Goal: Task Accomplishment & Management: Manage account settings

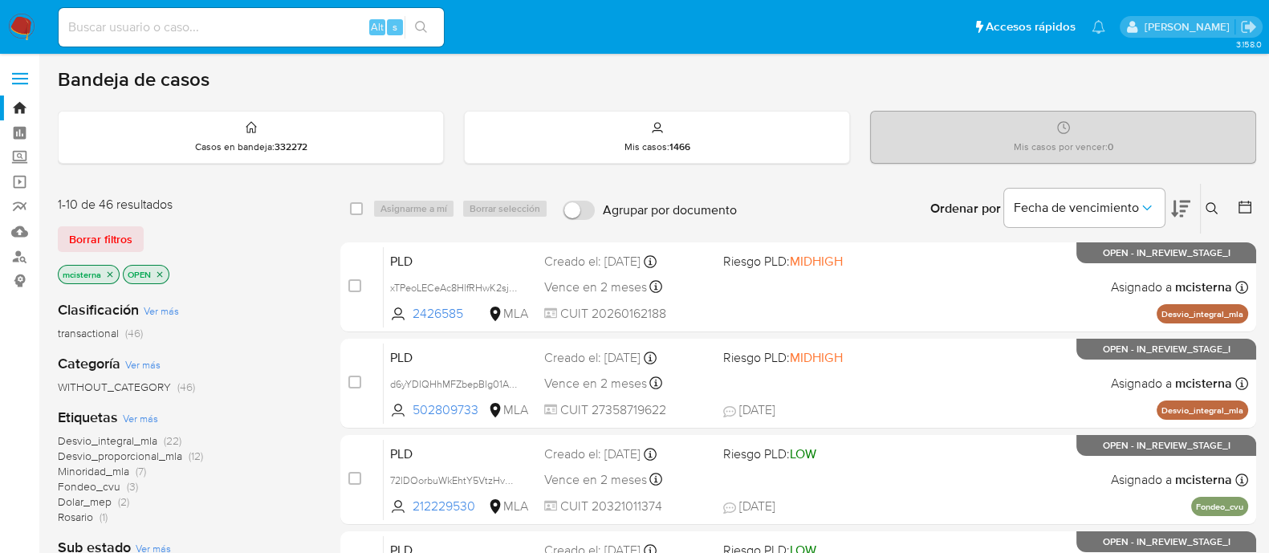
click input
paste input "qMgEOCDzByxk1z3ZzJITM1IV"
type input "qMgEOCDzByxk1z3ZzJITM1IV"
click icon "search-icon"
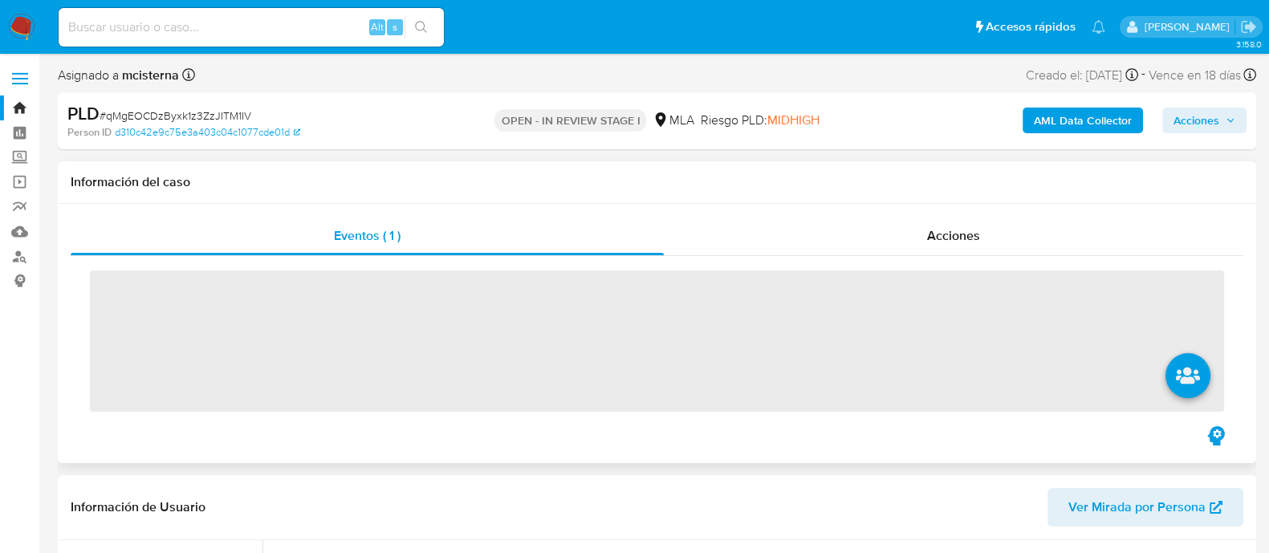
scroll to position [401, 0]
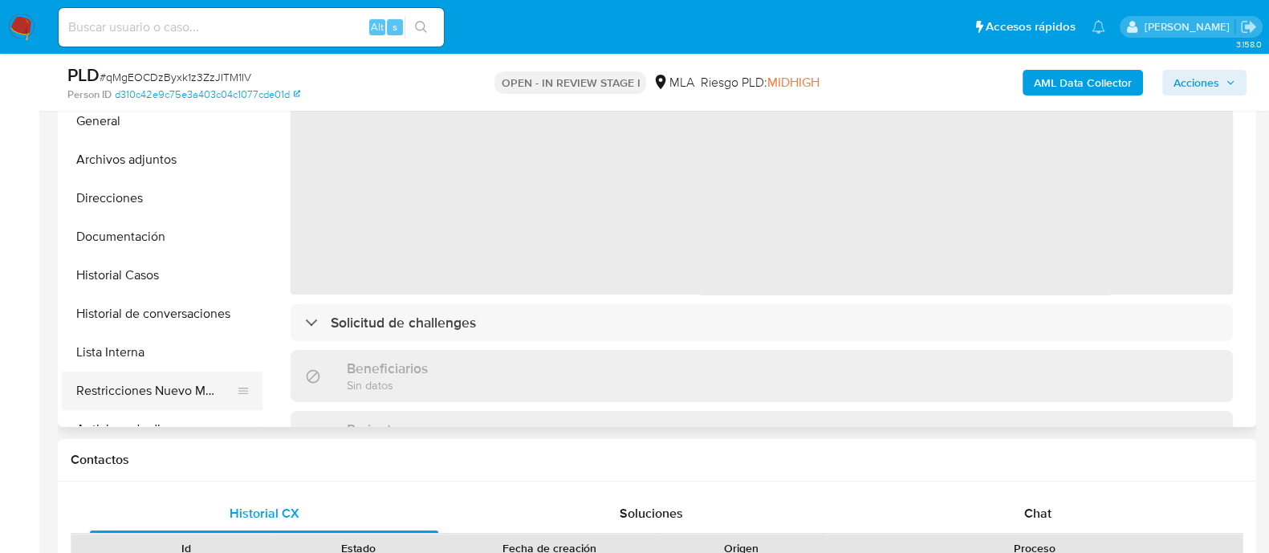
click button "Restricciones Nuevo Mundo"
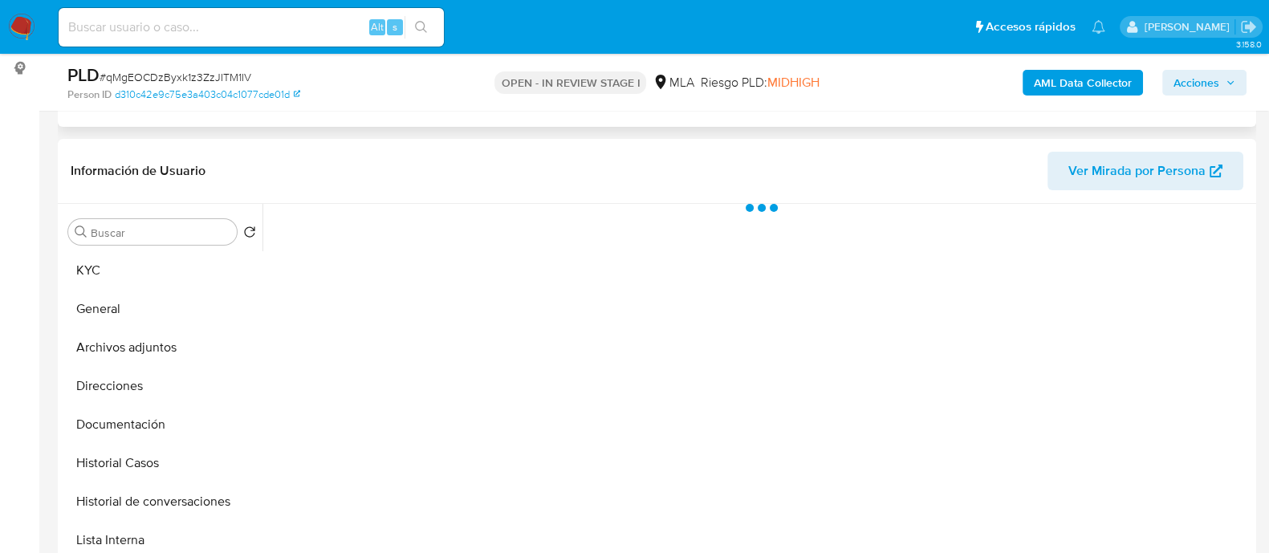
scroll to position [200, 0]
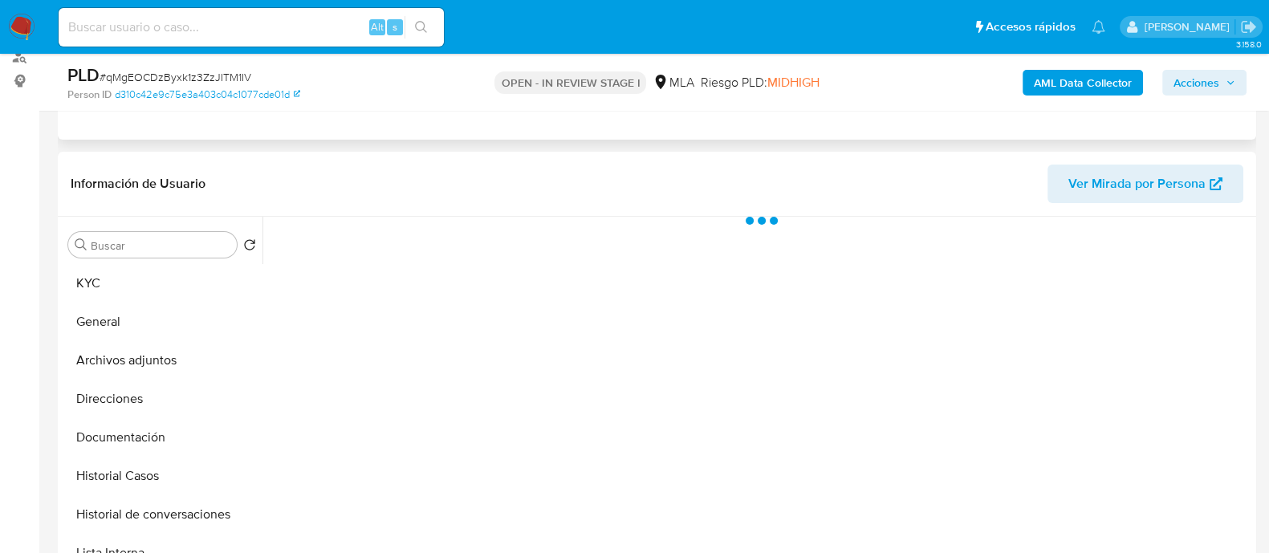
select select "10"
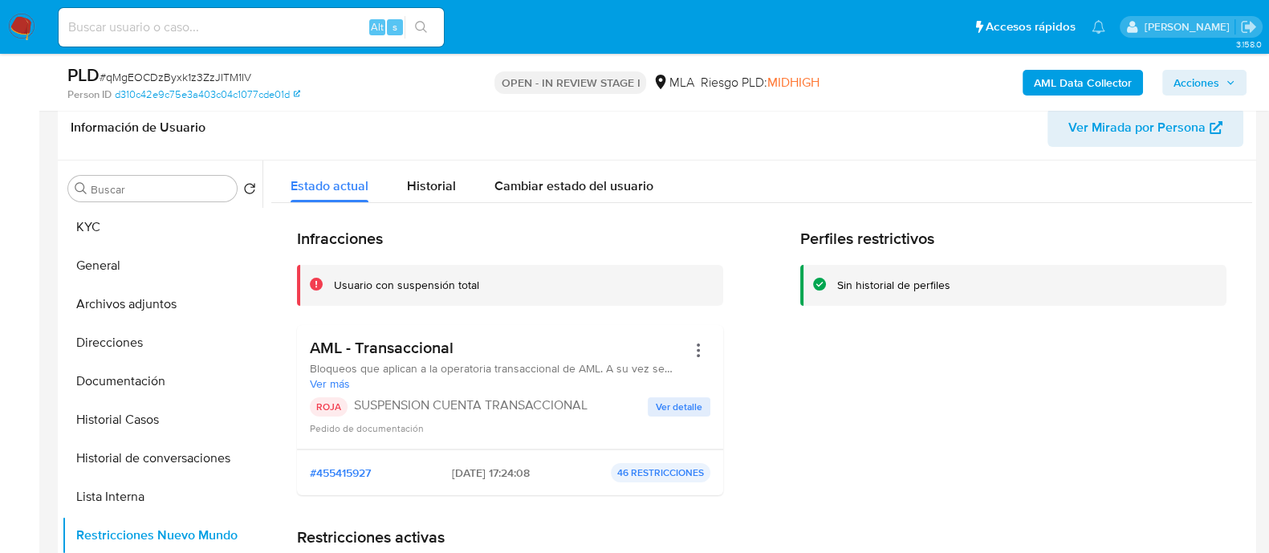
scroll to position [301, 0]
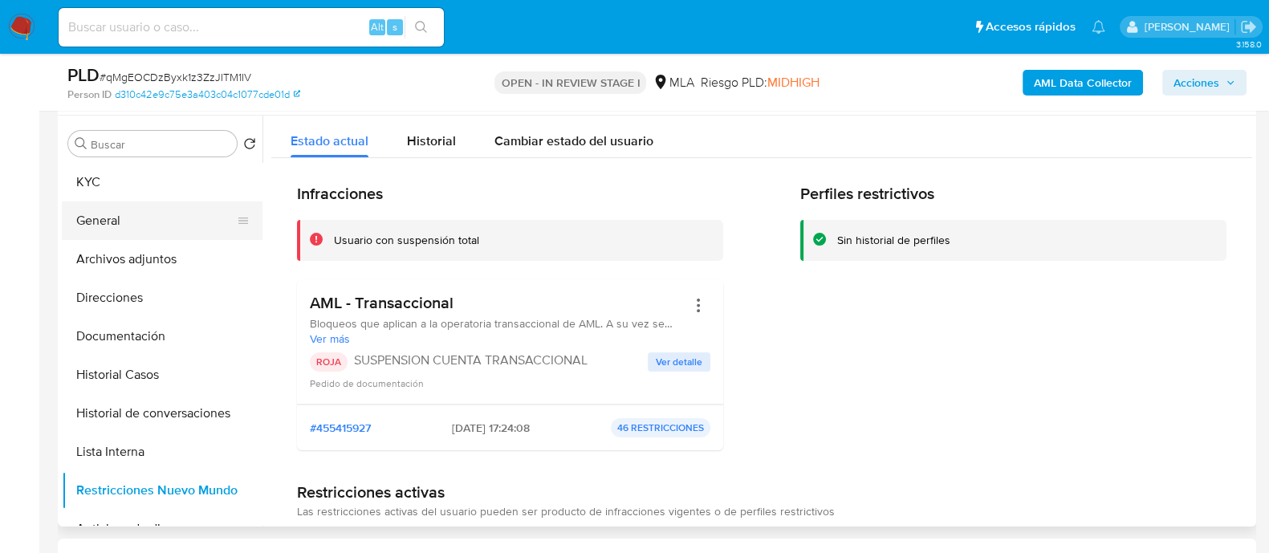
click button "General"
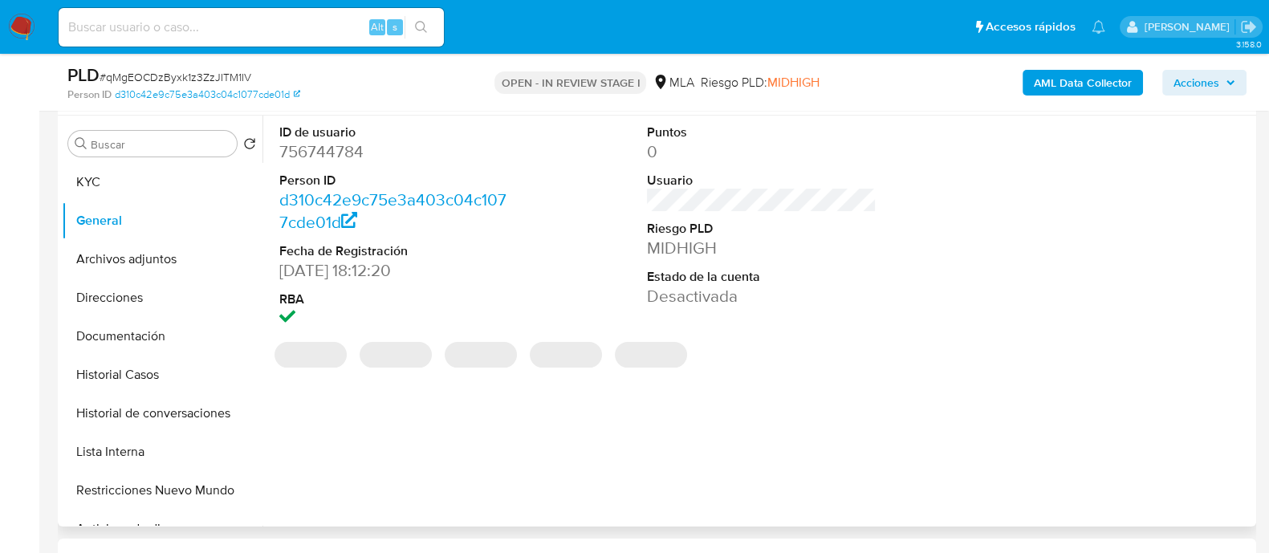
click dd "756744784"
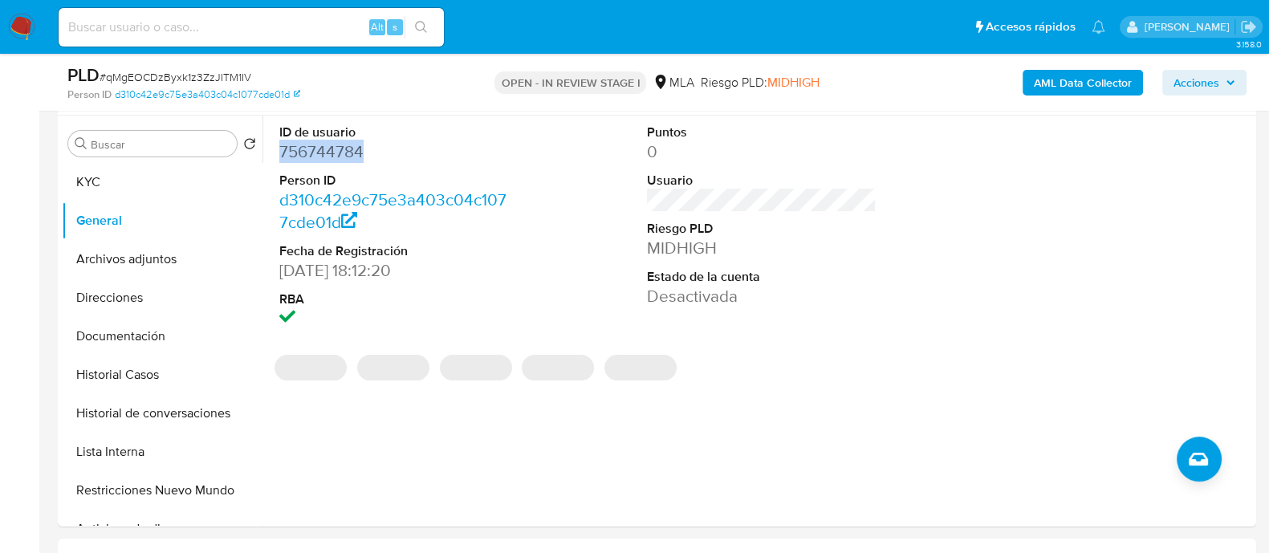
copy dd "756744784"
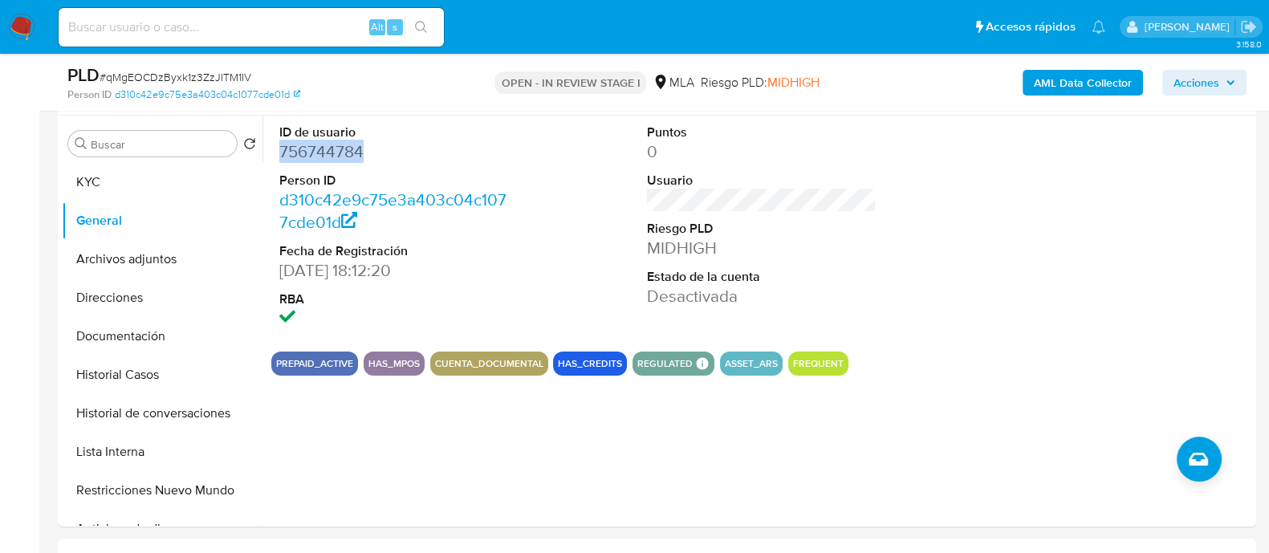
copy dd "756744784"
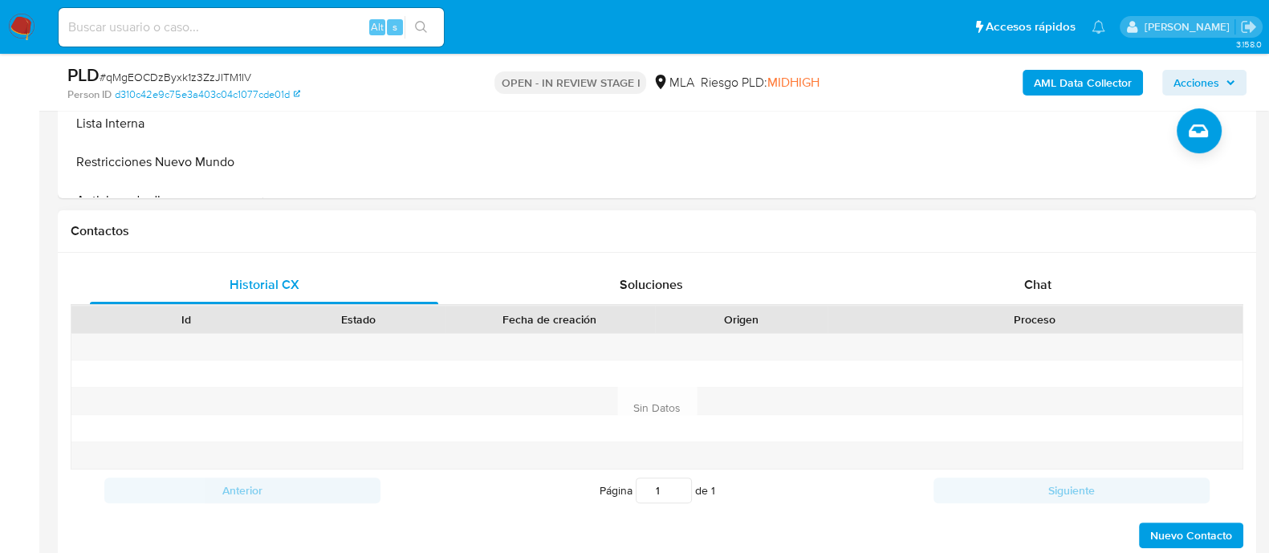
scroll to position [602, 0]
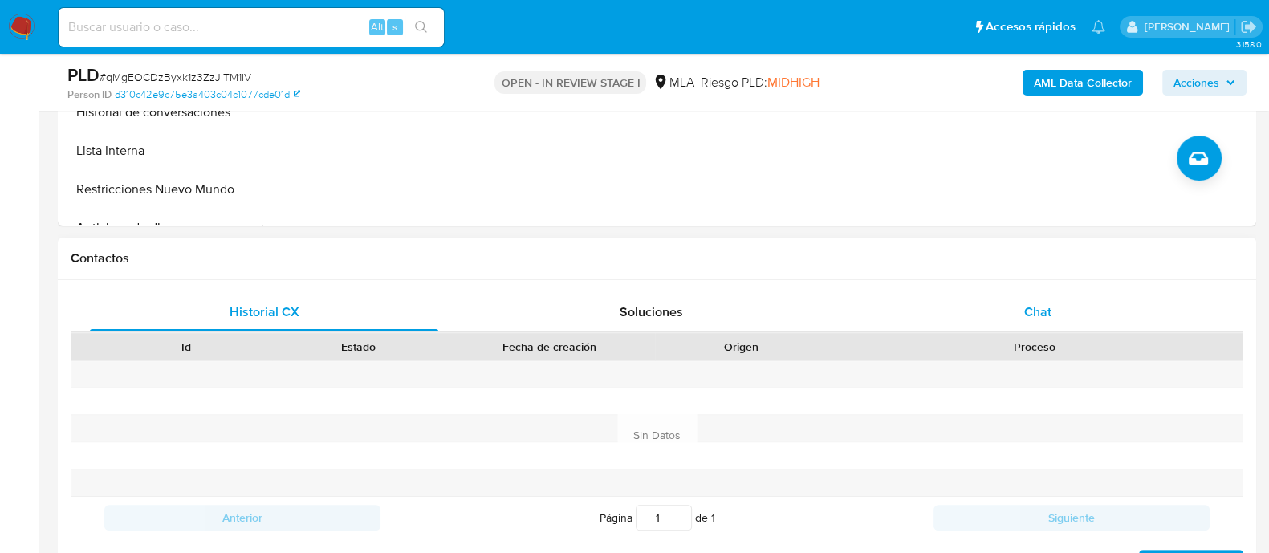
click div "Chat"
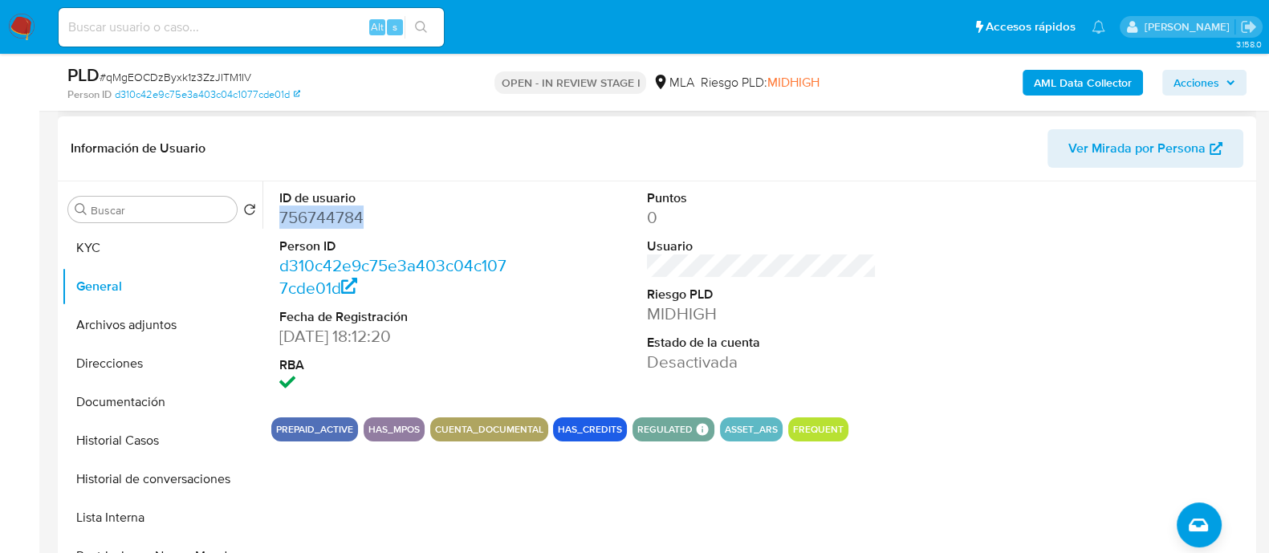
scroll to position [100, 0]
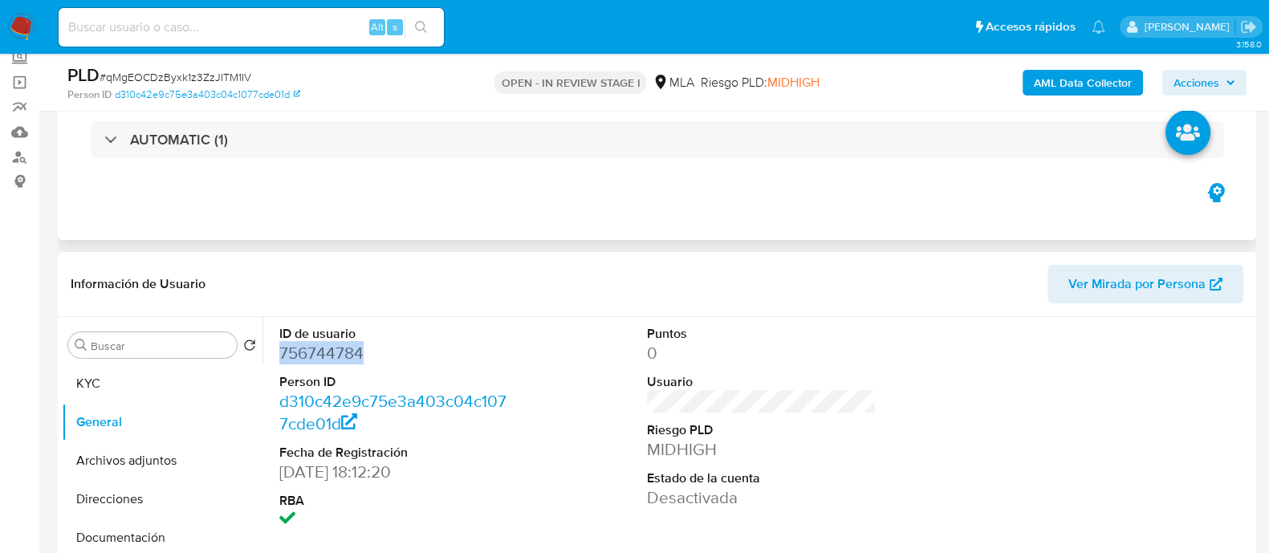
drag, startPoint x: 201, startPoint y: 462, endPoint x: 292, endPoint y: 327, distance: 163.6
click button "Archivos adjuntos"
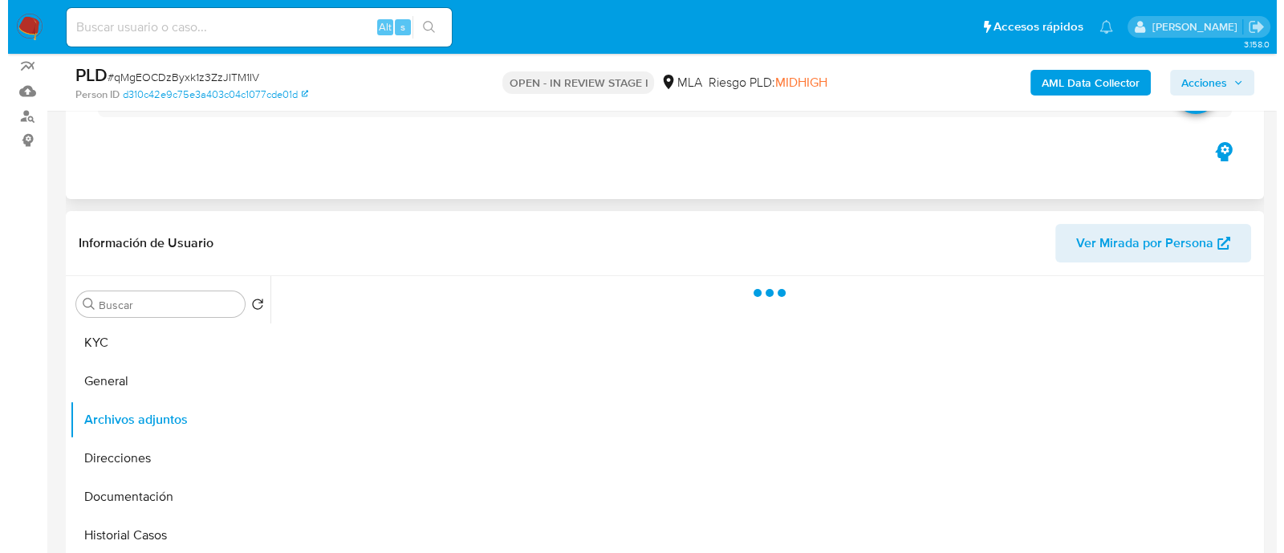
scroll to position [200, 0]
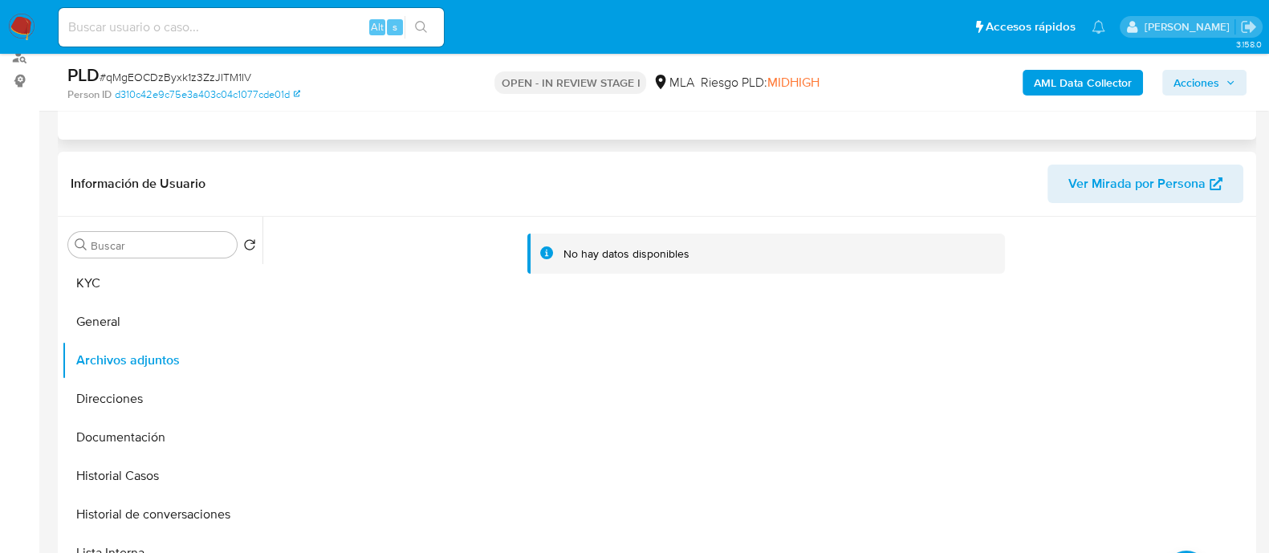
click b "AML Data Collector"
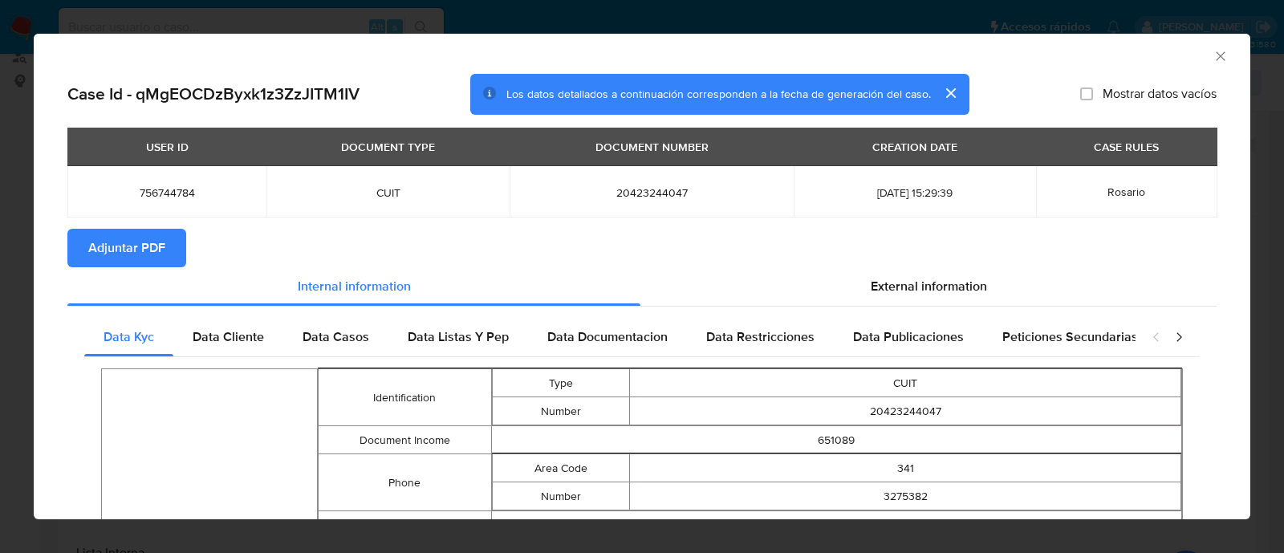
click span "Adjuntar PDF"
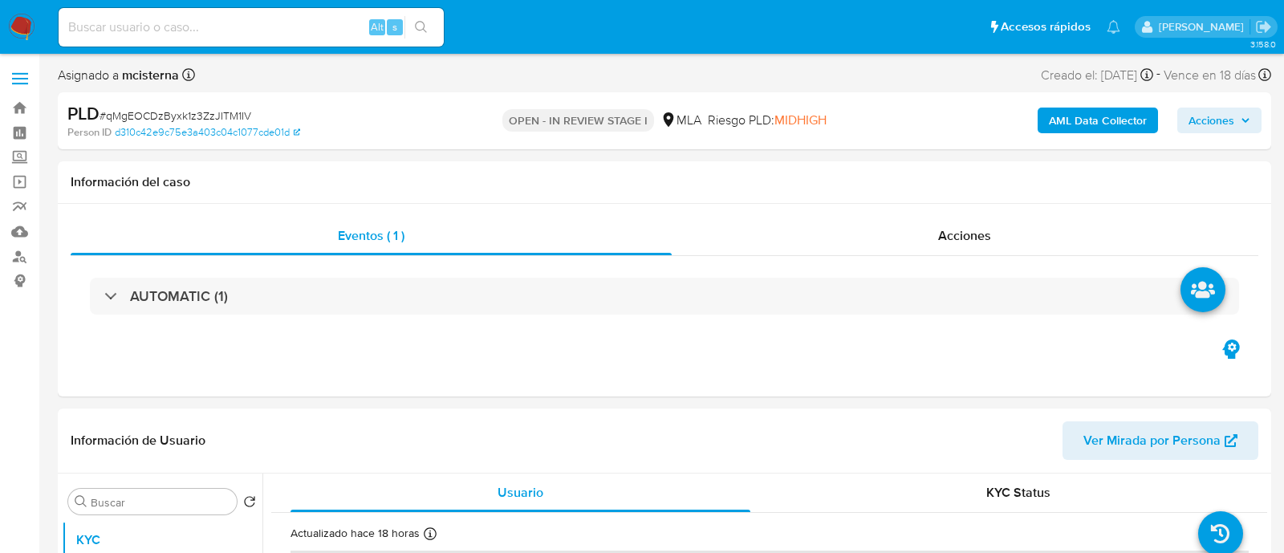
select select "10"
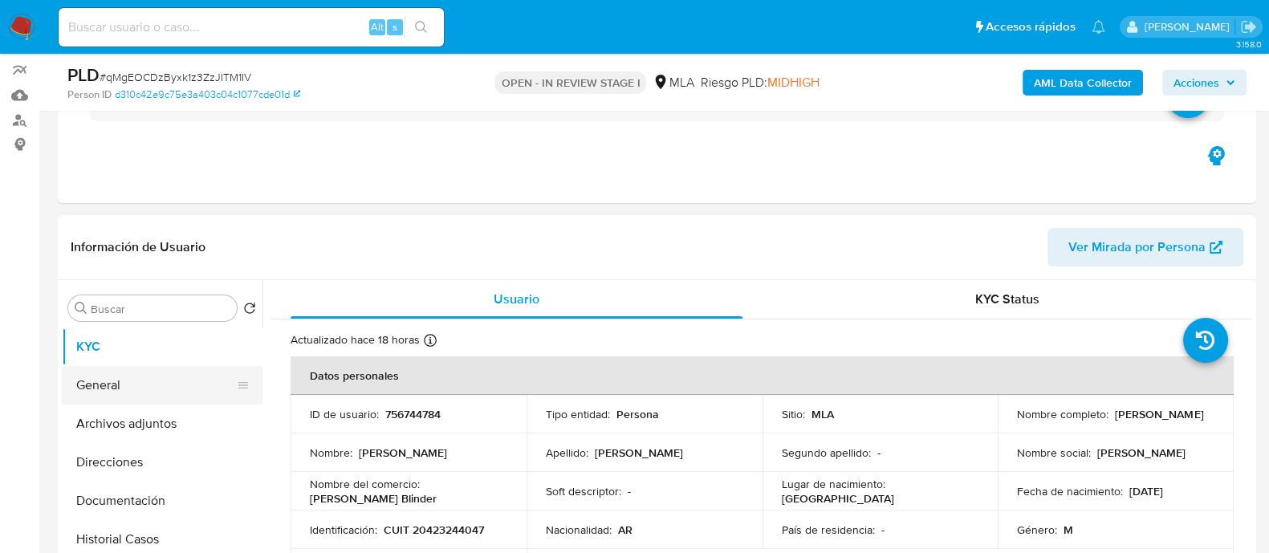
scroll to position [200, 0]
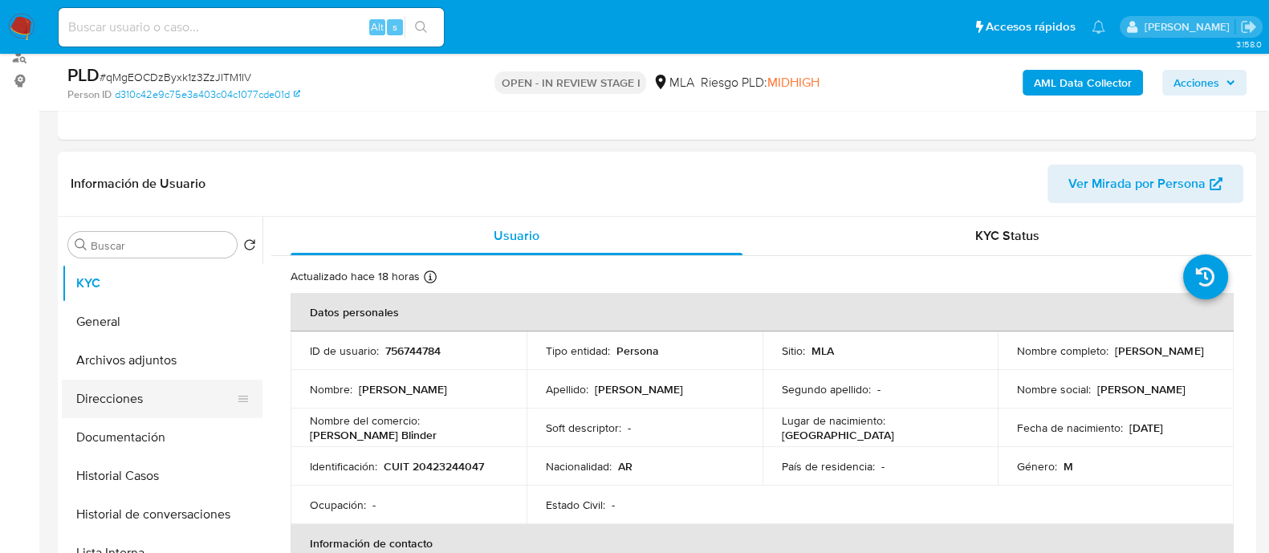
click at [169, 396] on button "Direcciones" at bounding box center [156, 399] width 188 height 39
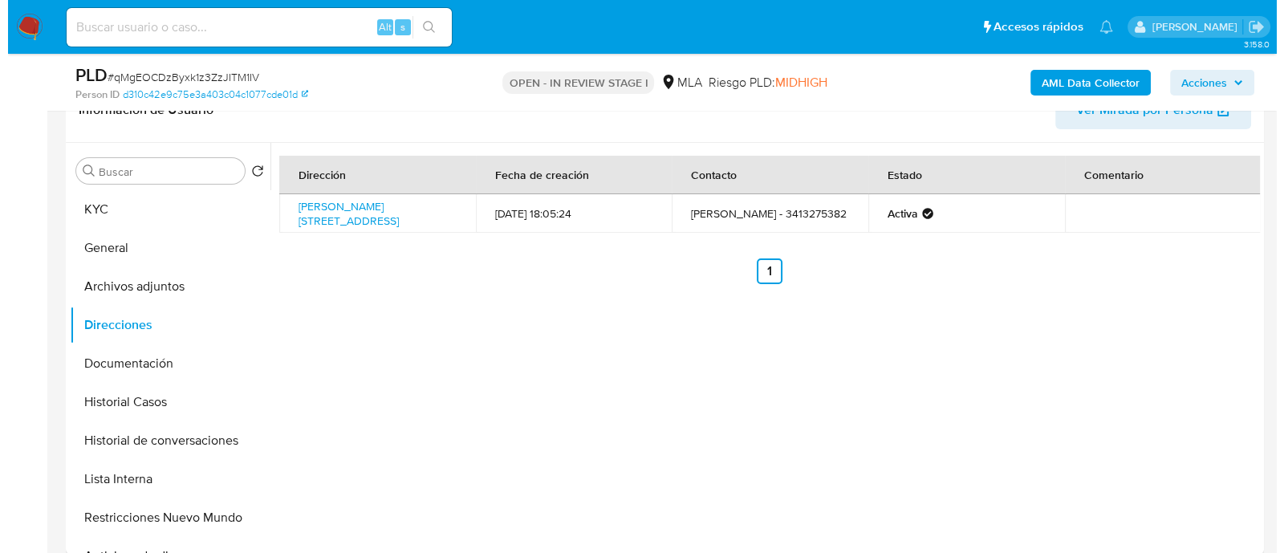
scroll to position [301, 0]
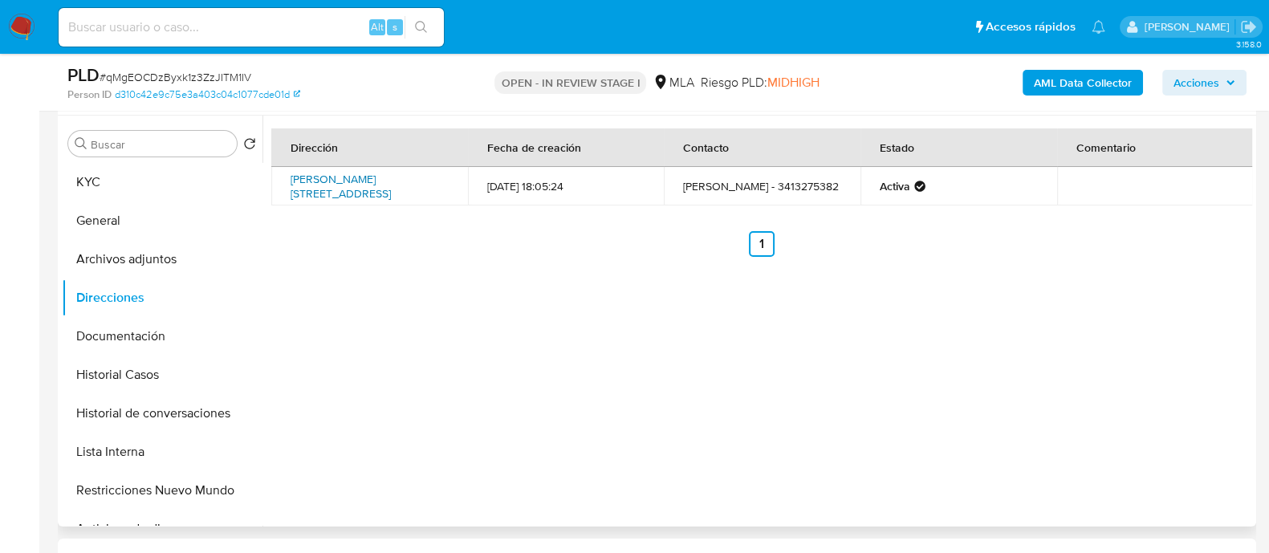
click at [352, 171] on link "Humberto Primo 2378, Rosario, Santa Fe, 2000, Argentina 2378" at bounding box center [341, 186] width 100 height 31
click at [140, 172] on button "KYC" at bounding box center [156, 182] width 188 height 39
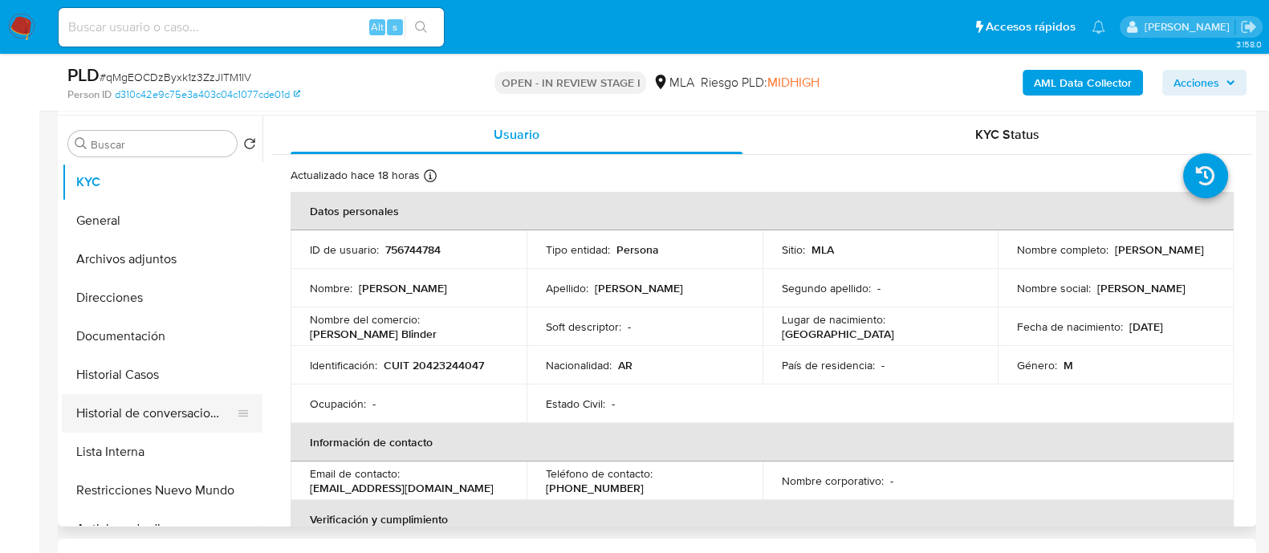
click at [218, 423] on button "Historial de conversaciones" at bounding box center [156, 413] width 188 height 39
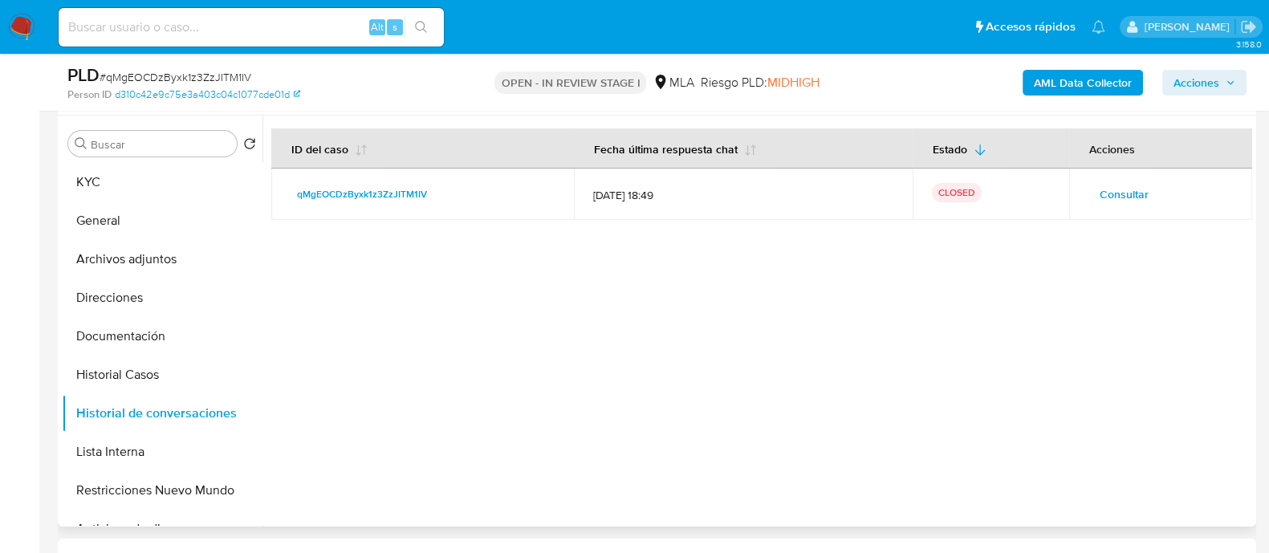
click at [1100, 202] on span "Consultar" at bounding box center [1124, 194] width 49 height 22
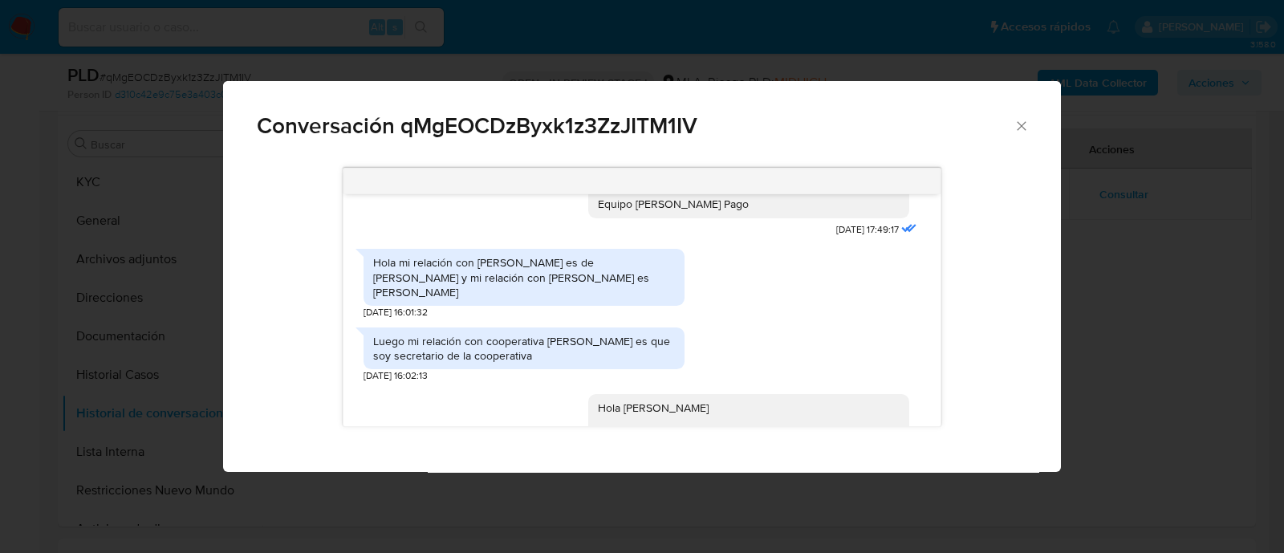
scroll to position [1303, 0]
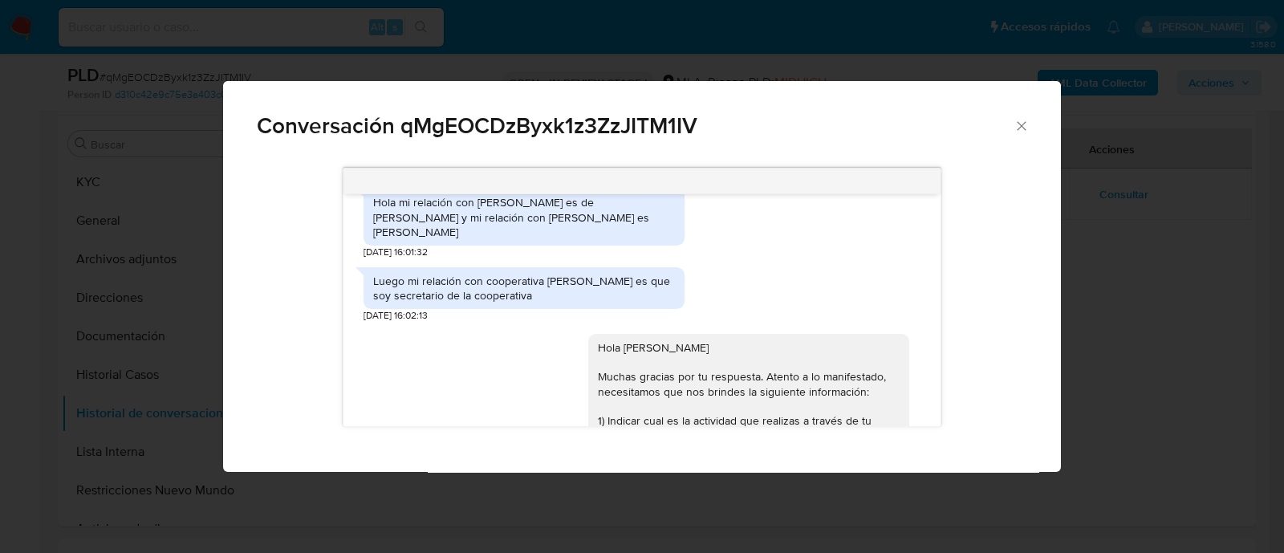
click at [487, 255] on div "Hola mi relación con Ezequiel roldan es de Hermanos y mi relación con Jimena Vi…" at bounding box center [524, 220] width 321 height 78
click at [508, 239] on div "Hola mi relación con Ezequiel roldan es de Hermanos y mi relación con Jimena Vi…" at bounding box center [524, 217] width 302 height 44
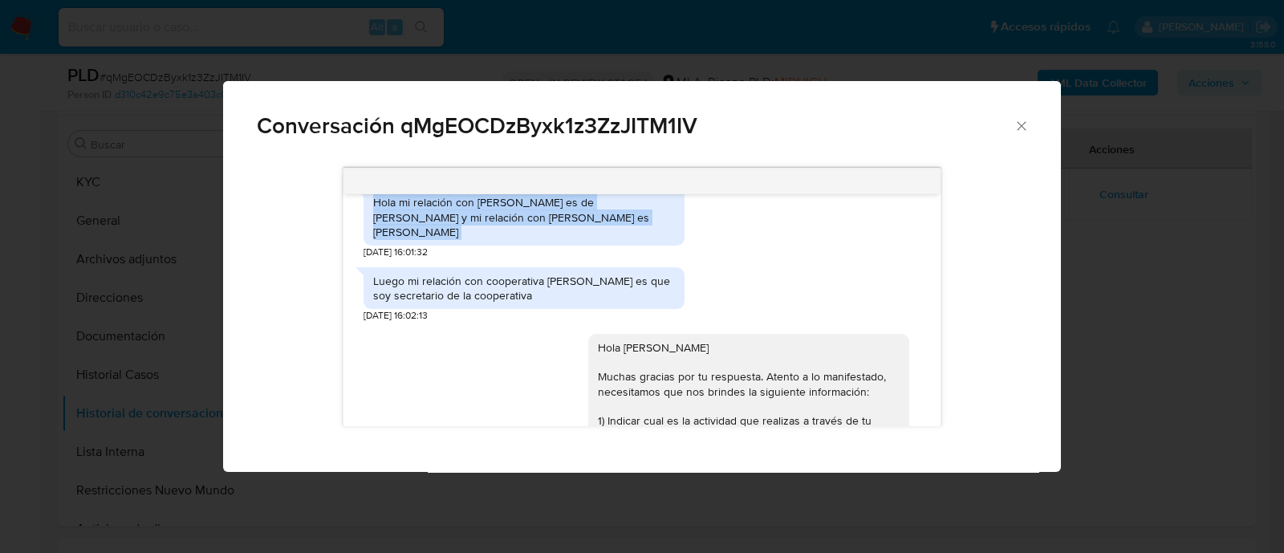
click at [508, 239] on div "Hola mi relación con Ezequiel roldan es de Hermanos y mi relación con Jimena Vi…" at bounding box center [524, 217] width 302 height 44
copy div "Hola mi relación con Ezequiel roldan es de Hermanos y mi relación con Jimena Vi…"
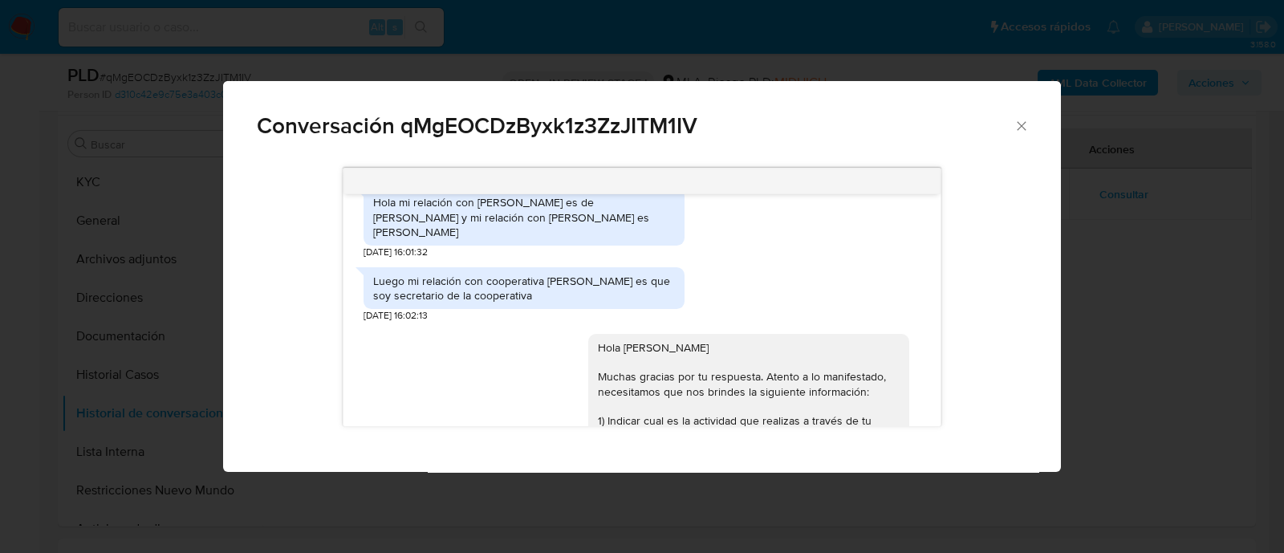
click at [457, 303] on div "Luego mi relación con cooperativa sahalom es que soy secretario de la cooperati…" at bounding box center [524, 288] width 302 height 29
copy div "Luego mi relación con cooperativa sahalom es que soy secretario de la cooperati…"
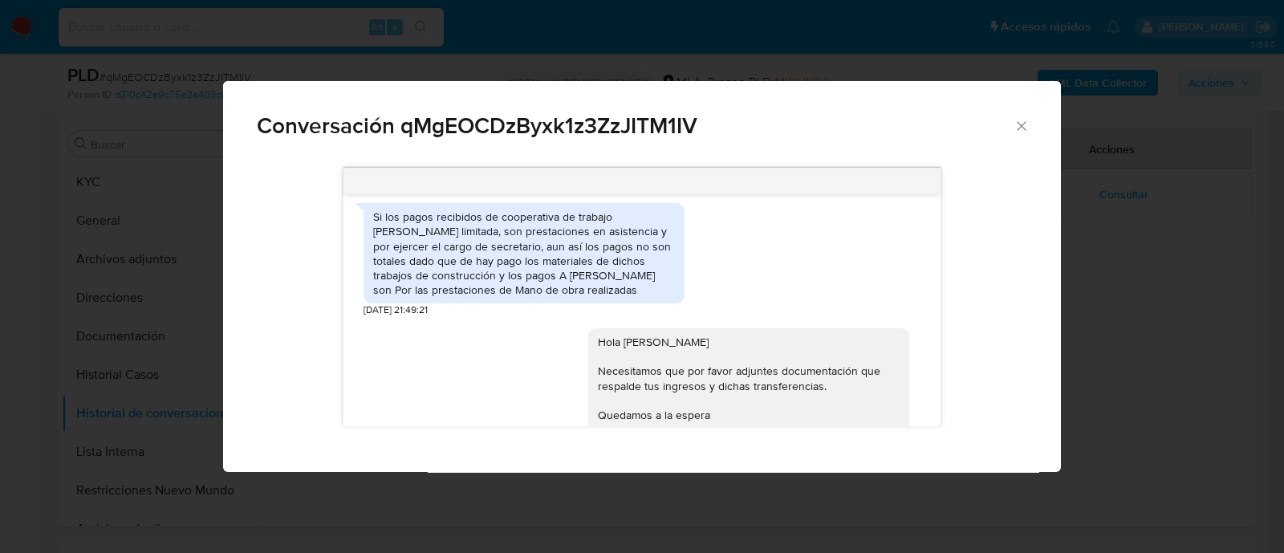
scroll to position [1806, 0]
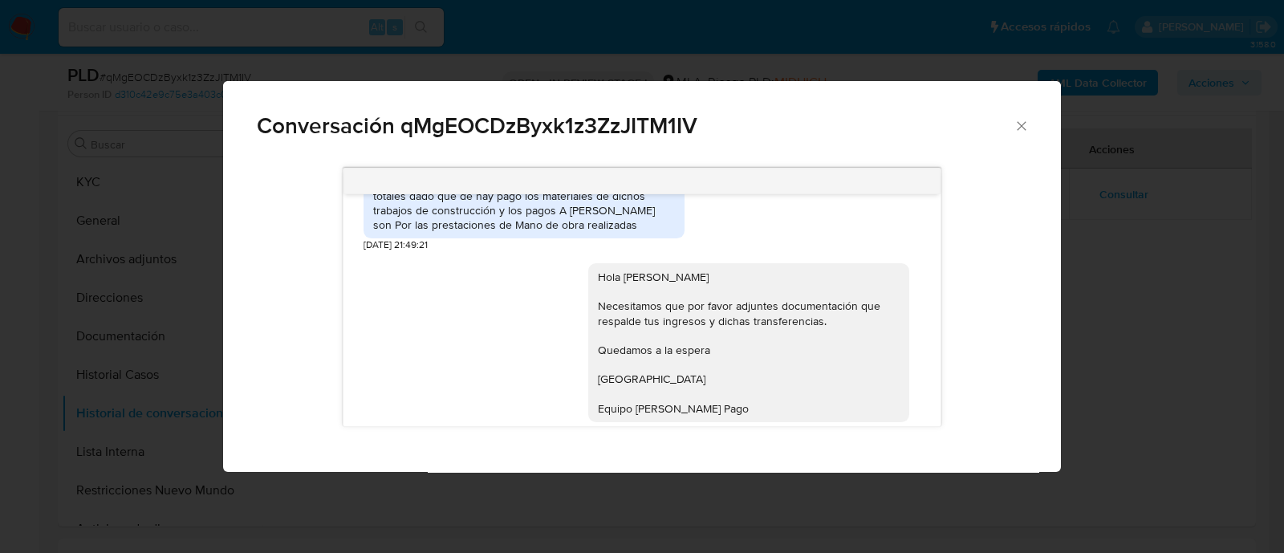
click at [543, 232] on div "Si los pagos recibidos de cooperativa de trabajo shalon limitada, son prestacio…" at bounding box center [524, 187] width 302 height 87
click at [543, 232] on div "Si los pagos recibidos de cooperativa de trabajo [PERSON_NAME] limitada, son pr…" at bounding box center [524, 187] width 302 height 87
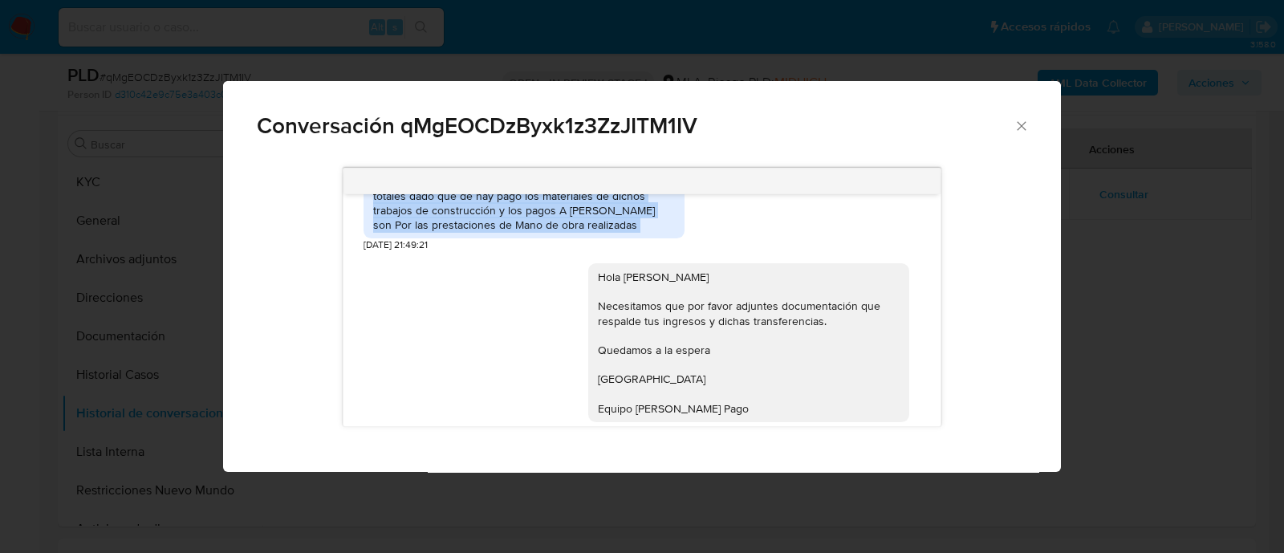
click at [543, 232] on div "Si los pagos recibidos de cooperativa de trabajo [PERSON_NAME] limitada, son pr…" at bounding box center [524, 187] width 302 height 87
copy div "Si los pagos recibidos de cooperativa de trabajo [PERSON_NAME] limitada, son pr…"
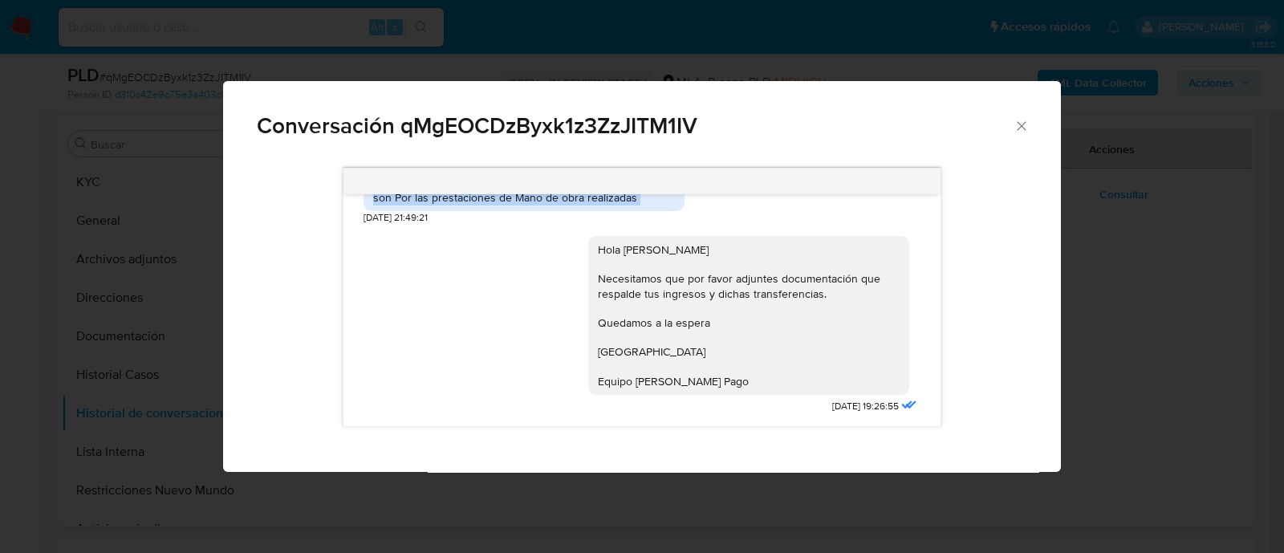
scroll to position [1889, 0]
click at [225, 331] on div "18/08/2025 17:41:25 Como descargo el resumen de comprobante electrónico? 20/08/…" at bounding box center [642, 314] width 838 height 315
click at [167, 327] on div "Conversación qMgEOCDzByxk1z3ZzJITM1IV 18/08/2025 17:41:25 Como descargo el resu…" at bounding box center [642, 276] width 1284 height 553
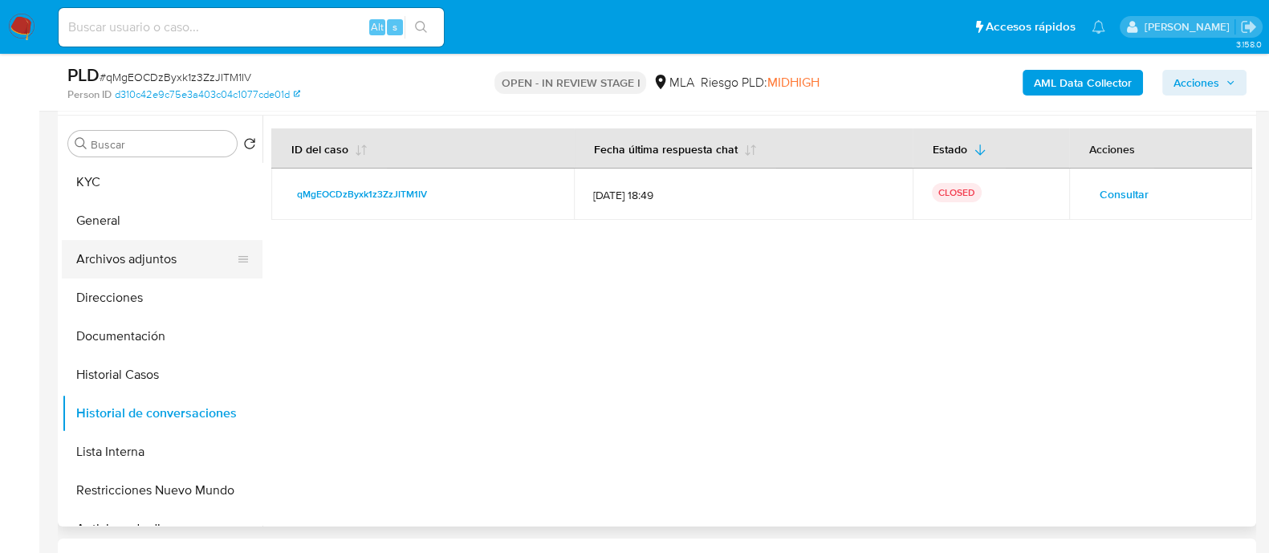
click at [162, 266] on button "Archivos adjuntos" at bounding box center [156, 259] width 188 height 39
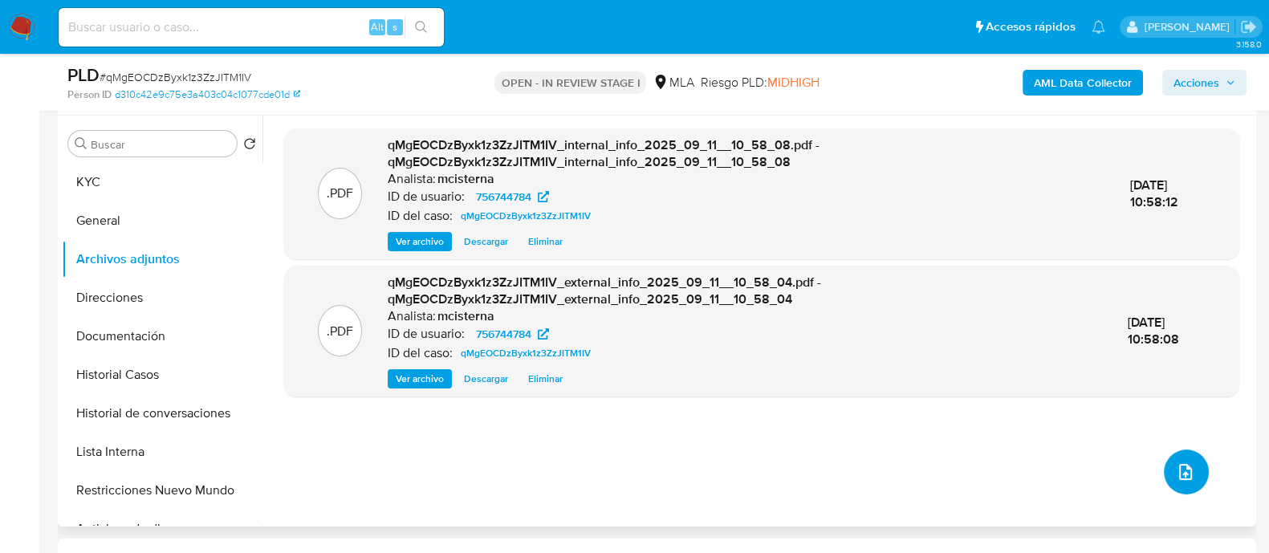
click at [1182, 467] on icon "upload-file" at bounding box center [1185, 471] width 19 height 19
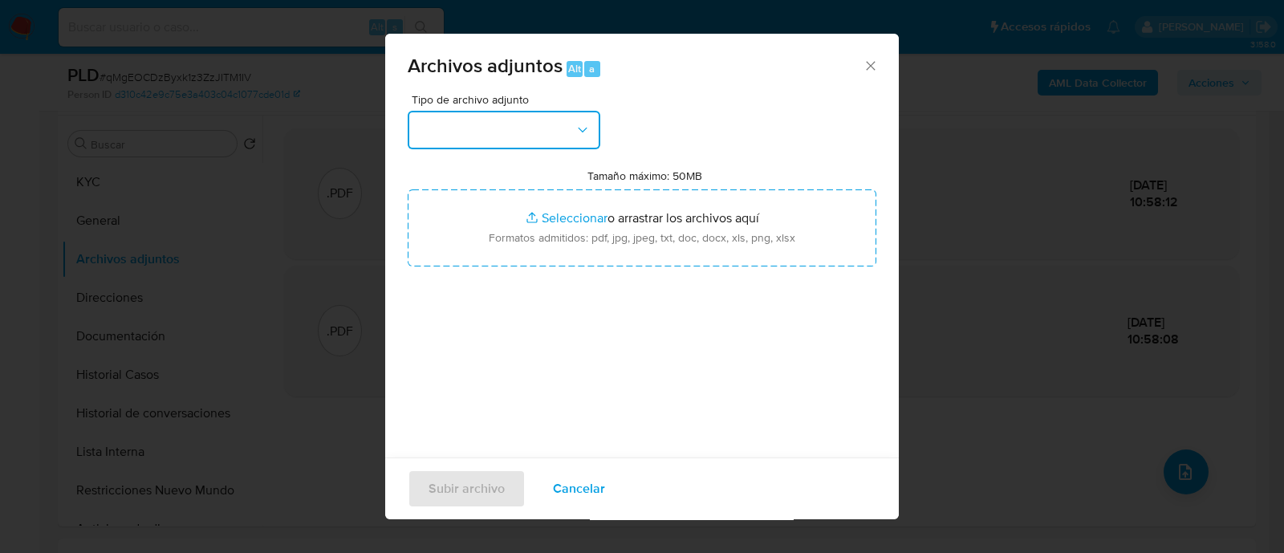
click at [596, 141] on button "button" at bounding box center [504, 130] width 193 height 39
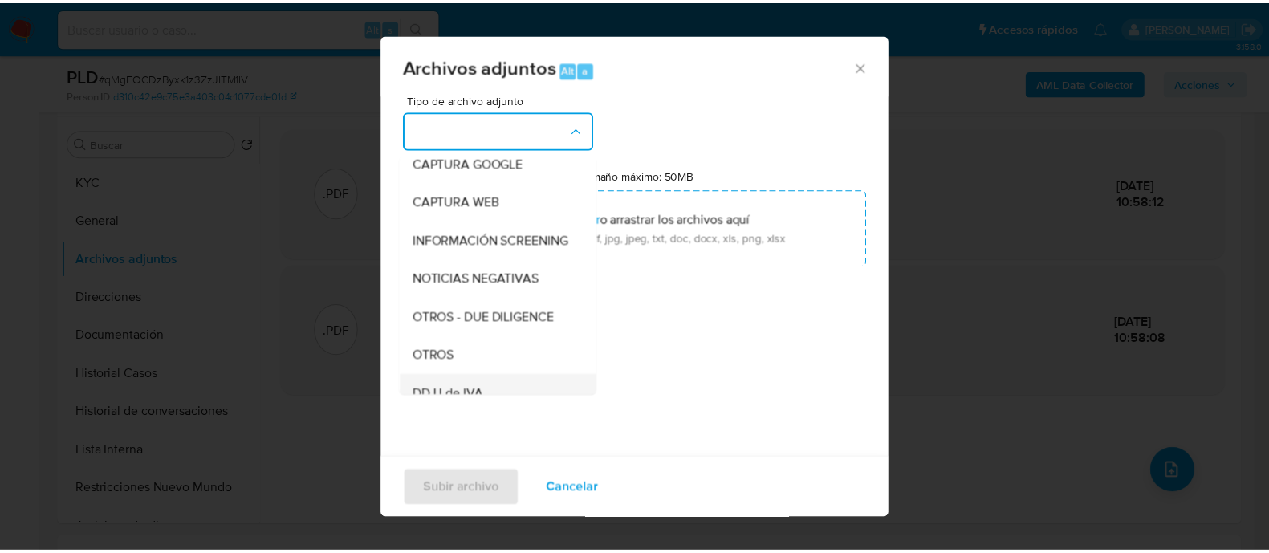
scroll to position [200, 0]
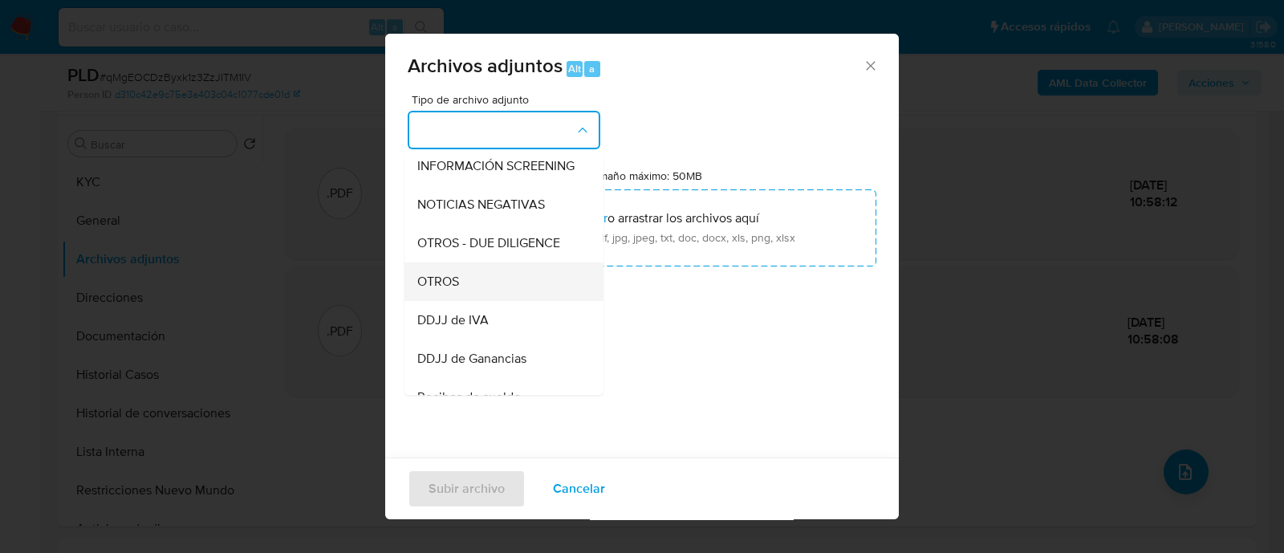
click at [481, 301] on div "OTROS" at bounding box center [499, 281] width 164 height 39
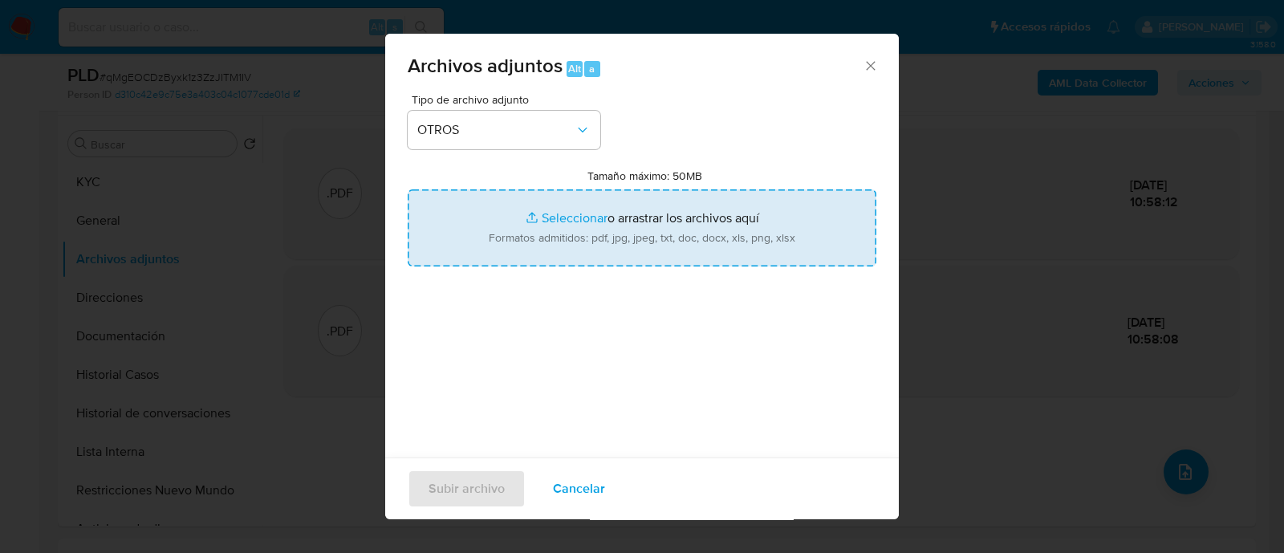
type input "C:\fakepath\Caselog qMgEOCDzByxk1z3ZzJITM1IV_2025_08_18_16_03_15.docx"
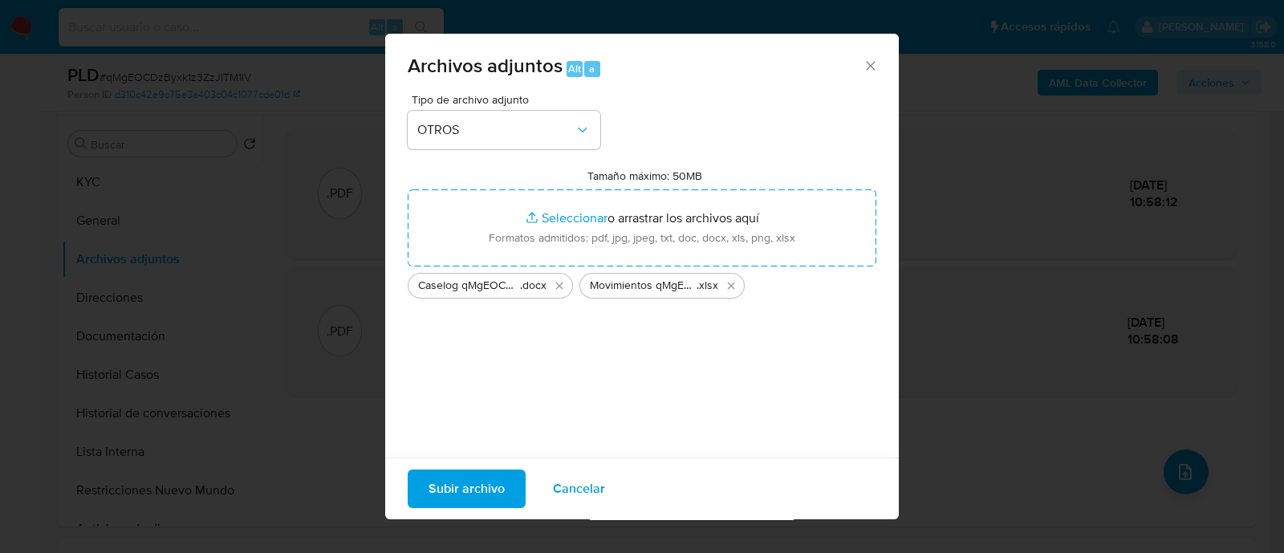
click at [434, 498] on span "Subir archivo" at bounding box center [467, 488] width 76 height 35
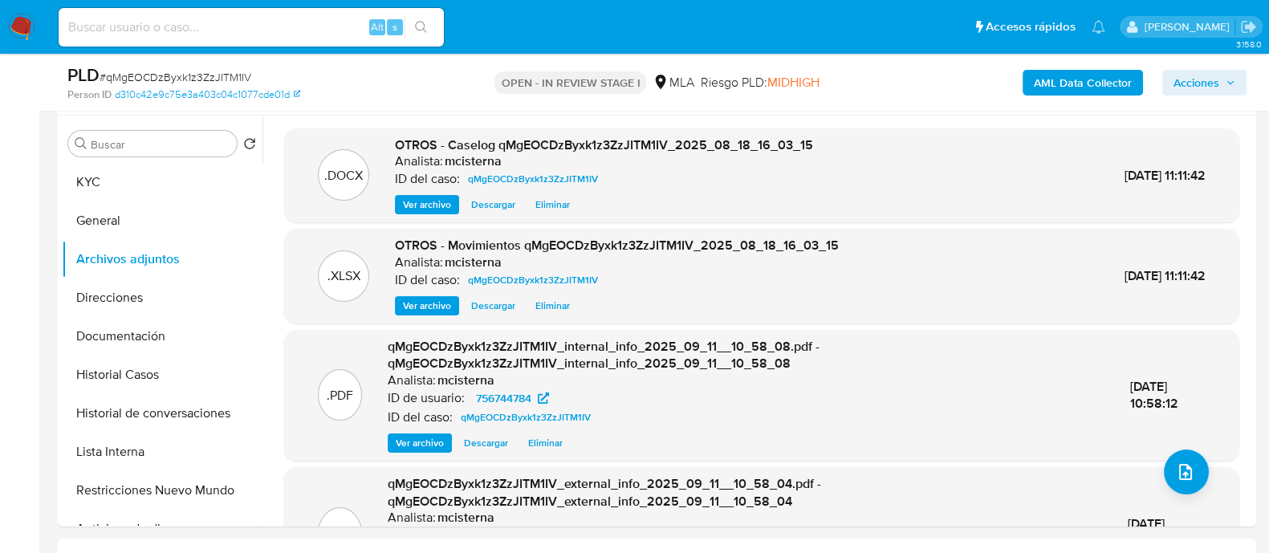
click at [433, 68] on div "PLD # qMgEOCDzByxk1z3ZzJITM1IV" at bounding box center [260, 75] width 387 height 24
click at [1181, 77] on span "Acciones" at bounding box center [1196, 83] width 46 height 26
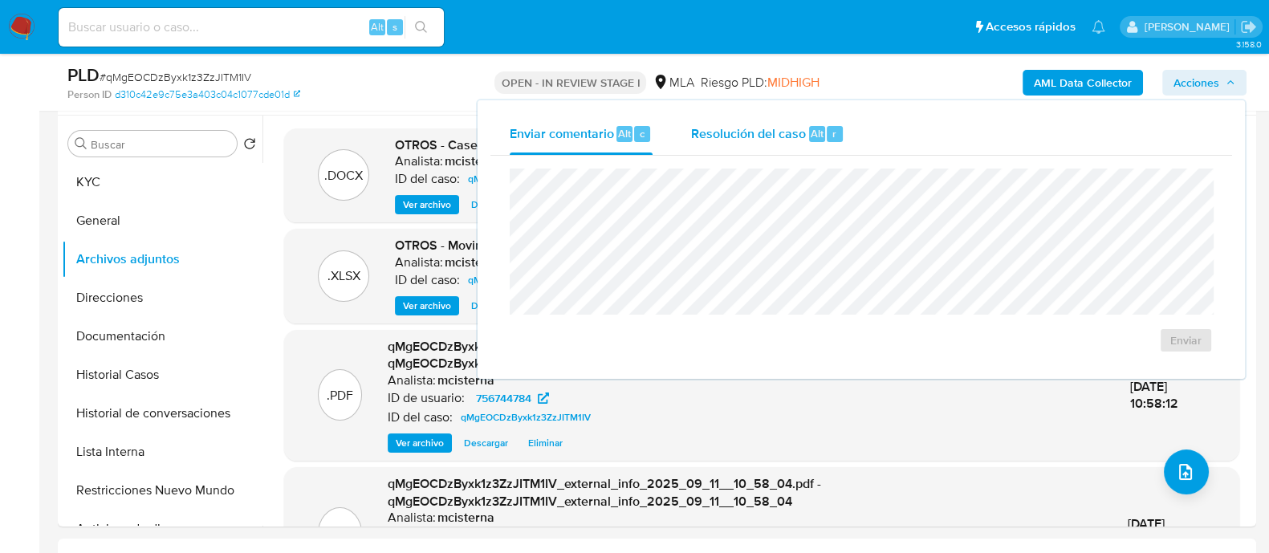
click at [750, 124] on span "Resolución del caso" at bounding box center [748, 133] width 115 height 18
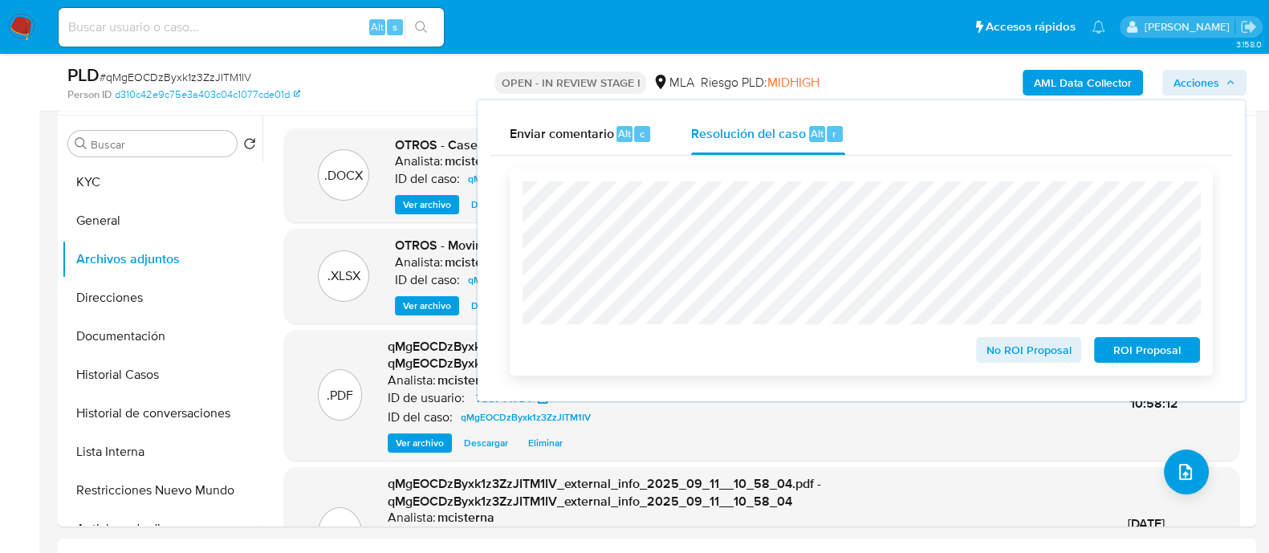
click at [1133, 346] on span "ROI Proposal" at bounding box center [1146, 350] width 83 height 22
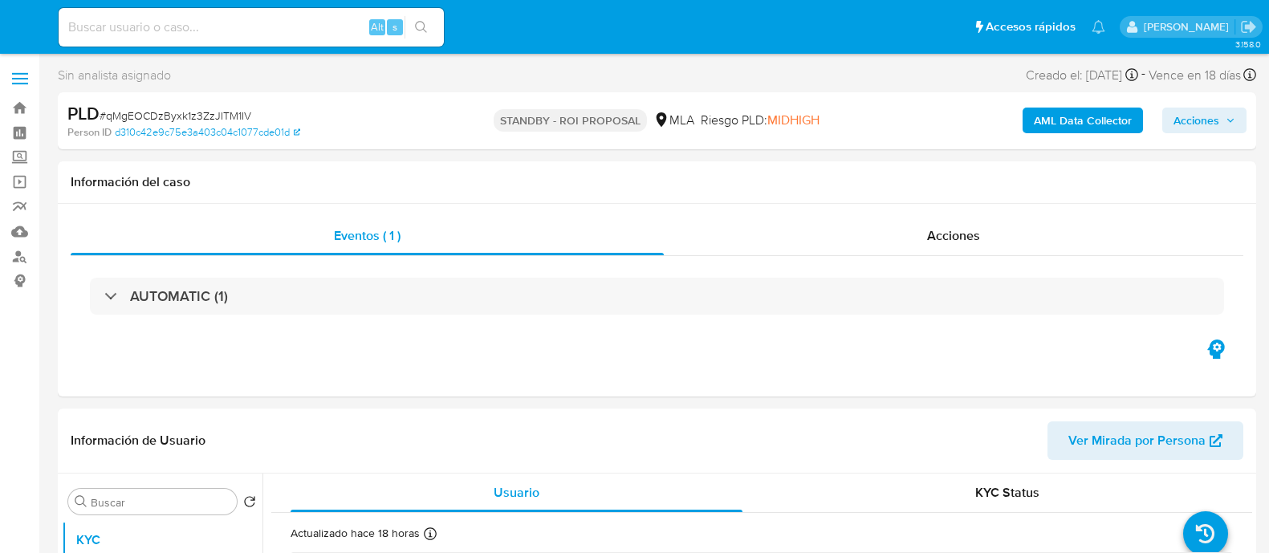
select select "10"
click at [299, 18] on input at bounding box center [251, 27] width 385 height 21
paste input "2mUrQqmN4YVHsiBR44rbJsp1"
type input "2mUrQqmN4YVHsiBR44rbJsp1"
click at [425, 21] on icon "search-icon" at bounding box center [421, 27] width 13 height 13
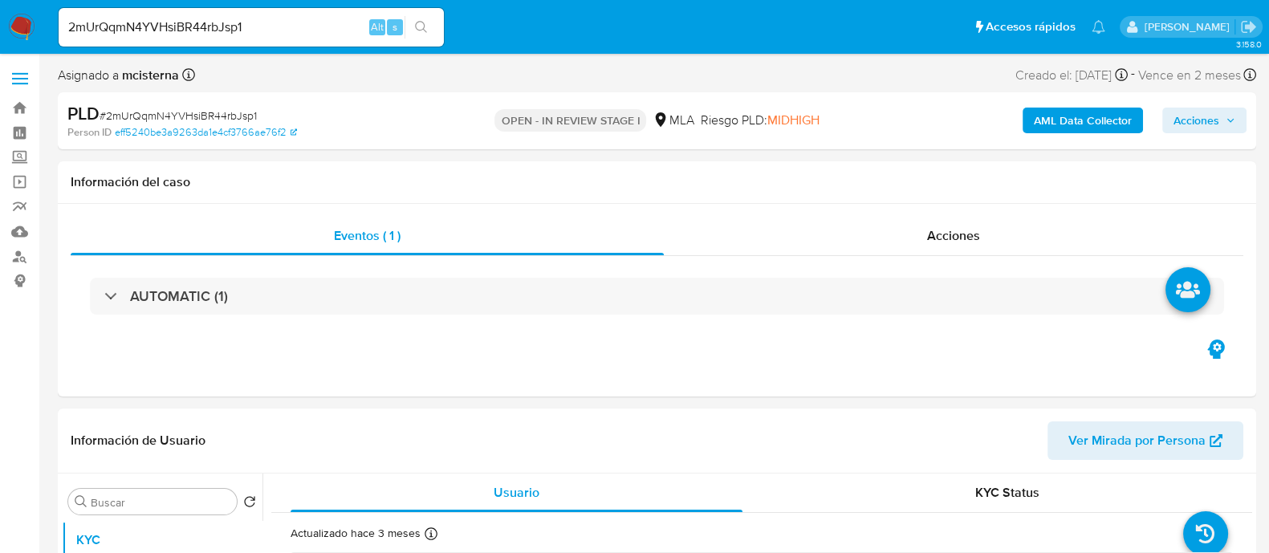
select select "10"
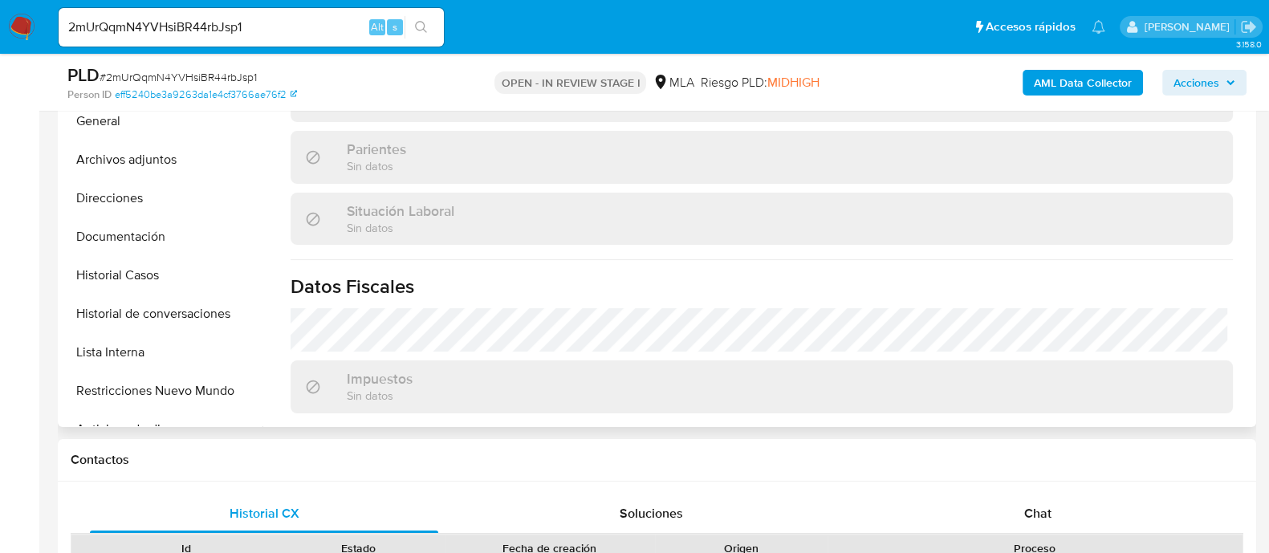
scroll to position [802, 0]
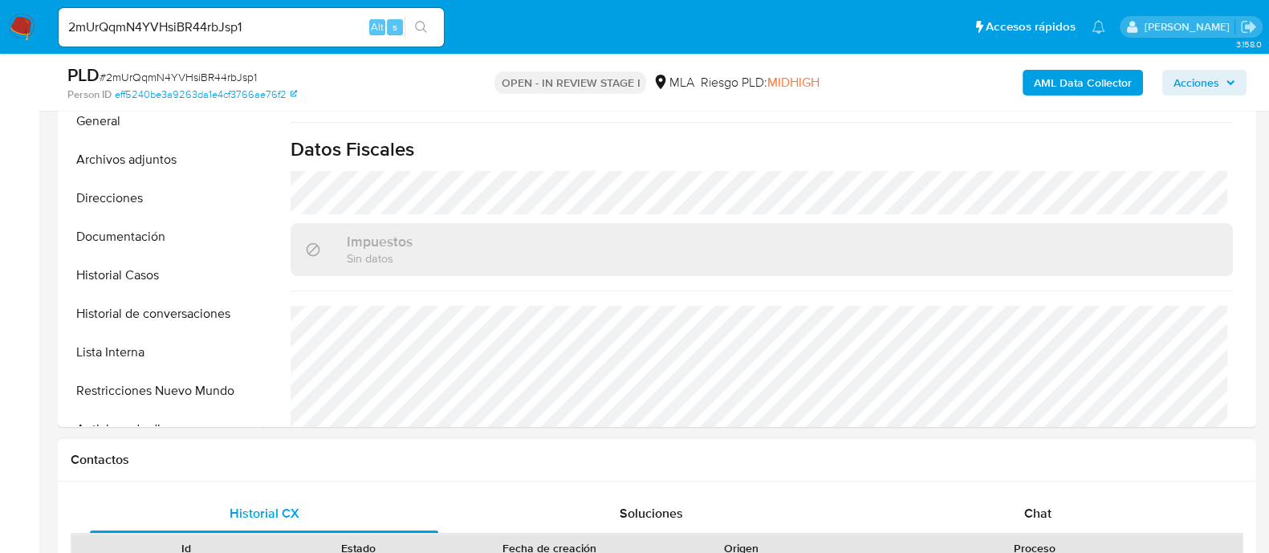
click at [1046, 515] on span "Chat" at bounding box center [1037, 513] width 27 height 18
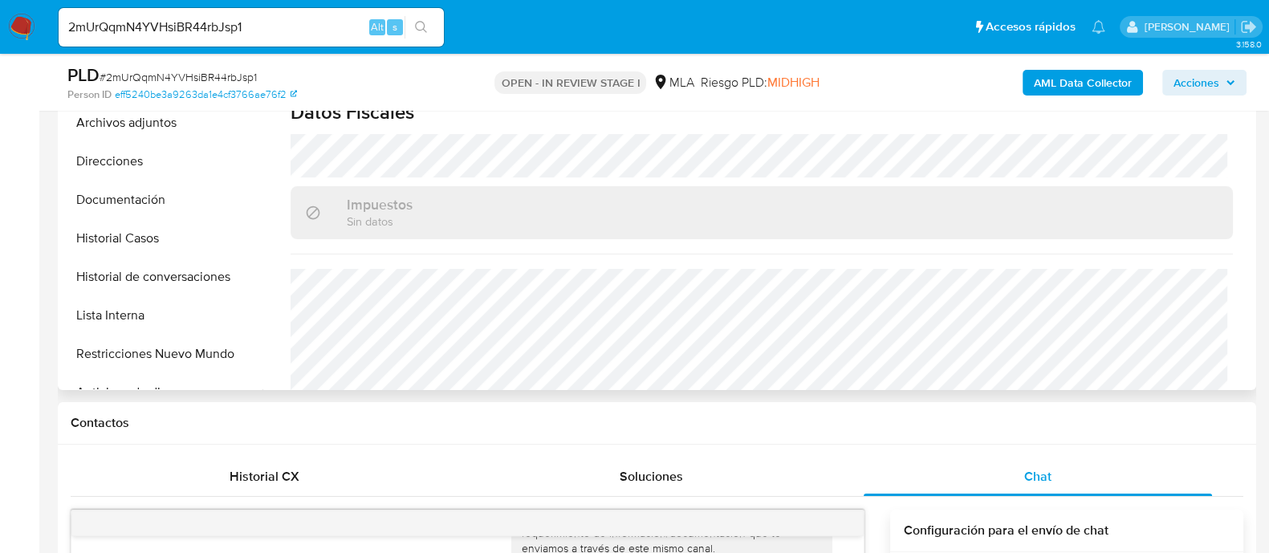
scroll to position [301, 0]
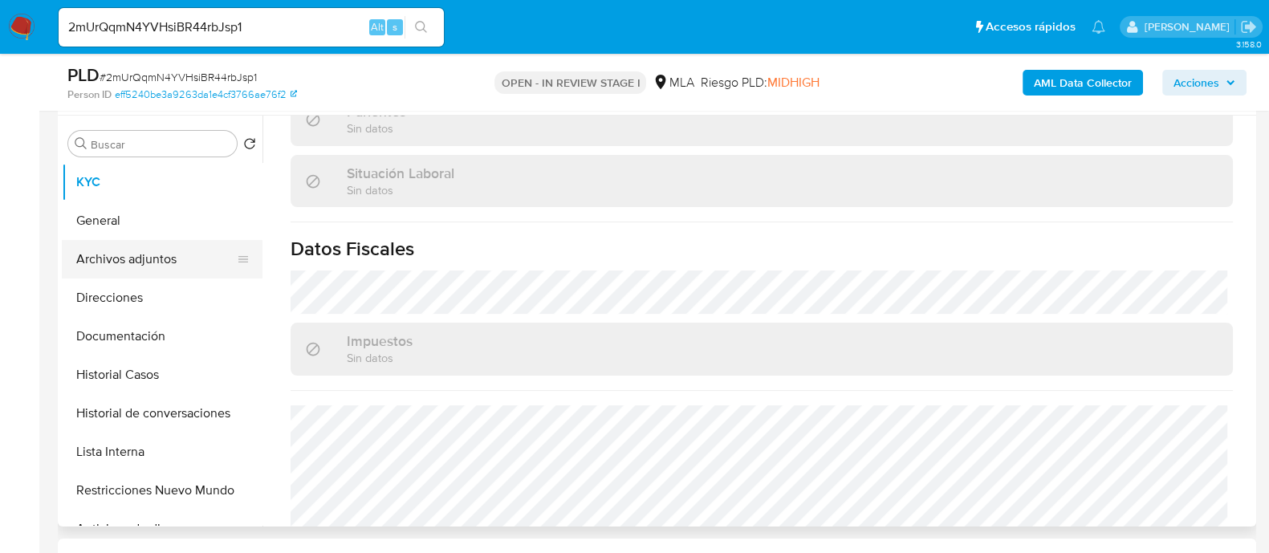
click at [157, 230] on button "General" at bounding box center [162, 220] width 201 height 39
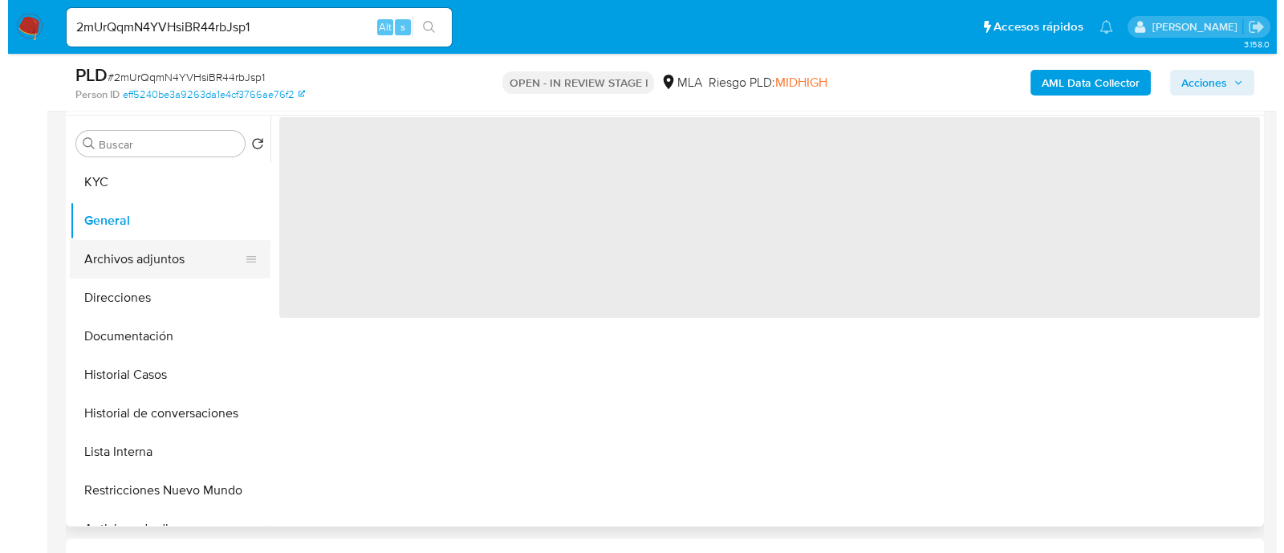
scroll to position [0, 0]
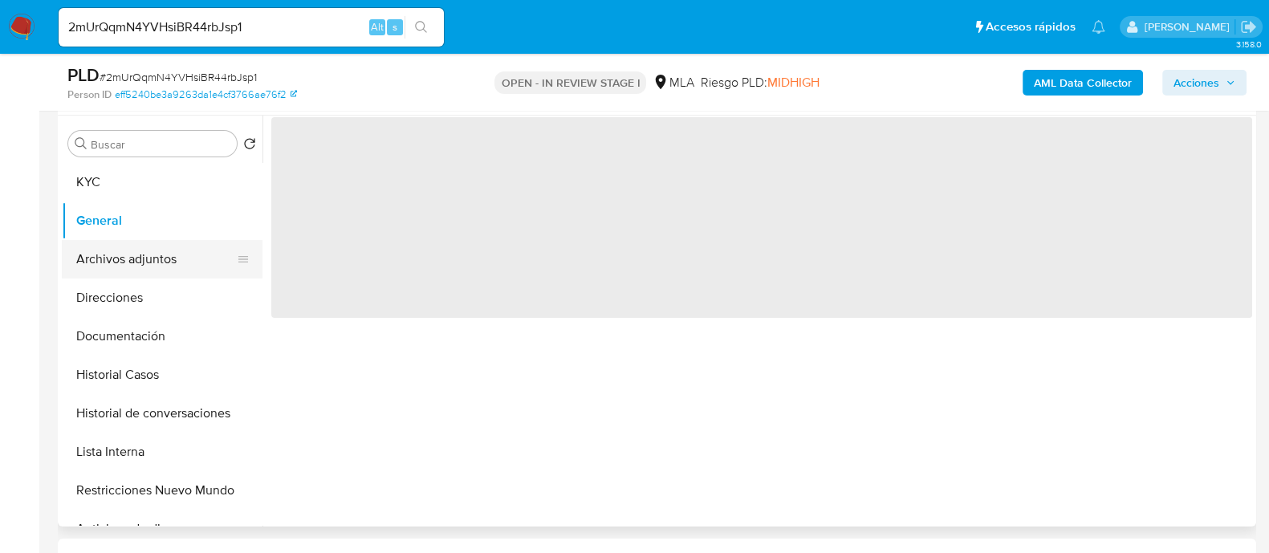
click at [160, 254] on button "Archivos adjuntos" at bounding box center [156, 259] width 188 height 39
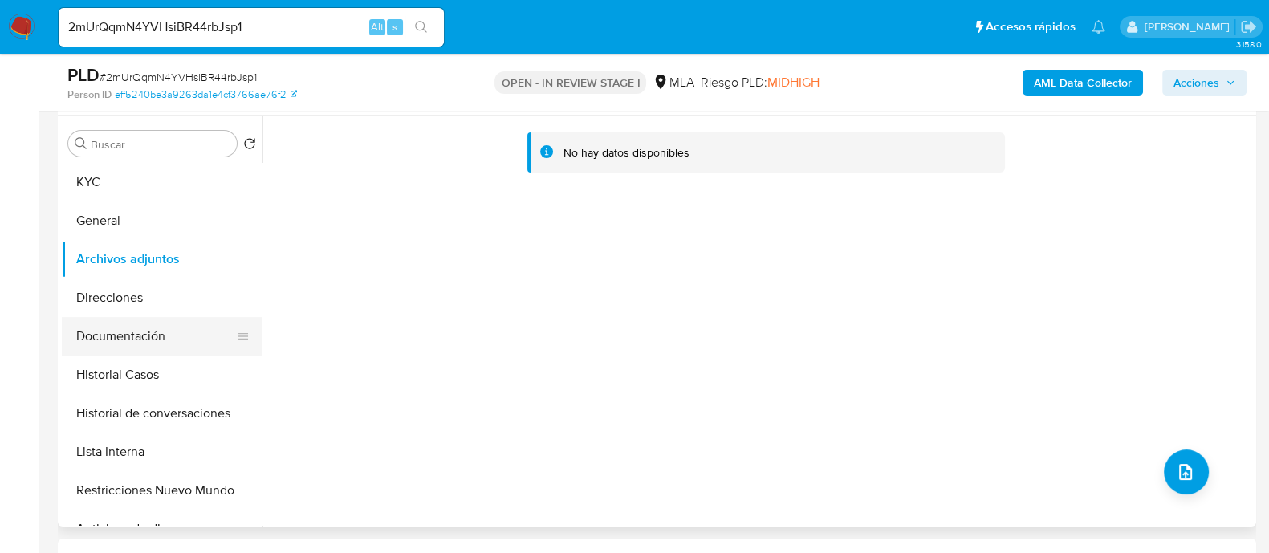
click at [165, 340] on button "Documentación" at bounding box center [156, 336] width 188 height 39
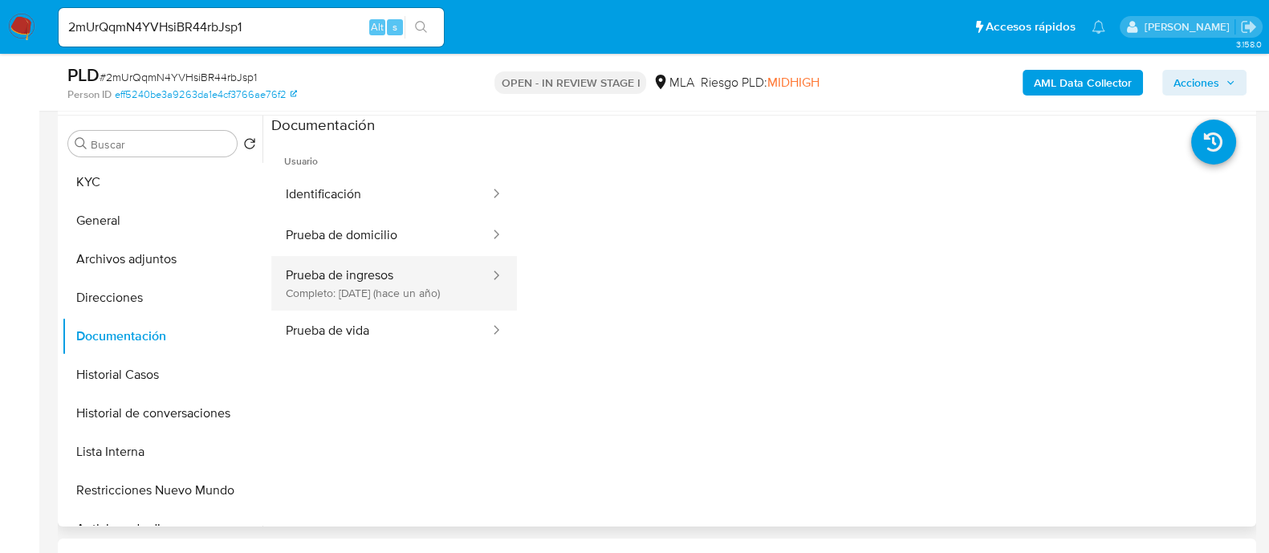
click at [424, 273] on button "Prueba de ingresos Completo: 18/05/2024 (hace un año)" at bounding box center [381, 283] width 220 height 55
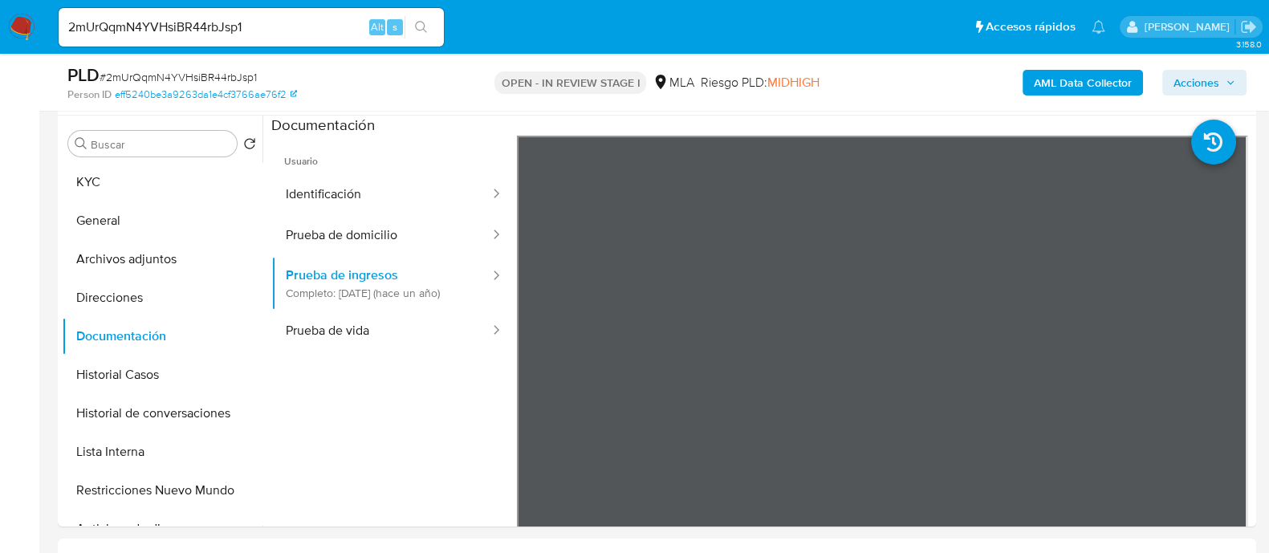
click at [1042, 79] on b "AML Data Collector" at bounding box center [1083, 83] width 98 height 26
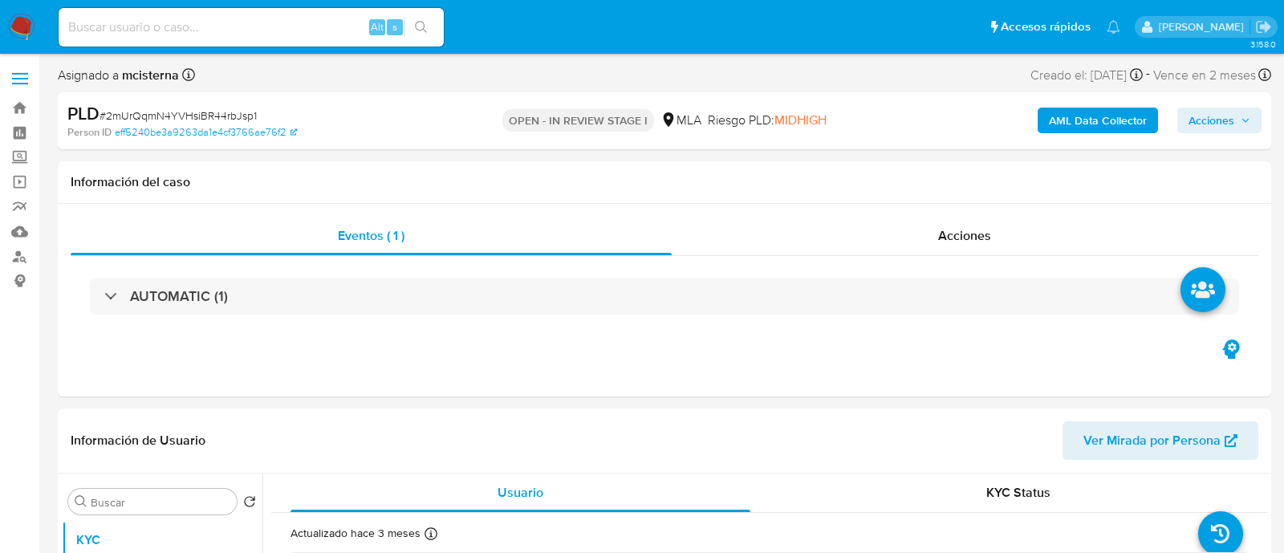
select select "10"
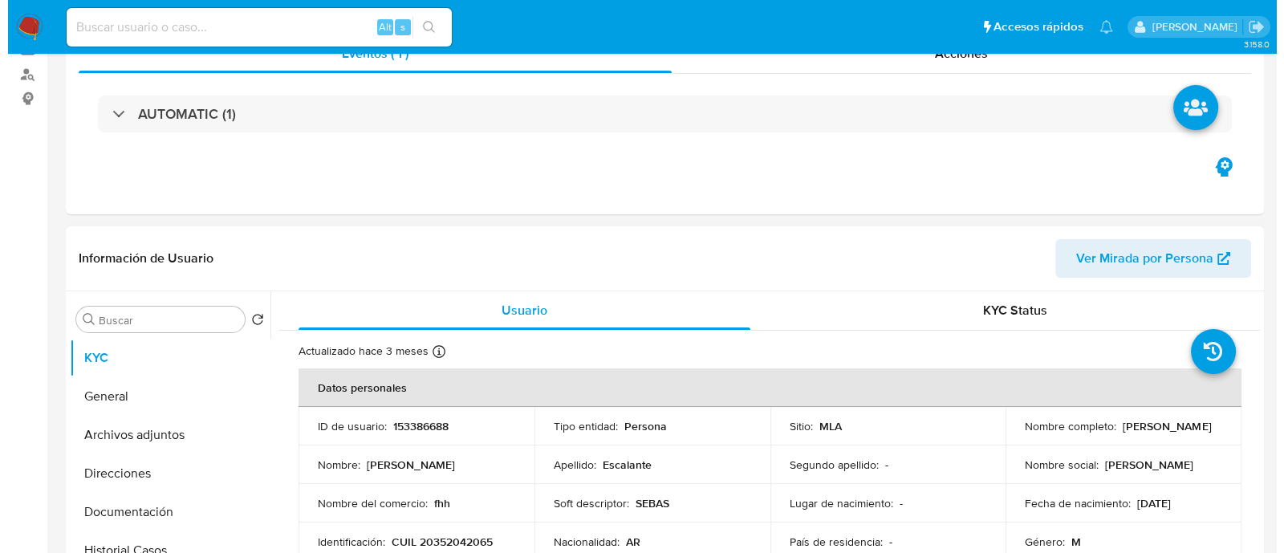
scroll to position [301, 0]
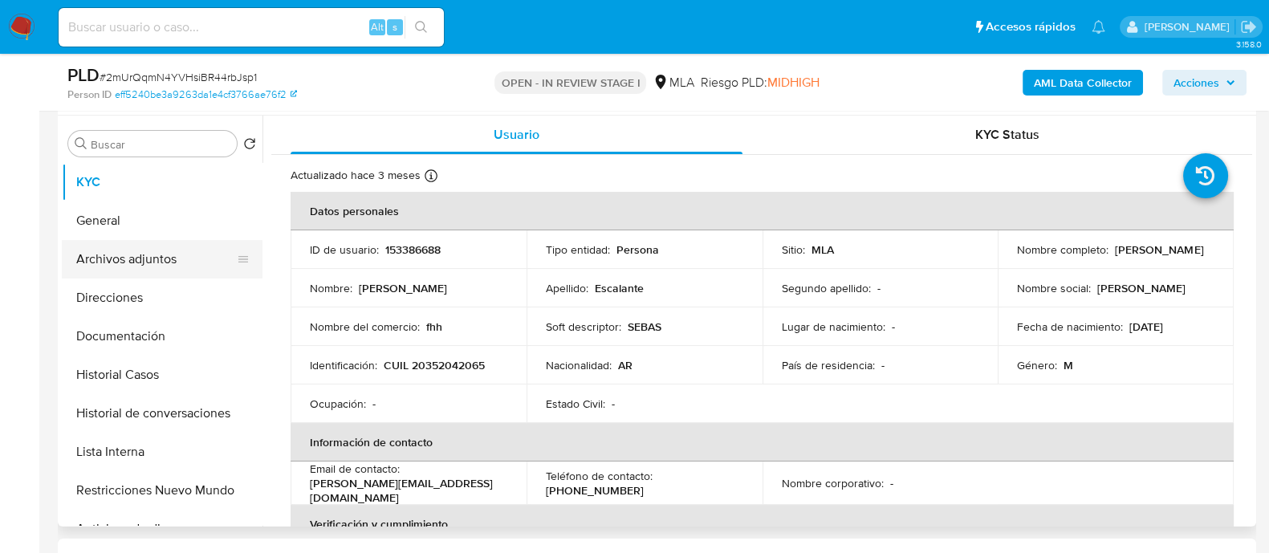
click at [200, 267] on button "Archivos adjuntos" at bounding box center [156, 259] width 188 height 39
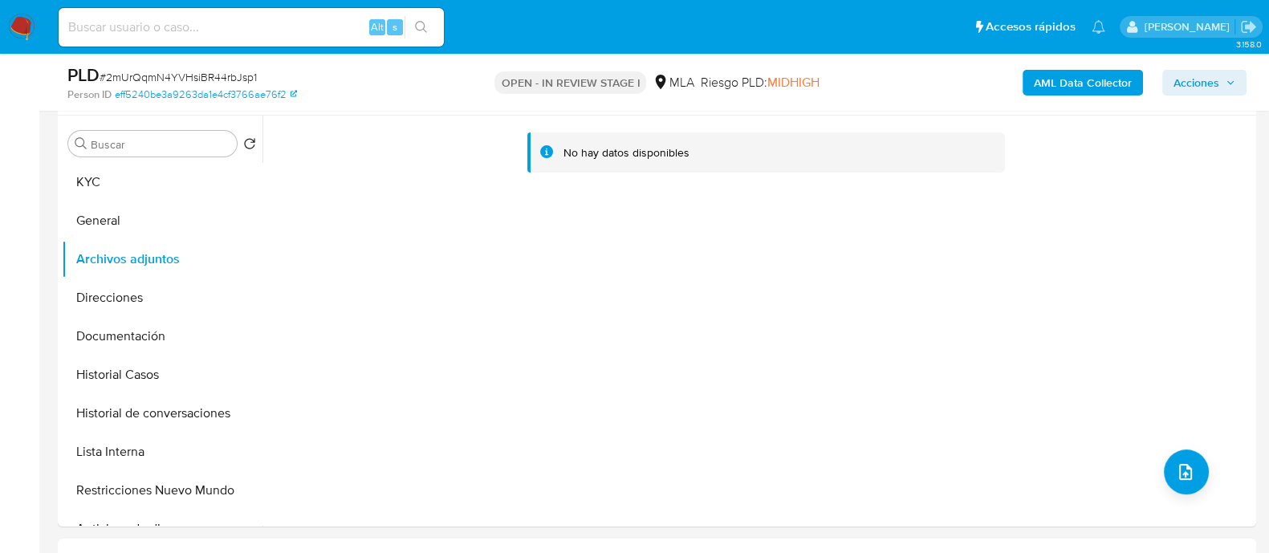
click at [1071, 72] on b "AML Data Collector" at bounding box center [1083, 83] width 98 height 26
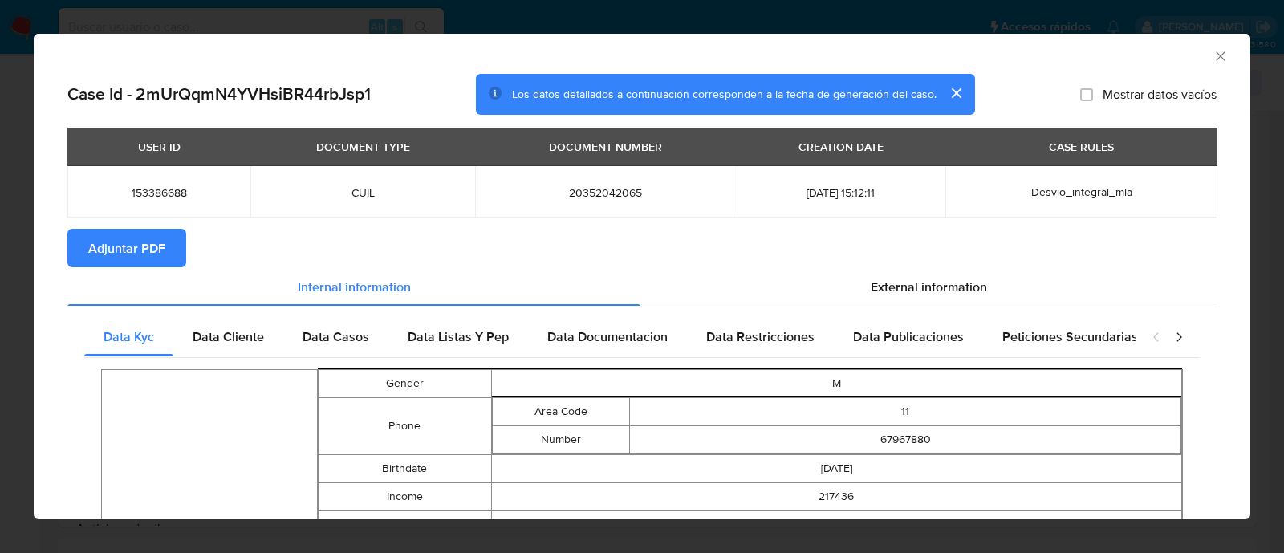
click at [144, 244] on span "Adjuntar PDF" at bounding box center [126, 247] width 77 height 35
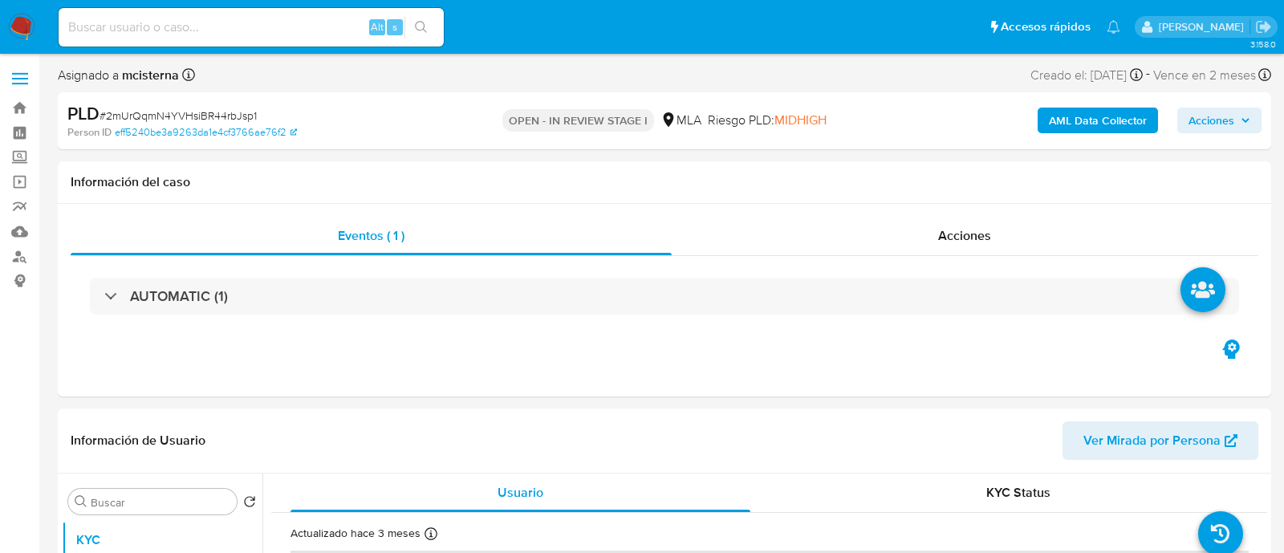
select select "10"
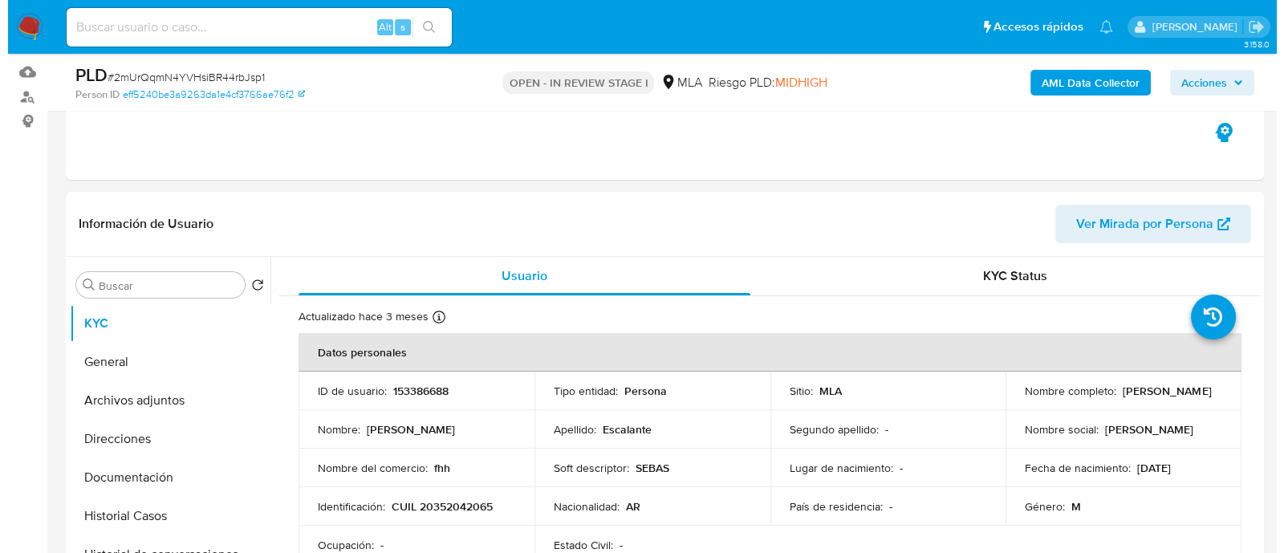
scroll to position [301, 0]
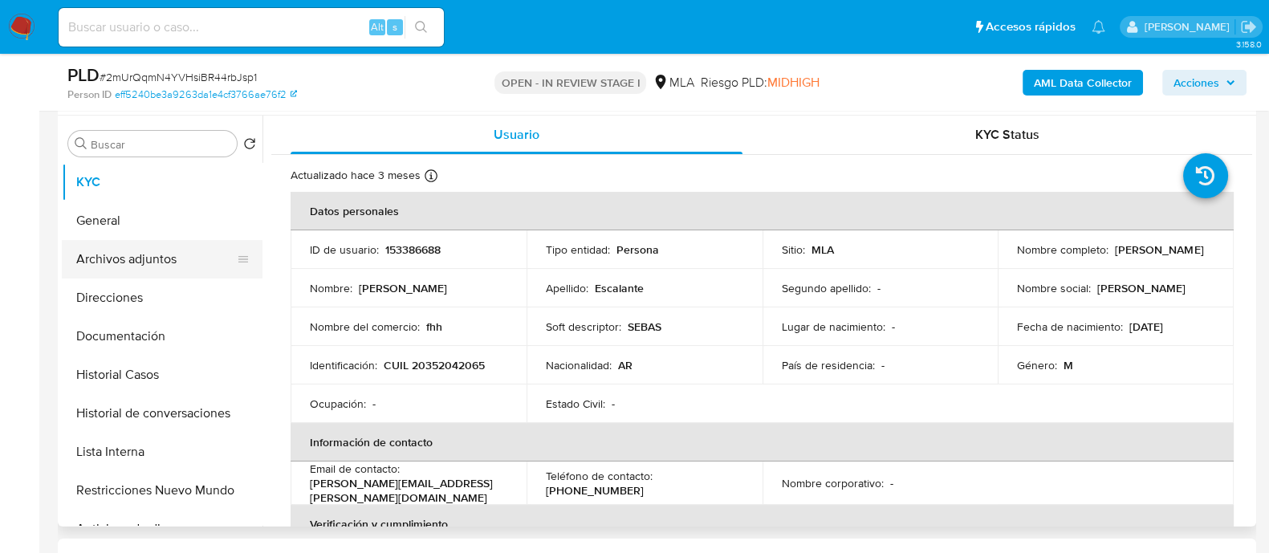
click at [165, 262] on button "Archivos adjuntos" at bounding box center [156, 259] width 188 height 39
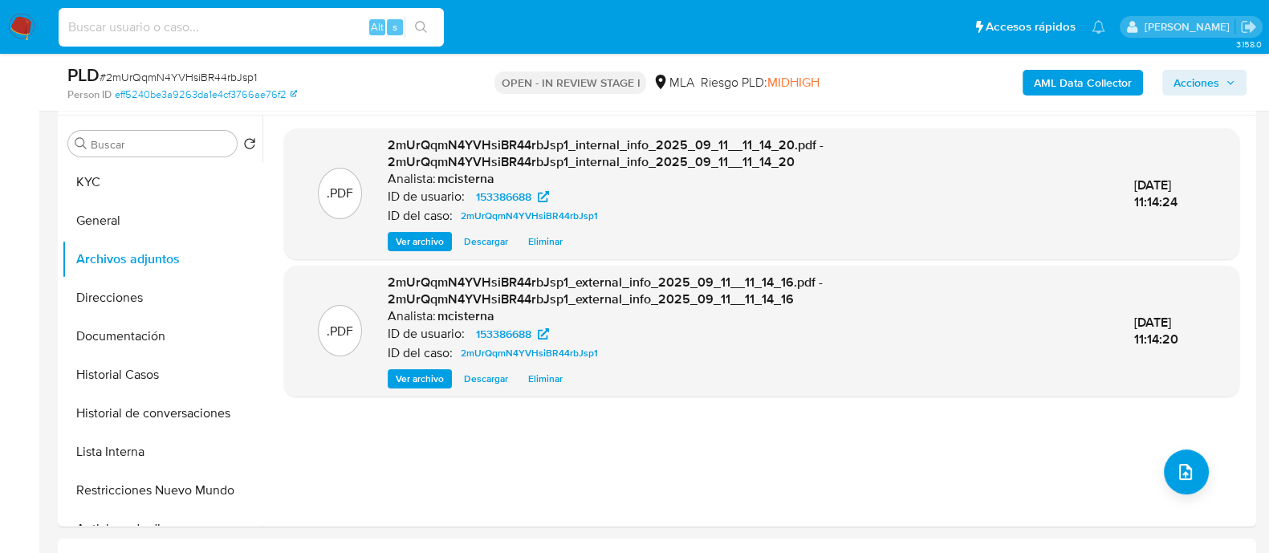
click at [327, 26] on input at bounding box center [251, 27] width 385 height 21
click at [141, 299] on button "Direcciones" at bounding box center [156, 298] width 188 height 39
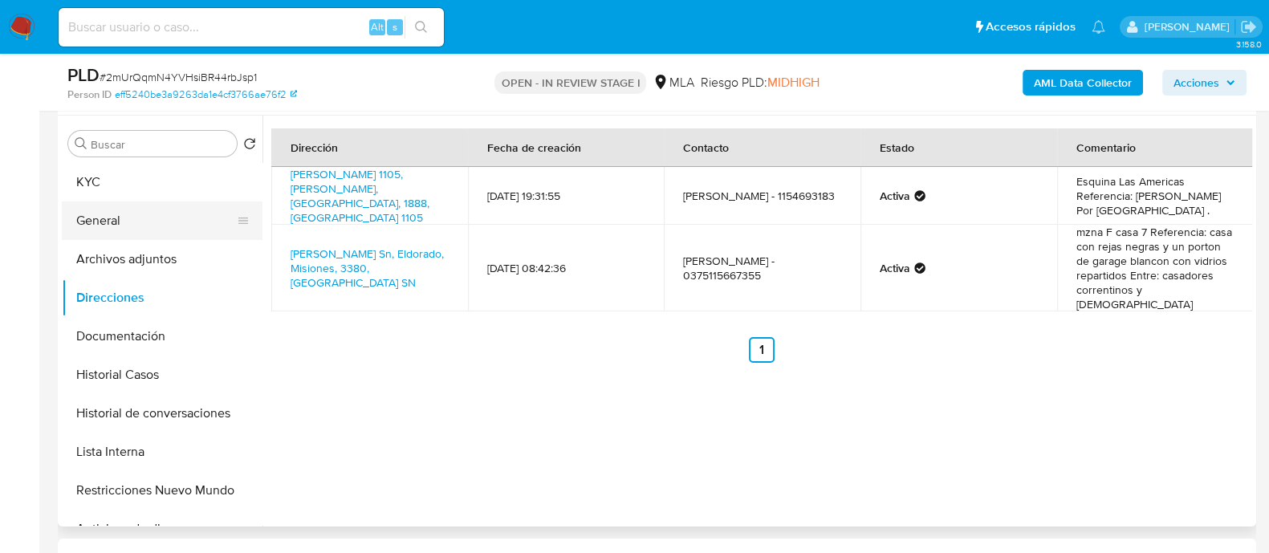
click at [88, 177] on button "KYC" at bounding box center [162, 182] width 201 height 39
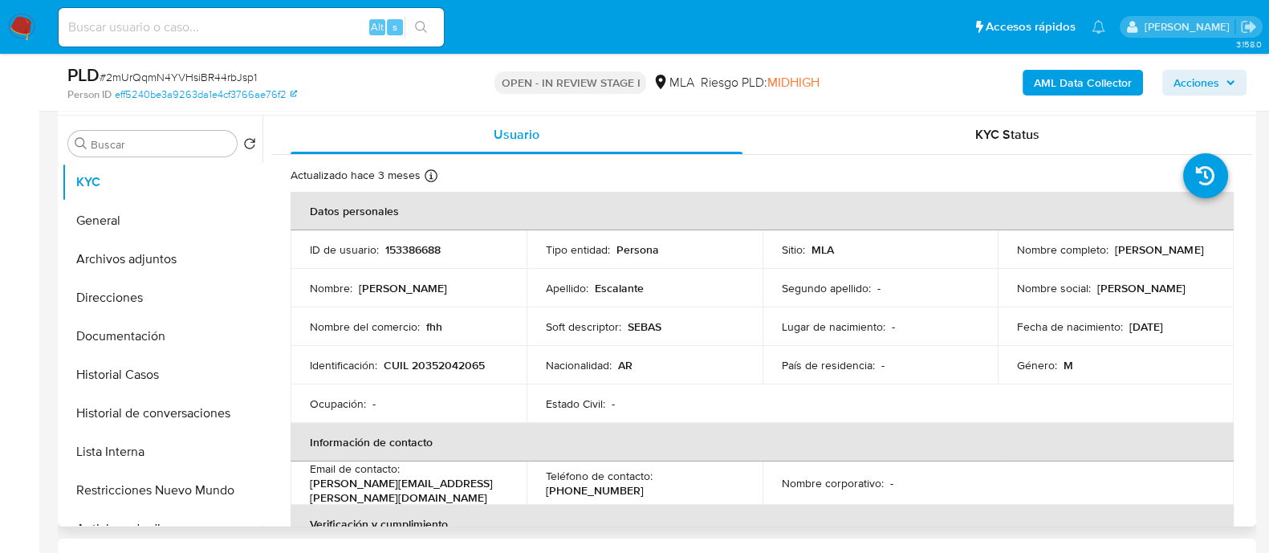
click at [441, 363] on p "CUIL 20352042065" at bounding box center [434, 365] width 101 height 14
copy p "20352042065"
click at [153, 311] on button "Direcciones" at bounding box center [156, 298] width 188 height 39
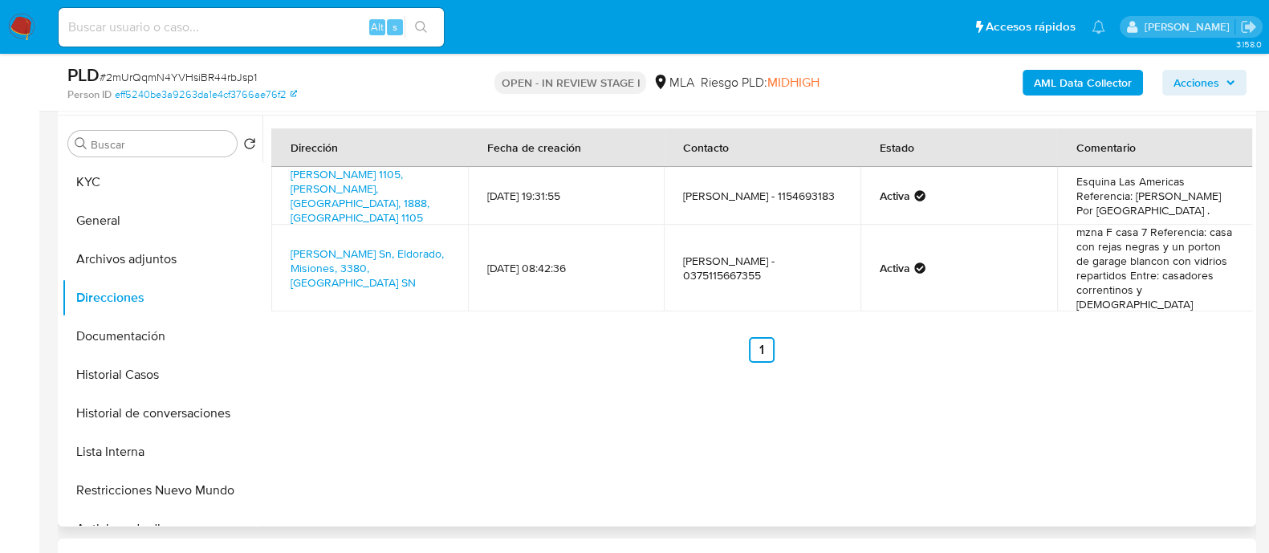
click at [369, 202] on td "Santiago Derqui 1105, Florencio Varela, Buenos Aires, 1888, Argentina 1105" at bounding box center [369, 196] width 197 height 58
drag, startPoint x: 283, startPoint y: 171, endPoint x: 390, endPoint y: 191, distance: 108.6
click at [390, 191] on td "Santiago Derqui 1105, Florencio Varela, Buenos Aires, 1888, Argentina 1105" at bounding box center [369, 196] width 197 height 58
copy link "Santiago Derqui 1105, Florencio Varela, Buenos Aires"
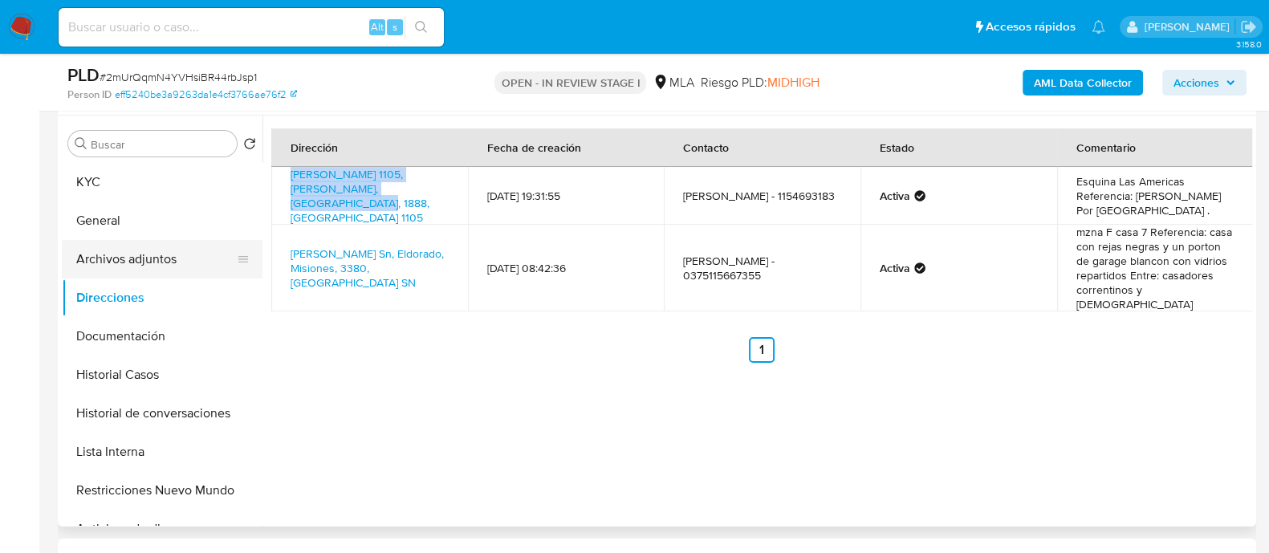
click at [169, 258] on button "Archivos adjuntos" at bounding box center [156, 259] width 188 height 39
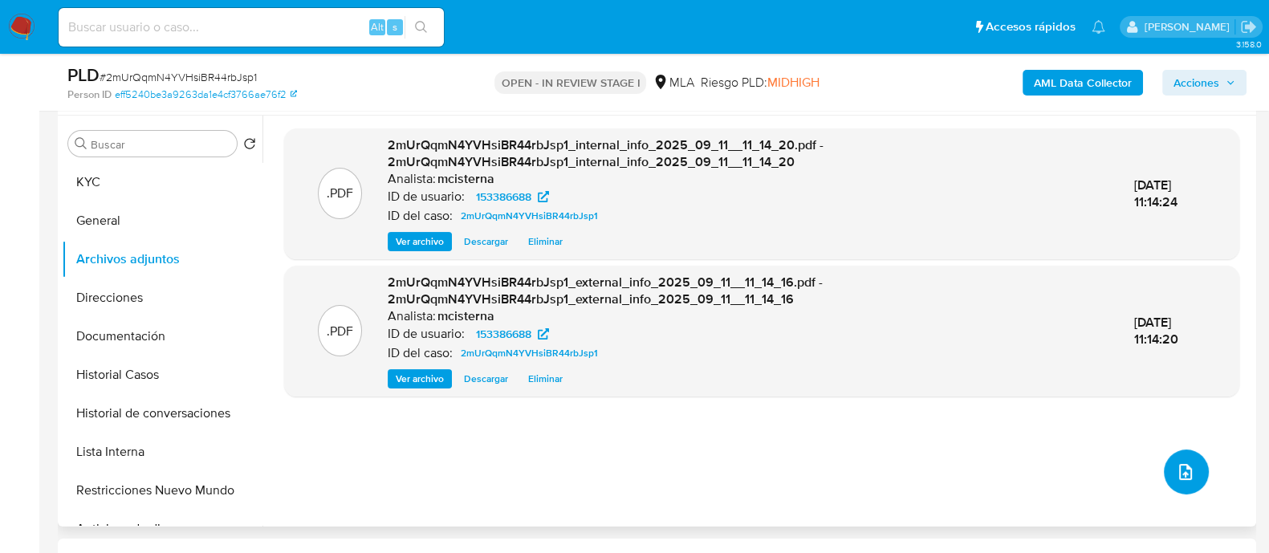
click at [1176, 452] on button "upload-file" at bounding box center [1186, 471] width 45 height 45
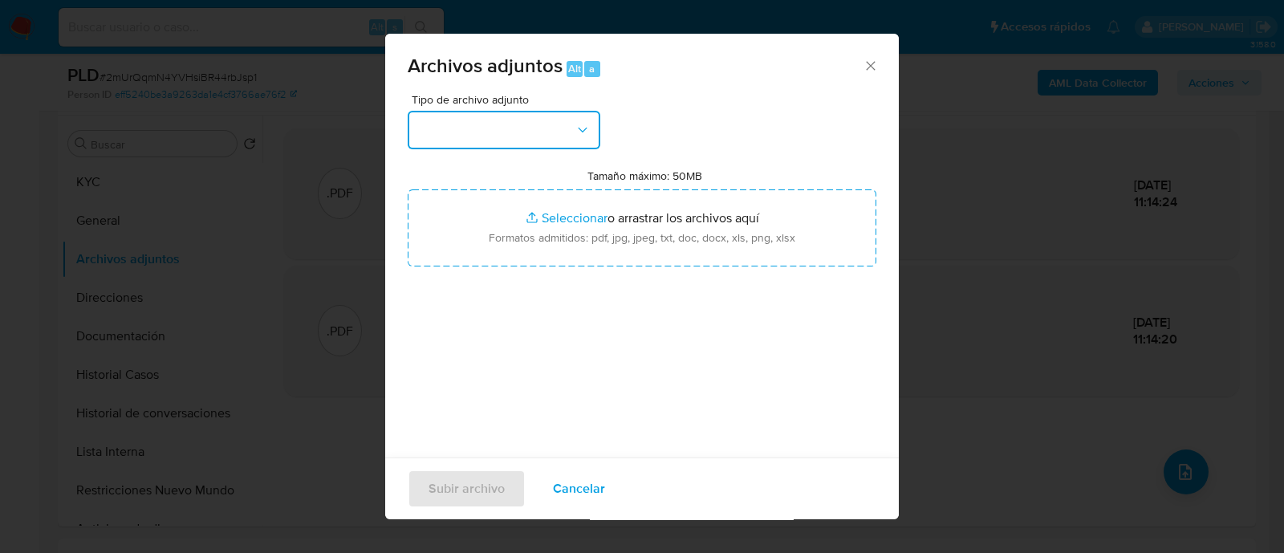
click at [480, 146] on button "button" at bounding box center [504, 130] width 193 height 39
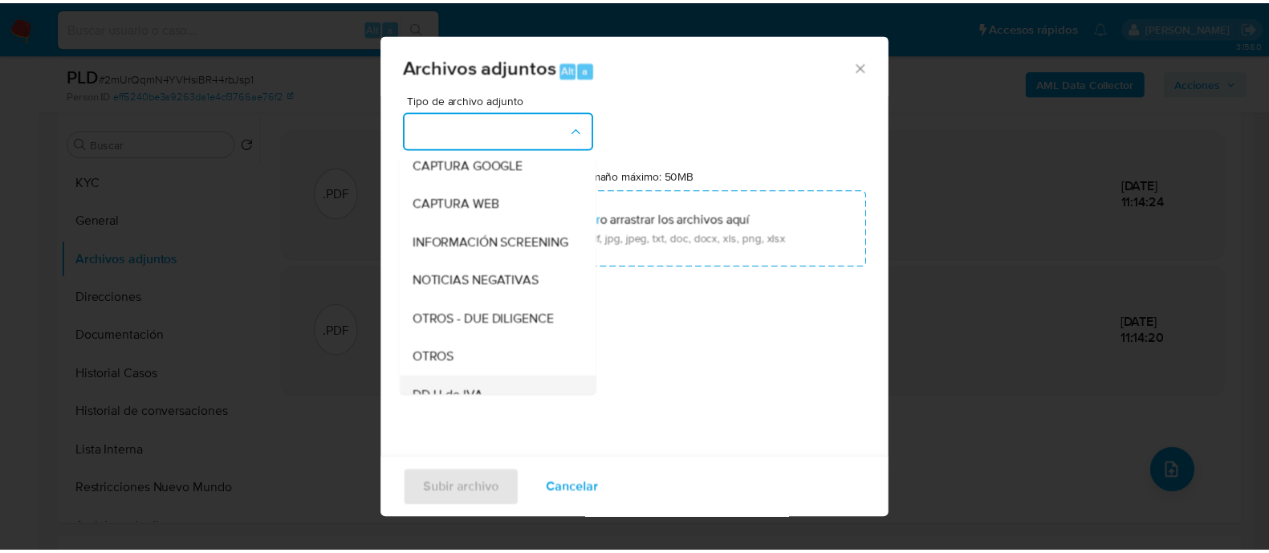
scroll to position [200, 0]
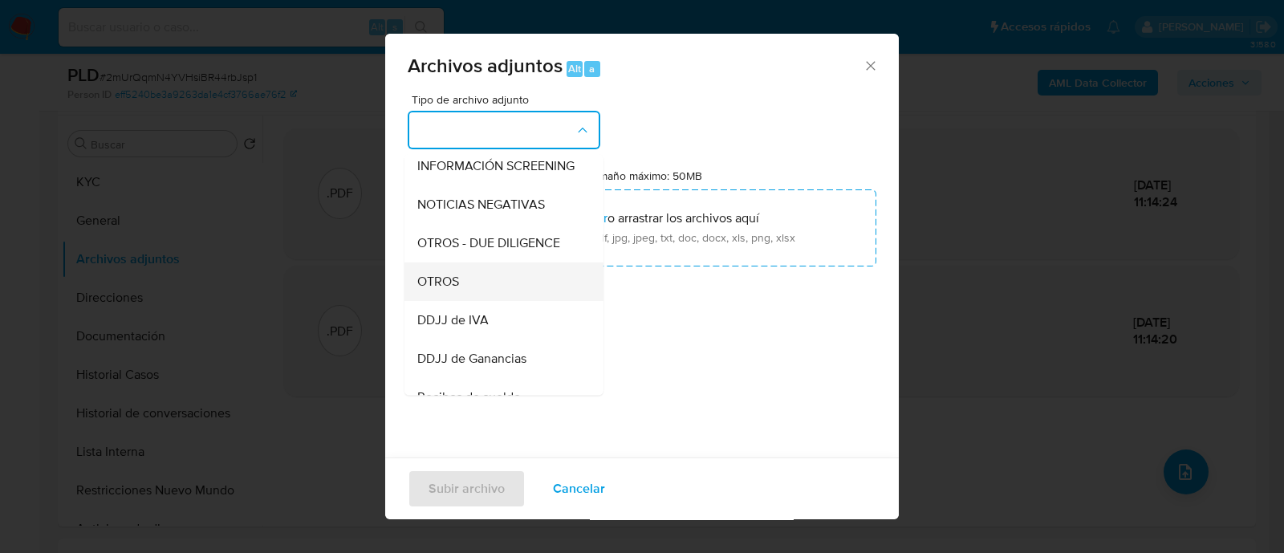
click at [488, 299] on div "OTROS" at bounding box center [499, 281] width 164 height 39
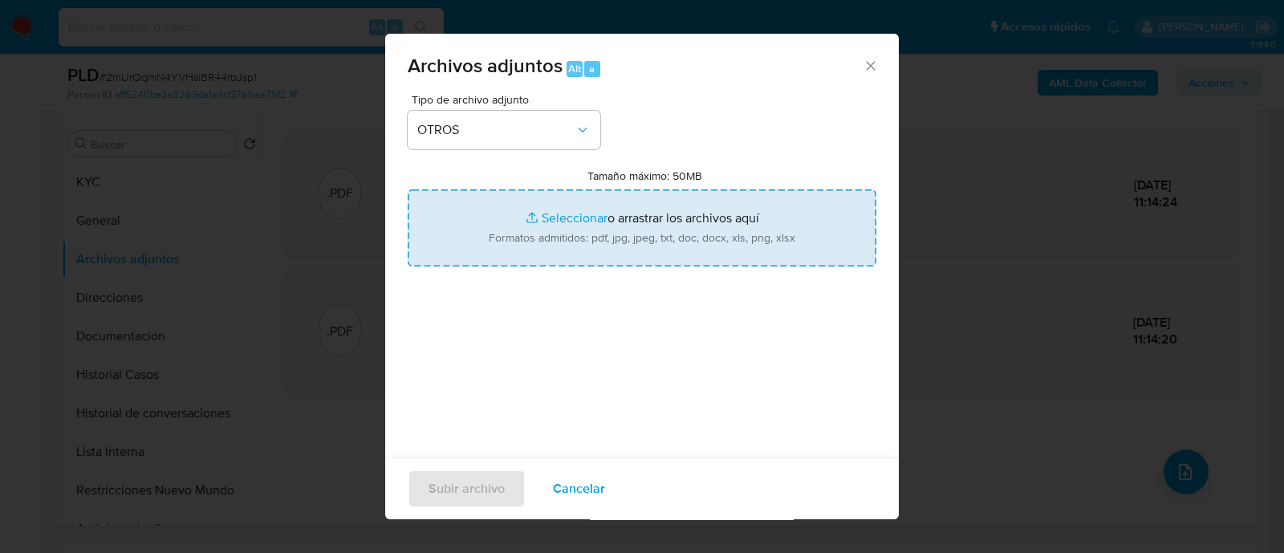
type input "C:\fakepath\Movimientos 2mUrQqmN4YVHsiBR44rbJsp1_2025_08_19_00_39_51.xlsx"
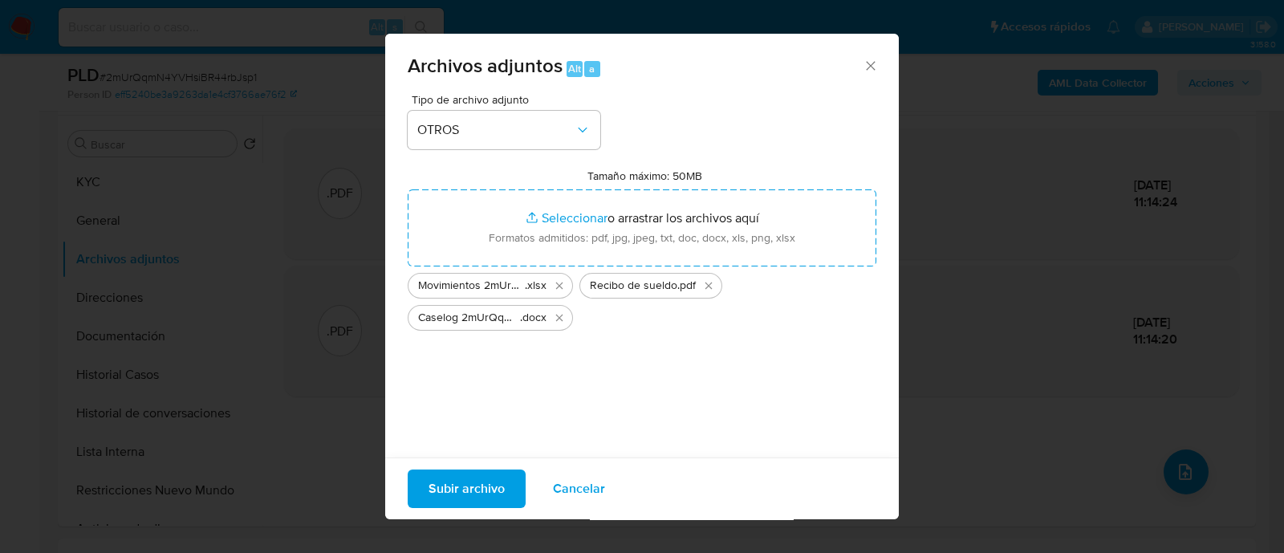
click at [474, 482] on span "Subir archivo" at bounding box center [467, 488] width 76 height 35
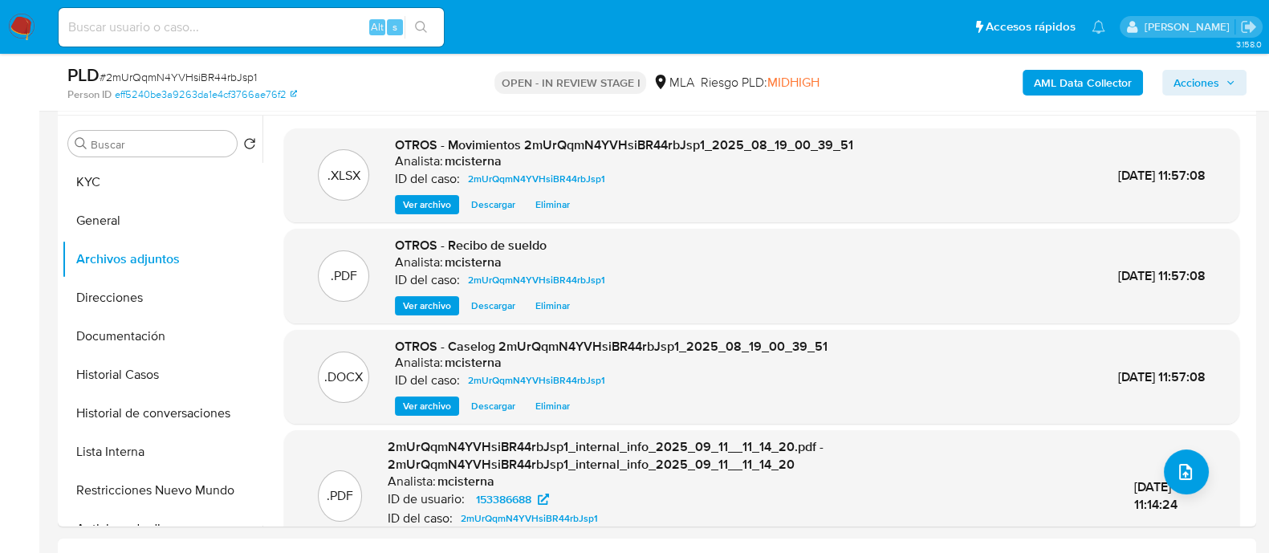
drag, startPoint x: 433, startPoint y: 92, endPoint x: 498, endPoint y: 88, distance: 65.1
click at [433, 92] on div "Person ID eff5240be3a9263da1e4cf3766ae76f2" at bounding box center [261, 94] width 388 height 14
click at [1195, 77] on span "Acciones" at bounding box center [1196, 83] width 46 height 26
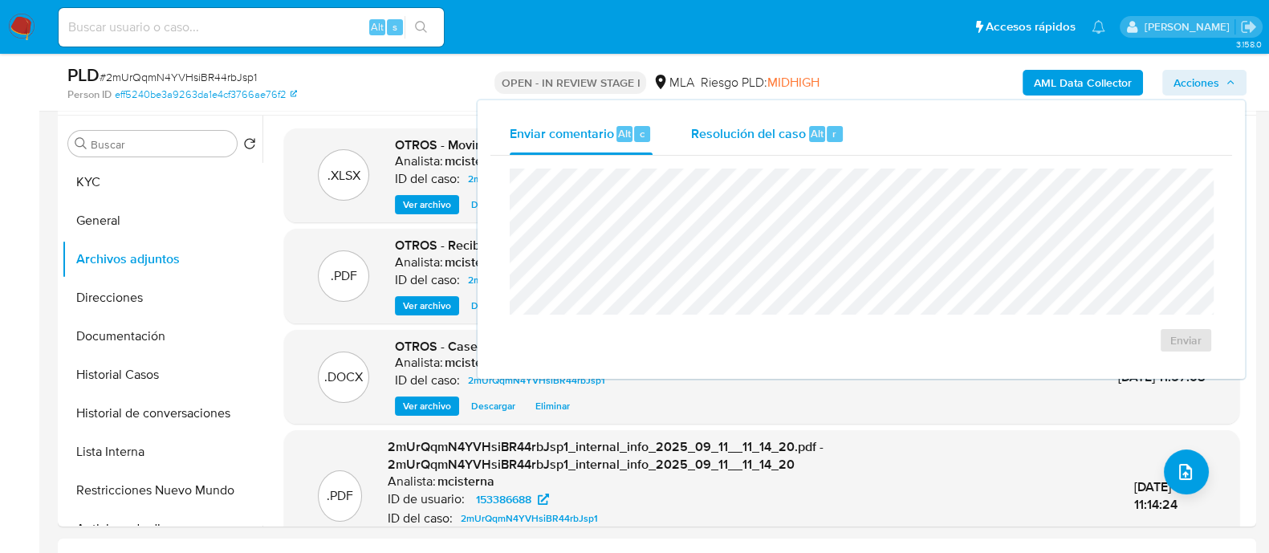
click at [791, 138] on span "Resolución del caso" at bounding box center [748, 133] width 115 height 18
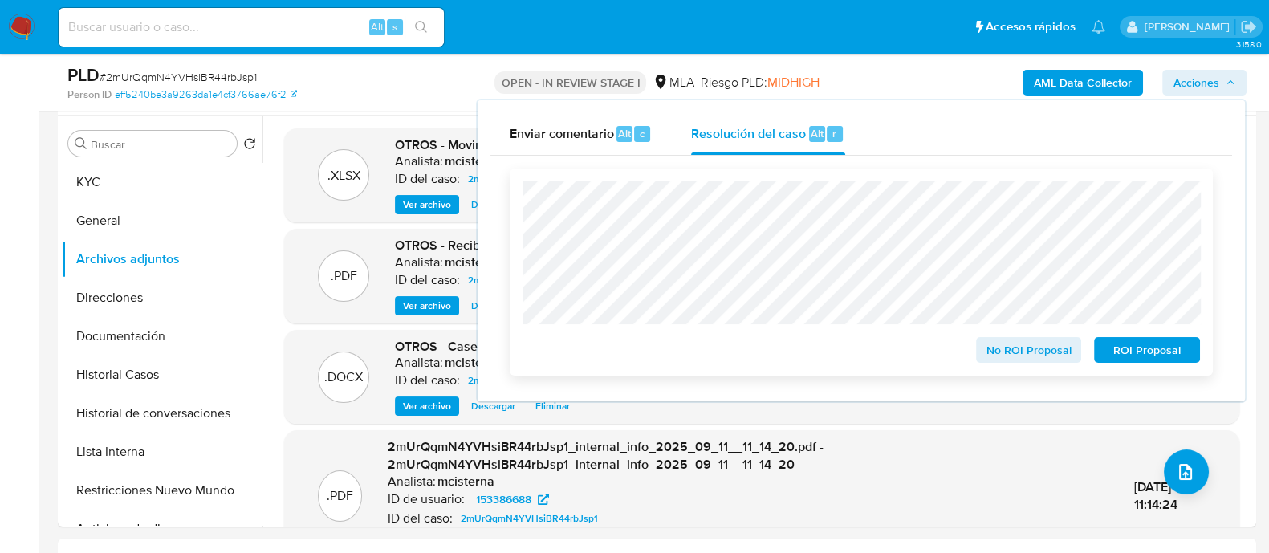
click at [1004, 354] on span "No ROI Proposal" at bounding box center [1028, 350] width 83 height 22
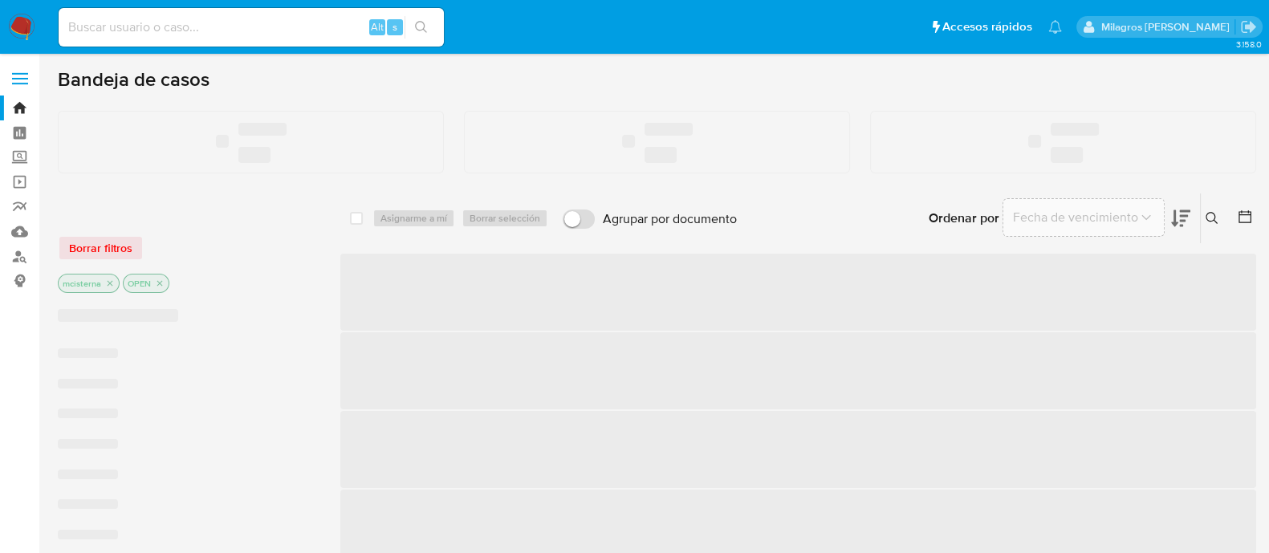
click at [246, 20] on input at bounding box center [251, 27] width 385 height 21
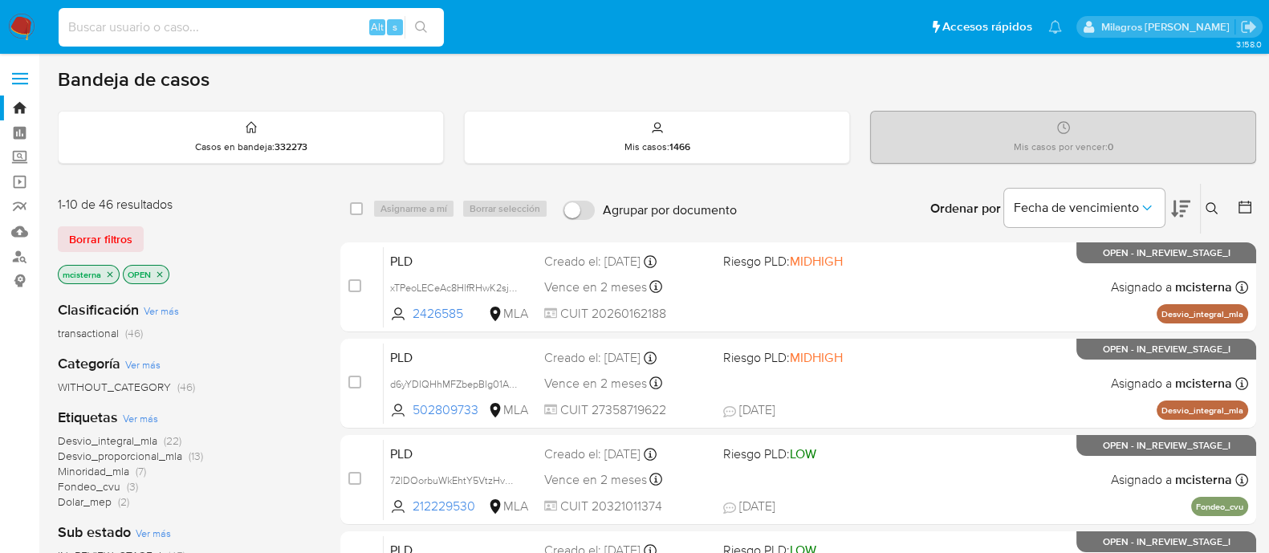
paste input "2489454618"
type input "2489454618"
click at [417, 19] on button "search-icon" at bounding box center [421, 27] width 33 height 22
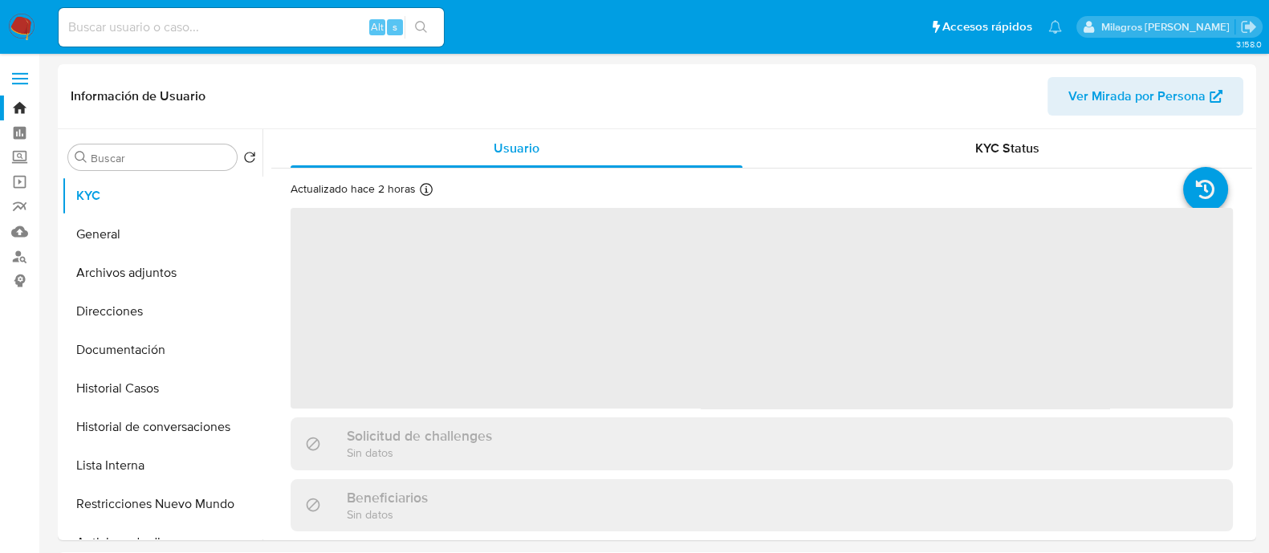
select select "10"
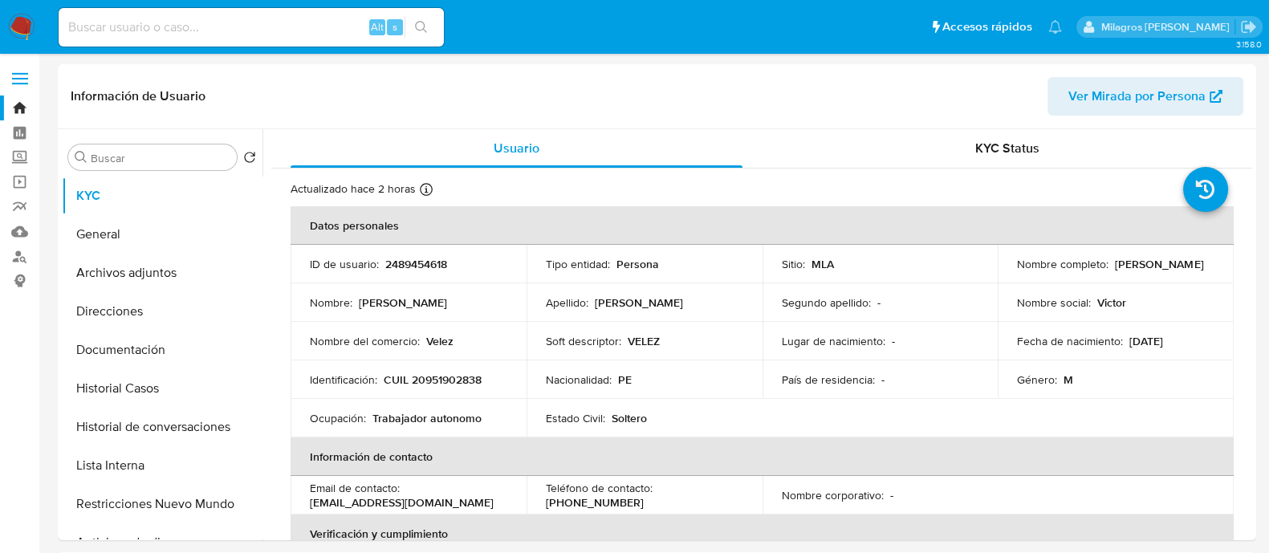
click at [313, 24] on input at bounding box center [251, 27] width 385 height 21
paste input "gNeHvMhIo1gcljgoZWgdyGWV"
type input "gNeHvMhIo1gcljgoZWgdyGWV"
click at [429, 17] on button "search-icon" at bounding box center [421, 27] width 33 height 22
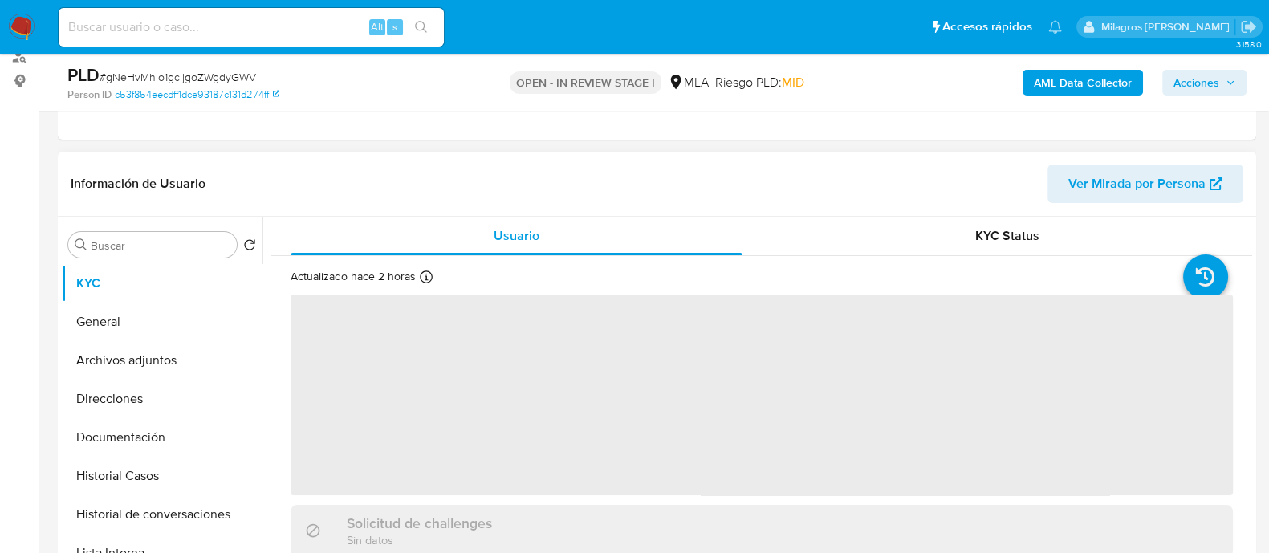
scroll to position [200, 0]
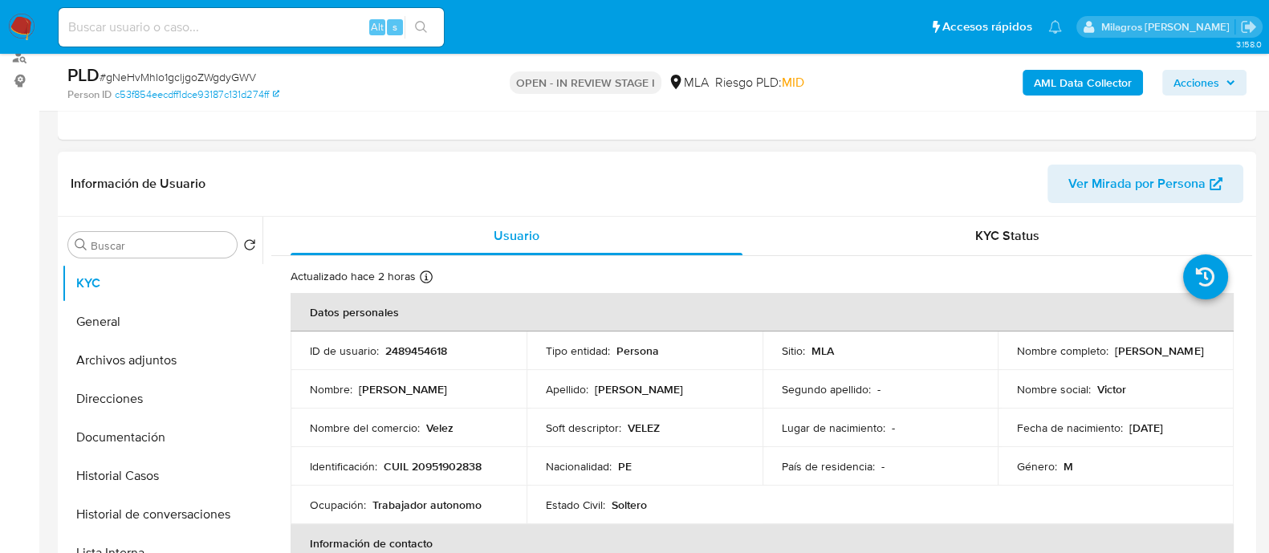
select select "10"
click at [413, 348] on p "2489454618" at bounding box center [416, 351] width 62 height 14
copy p "2489454618"
click at [148, 361] on button "Archivos adjuntos" at bounding box center [156, 360] width 188 height 39
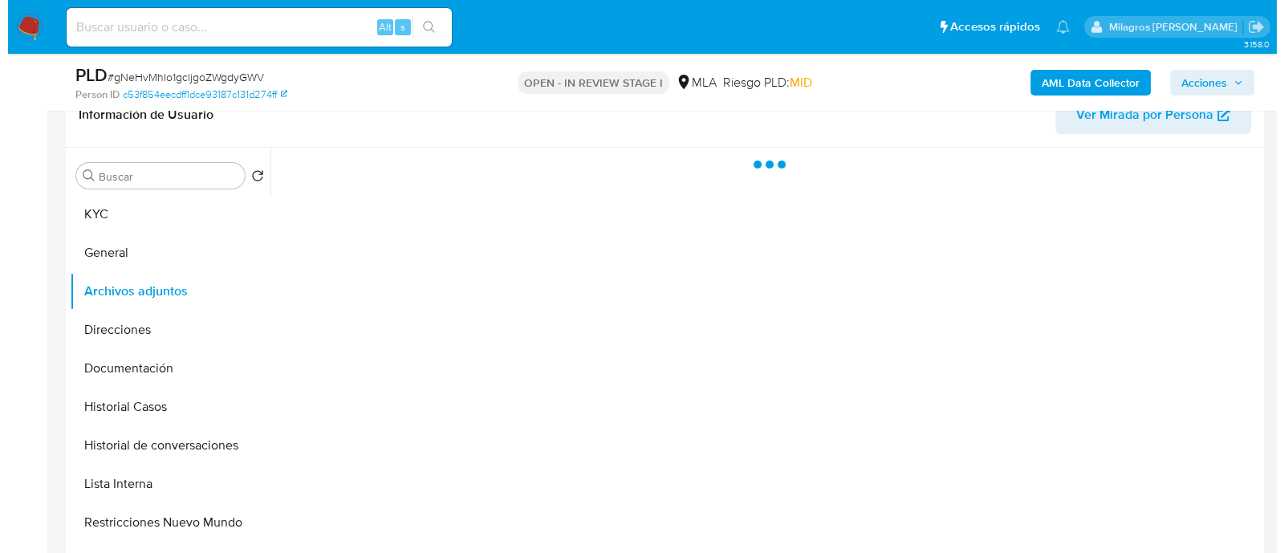
scroll to position [301, 0]
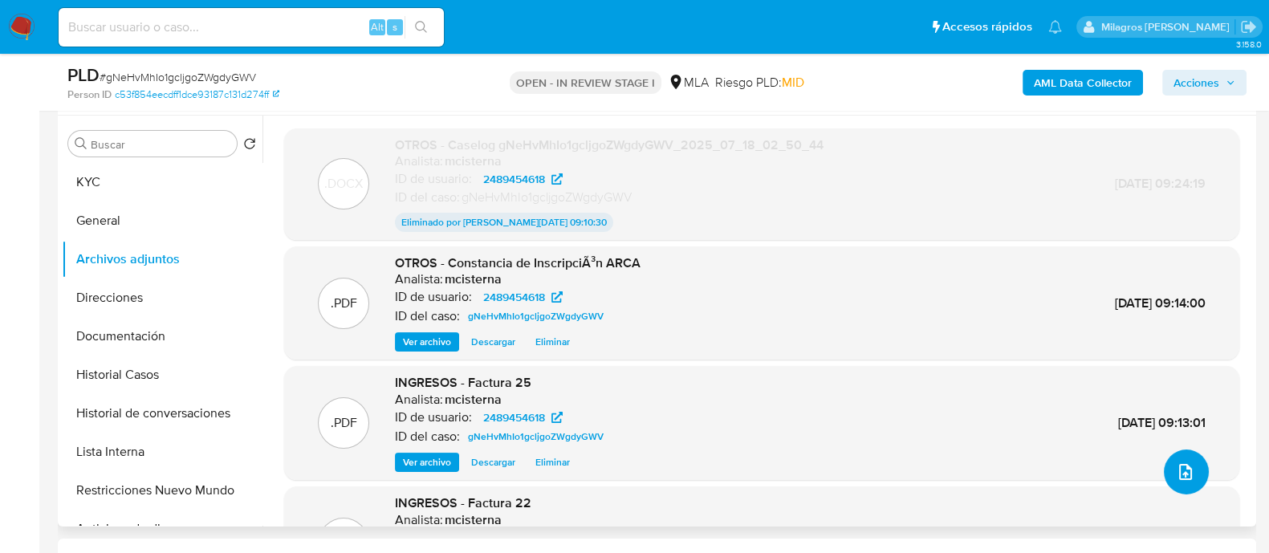
click at [1180, 475] on icon "upload-file" at bounding box center [1185, 471] width 19 height 19
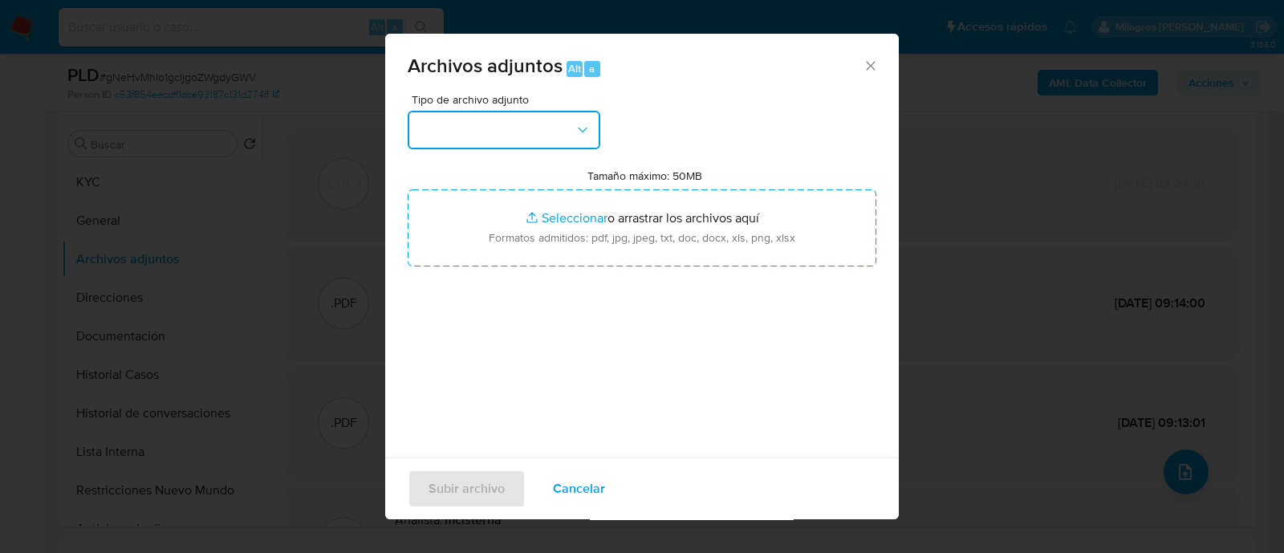
click at [538, 134] on button "button" at bounding box center [504, 130] width 193 height 39
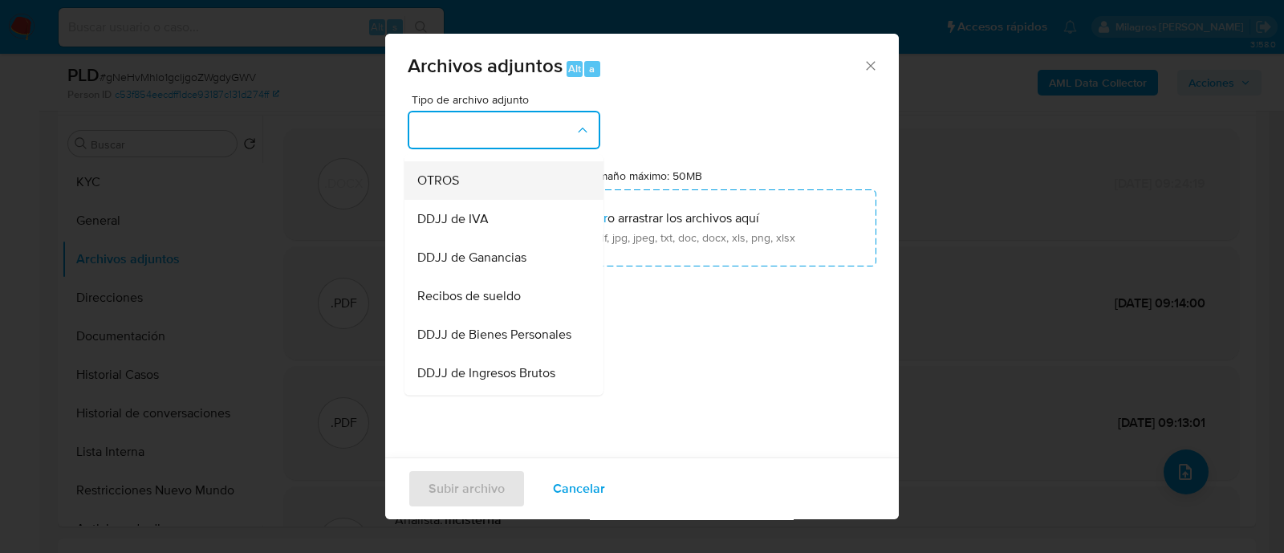
click at [498, 200] on div "OTROS" at bounding box center [499, 180] width 164 height 39
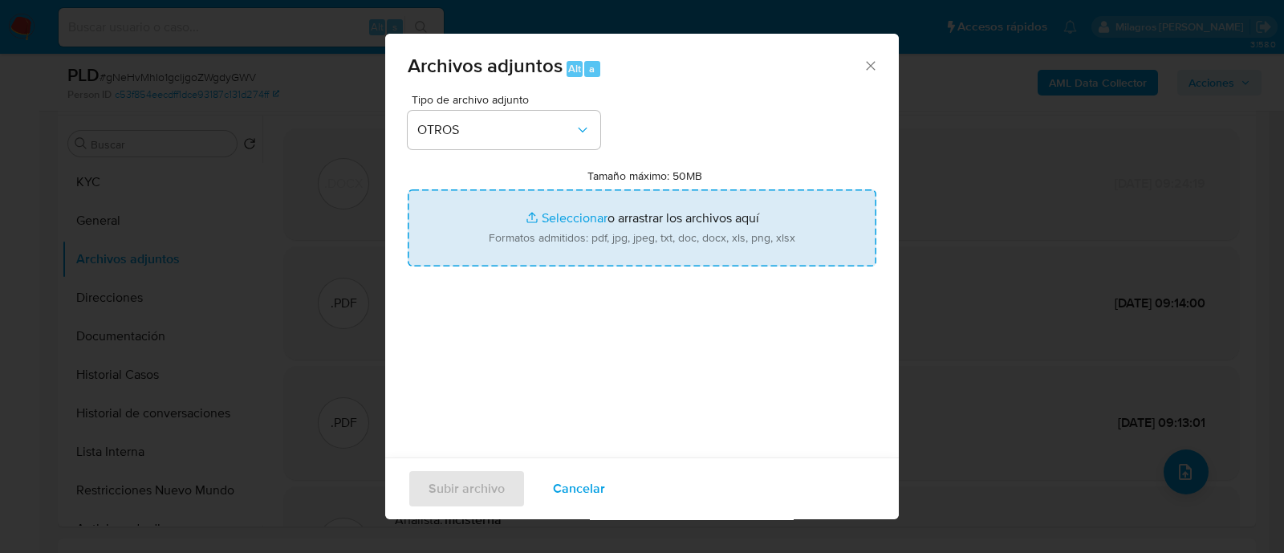
type input "C:\fakepath\Caselog gNeHvMhIo1gcljgoZWgdyGWV_2025_07_18_02_50_44 (V2).docx"
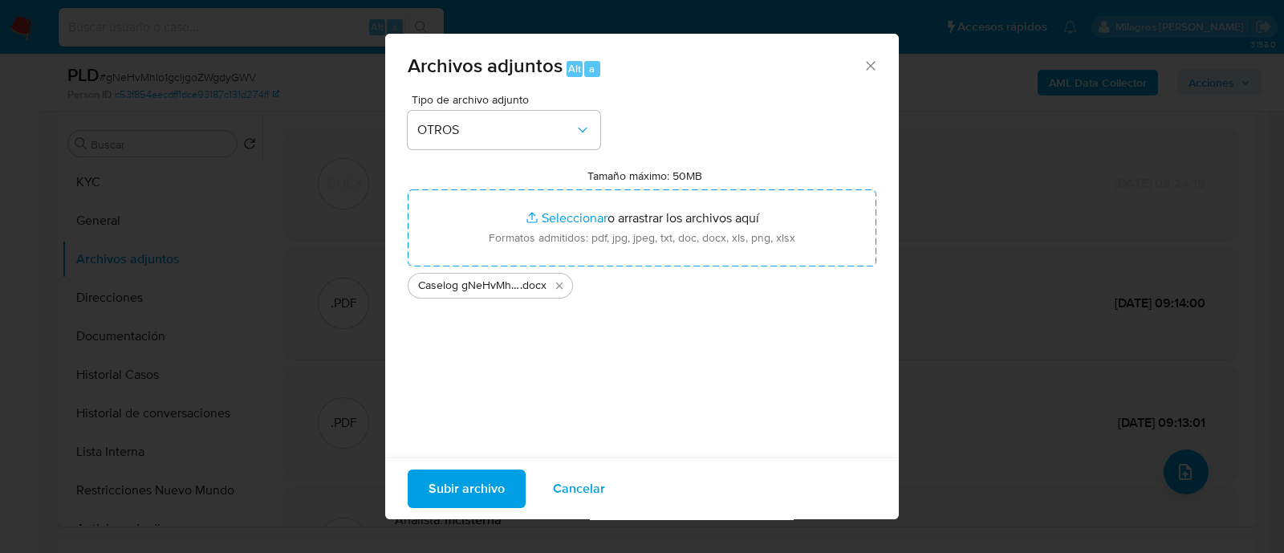
click at [489, 467] on div "Subir archivo Cancelar" at bounding box center [642, 489] width 514 height 62
click at [474, 478] on span "Subir archivo" at bounding box center [467, 488] width 76 height 35
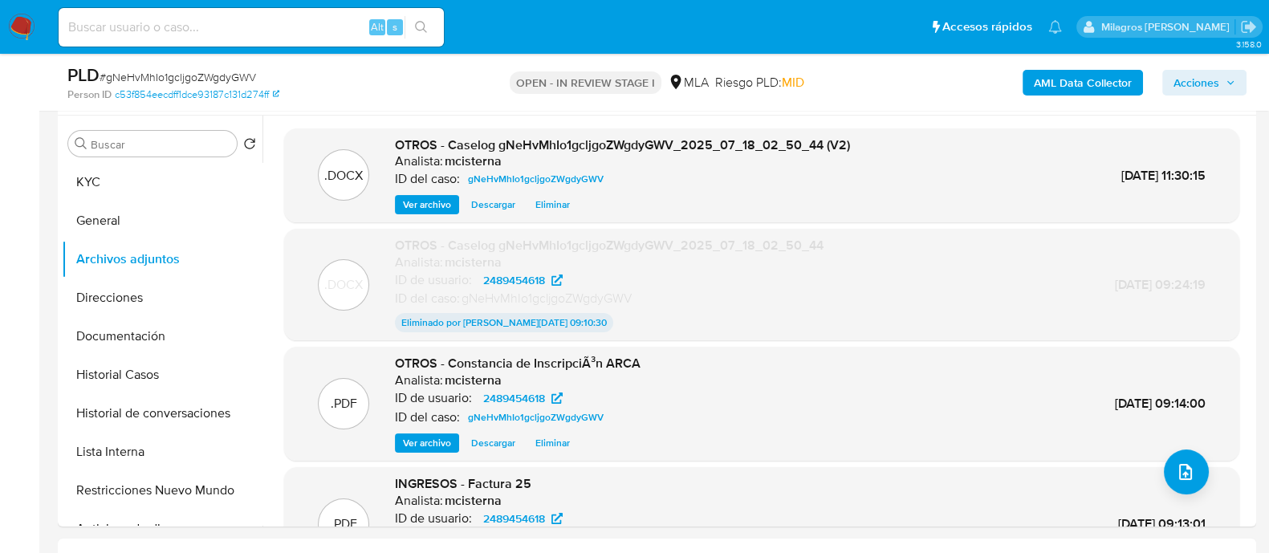
click at [437, 98] on div "Person ID c53f854eecdff1dce93187c131d274ff" at bounding box center [261, 94] width 388 height 14
click at [1177, 81] on span "Acciones" at bounding box center [1196, 83] width 46 height 26
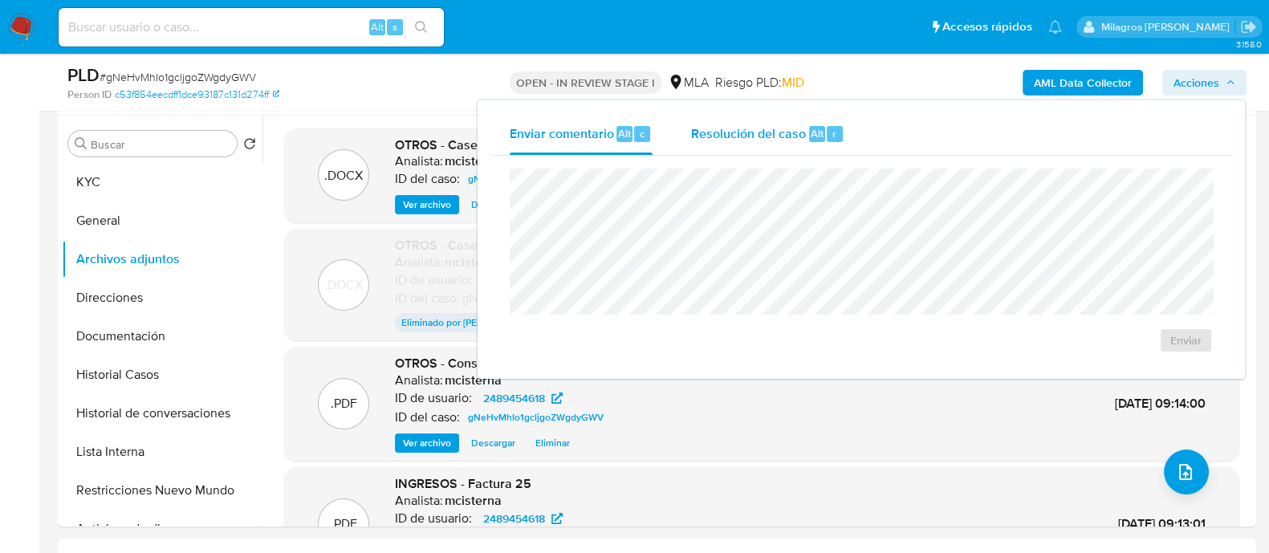
click at [777, 124] on span "Resolución del caso" at bounding box center [748, 133] width 115 height 18
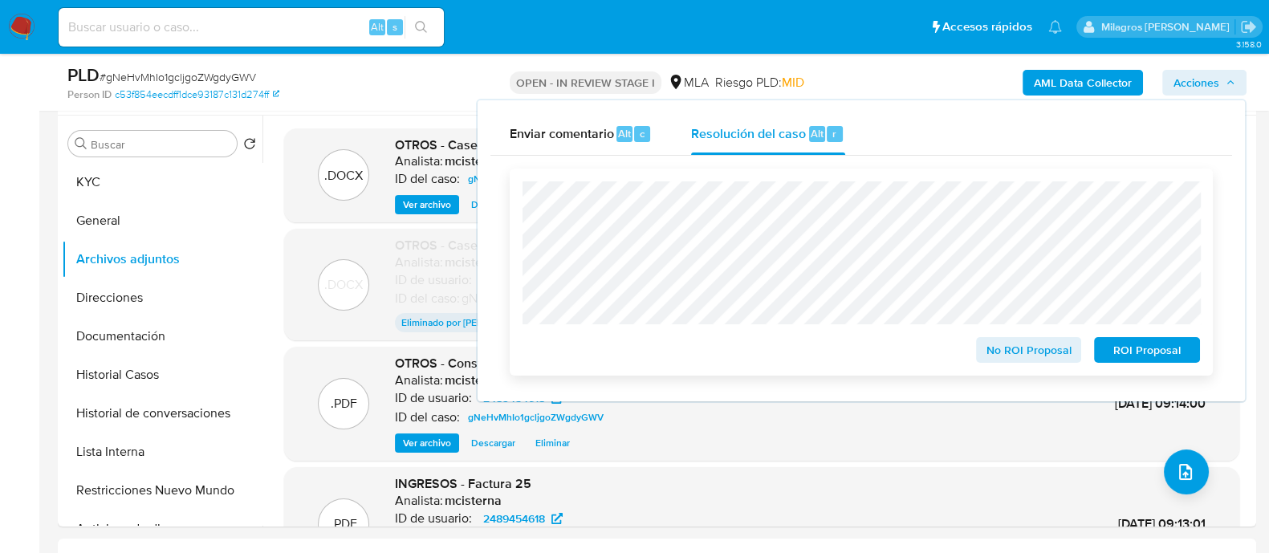
click at [1149, 352] on span "ROI Proposal" at bounding box center [1146, 350] width 83 height 22
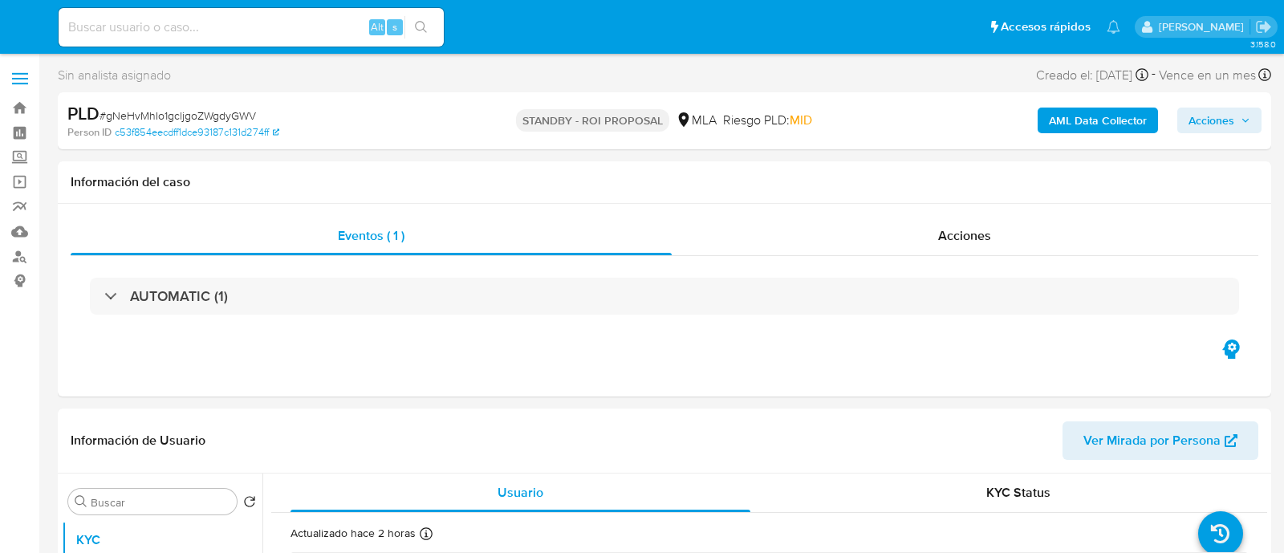
select select "10"
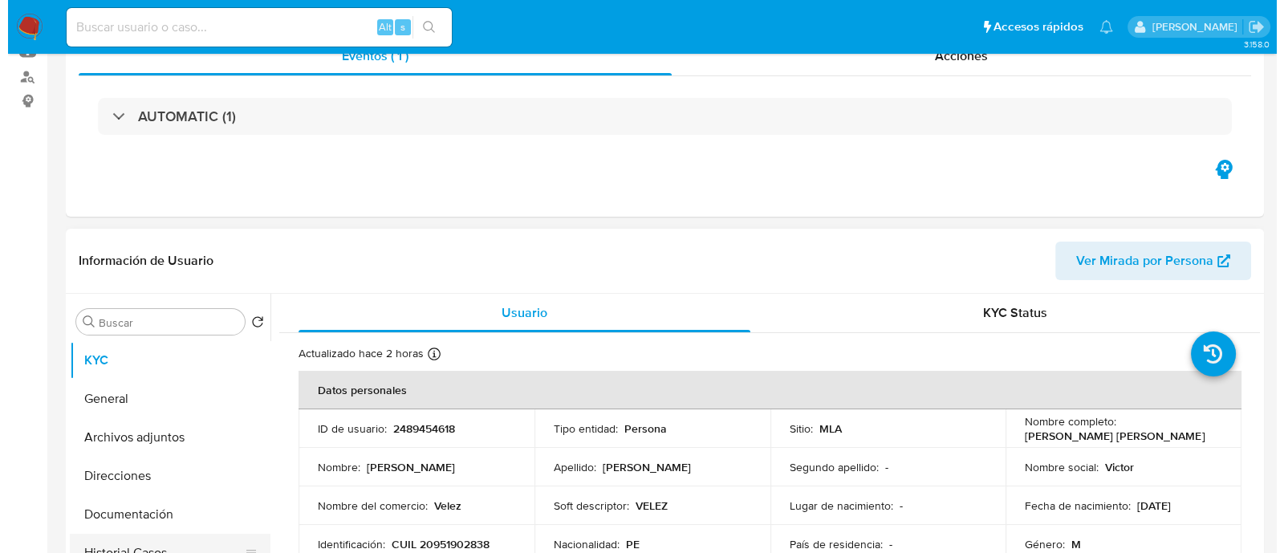
scroll to position [301, 0]
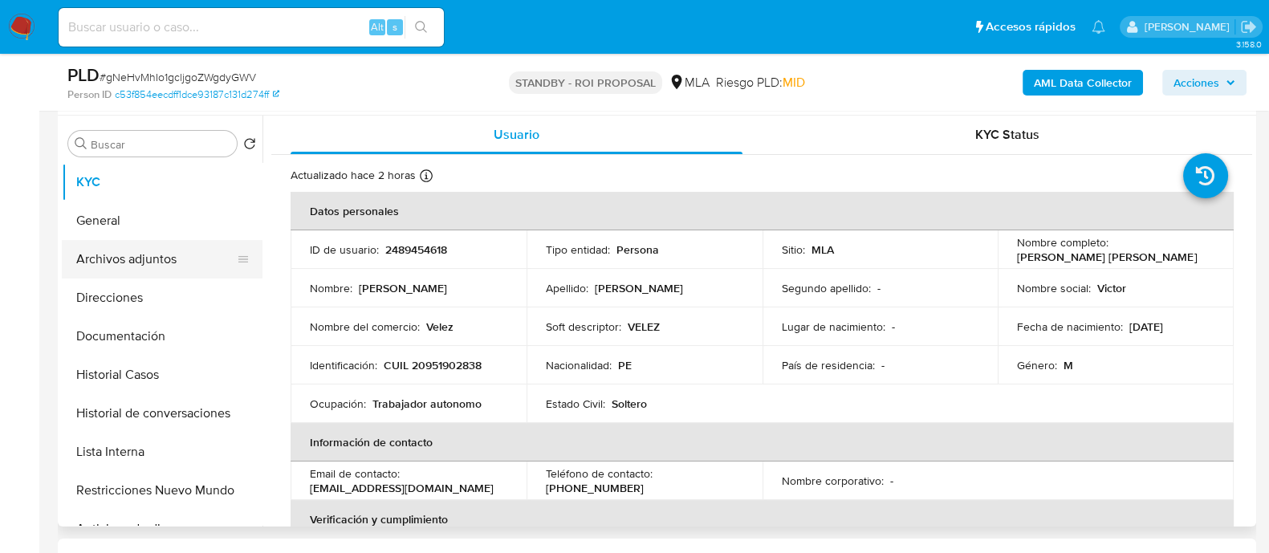
click at [181, 243] on button "Archivos adjuntos" at bounding box center [156, 259] width 188 height 39
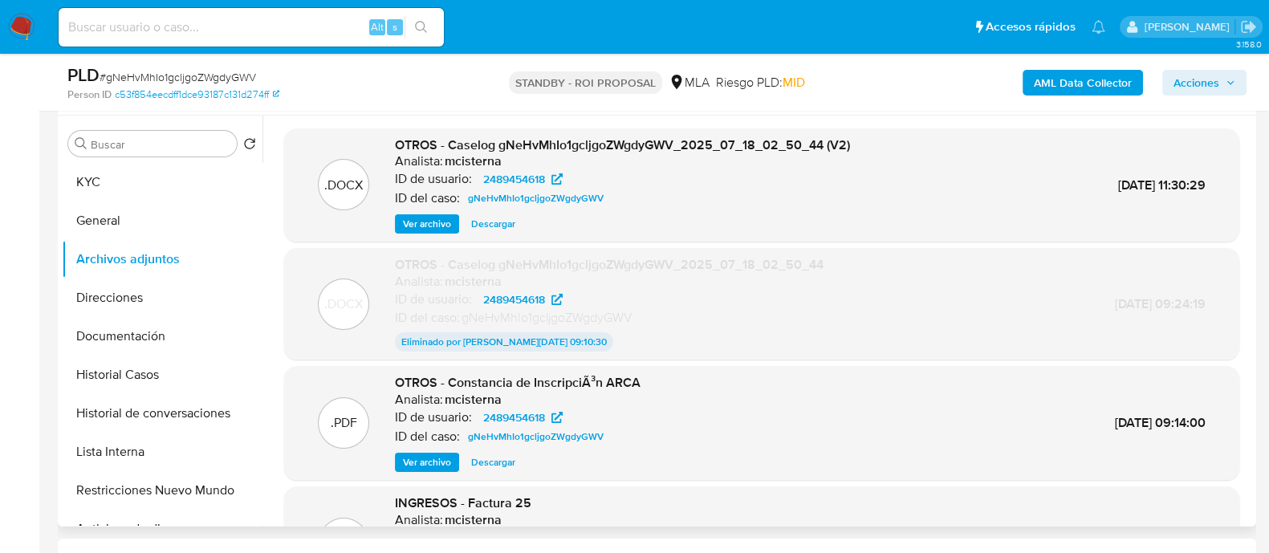
click at [440, 220] on span "Ver archivo" at bounding box center [427, 224] width 48 height 16
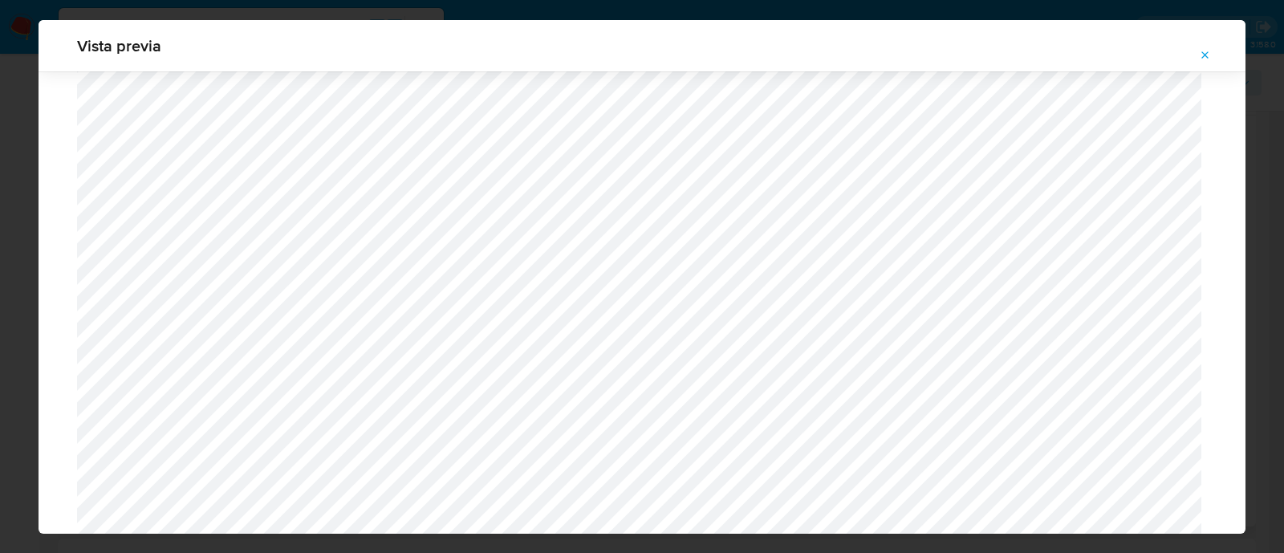
scroll to position [770, 0]
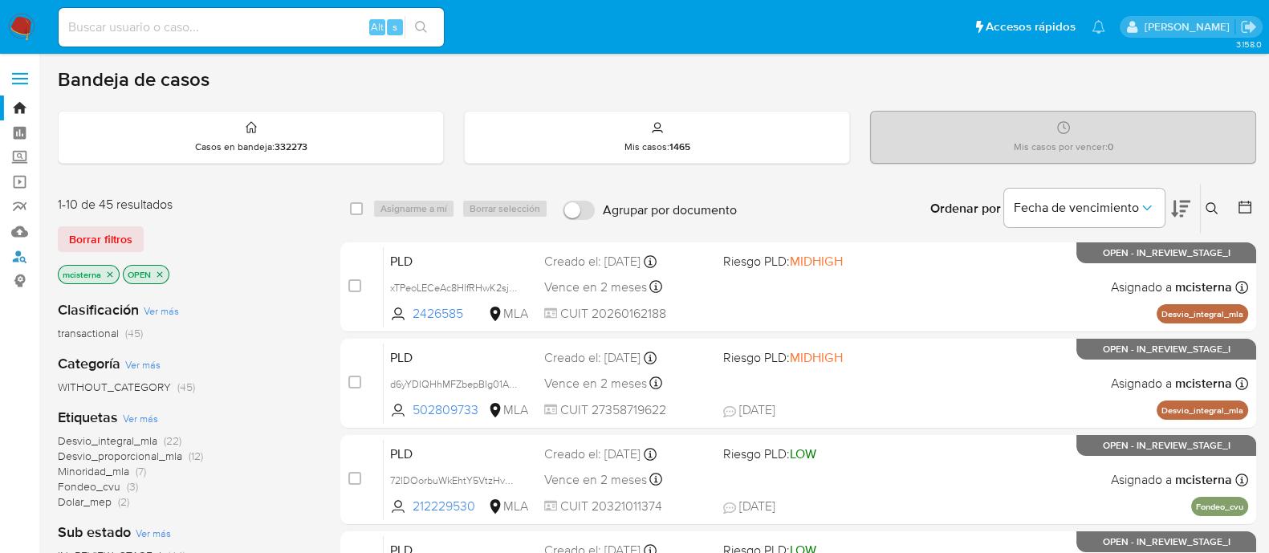
drag, startPoint x: 18, startPoint y: 254, endPoint x: 94, endPoint y: 254, distance: 75.4
click at [18, 254] on link "Buscador de personas" at bounding box center [95, 256] width 191 height 25
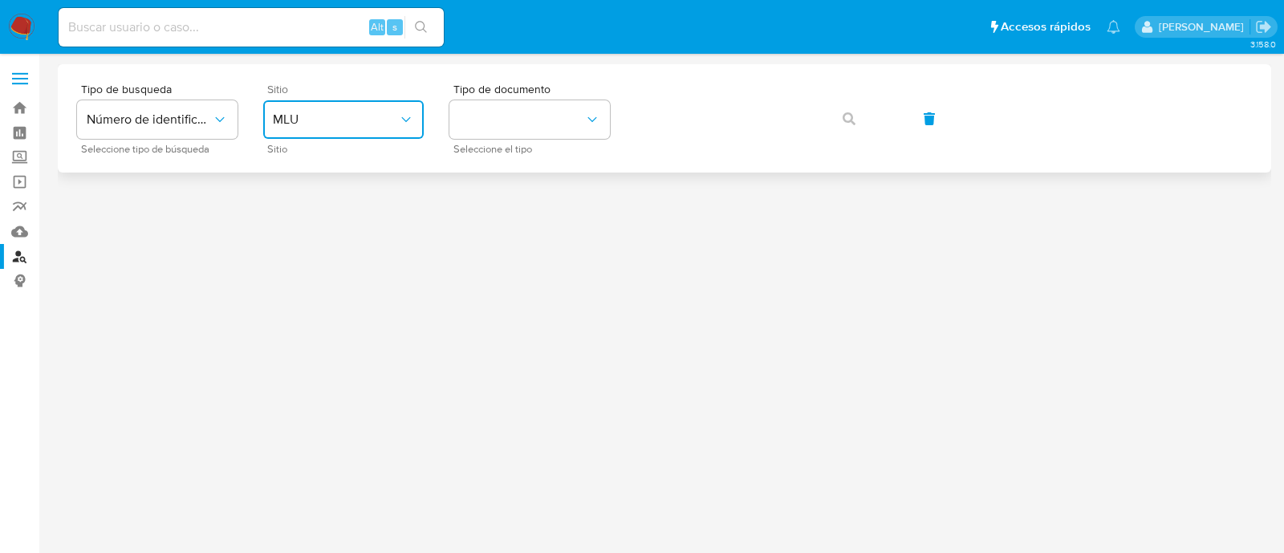
click at [352, 125] on span "MLU" at bounding box center [335, 120] width 125 height 16
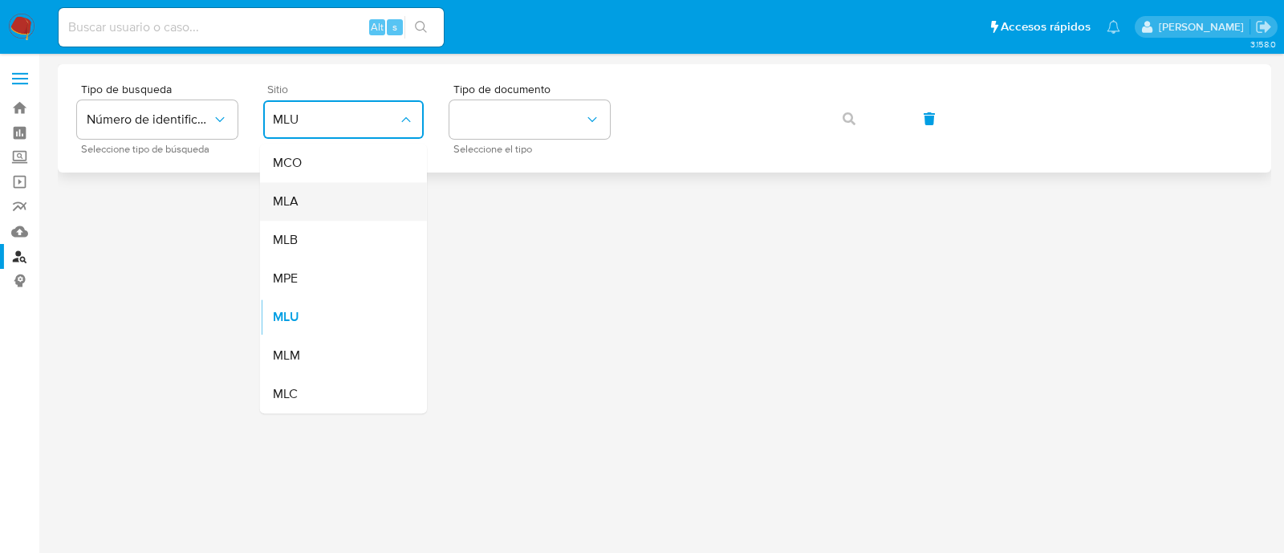
click at [351, 199] on div "MLA" at bounding box center [339, 201] width 132 height 39
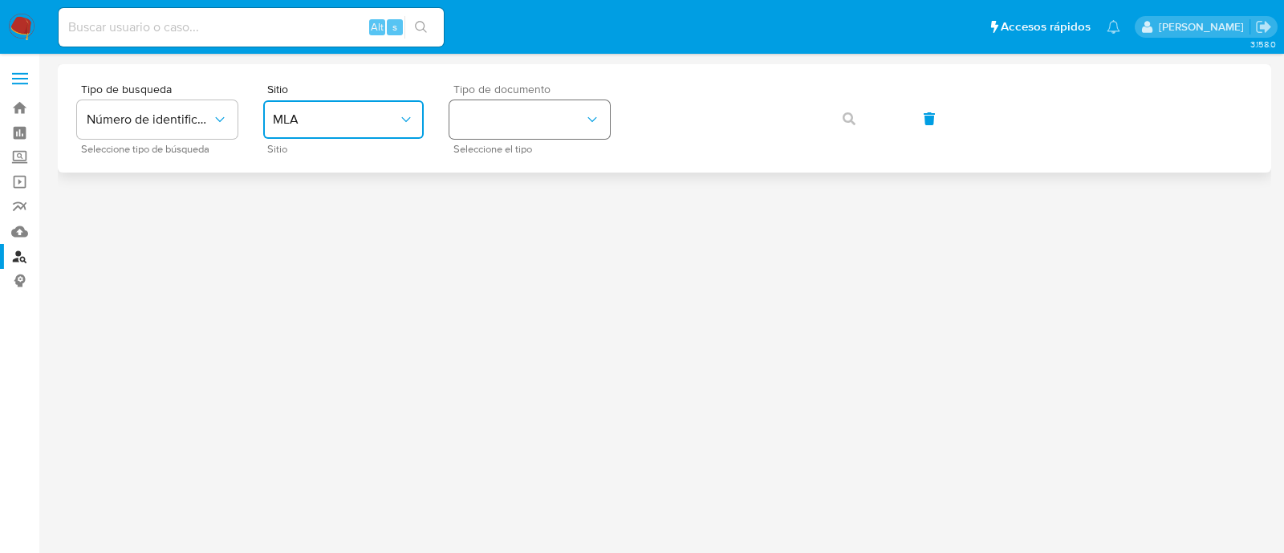
click at [483, 119] on button "identificationType" at bounding box center [529, 119] width 161 height 39
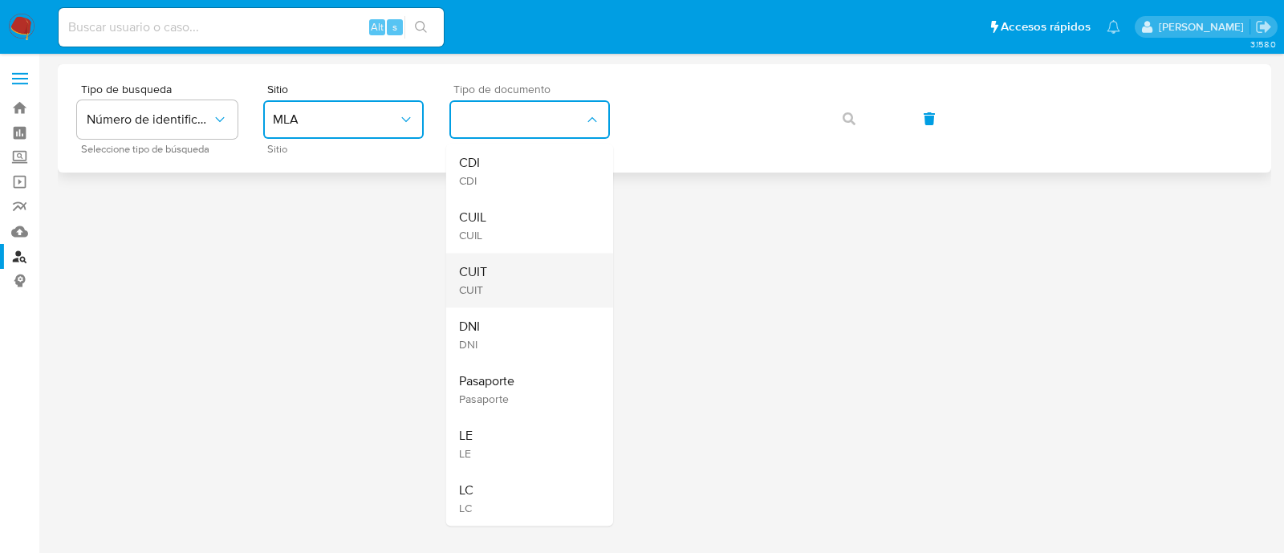
click at [502, 268] on div "CUIT CUIT" at bounding box center [525, 280] width 132 height 55
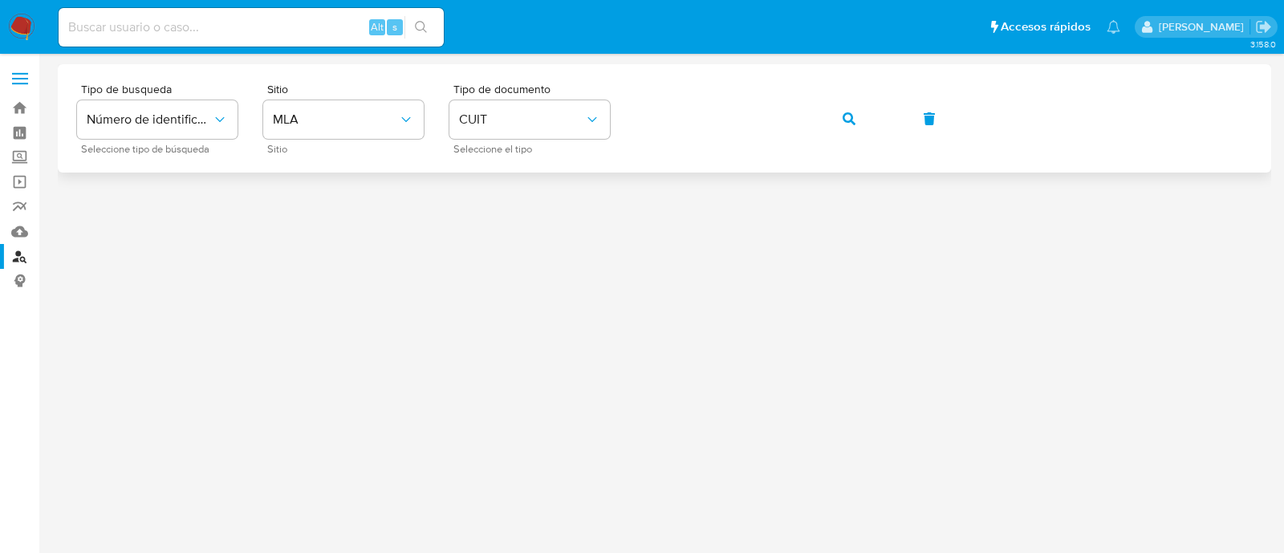
click at [883, 122] on div "Tipo de busqueda Número de identificación Seleccione tipo de búsqueda Sitio MLA…" at bounding box center [664, 118] width 1175 height 70
click at [855, 114] on button "button" at bounding box center [849, 119] width 55 height 39
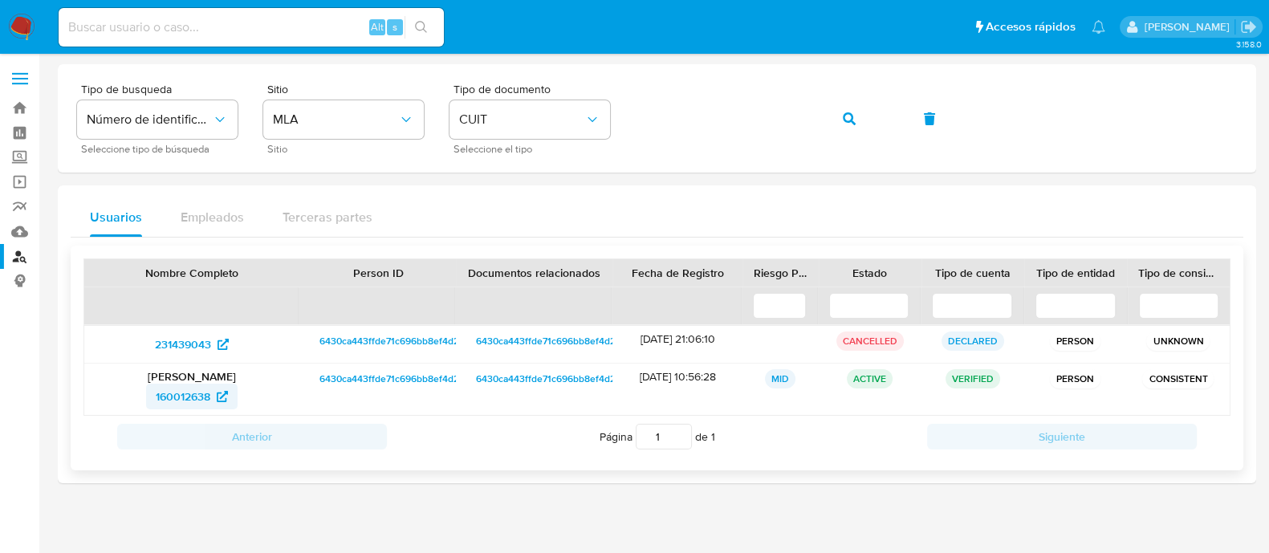
click at [196, 393] on span "160012638" at bounding box center [183, 397] width 55 height 26
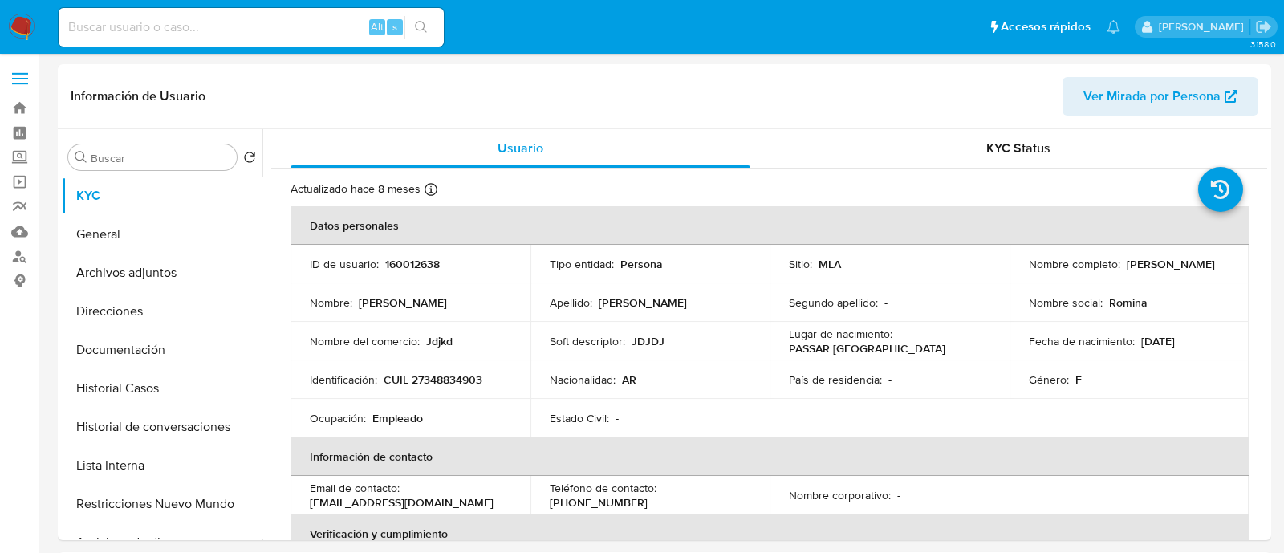
select select "10"
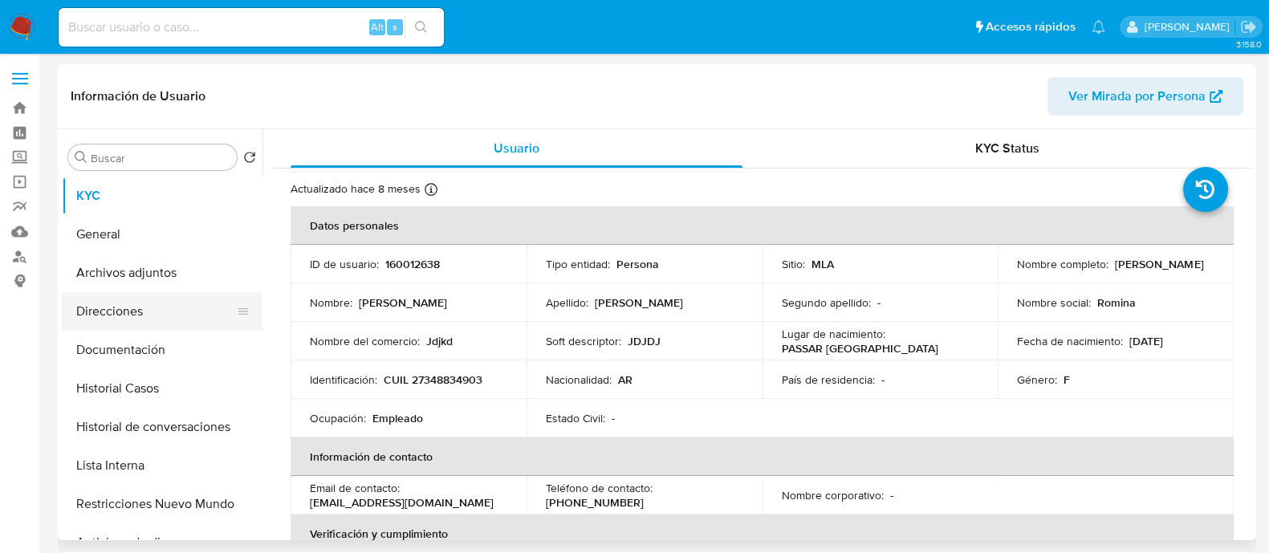
click at [184, 327] on button "Direcciones" at bounding box center [156, 311] width 188 height 39
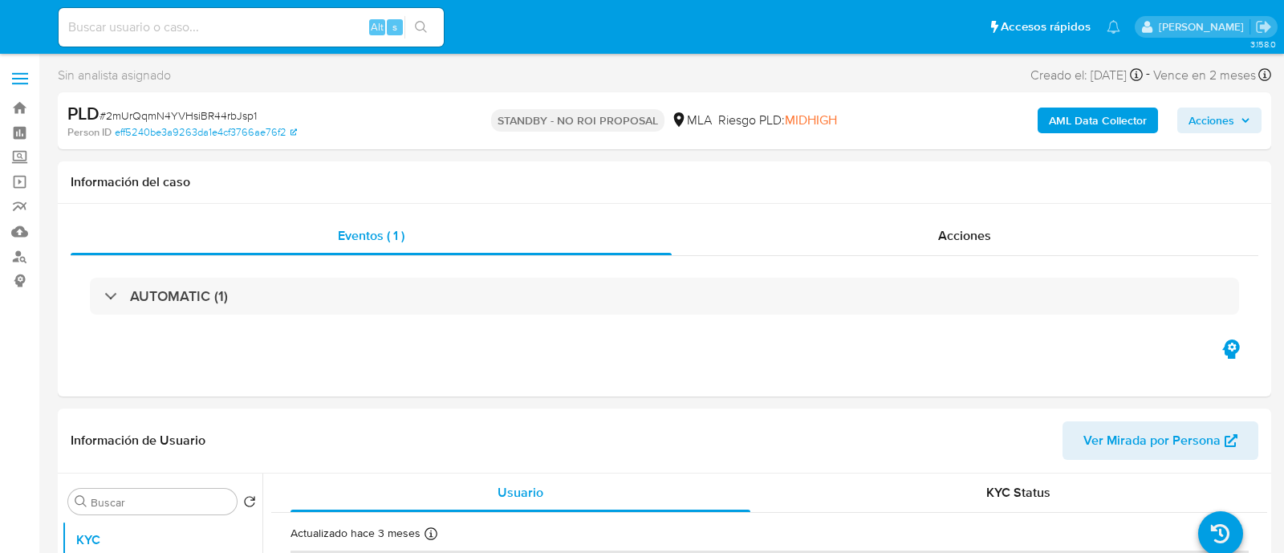
select select "10"
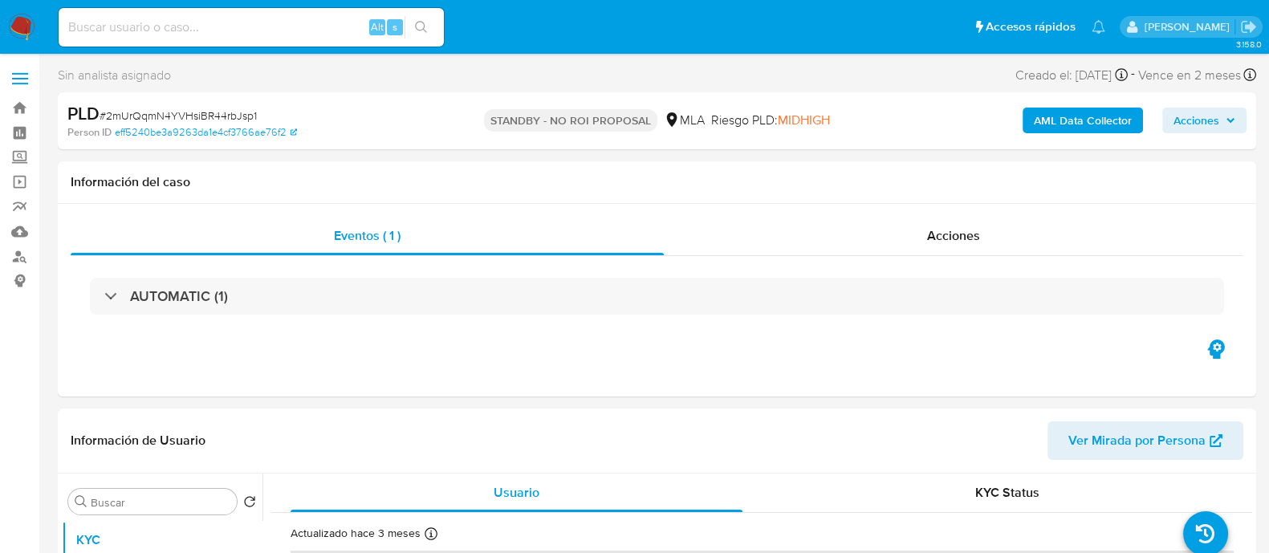
click at [321, 31] on input at bounding box center [251, 27] width 385 height 21
paste input "ExH8sDPkWvpgzSWFxBu7O83M"
type input "ExH8sDPkWvpgzSWFxBu7O83M"
click at [420, 25] on icon "search-icon" at bounding box center [421, 27] width 13 height 13
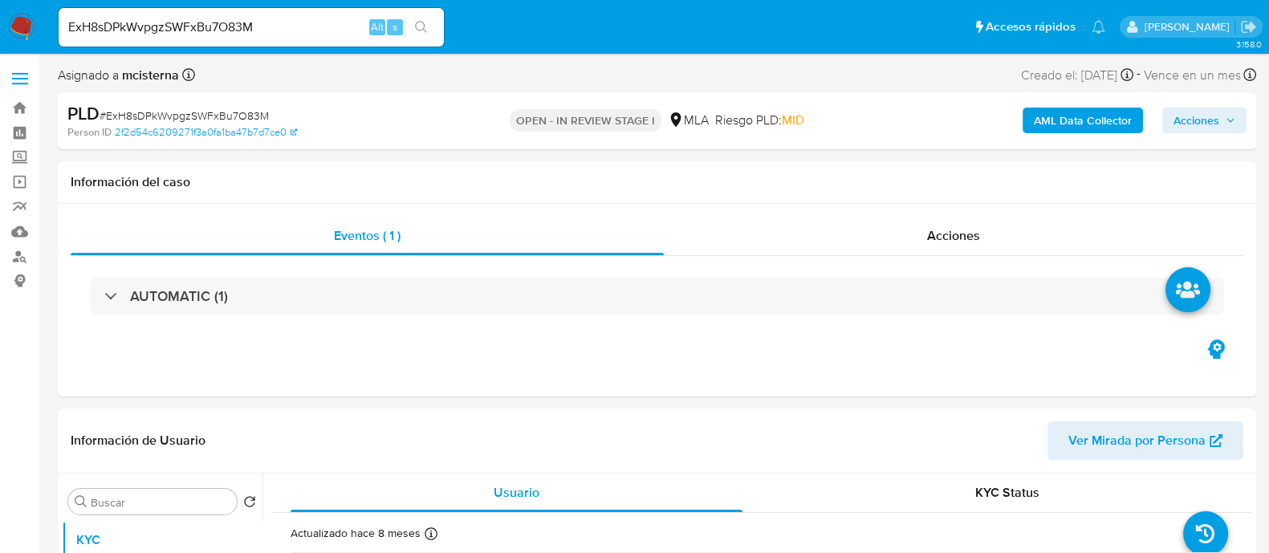
select select "10"
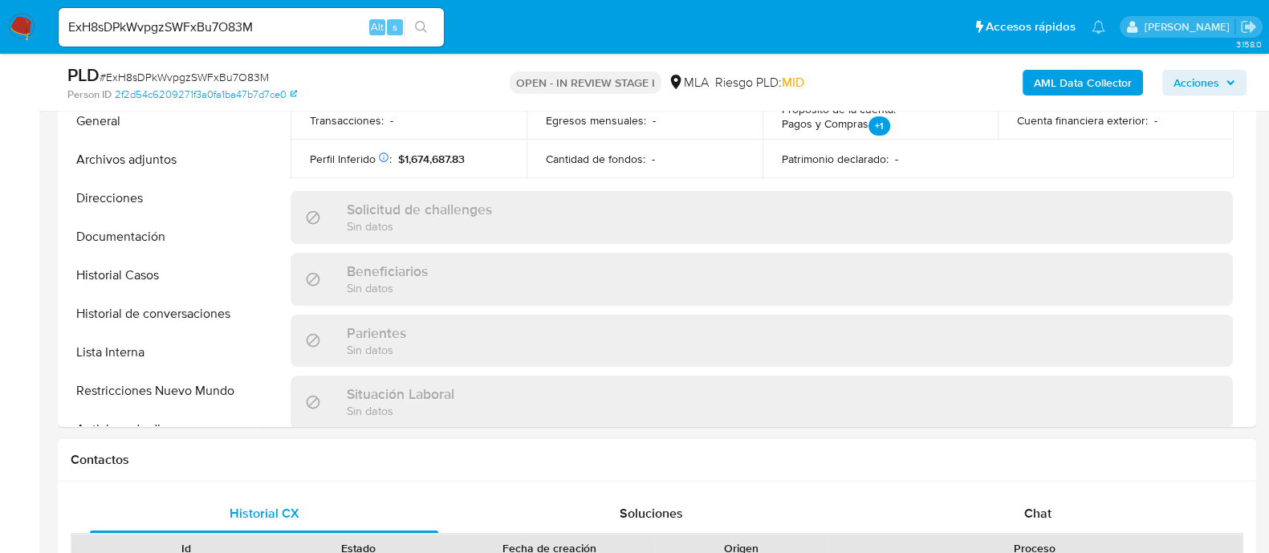
scroll to position [602, 0]
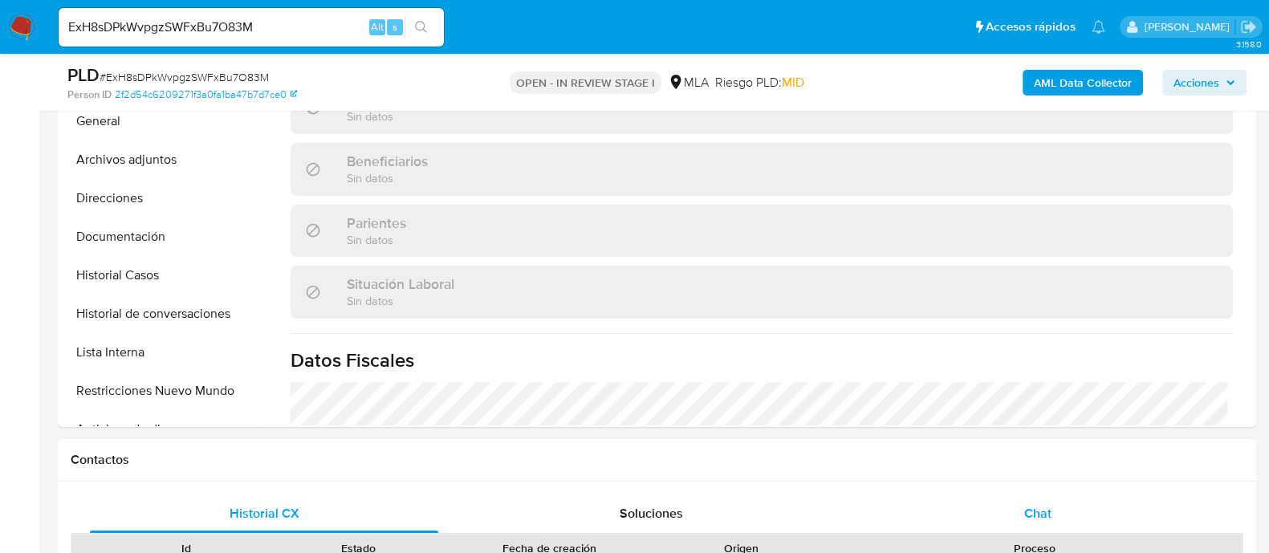
click at [1034, 499] on div "Chat" at bounding box center [1038, 513] width 348 height 39
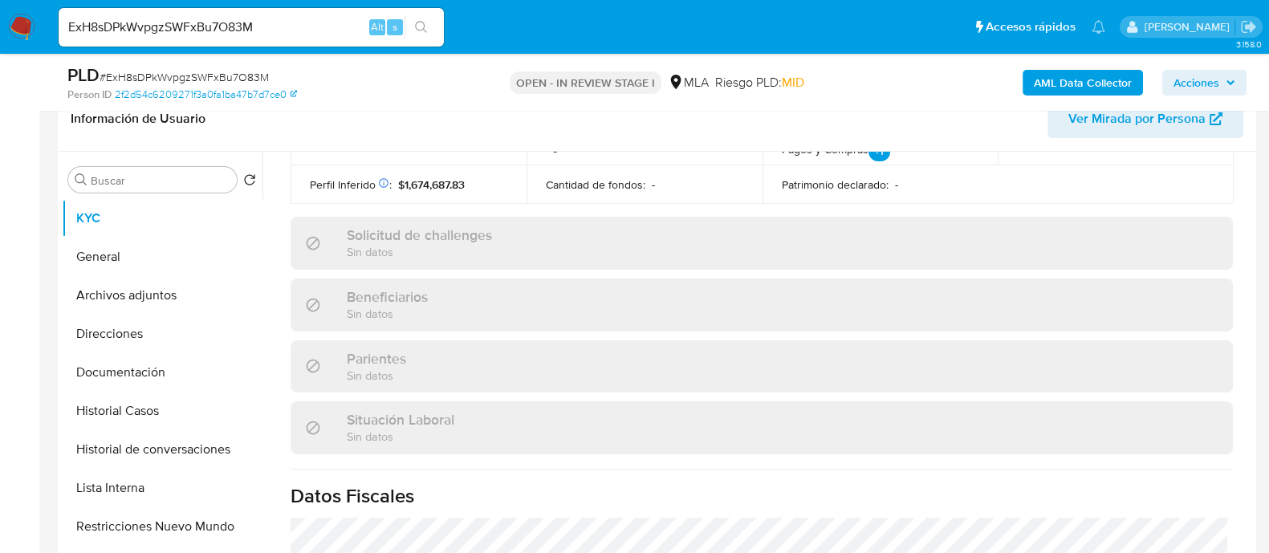
scroll to position [100, 0]
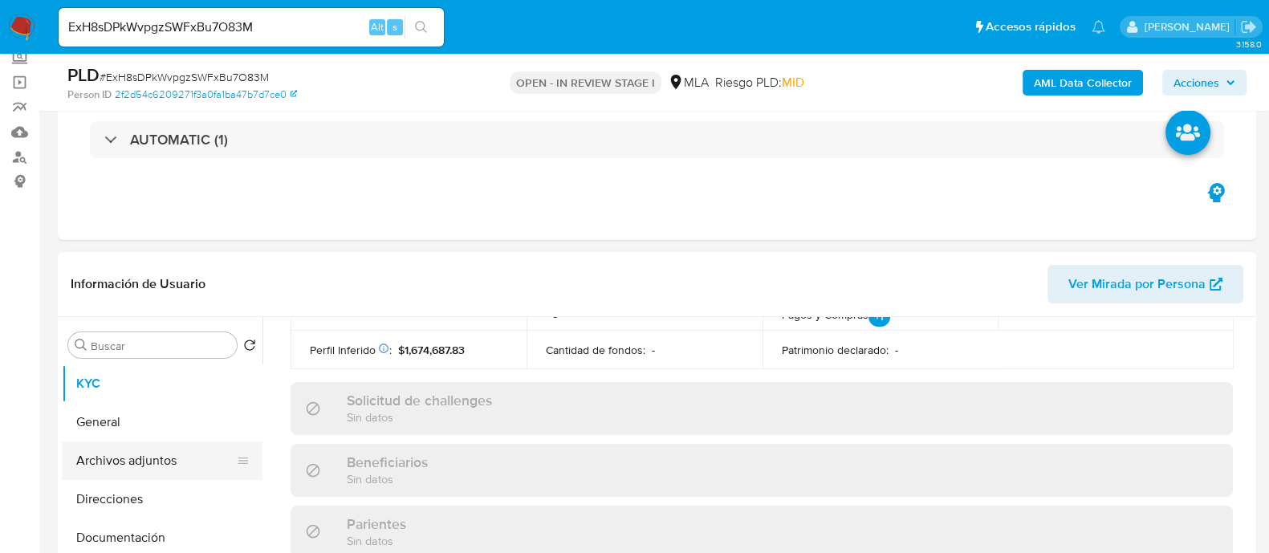
click at [163, 471] on button "Archivos adjuntos" at bounding box center [156, 460] width 188 height 39
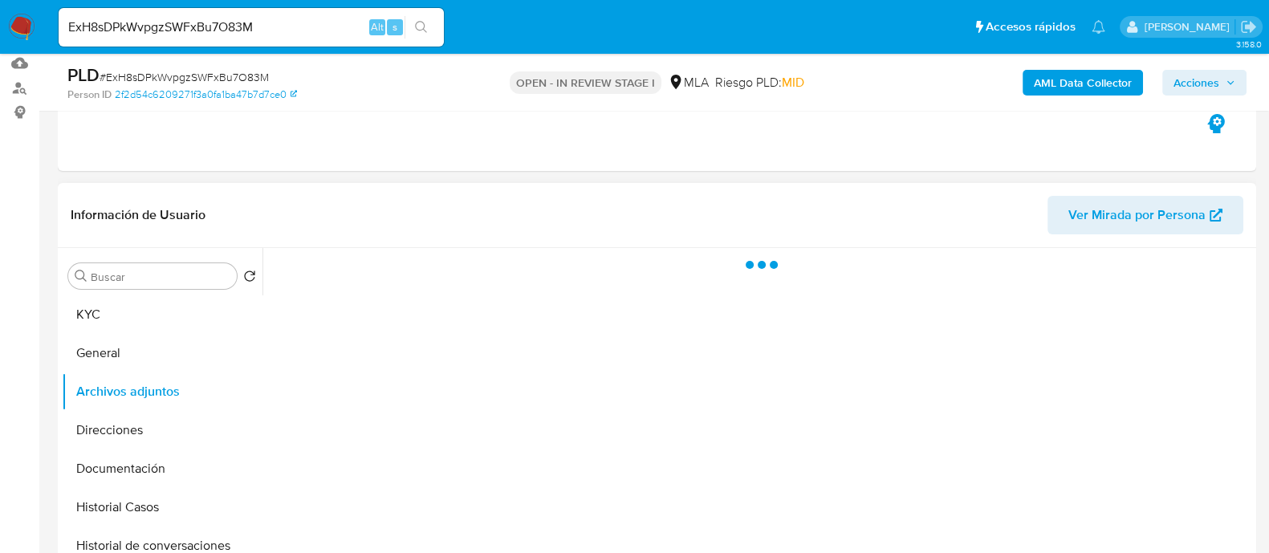
scroll to position [200, 0]
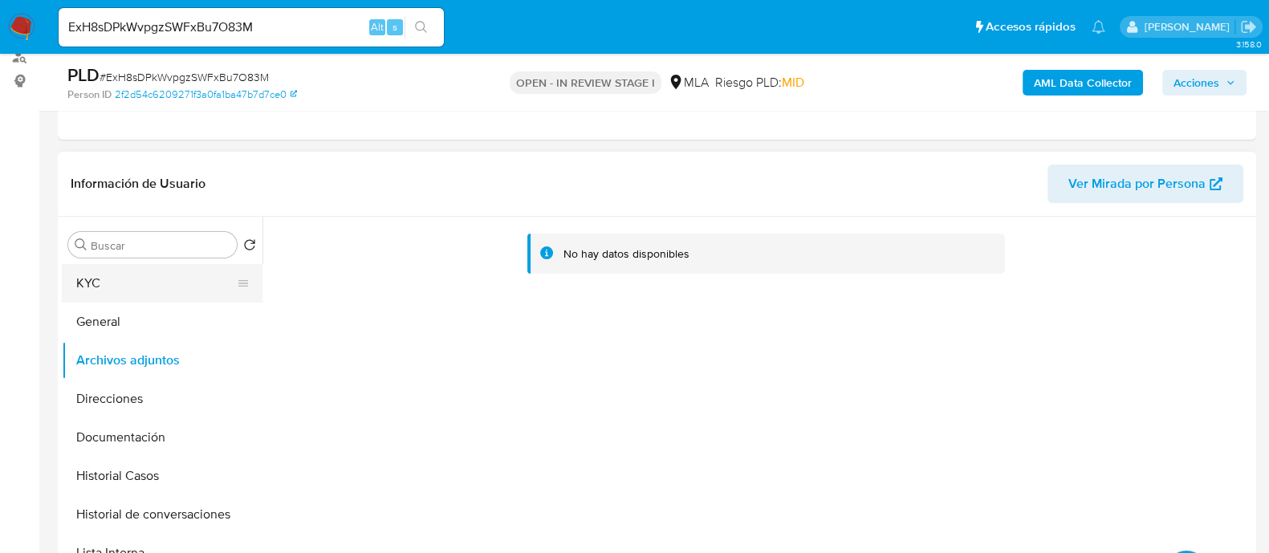
click at [185, 283] on button "KYC" at bounding box center [156, 283] width 188 height 39
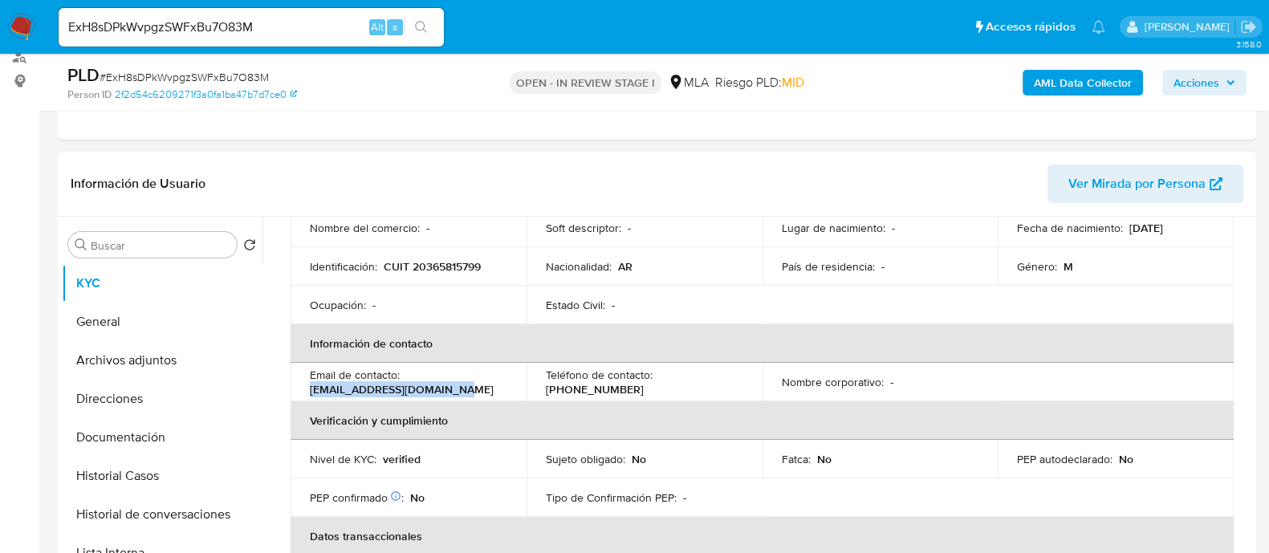
drag, startPoint x: 311, startPoint y: 388, endPoint x: 461, endPoint y: 387, distance: 149.3
click at [461, 387] on td "Email de contacto : nqsalvatierra@live.com.ar" at bounding box center [409, 382] width 236 height 39
click at [172, 429] on button "Documentación" at bounding box center [156, 437] width 188 height 39
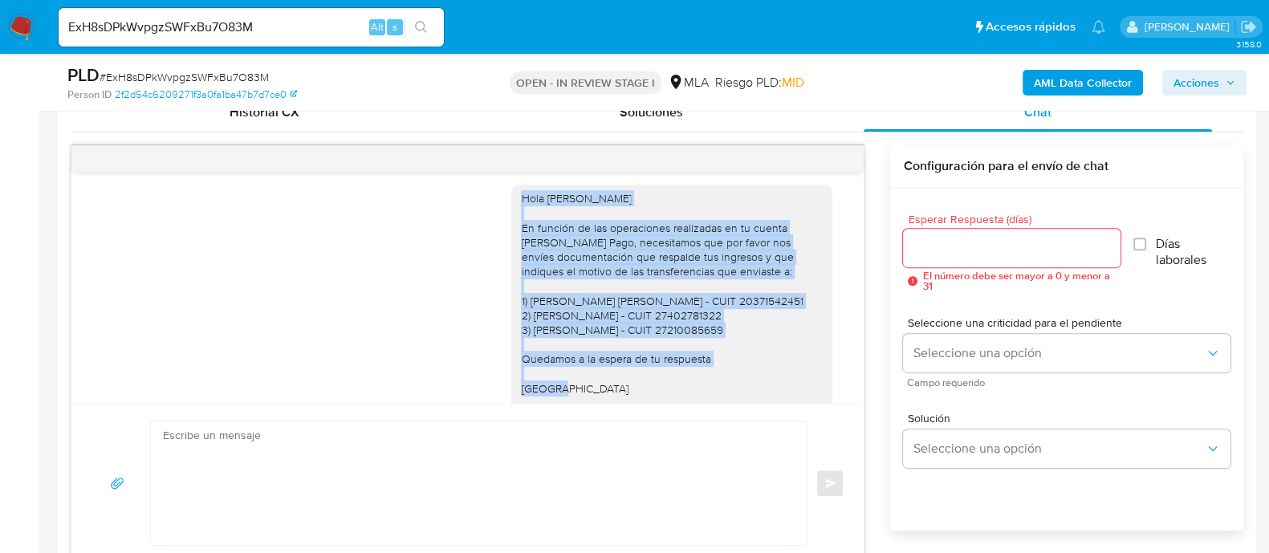
scroll to position [1309, 0]
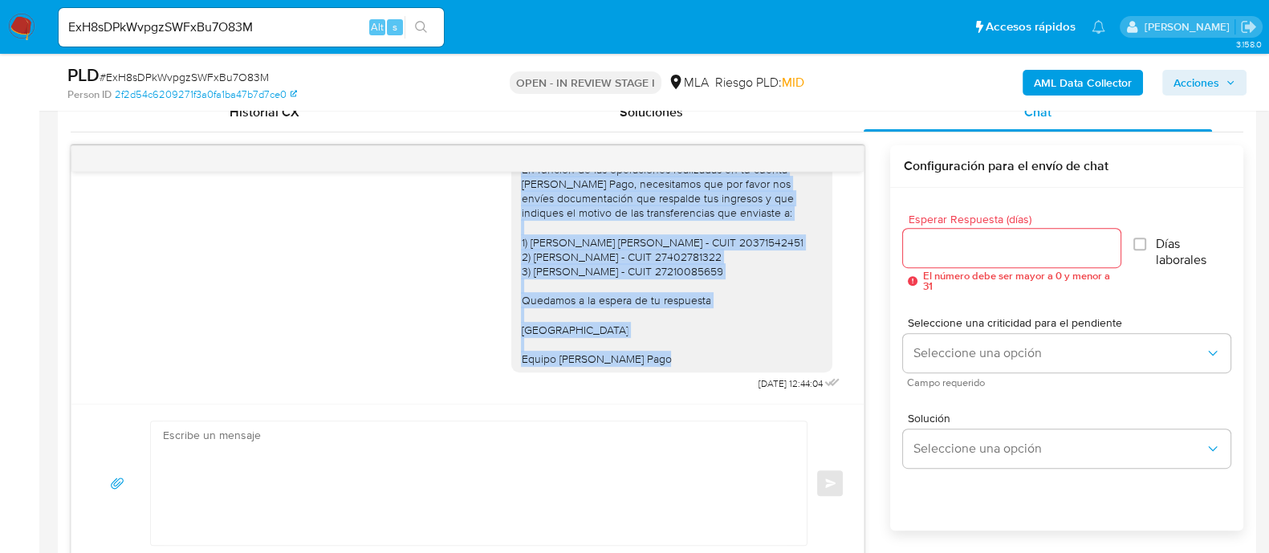
drag, startPoint x: 507, startPoint y: 234, endPoint x: 671, endPoint y: 360, distance: 206.1
click at [671, 360] on div "Hola Nahuel Quimey Salvatierra En función de las operaciones realizadas en tu c…" at bounding box center [672, 249] width 302 height 234
copy div "Hola Nahuel Quimey Salvatierra En función de las operaciones realizadas en tu c…"
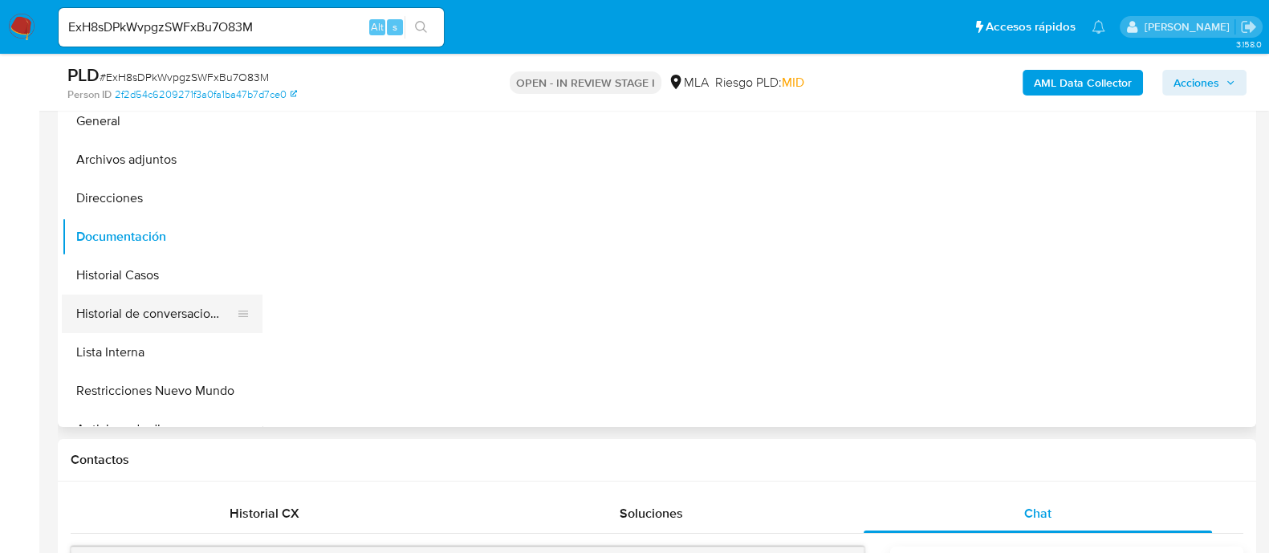
scroll to position [0, 0]
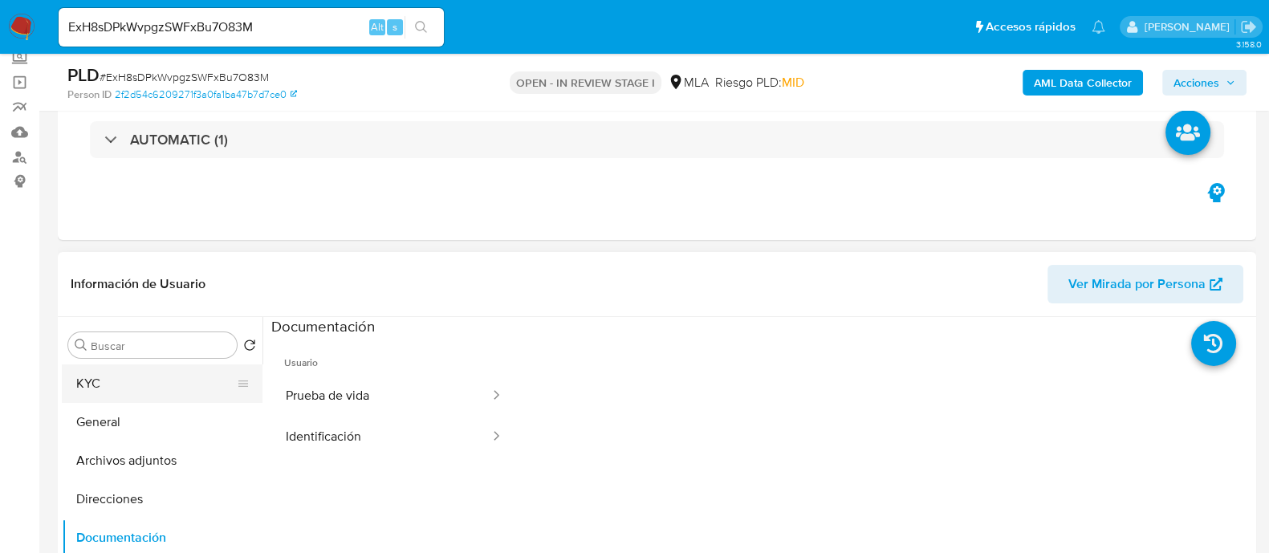
click at [160, 380] on button "KYC" at bounding box center [156, 383] width 188 height 39
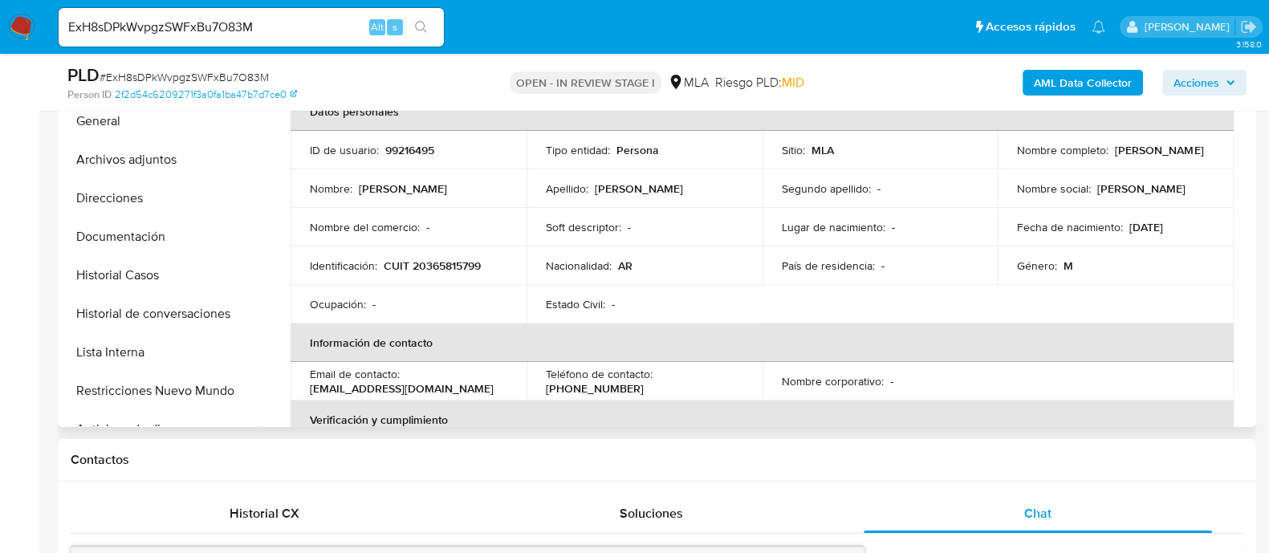
scroll to position [301, 0]
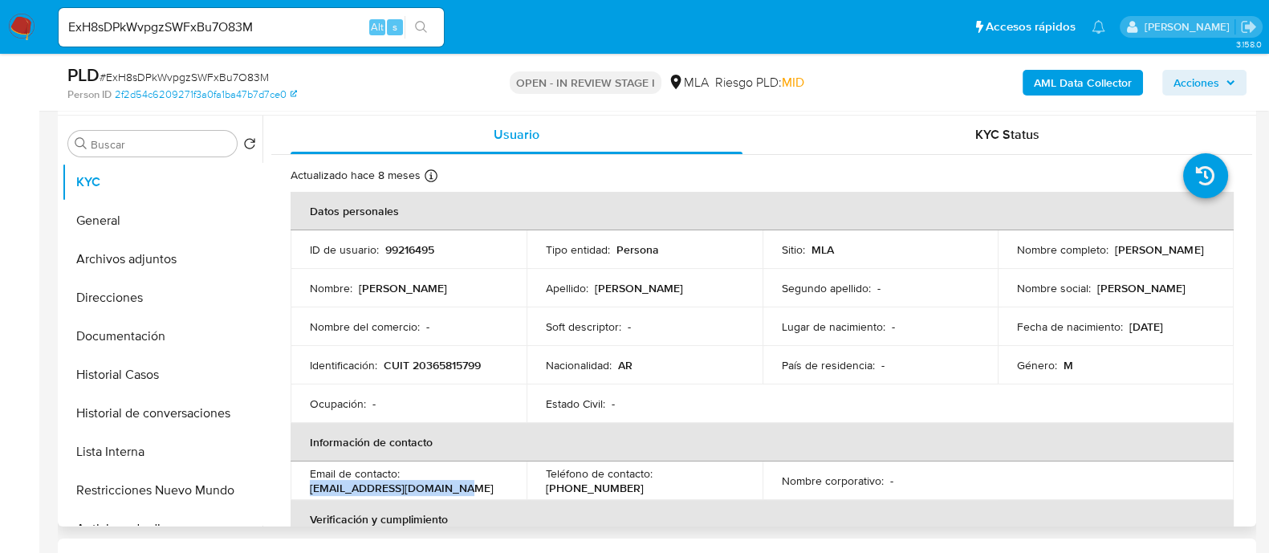
drag, startPoint x: 311, startPoint y: 490, endPoint x: 490, endPoint y: 490, distance: 178.2
click at [490, 490] on div "Email de contacto : nqsalvatierra@live.com.ar" at bounding box center [408, 480] width 197 height 29
copy p "nqsalvatierra@live.com.ar"
click at [321, 23] on input "ExH8sDPkWvpgzSWFxBu7O83M" at bounding box center [251, 27] width 385 height 21
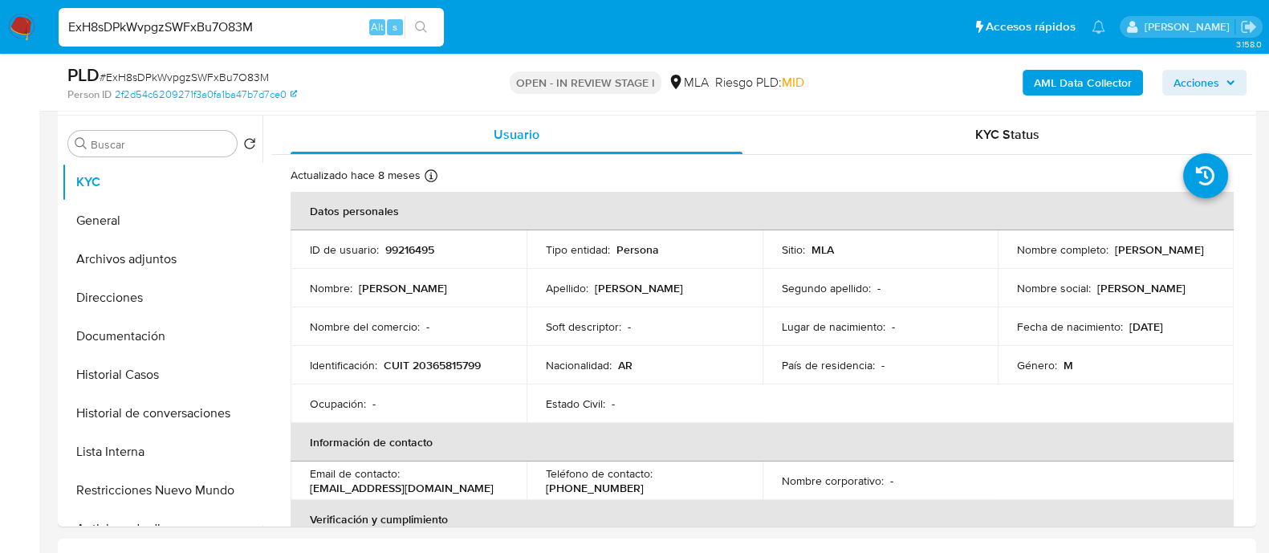
click at [321, 23] on input "ExH8sDPkWvpgzSWFxBu7O83M" at bounding box center [251, 27] width 385 height 21
paste input "NBlqjbVM1RfZrYDiJsnPXb5Z"
type input "NBlqjbVM1RfZrYDiJsnPXb5Z"
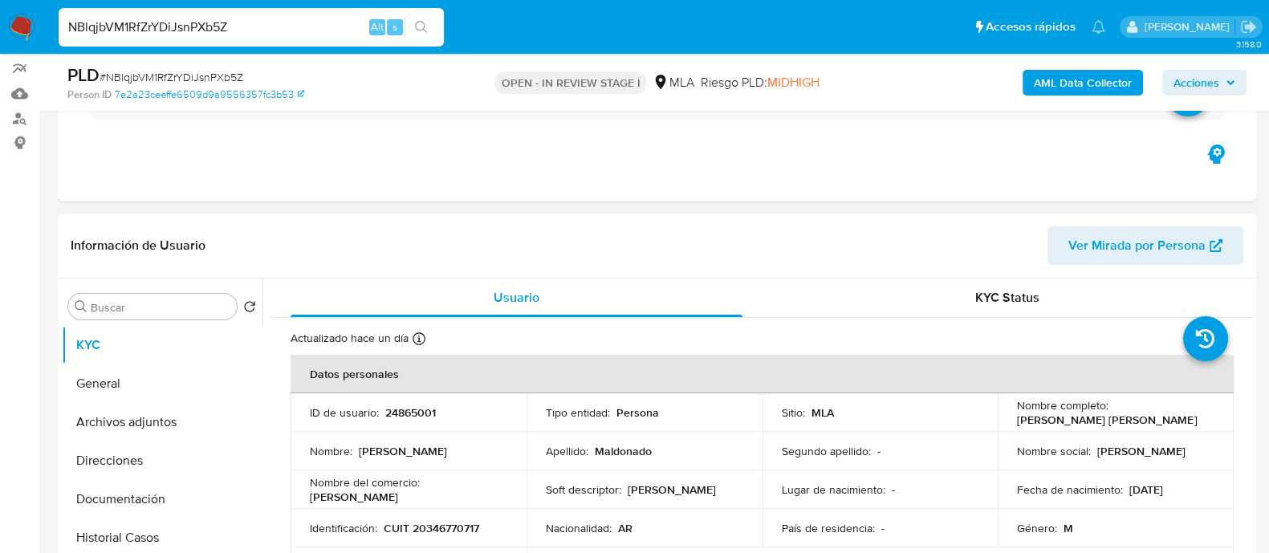
scroll to position [301, 0]
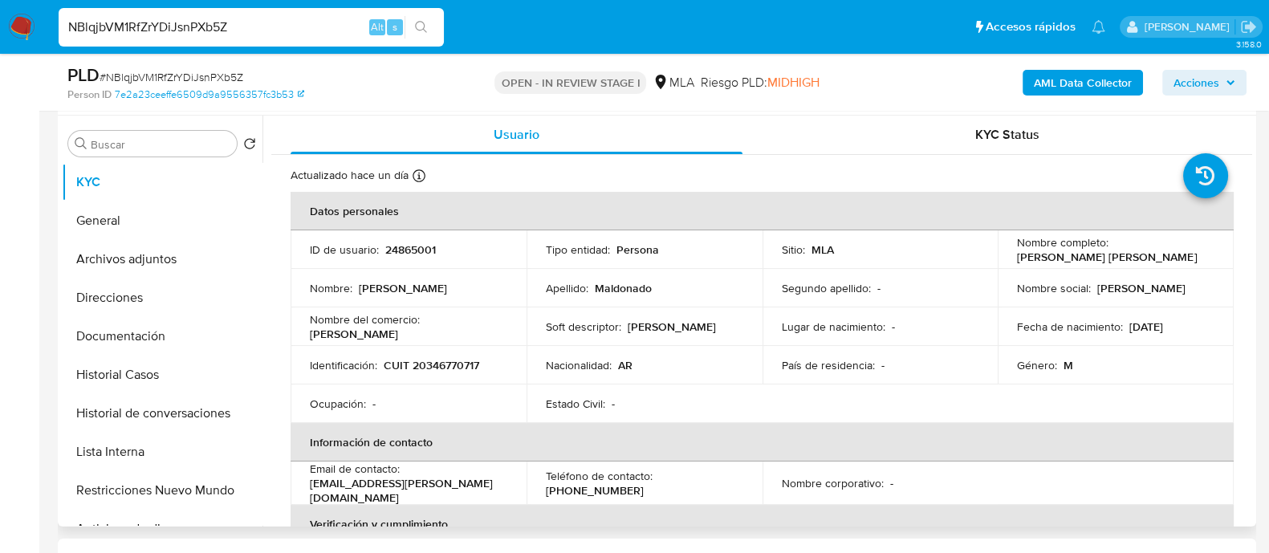
select select "10"
click at [438, 366] on p "CUIT 20346770717" at bounding box center [432, 365] width 96 height 14
click at [405, 248] on p "24865001" at bounding box center [410, 249] width 51 height 14
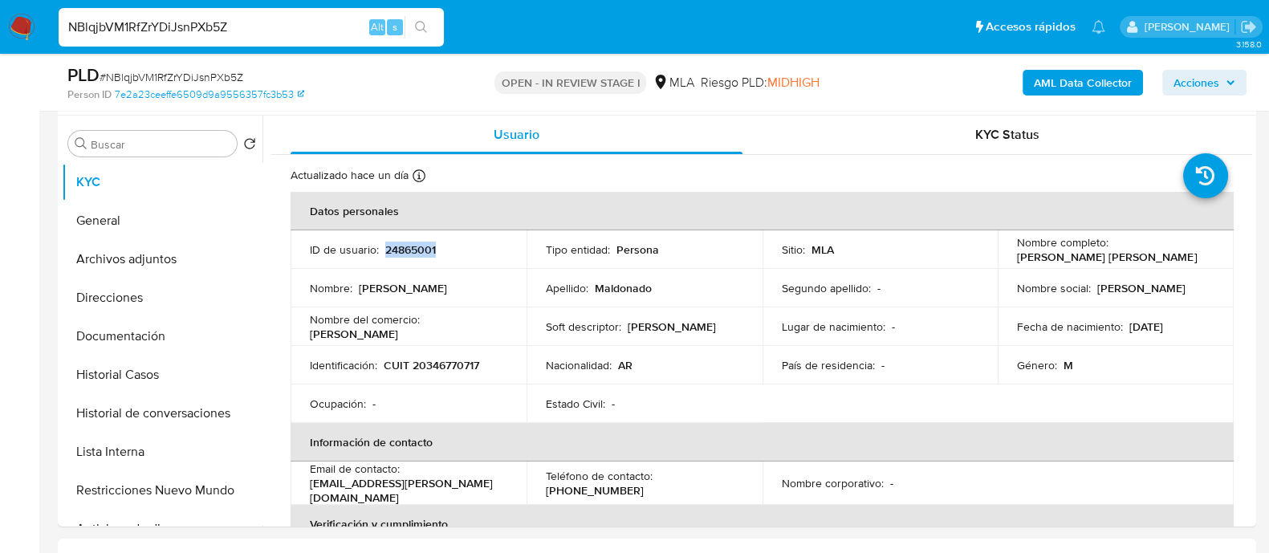
copy p "24865001"
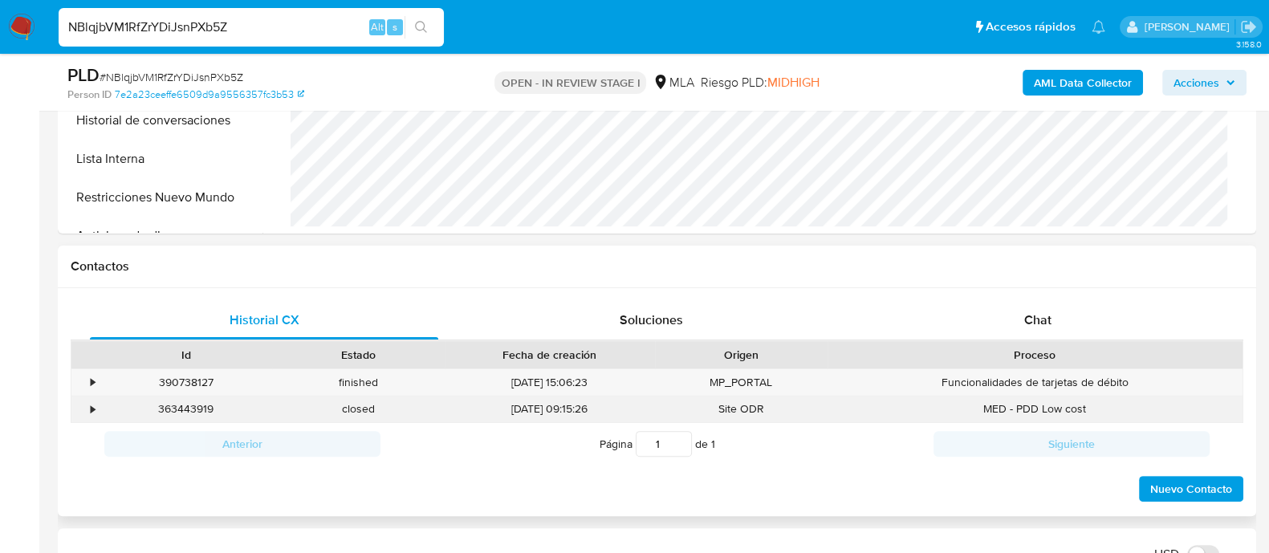
scroll to position [702, 0]
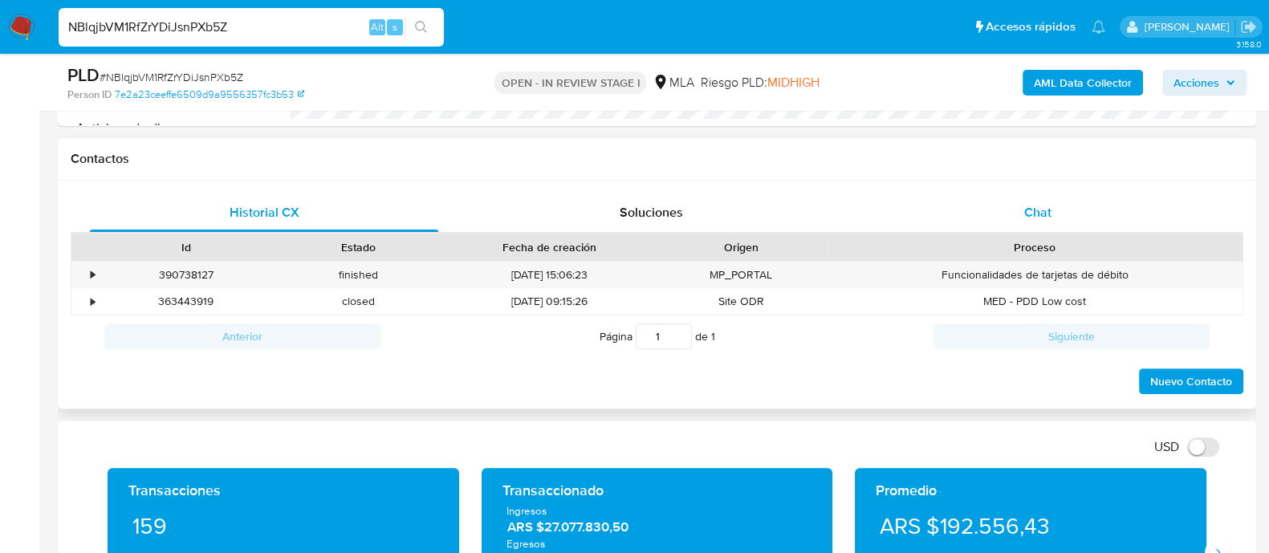
click at [1015, 229] on div "Chat" at bounding box center [1038, 212] width 348 height 39
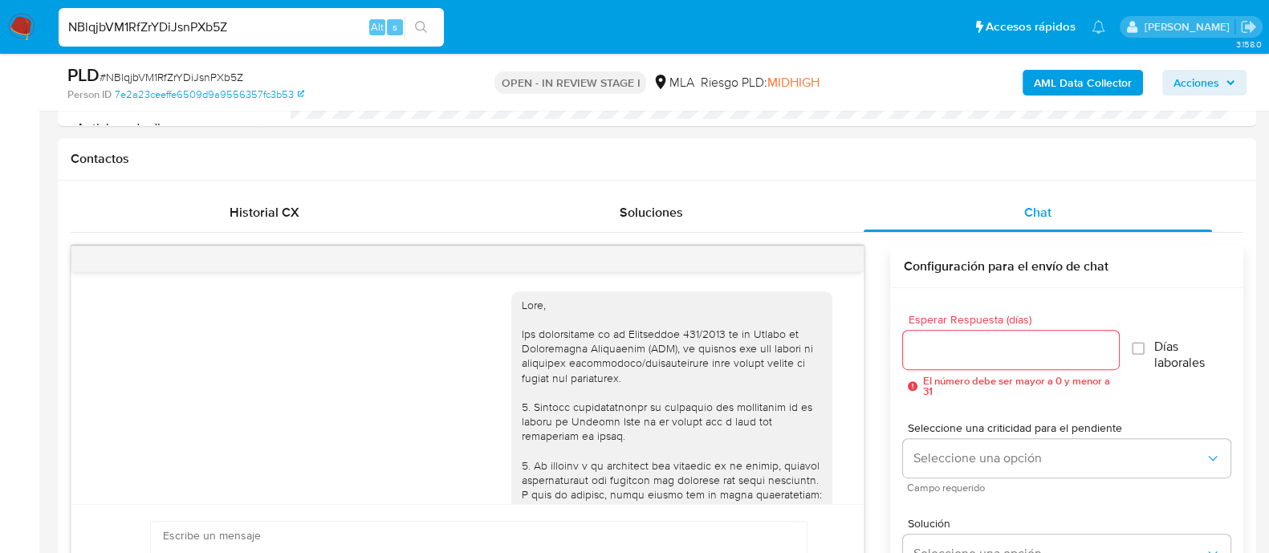
scroll to position [1030, 0]
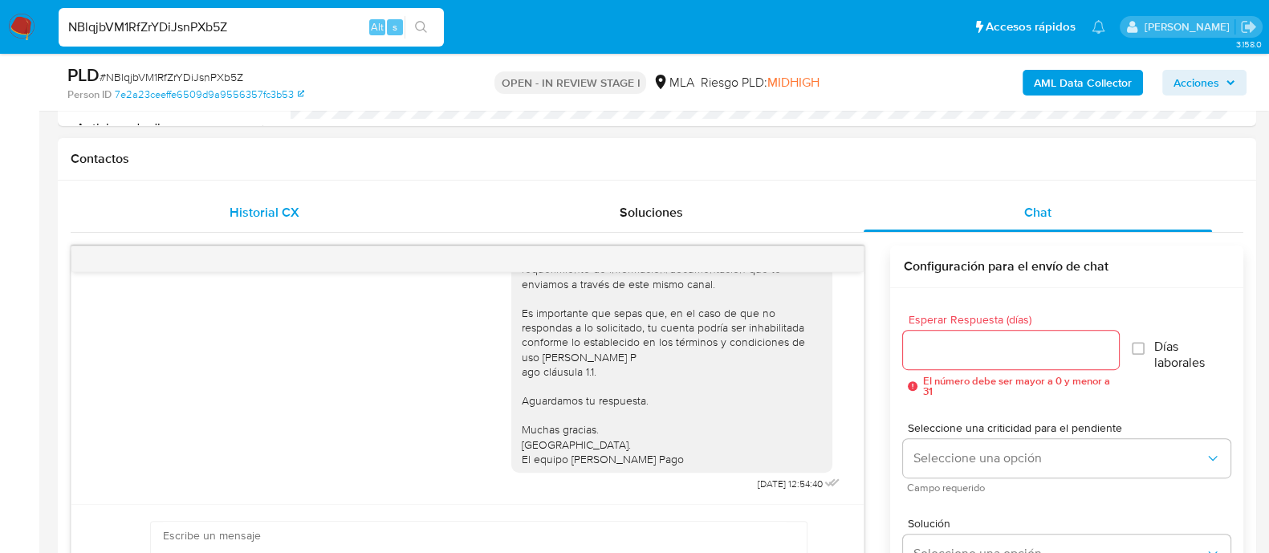
click at [258, 208] on span "Historial CX" at bounding box center [265, 212] width 70 height 18
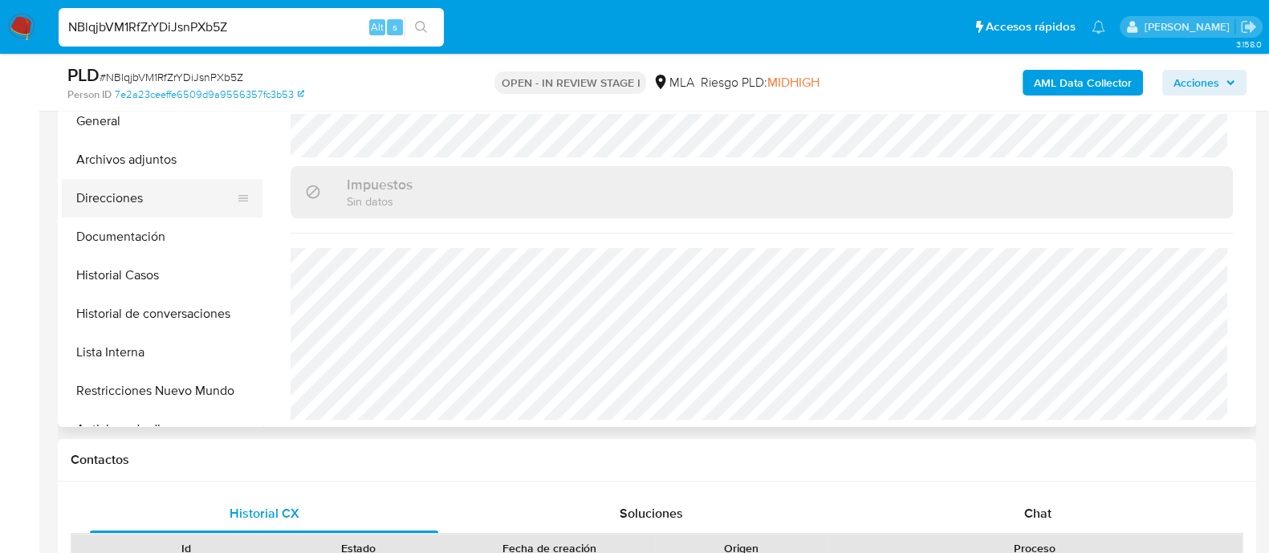
scroll to position [301, 0]
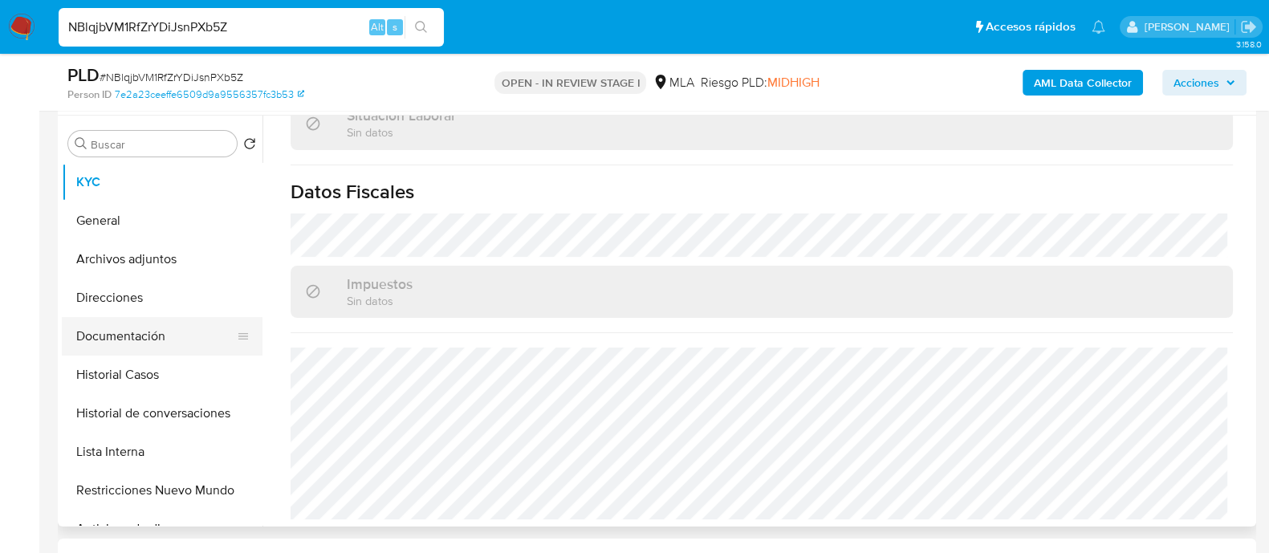
click at [157, 325] on button "Documentación" at bounding box center [156, 336] width 188 height 39
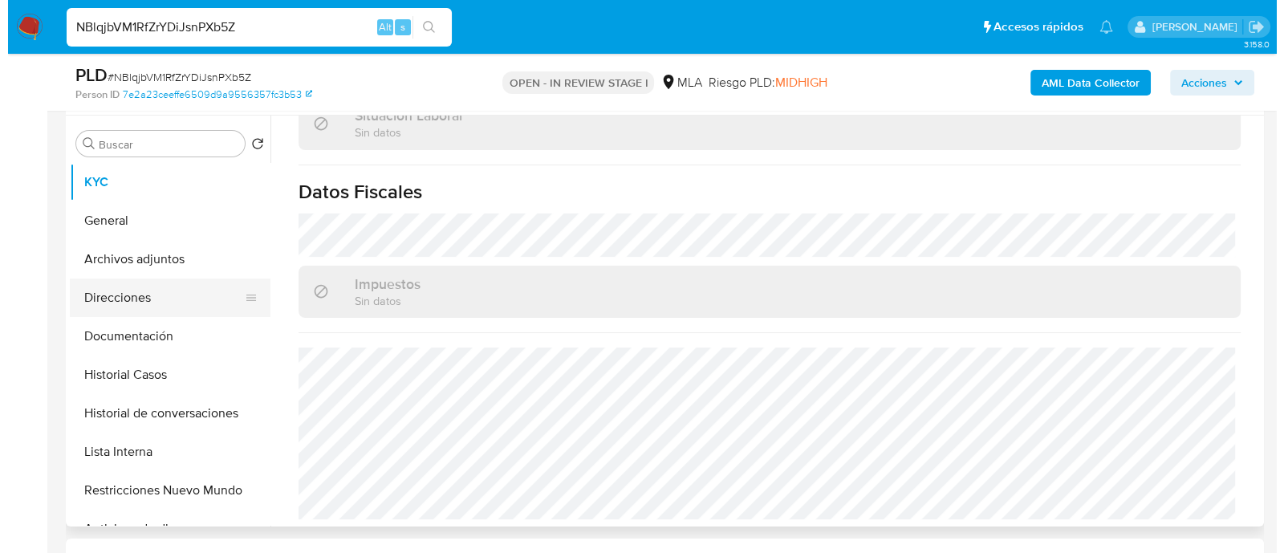
scroll to position [0, 0]
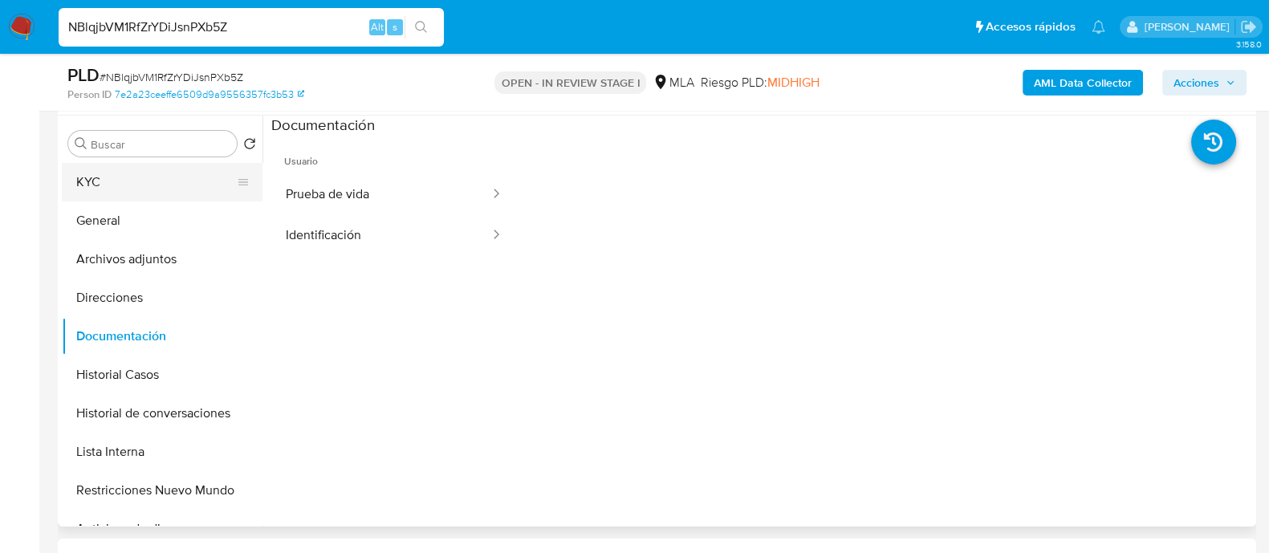
click at [112, 181] on button "KYC" at bounding box center [156, 182] width 188 height 39
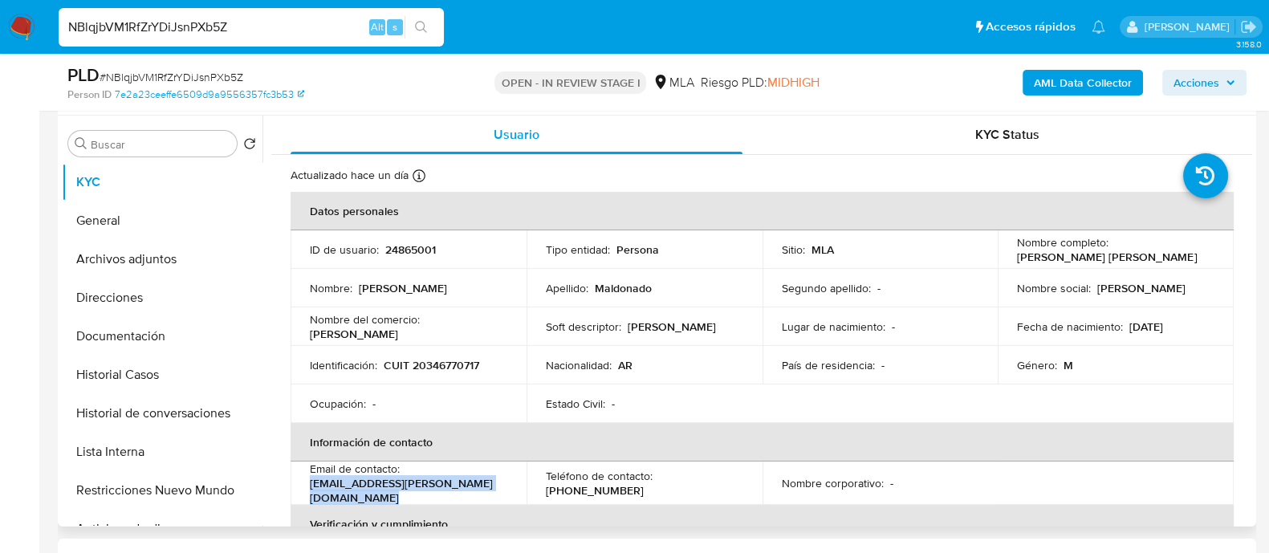
drag, startPoint x: 299, startPoint y: 487, endPoint x: 527, endPoint y: 487, distance: 227.1
click at [527, 487] on tr "Email de contacto : rjm.maldonado@gmail.com Teléfono de contacto : (263) 436101…" at bounding box center [762, 483] width 943 height 43
copy p "rjm.maldonado@gmail.com"
click at [178, 267] on button "Archivos adjuntos" at bounding box center [156, 259] width 188 height 39
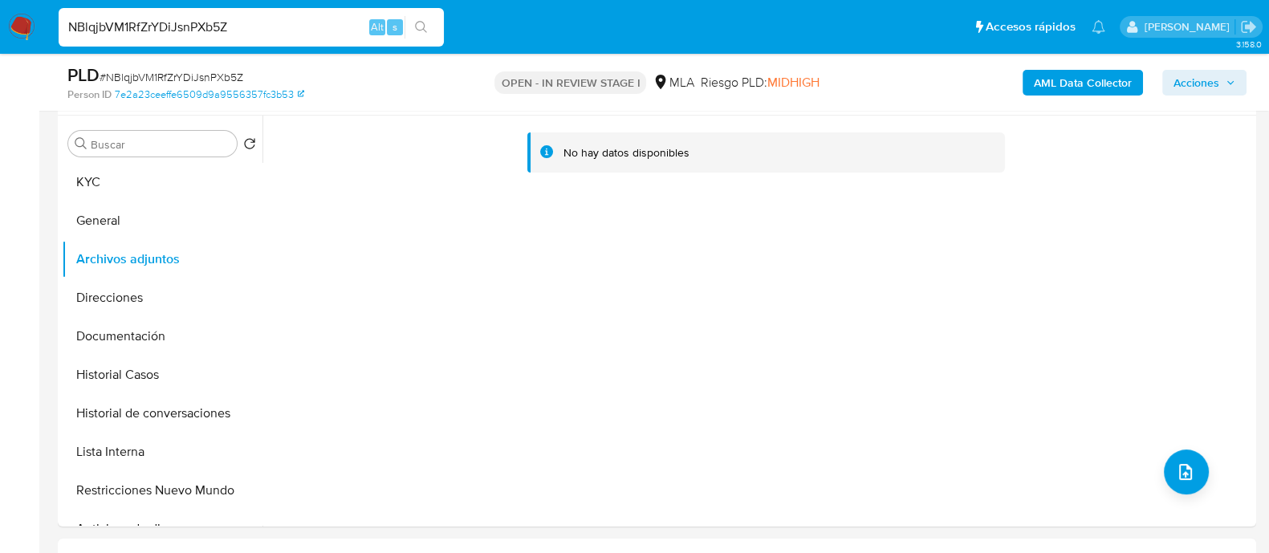
click at [1072, 73] on b "AML Data Collector" at bounding box center [1083, 83] width 98 height 26
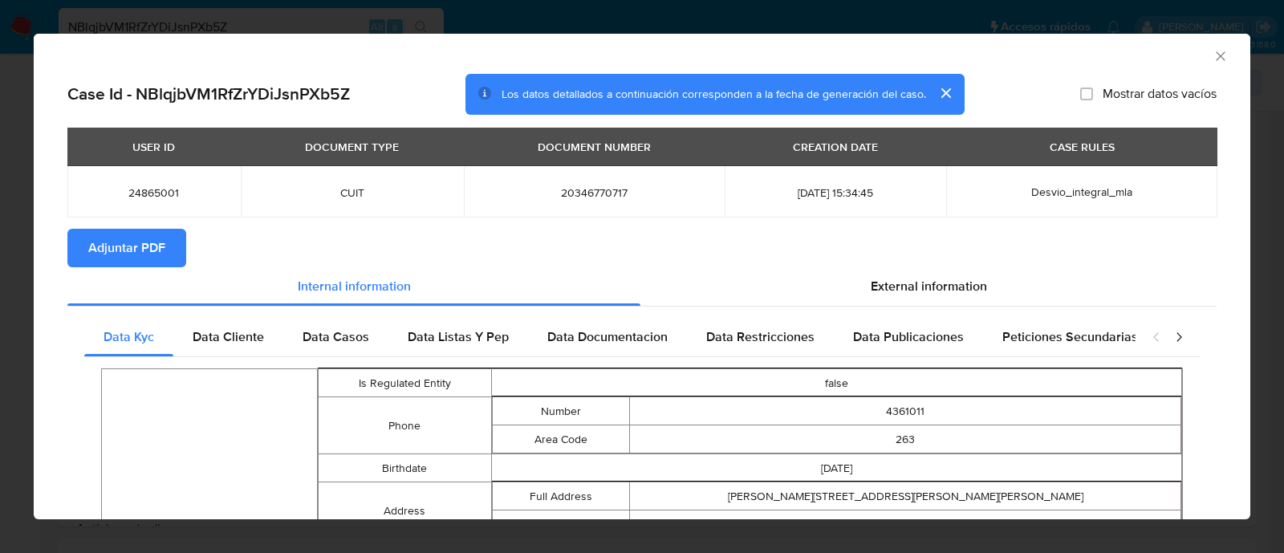
click at [117, 250] on span "Adjuntar PDF" at bounding box center [126, 247] width 77 height 35
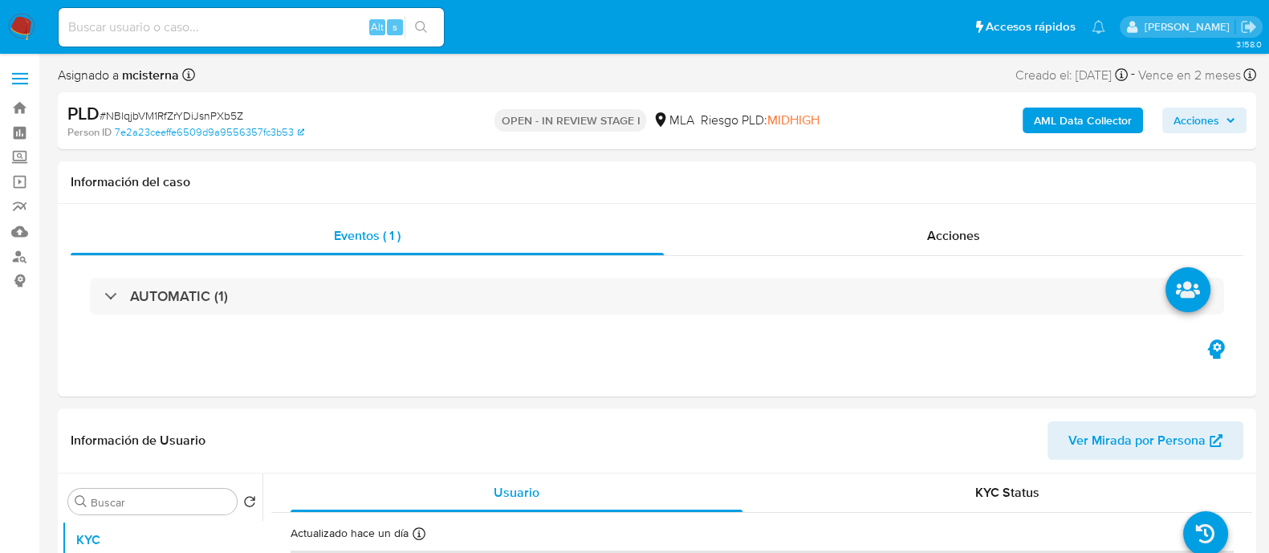
select select "10"
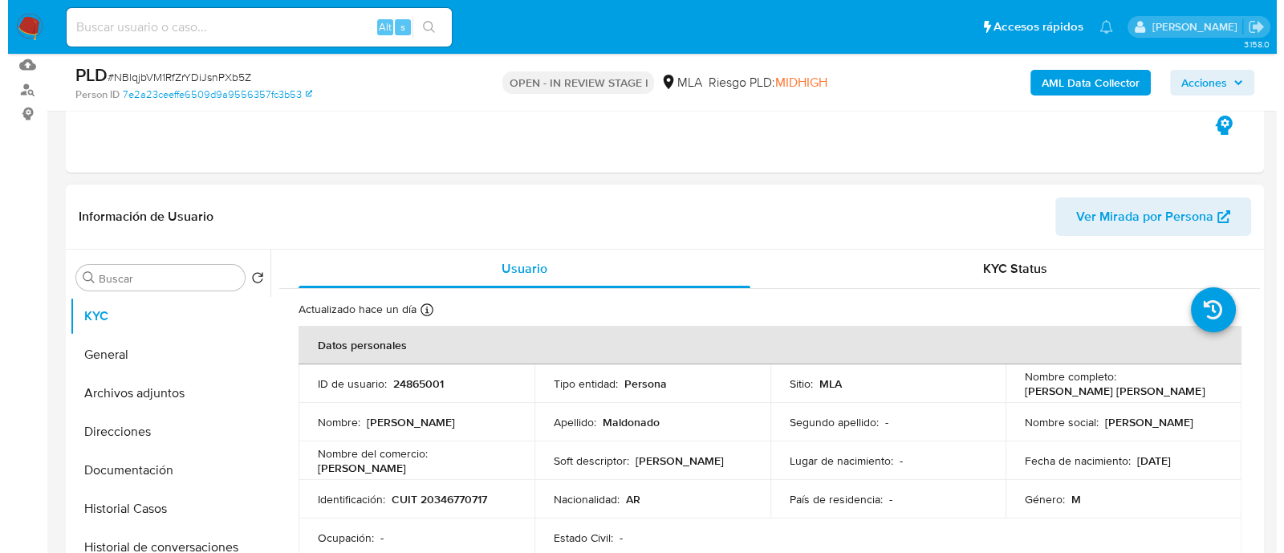
scroll to position [301, 0]
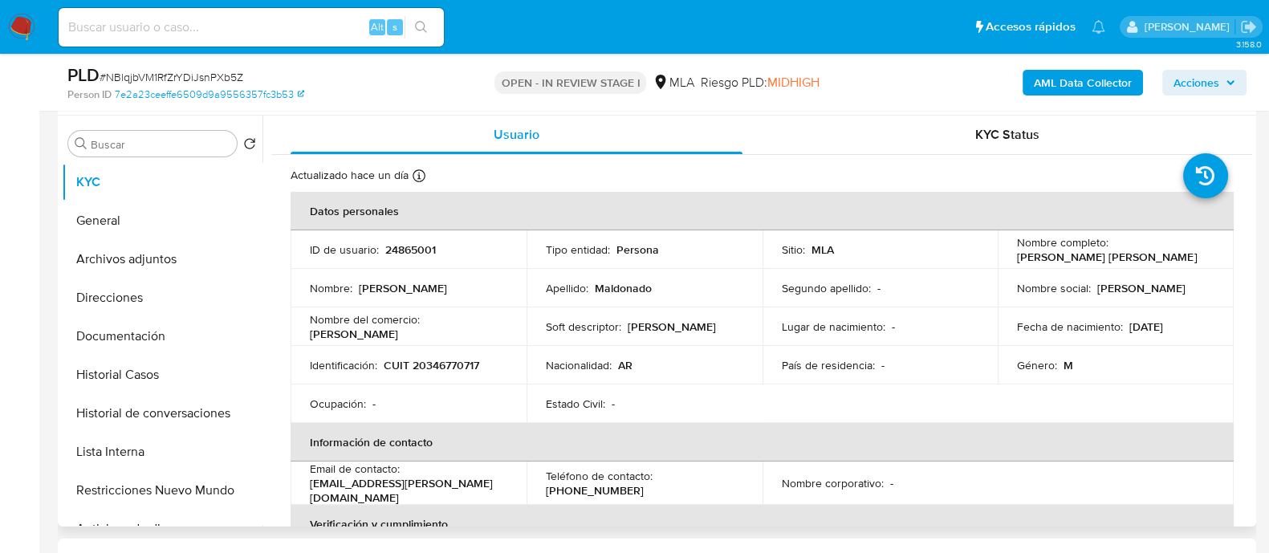
click at [432, 365] on p "CUIT 20346770717" at bounding box center [432, 365] width 96 height 14
copy p "20346770717"
click at [151, 255] on button "Archivos adjuntos" at bounding box center [156, 259] width 188 height 39
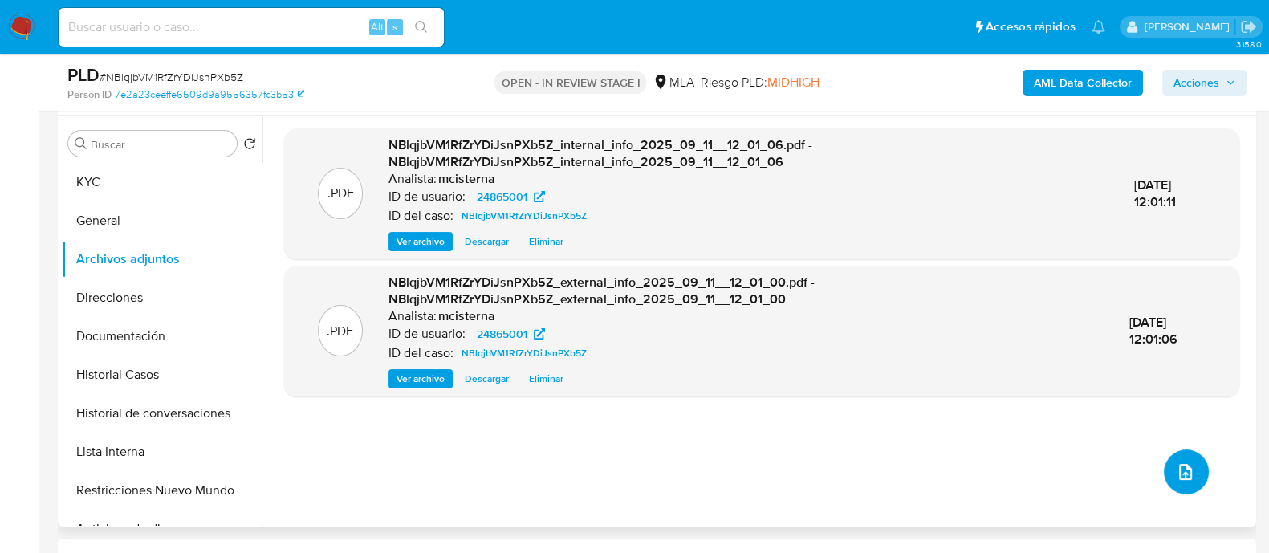
click at [1188, 482] on button "upload-file" at bounding box center [1186, 471] width 45 height 45
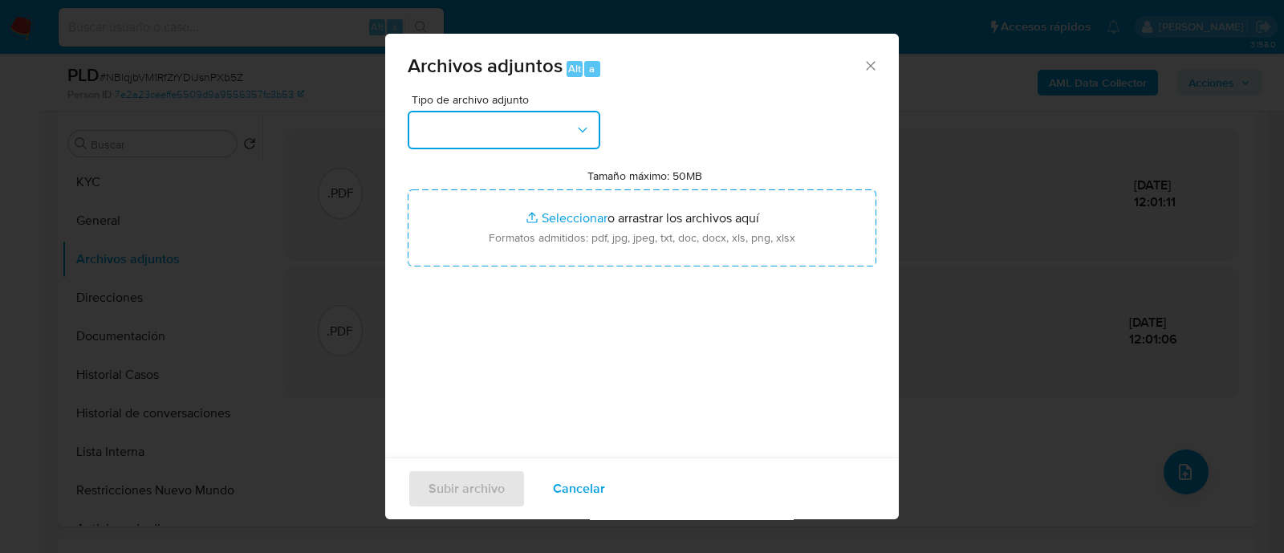
click at [496, 137] on button "button" at bounding box center [504, 130] width 193 height 39
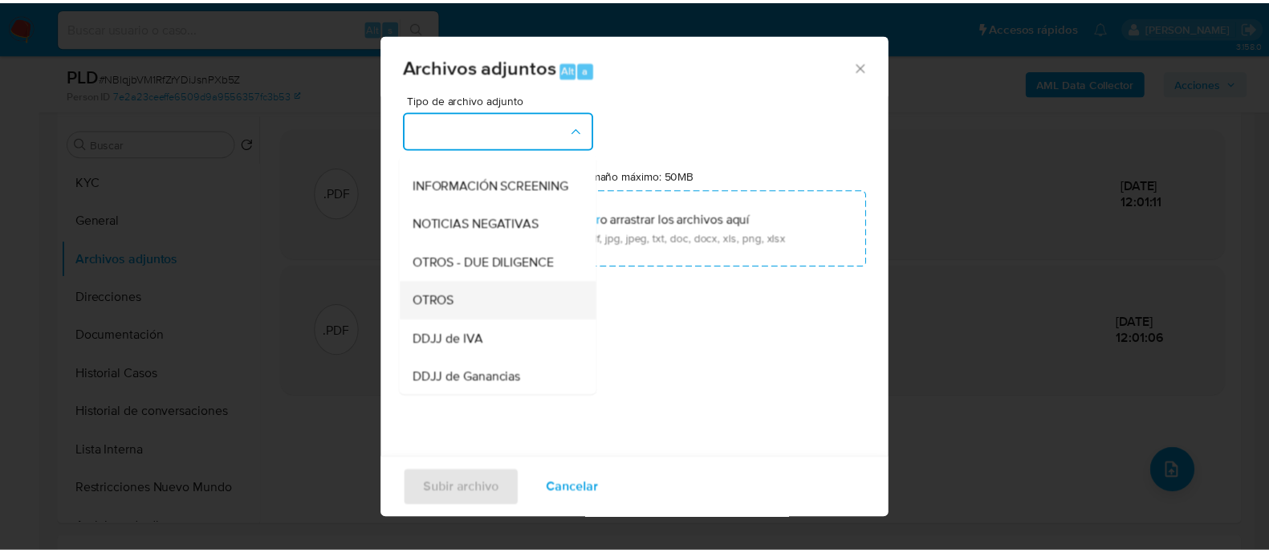
scroll to position [200, 0]
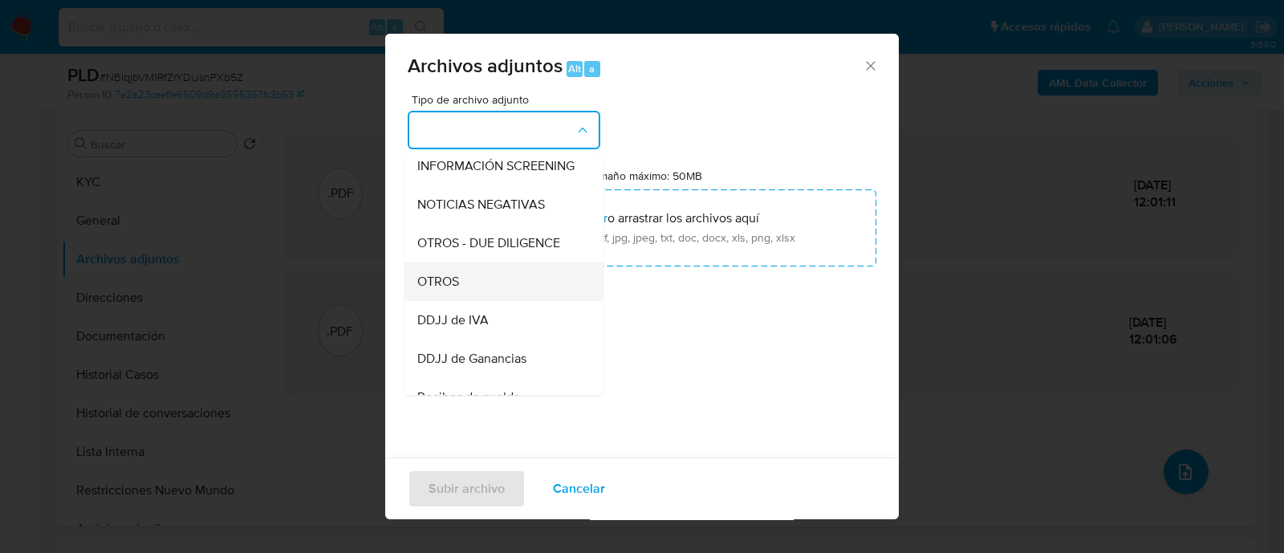
click at [474, 301] on div "OTROS" at bounding box center [499, 281] width 164 height 39
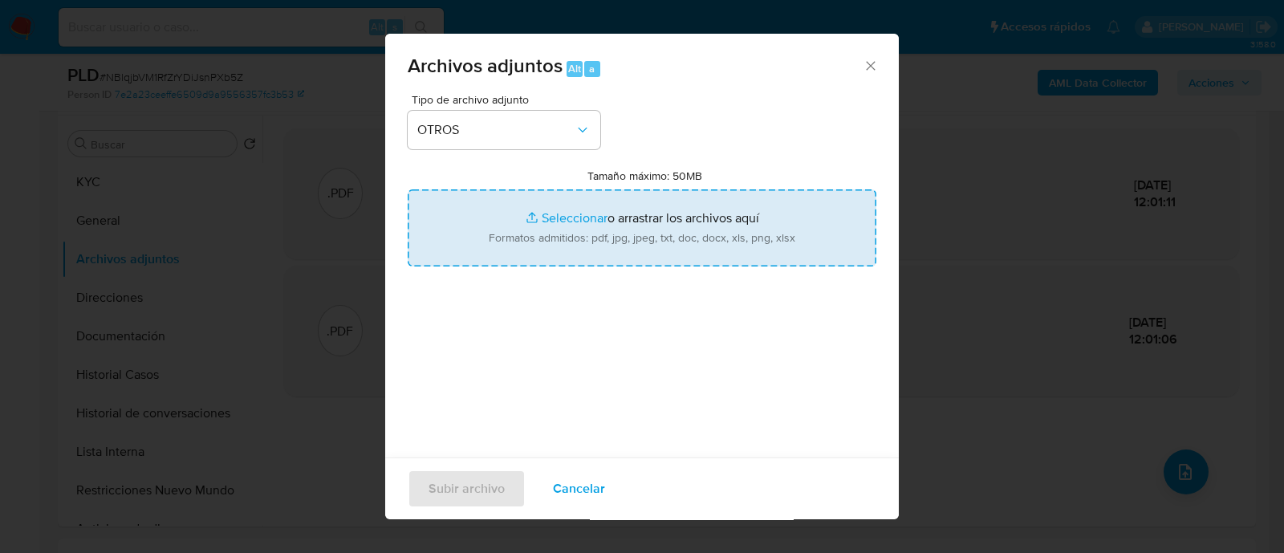
type input "C:\fakepath\Caselog NBlqjbVM1RfZrYDiJsnPXb5Z_2025_08_19_12_10_16.docx"
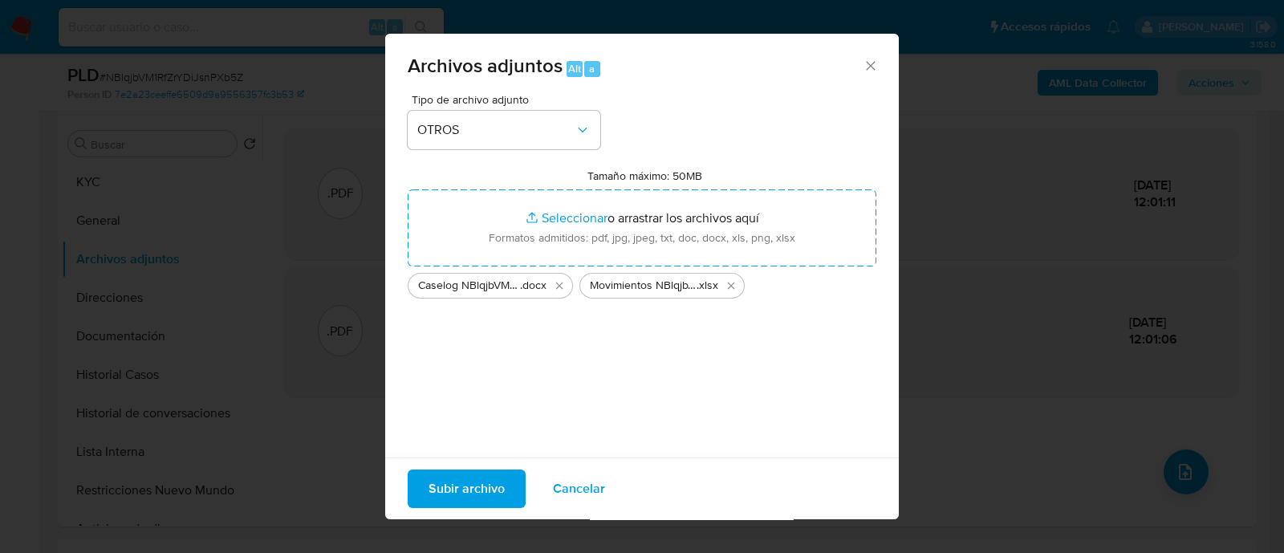
drag, startPoint x: 537, startPoint y: 216, endPoint x: 433, endPoint y: 500, distance: 302.7
click at [433, 500] on span "Subir archivo" at bounding box center [467, 488] width 76 height 35
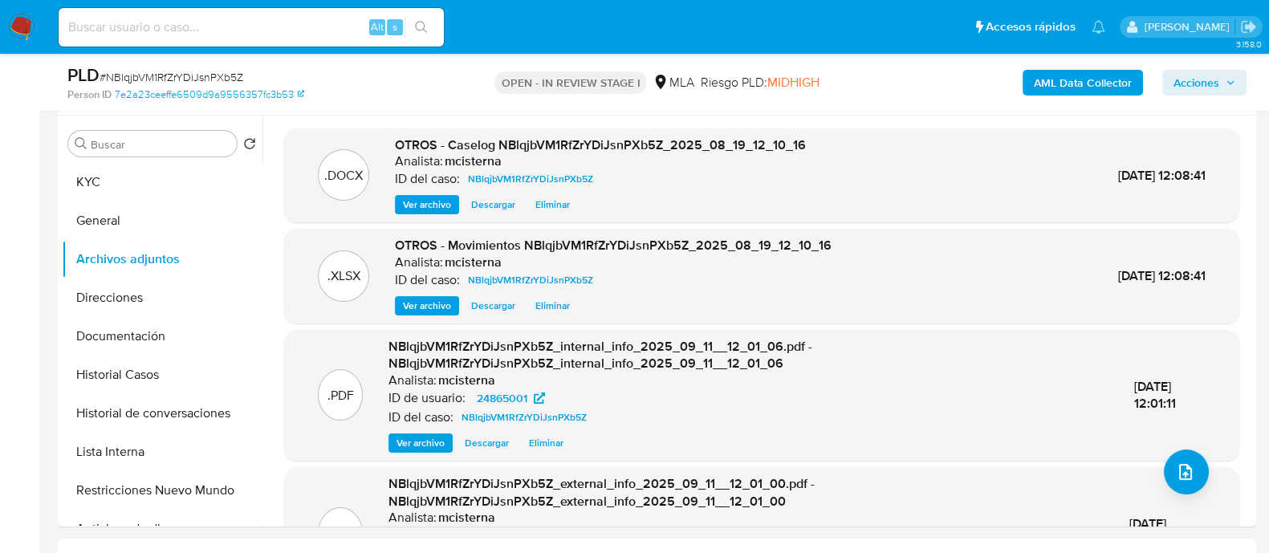
click at [393, 94] on div "Person ID 7e2a23ceeffe6509d9a9556357fc3b53" at bounding box center [261, 94] width 388 height 14
click at [1177, 81] on span "Acciones" at bounding box center [1196, 83] width 46 height 26
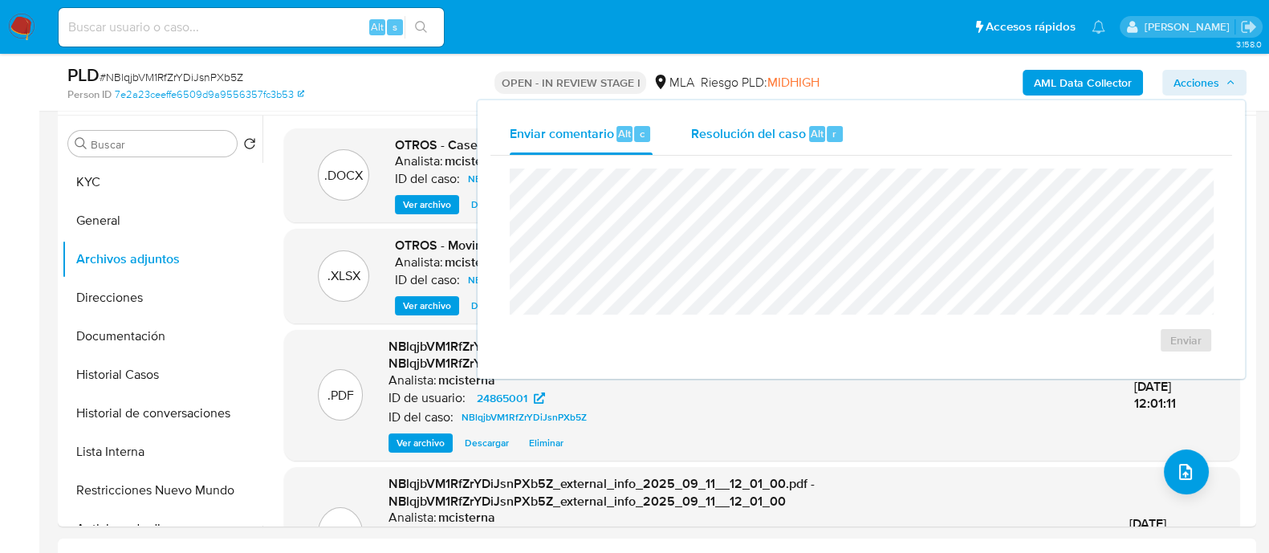
drag, startPoint x: 775, startPoint y: 126, endPoint x: 779, endPoint y: 154, distance: 28.4
click at [775, 126] on span "Resolución del caso" at bounding box center [748, 133] width 115 height 18
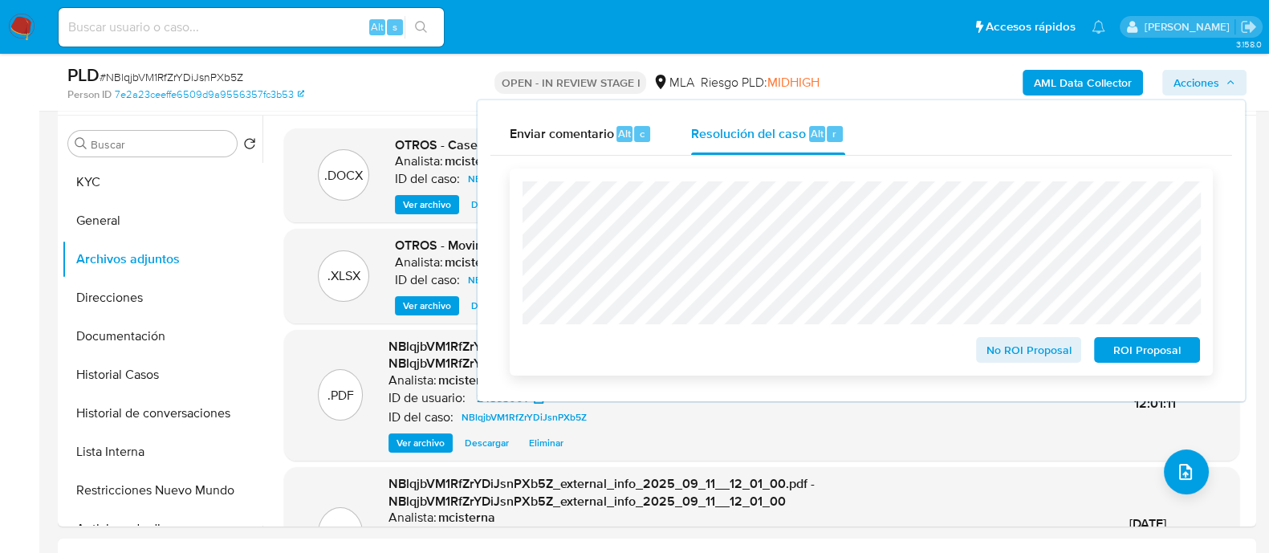
click at [985, 345] on button "No ROI Proposal" at bounding box center [1029, 350] width 106 height 26
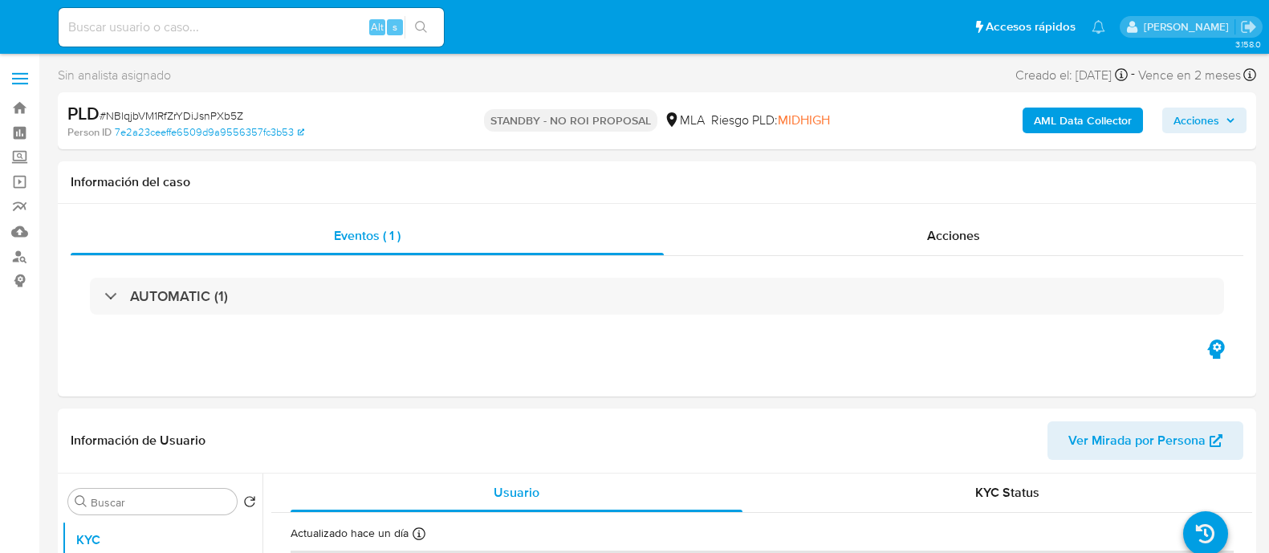
select select "10"
click at [336, 28] on input at bounding box center [251, 27] width 385 height 21
paste input "660027625"
type input "660027625"
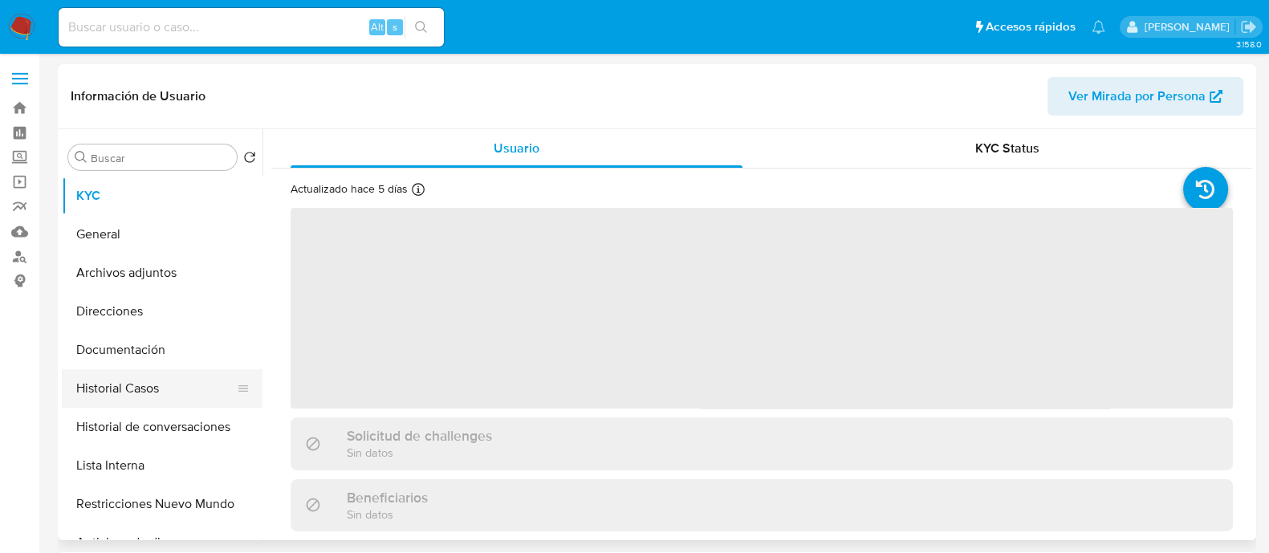
click at [168, 396] on button "Historial Casos" at bounding box center [156, 388] width 188 height 39
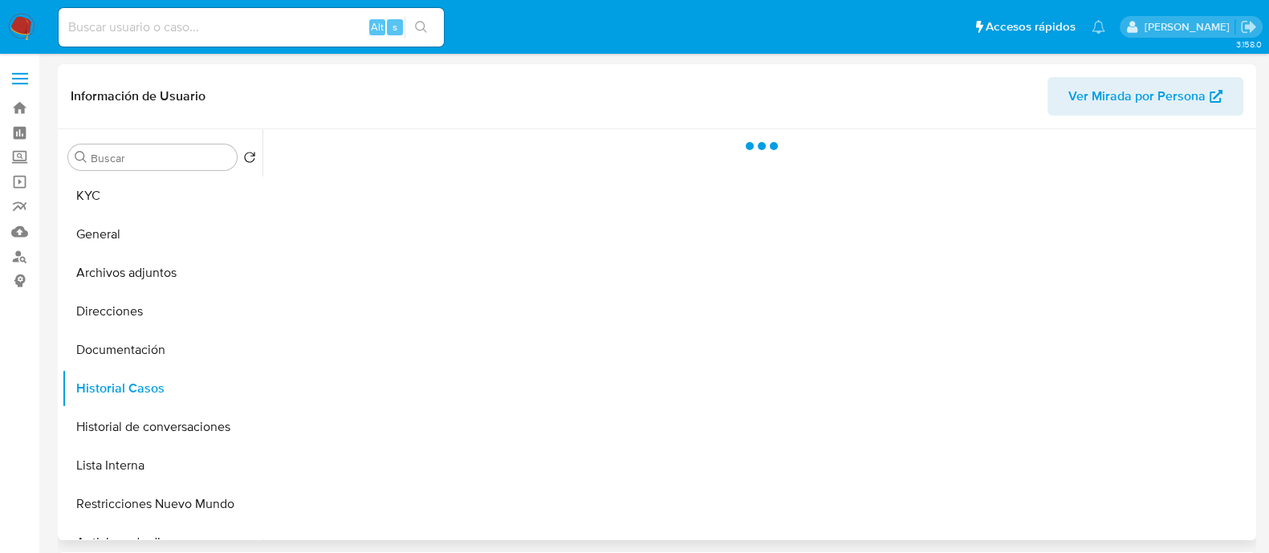
select select "10"
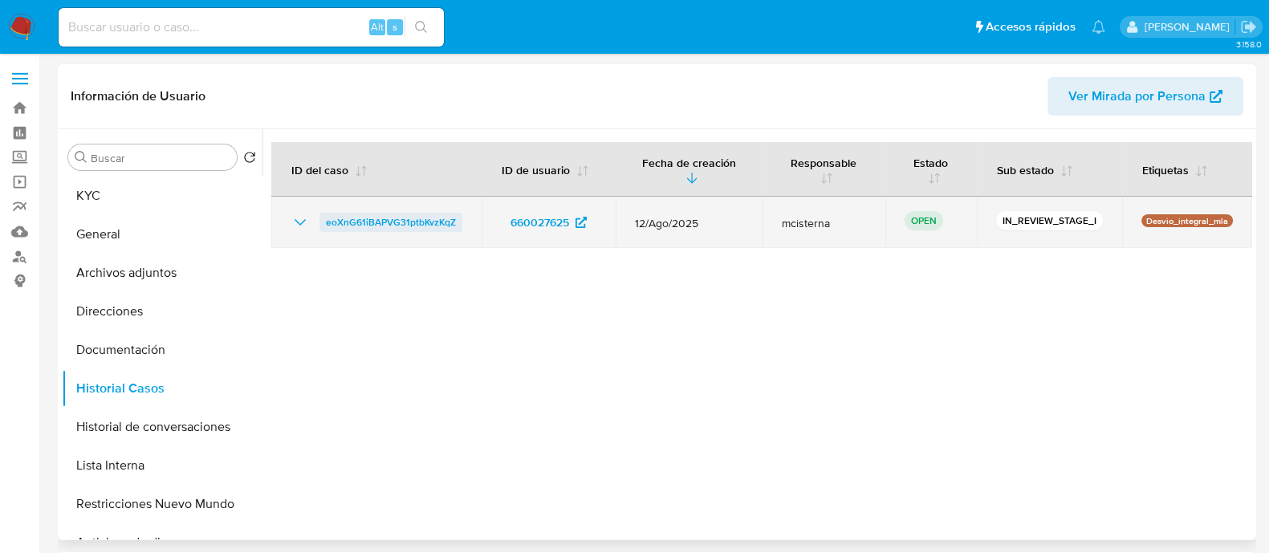
click at [392, 225] on span "eoXnG61iBAPVG31ptbKvzKqZ" at bounding box center [391, 222] width 130 height 19
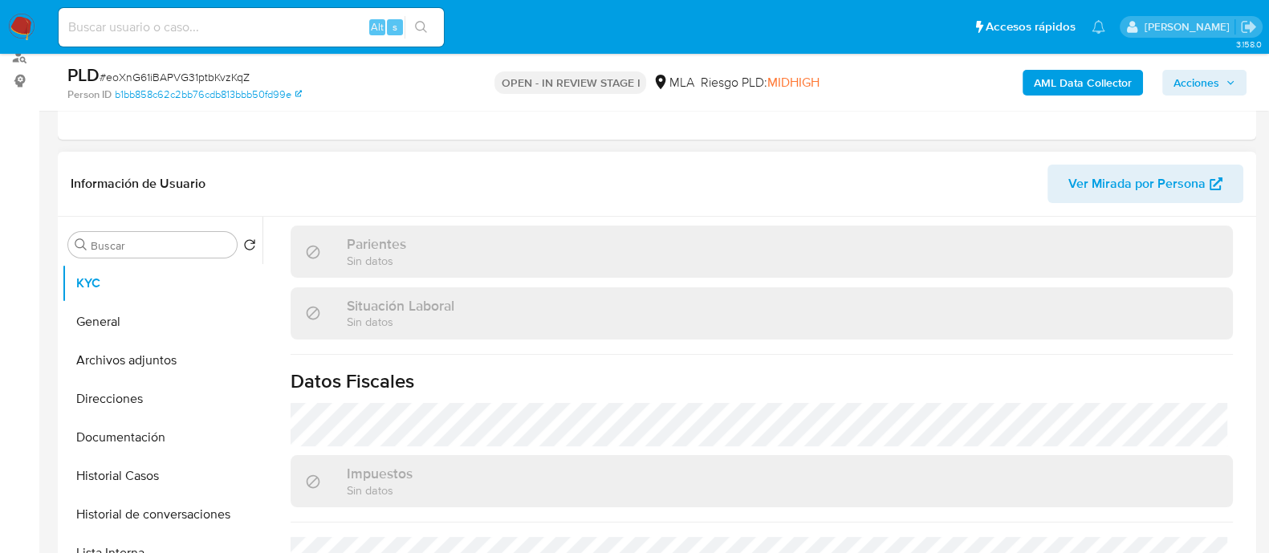
scroll to position [481, 0]
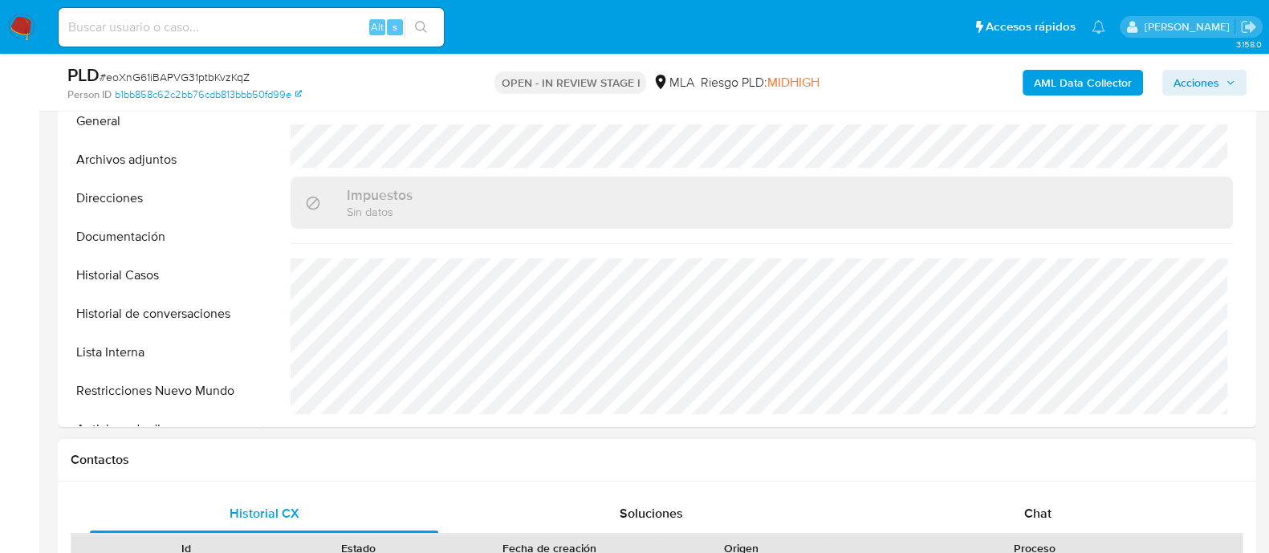
select select "10"
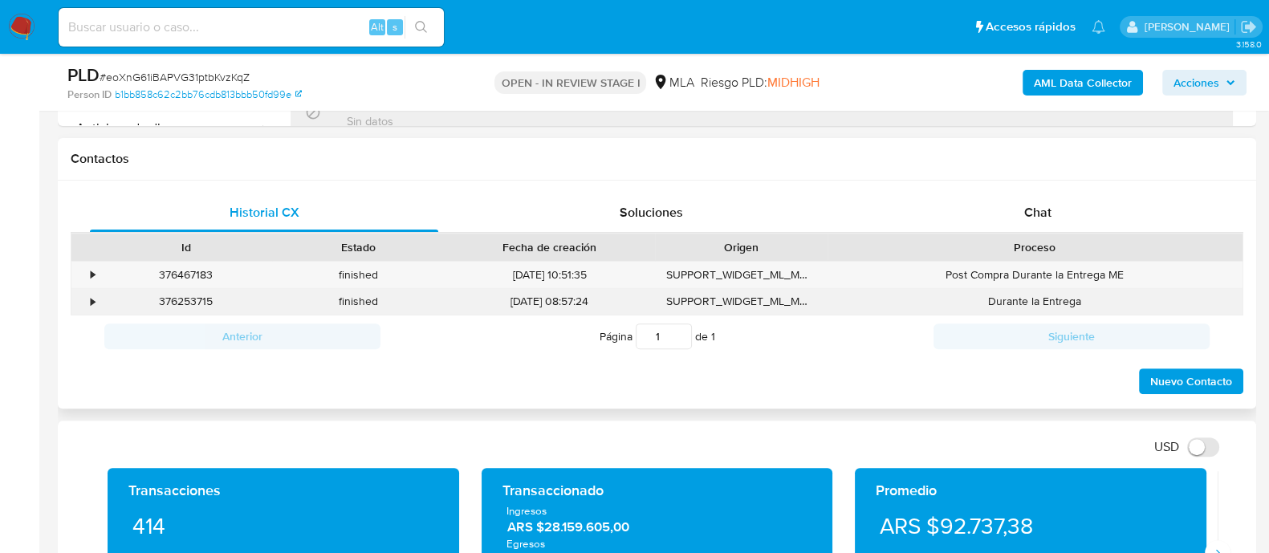
scroll to position [859, 0]
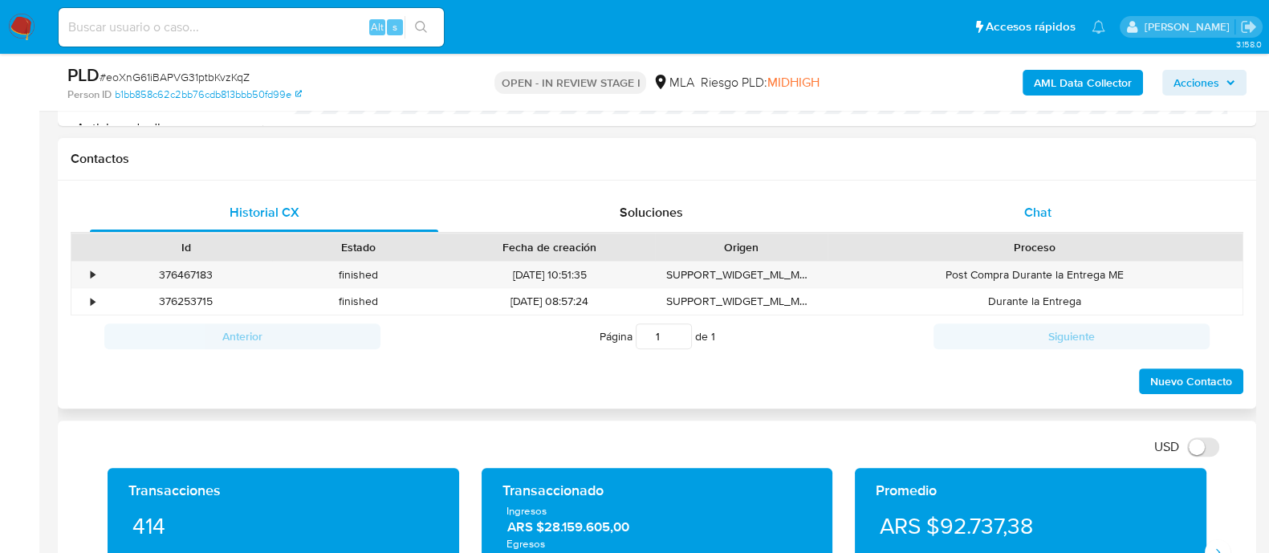
click at [1015, 222] on div "Chat" at bounding box center [1038, 212] width 348 height 39
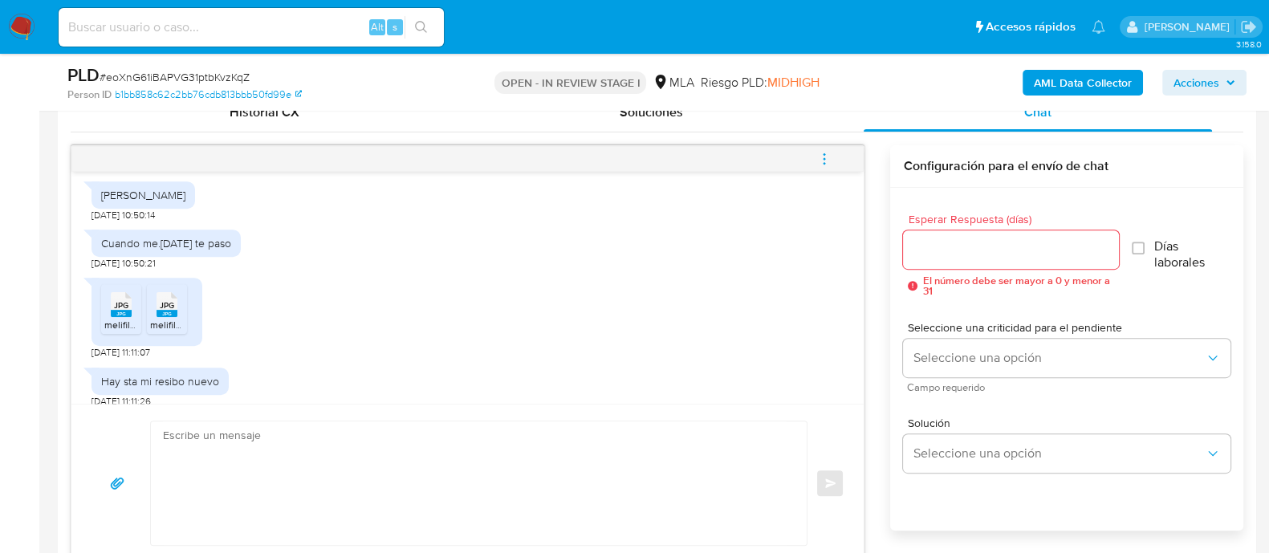
scroll to position [392, 0]
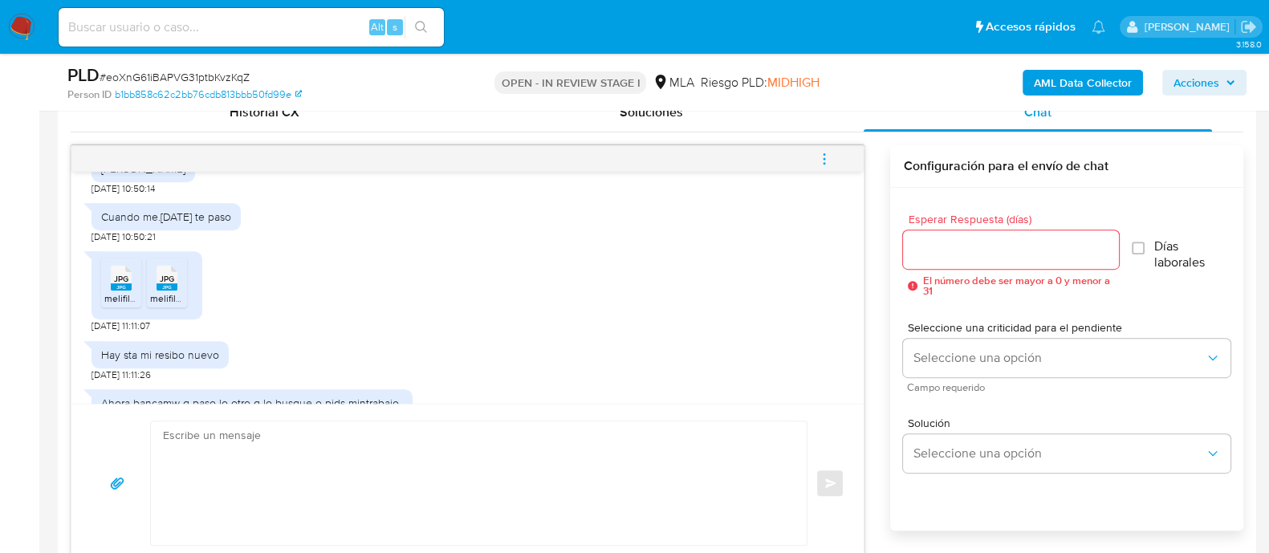
click at [114, 287] on rect at bounding box center [121, 286] width 21 height 7
click at [162, 287] on rect at bounding box center [167, 286] width 21 height 7
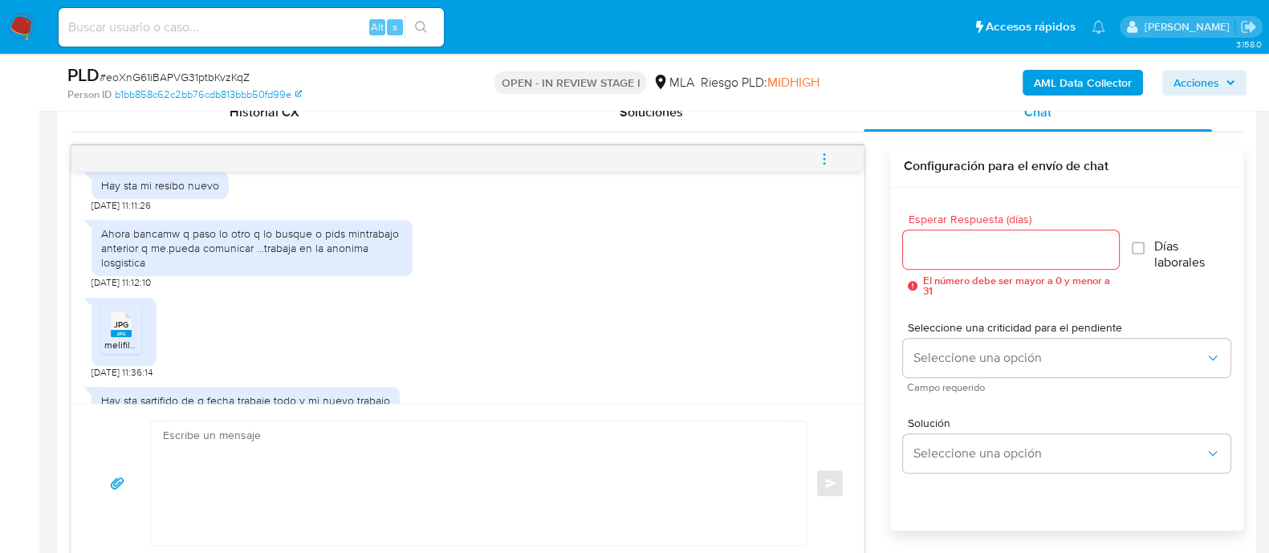
scroll to position [593, 0]
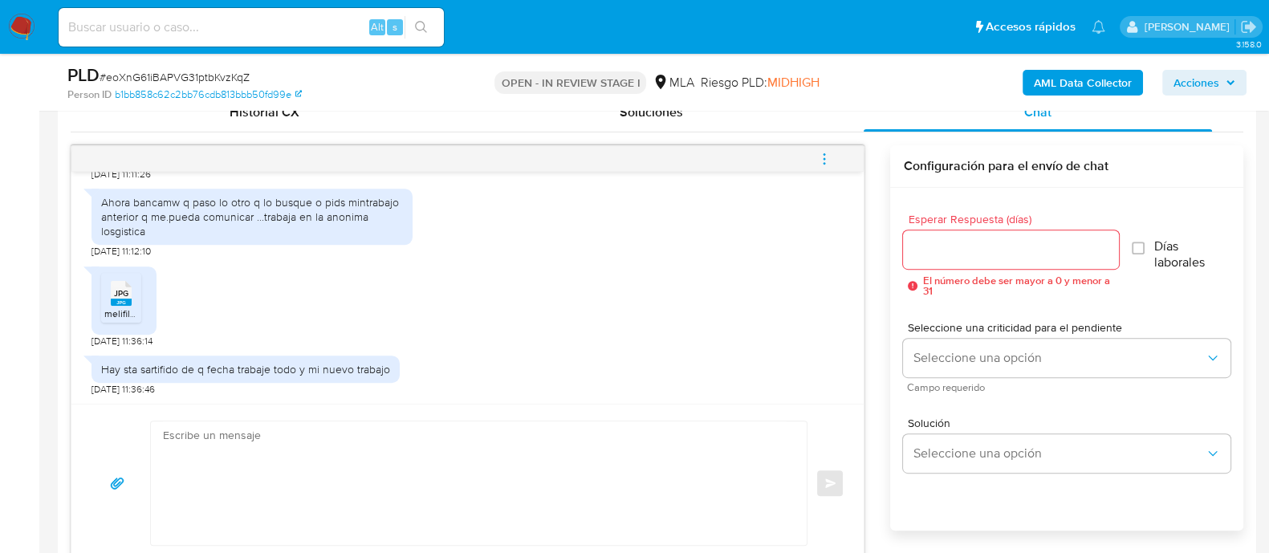
click at [108, 298] on div "JPG JPG" at bounding box center [121, 291] width 34 height 31
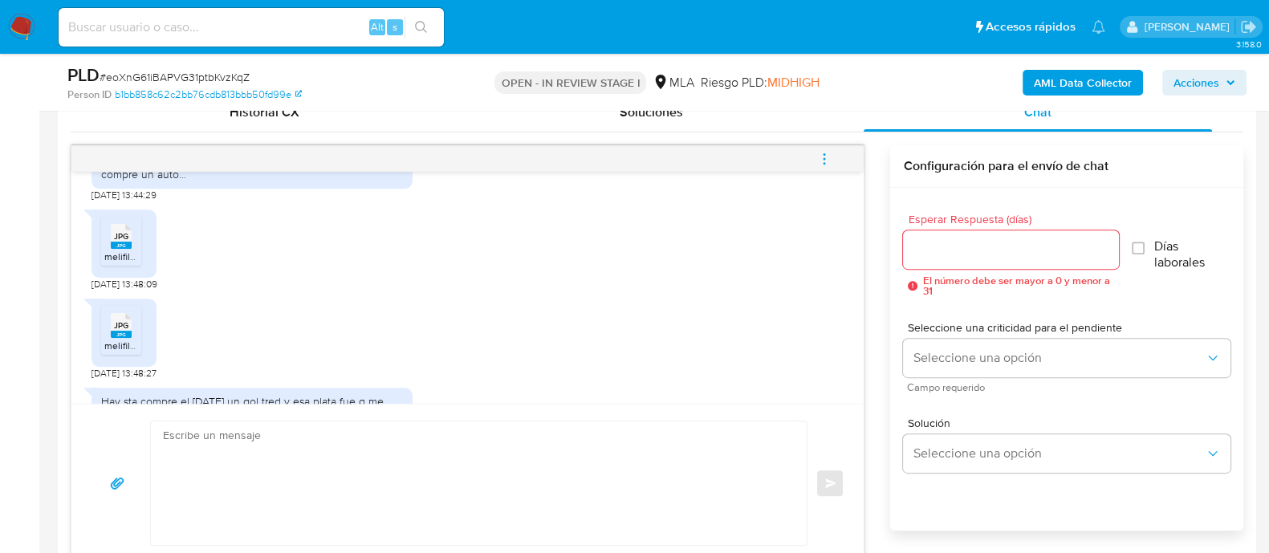
scroll to position [1604, 0]
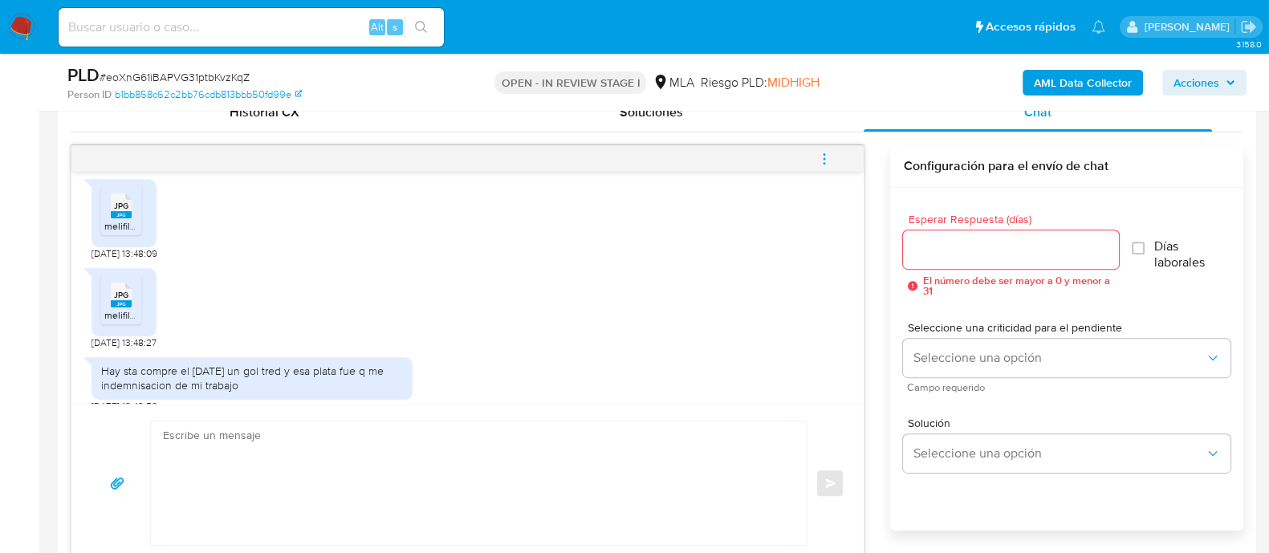
click at [116, 233] on span "melifile4786906920482309296.jpg" at bounding box center [180, 226] width 153 height 14
click at [122, 300] on span "JPG" at bounding box center [121, 295] width 14 height 10
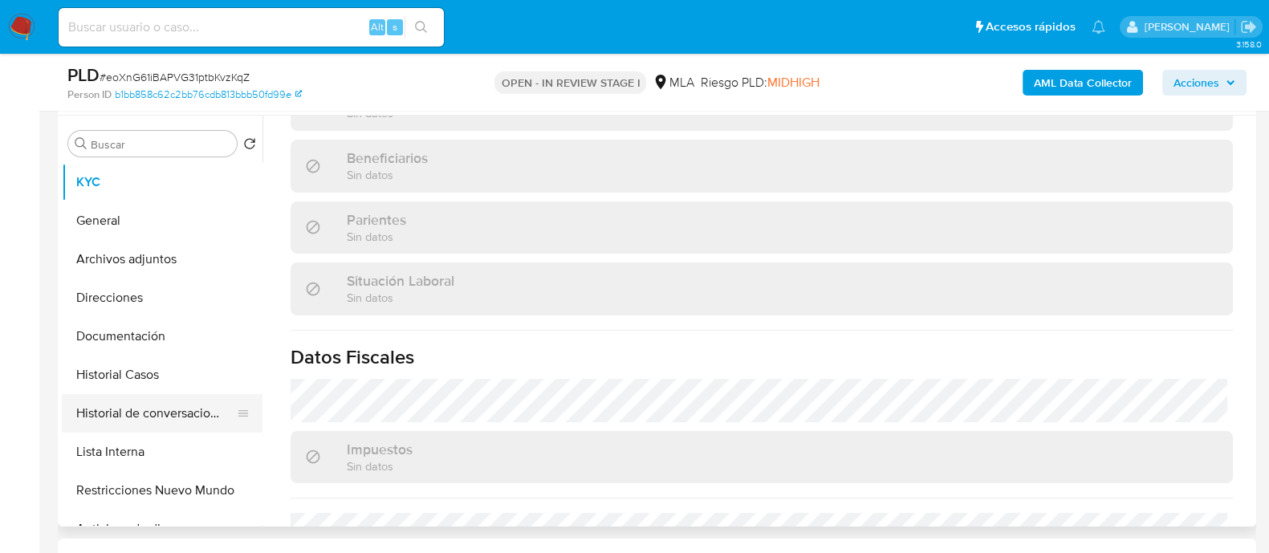
scroll to position [558, 0]
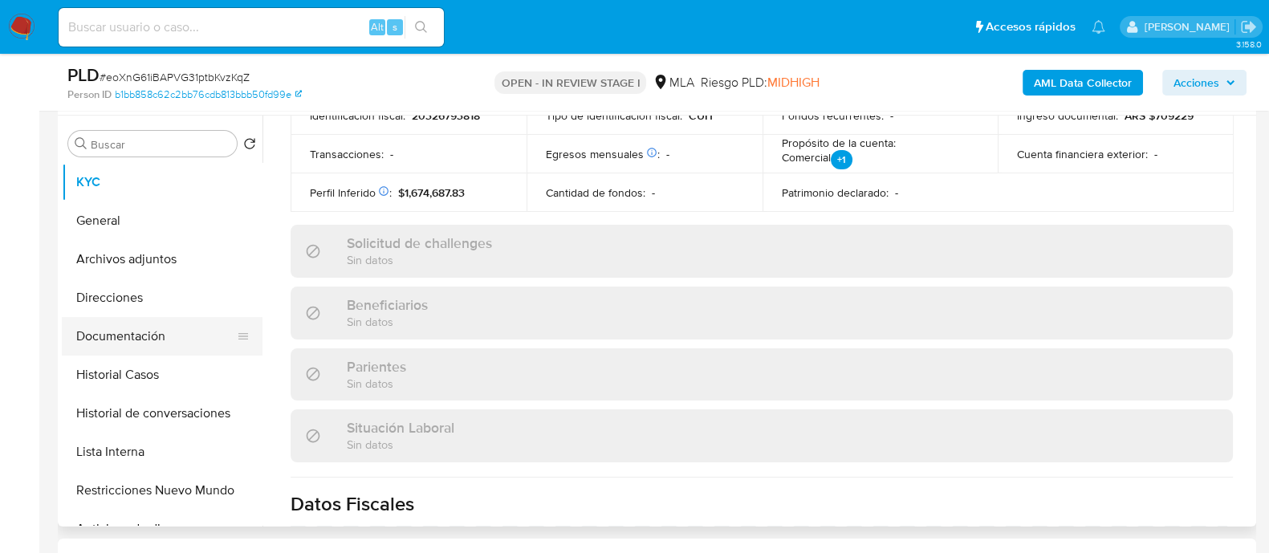
click at [156, 336] on button "Documentación" at bounding box center [156, 336] width 188 height 39
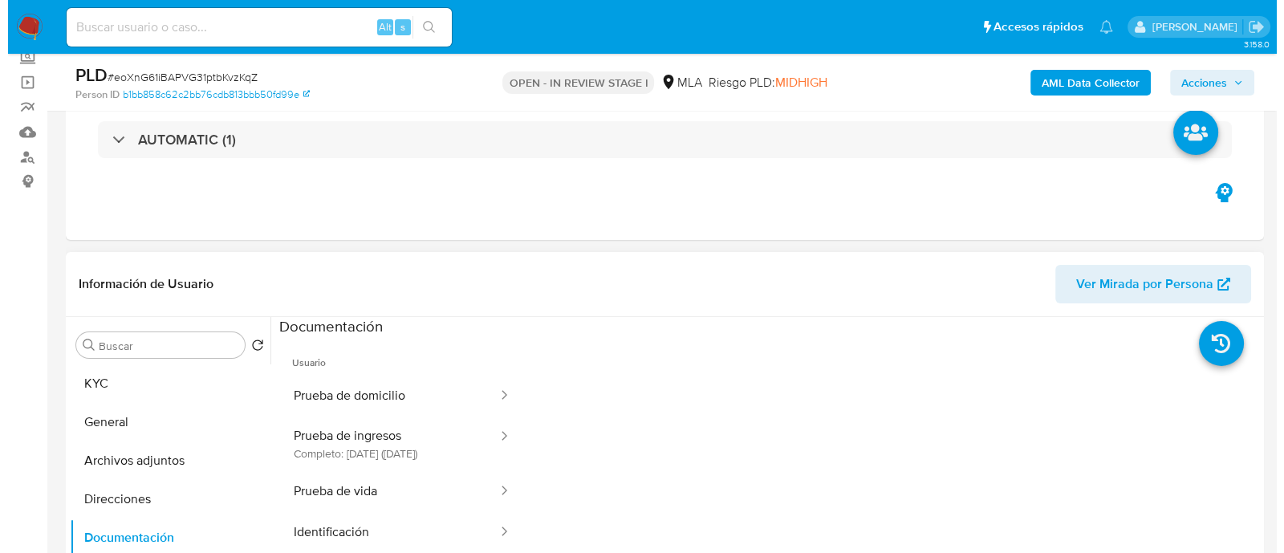
scroll to position [200, 0]
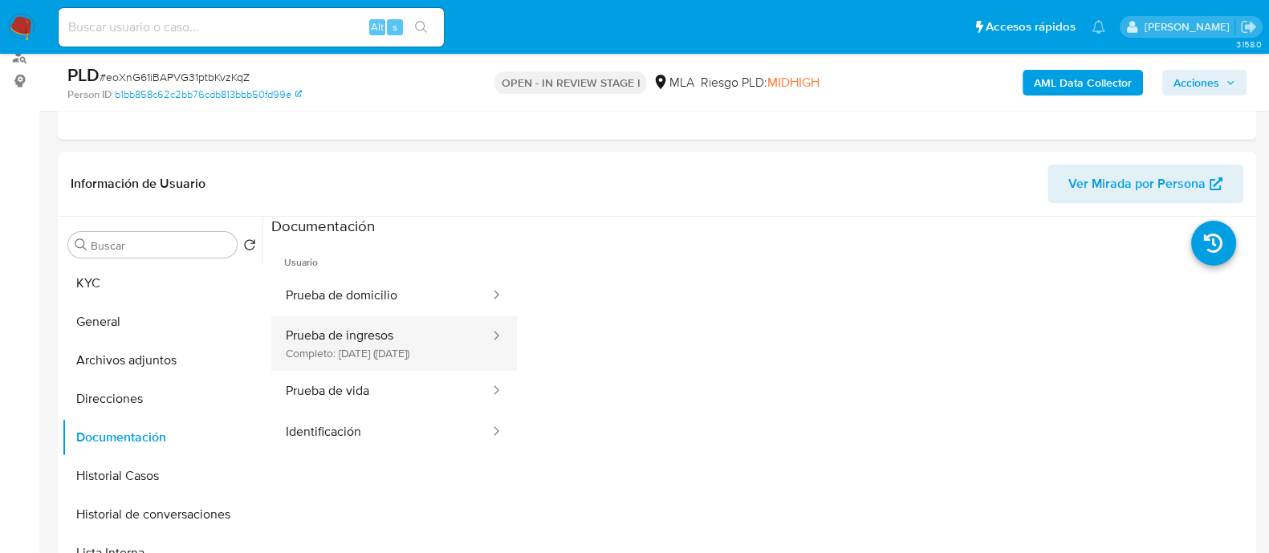
click at [389, 340] on button "Prueba de ingresos Completo: [DATE] ([DATE])" at bounding box center [381, 343] width 220 height 55
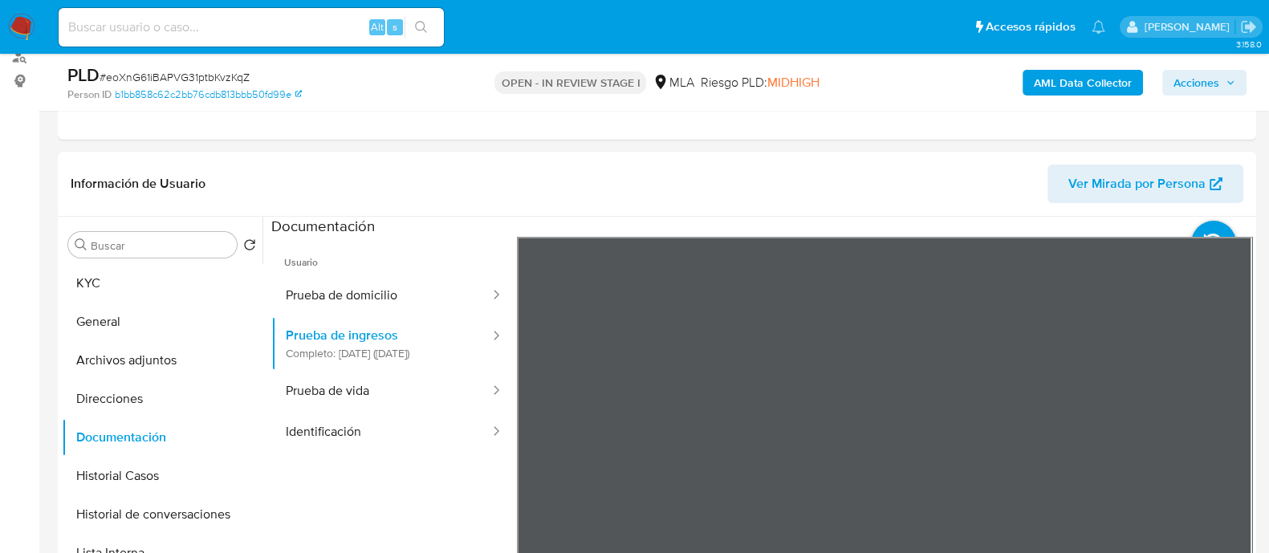
click at [685, 210] on div "Información de Usuario Ver Mirada por Persona Buscar Volver al orden por defect…" at bounding box center [657, 390] width 1198 height 476
click at [200, 264] on button "KYC" at bounding box center [156, 283] width 188 height 39
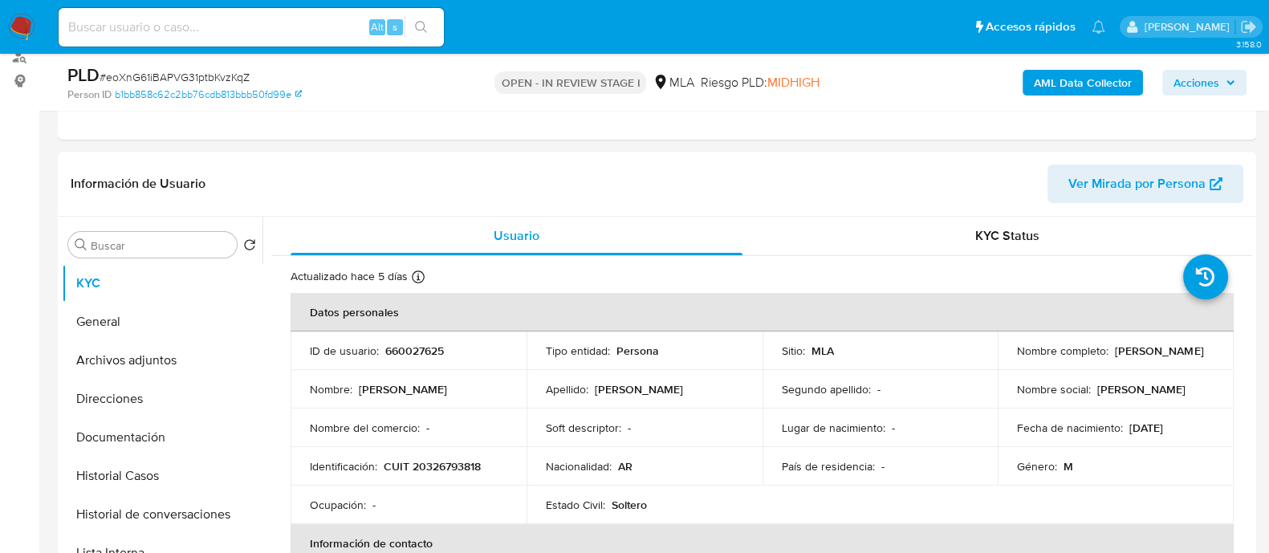
click at [392, 348] on p "660027625" at bounding box center [414, 351] width 59 height 14
copy p "660027625"
click at [188, 492] on button "Historial Casos" at bounding box center [162, 476] width 201 height 39
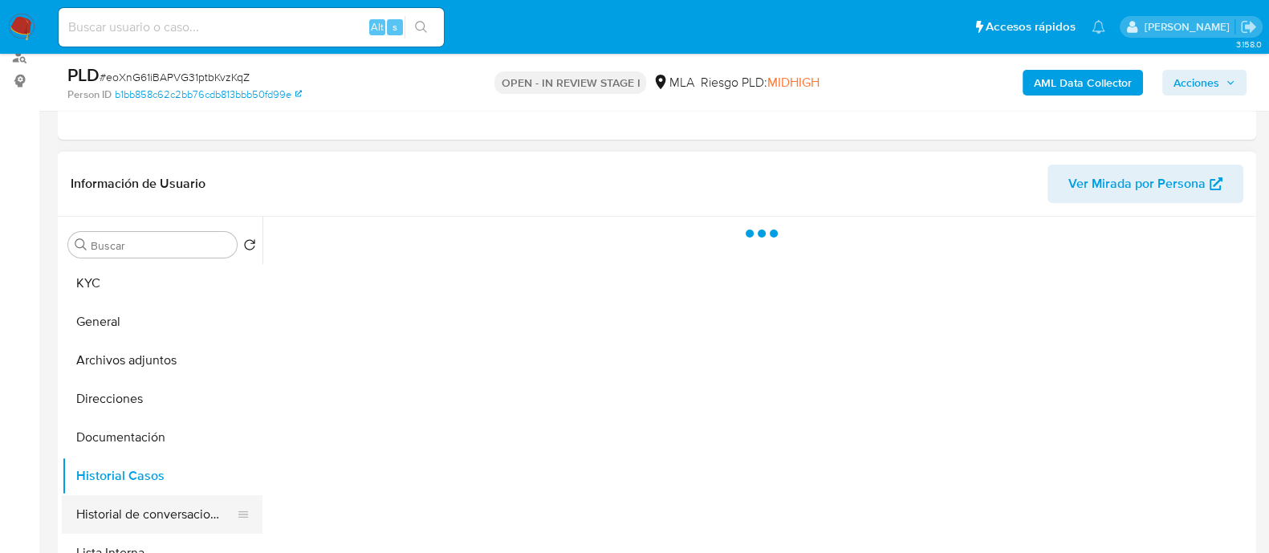
click at [185, 514] on button "Historial de conversaciones" at bounding box center [156, 514] width 188 height 39
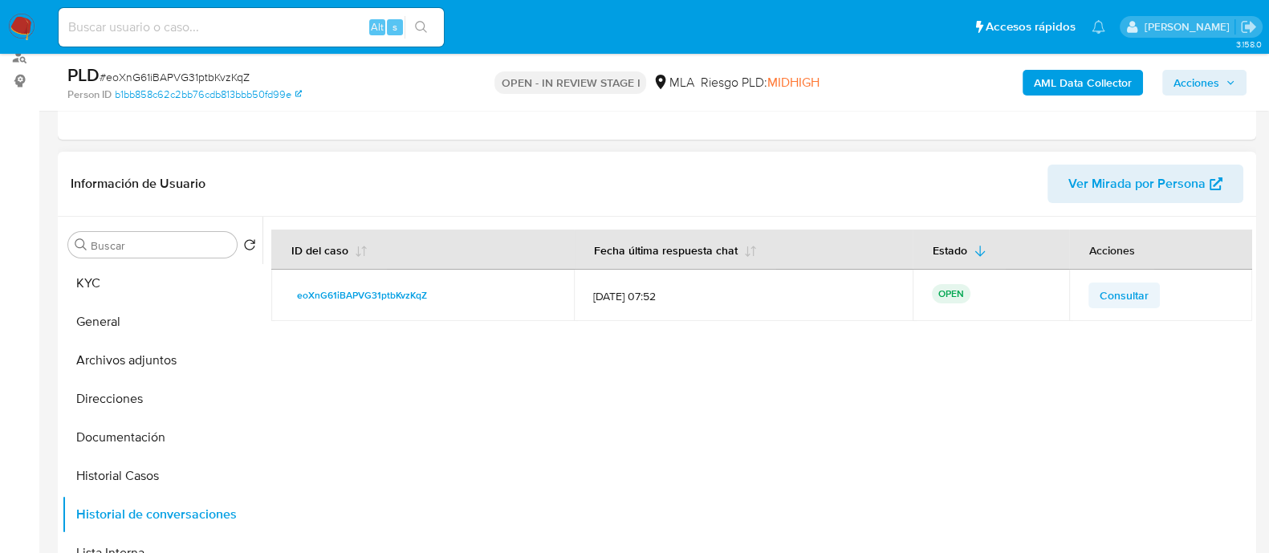
drag, startPoint x: 1172, startPoint y: 294, endPoint x: 1122, endPoint y: 295, distance: 49.8
click at [1170, 294] on div "Consultar" at bounding box center [1160, 296] width 144 height 26
click at [1122, 295] on span "Consultar" at bounding box center [1124, 295] width 49 height 22
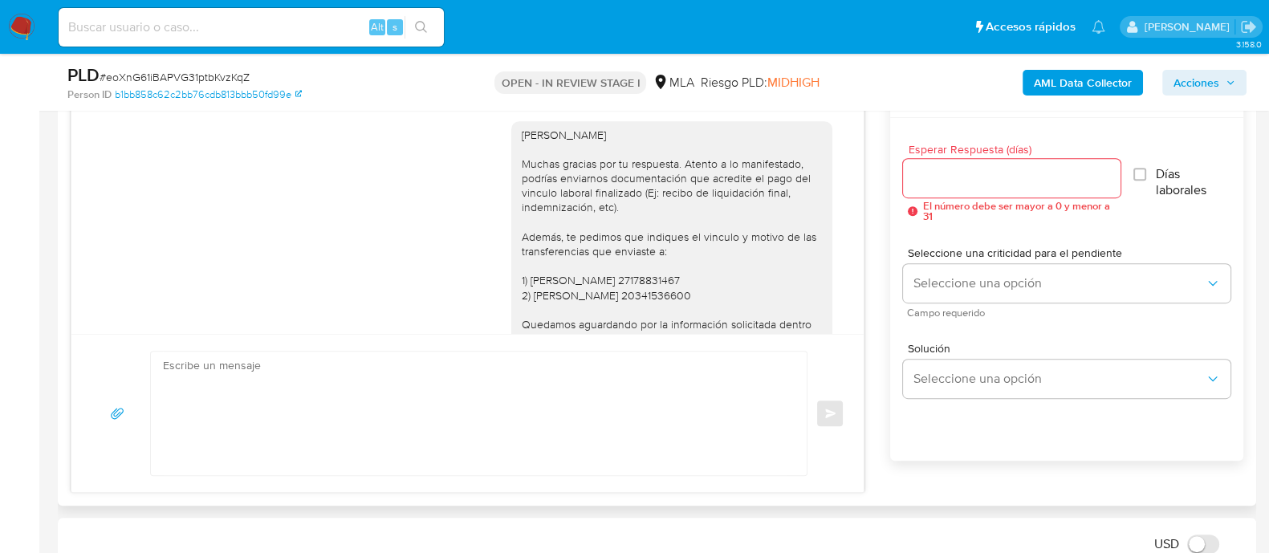
scroll to position [903, 0]
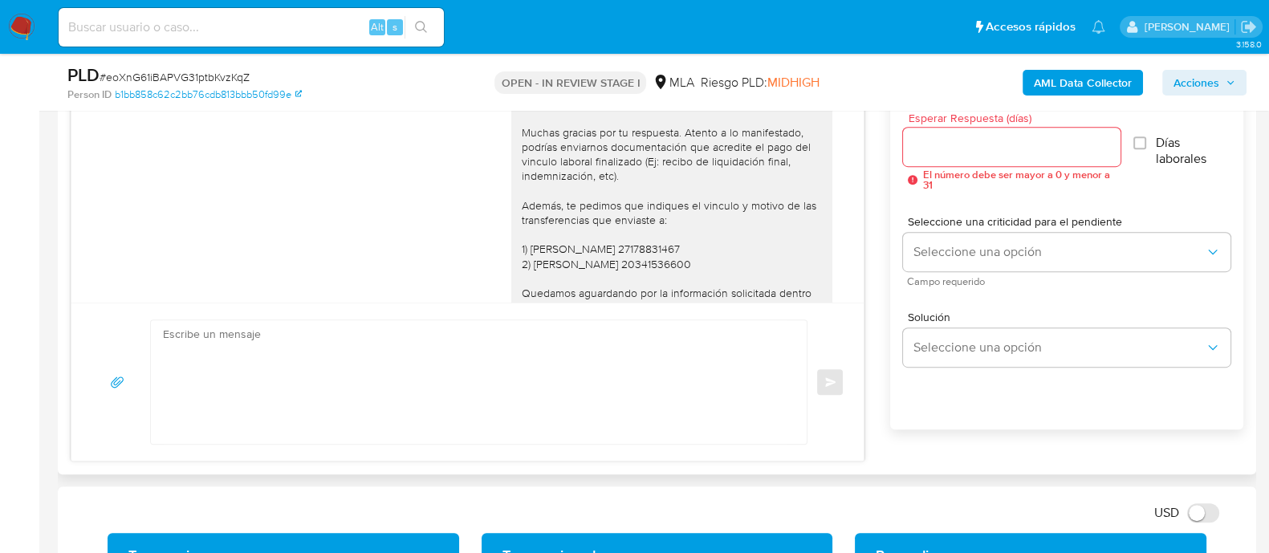
click at [663, 384] on textarea at bounding box center [475, 382] width 624 height 124
paste textarea "Hola Muchas gracias por tu respuesta. Confirmamos recepción de la documentación…"
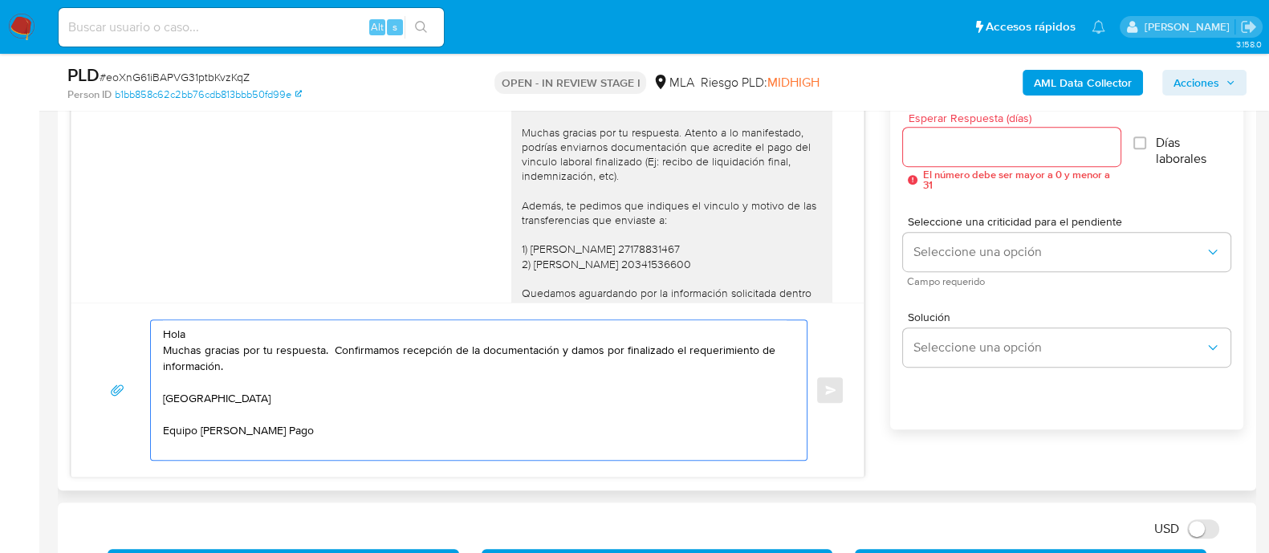
click at [646, 333] on textarea "Hola Muchas gracias por tu respuesta. Confirmamos recepción de la documentación…" at bounding box center [475, 390] width 624 height 140
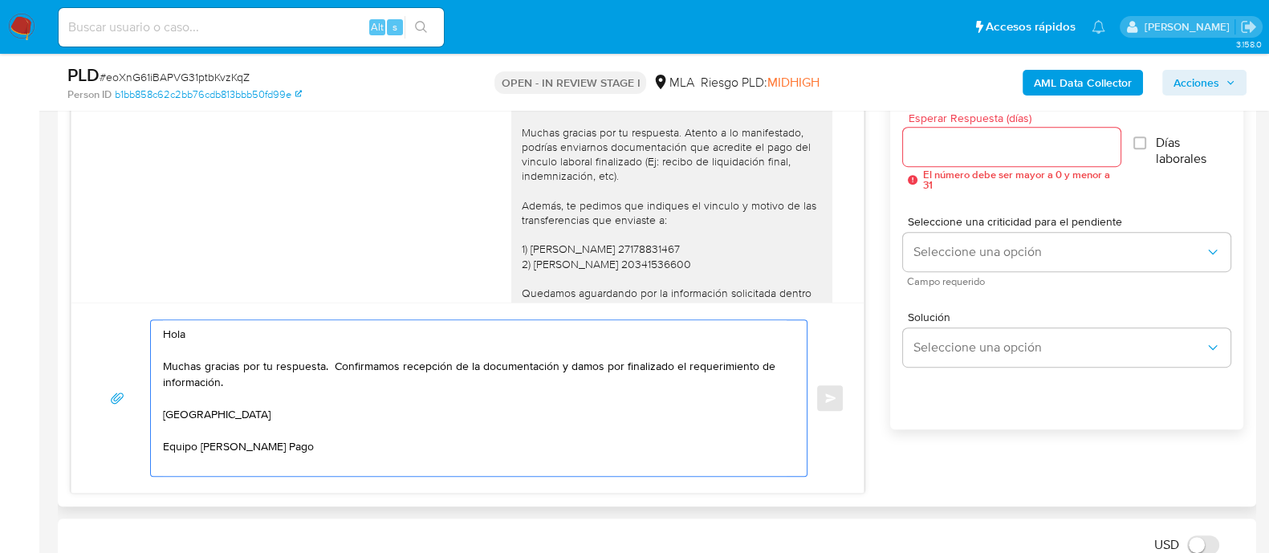
type textarea "Hola Muchas gracias por tu respuesta. Confirmamos recepción de la documentación…"
click at [974, 160] on div at bounding box center [1011, 147] width 217 height 39
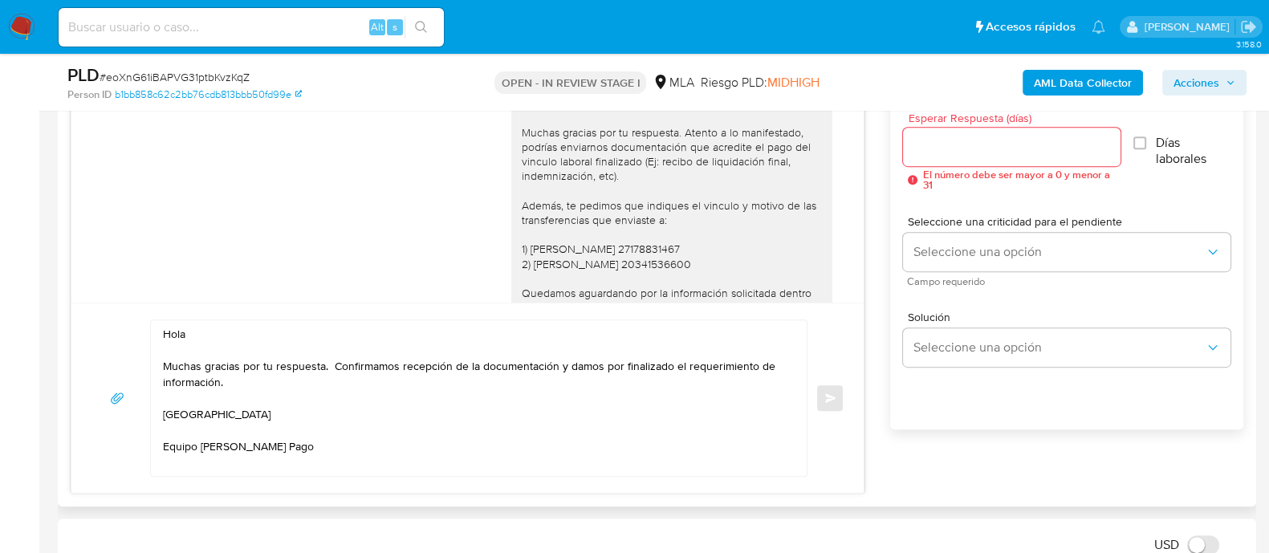
click at [917, 155] on input "Esperar Respuesta (días)" at bounding box center [1011, 146] width 217 height 21
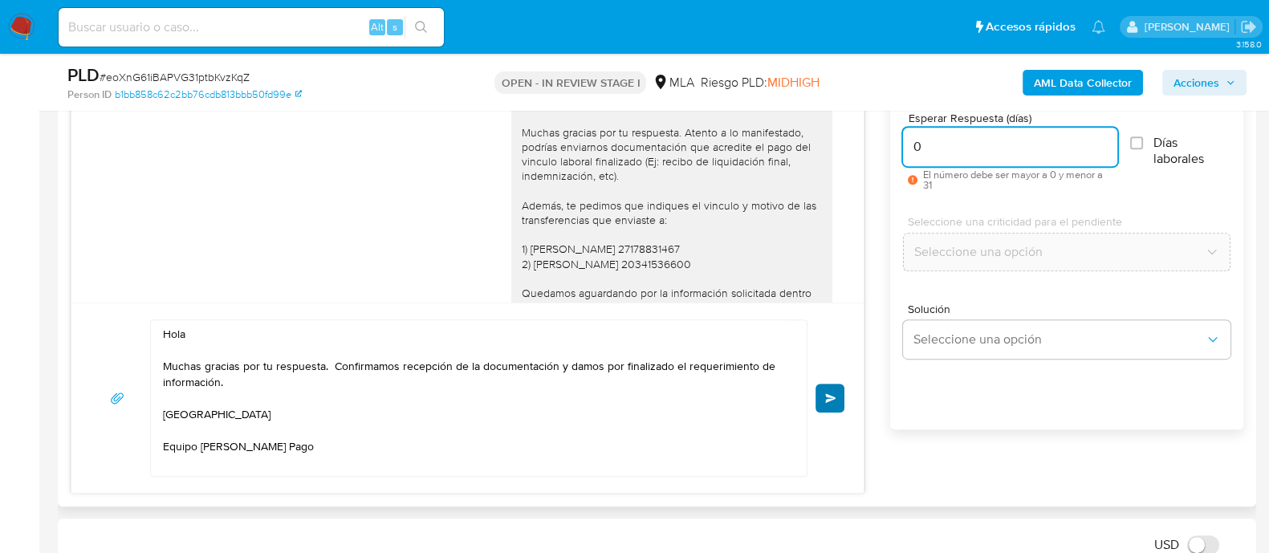
type input "0"
click at [834, 388] on button "Enviar" at bounding box center [829, 398] width 29 height 29
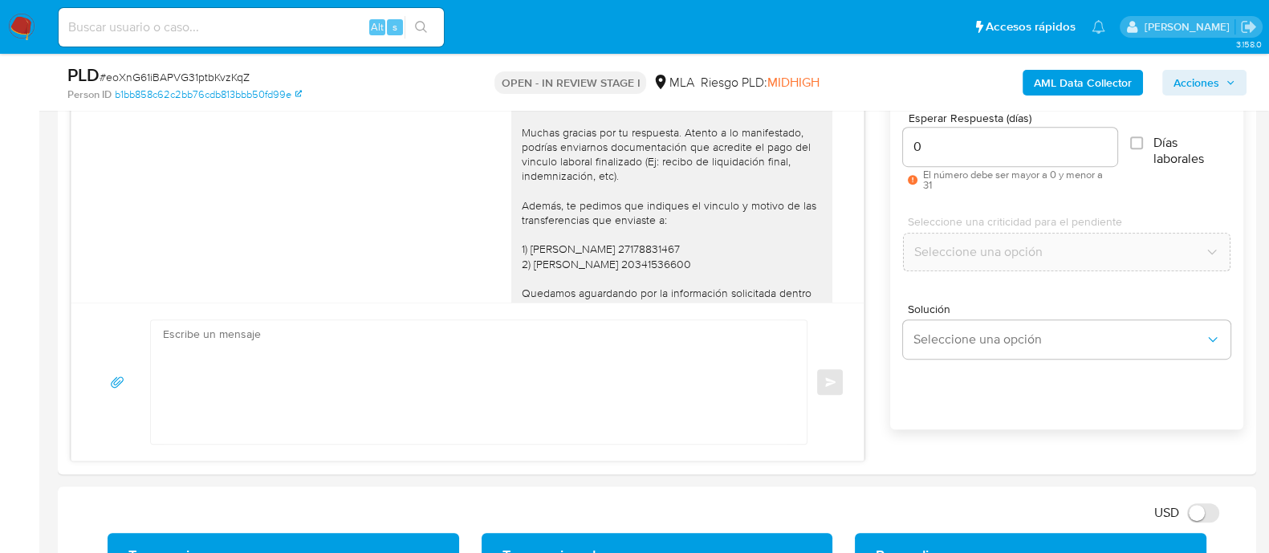
scroll to position [2499, 0]
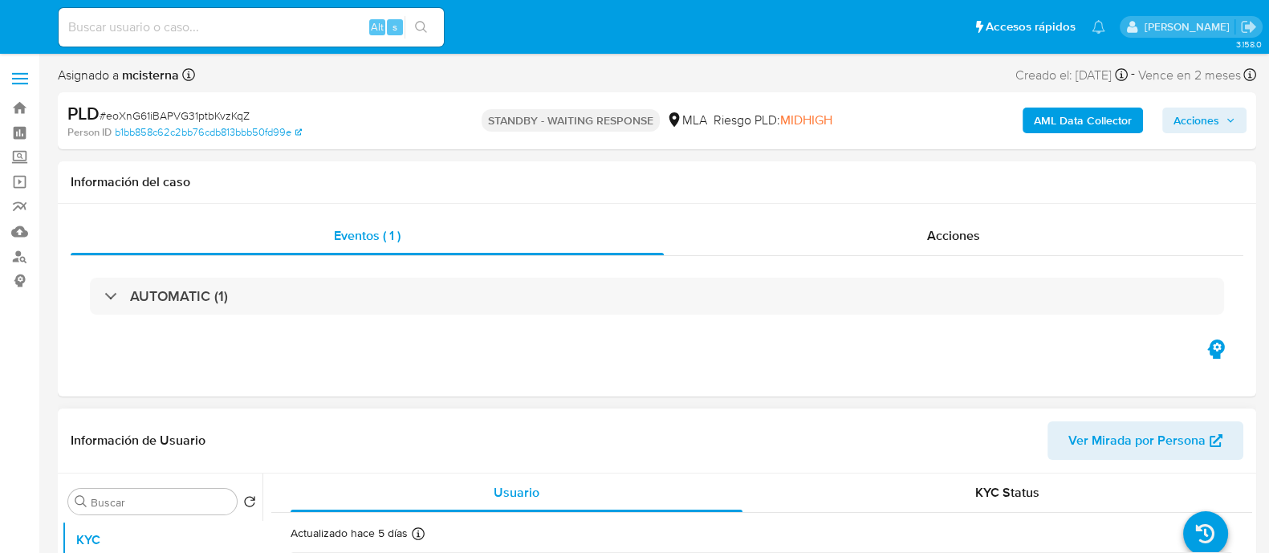
select select "10"
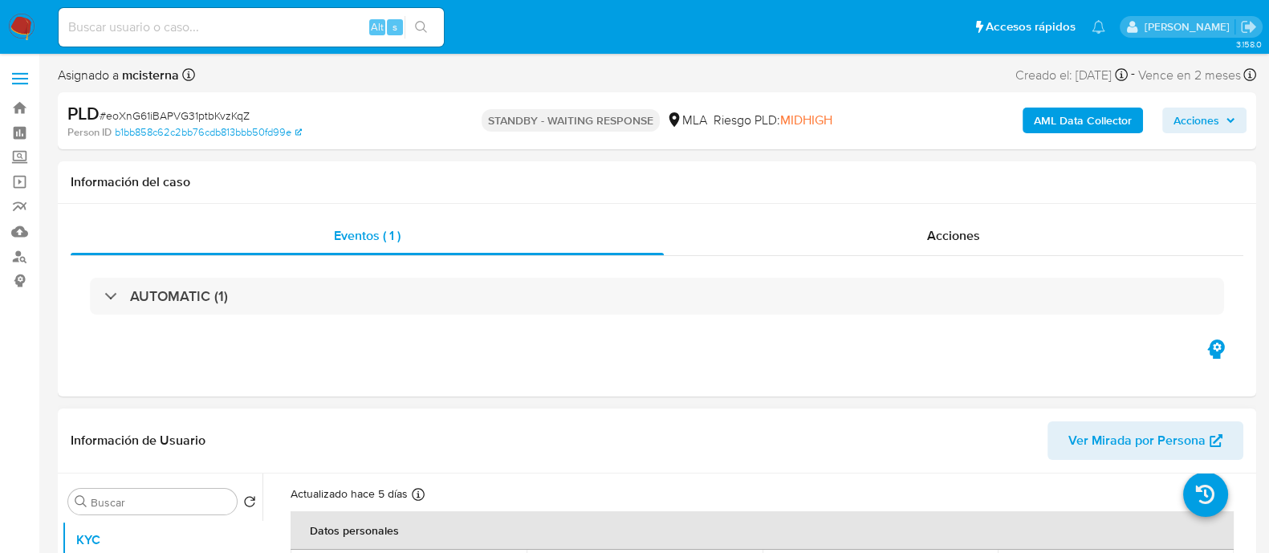
scroll to position [100, 0]
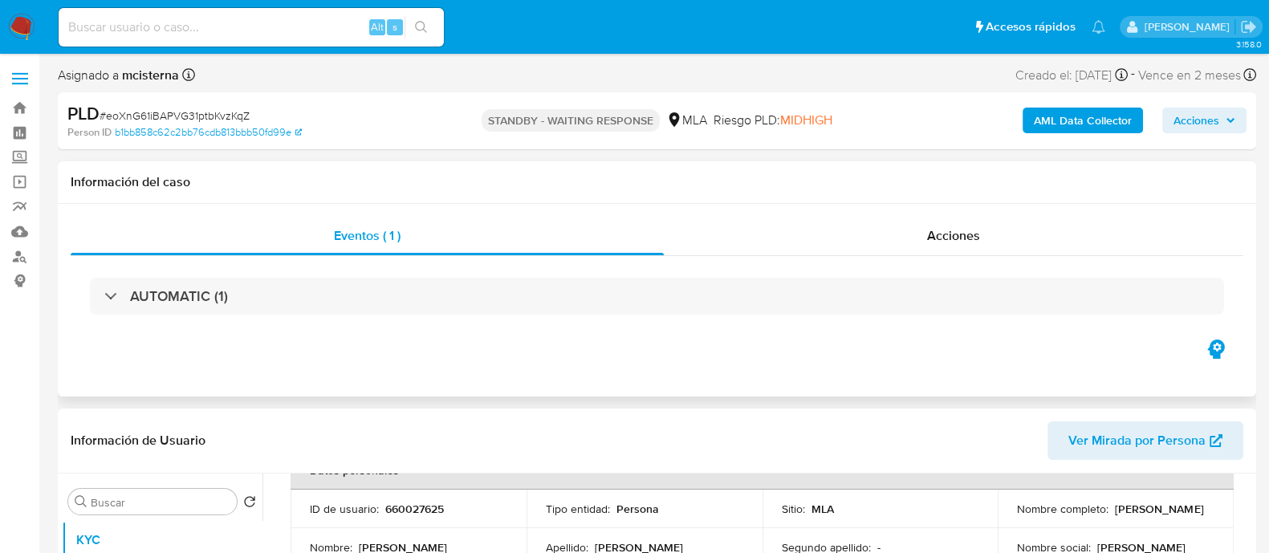
click at [516, 366] on div "Eventos ( 1 ) Acciones AUTOMATIC (1)" at bounding box center [657, 300] width 1198 height 193
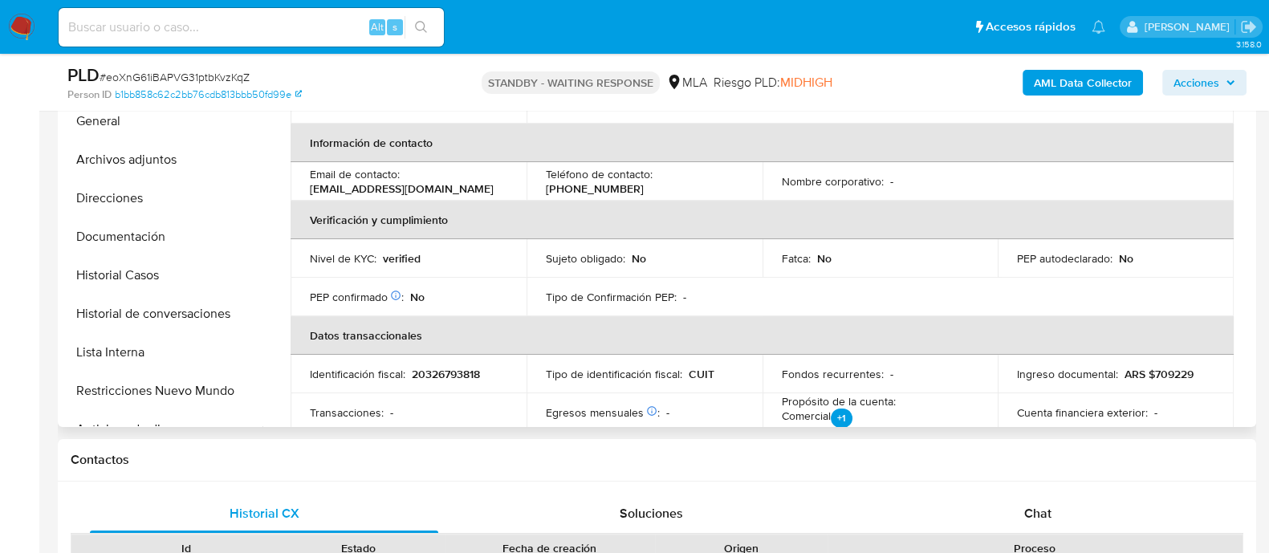
scroll to position [0, 0]
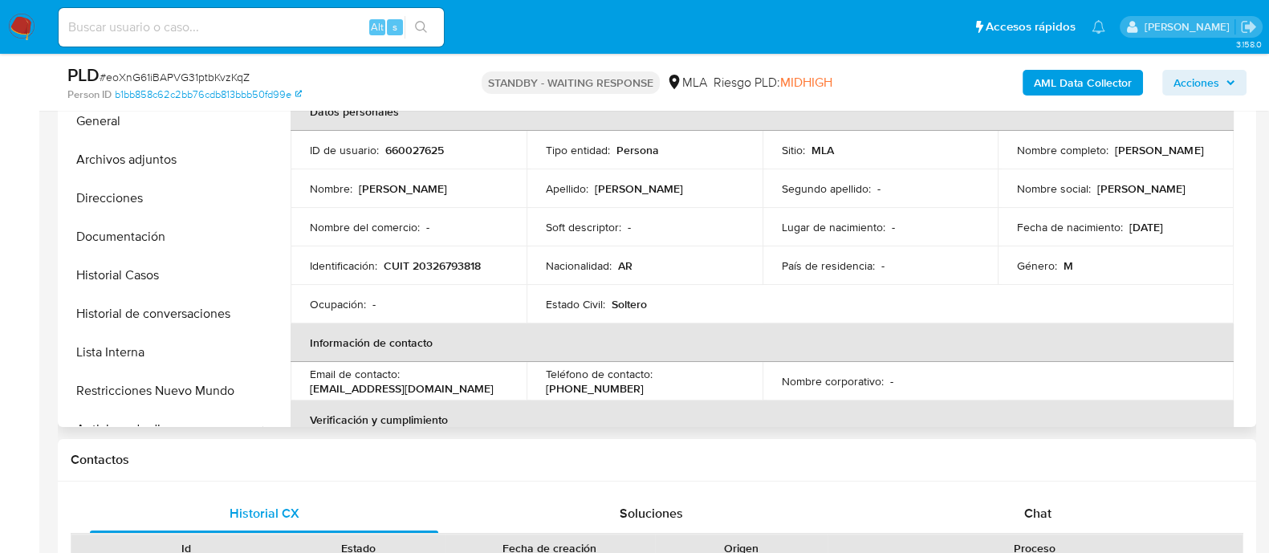
click at [436, 262] on p "CUIT 20326793818" at bounding box center [432, 265] width 97 height 14
copy p "20326793818"
click at [137, 323] on button "Historial de conversaciones" at bounding box center [156, 314] width 188 height 39
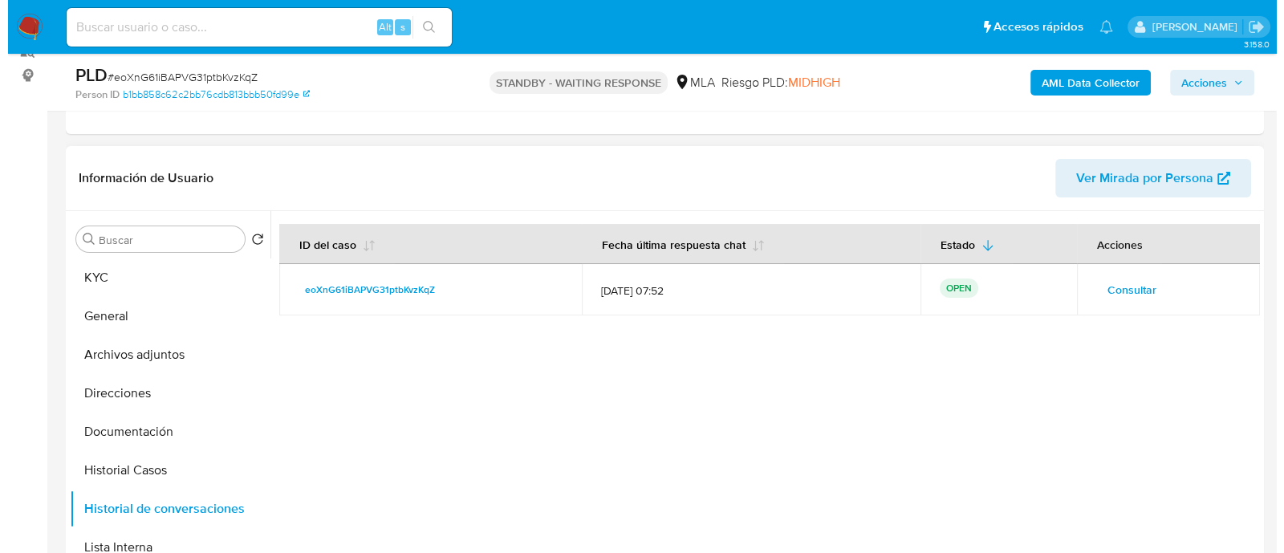
scroll to position [200, 0]
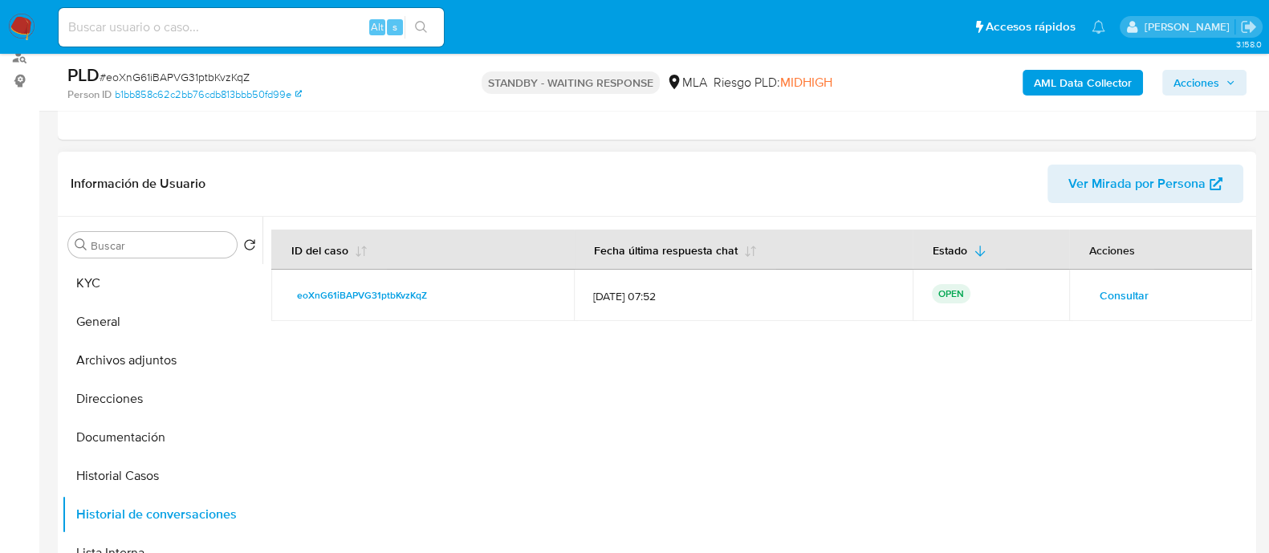
click at [1108, 299] on span "Consultar" at bounding box center [1124, 295] width 49 height 22
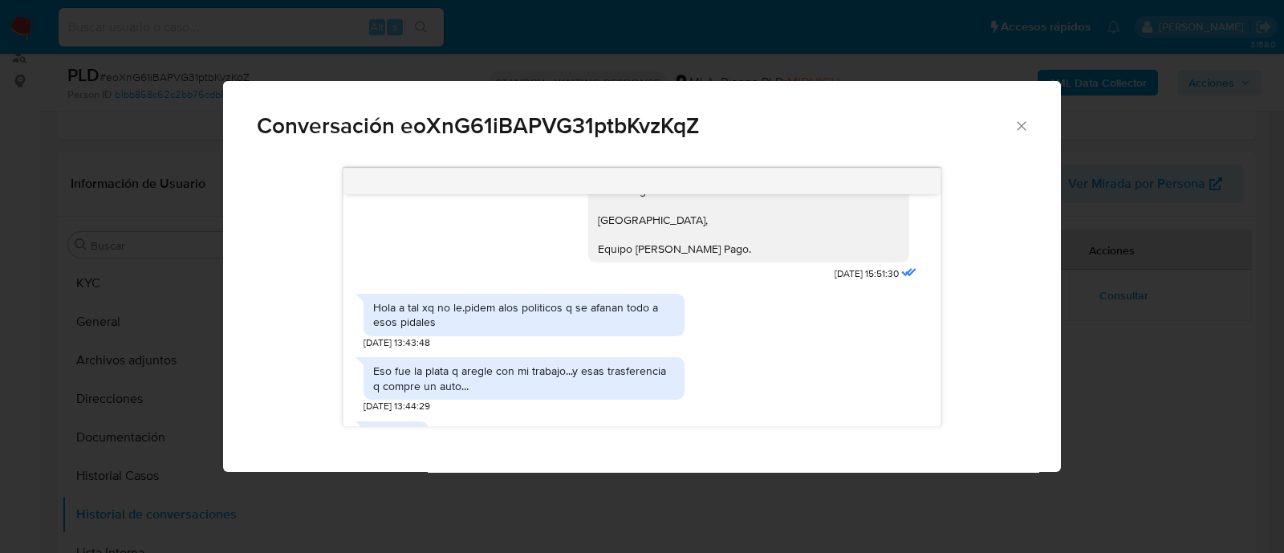
scroll to position [1504, 0]
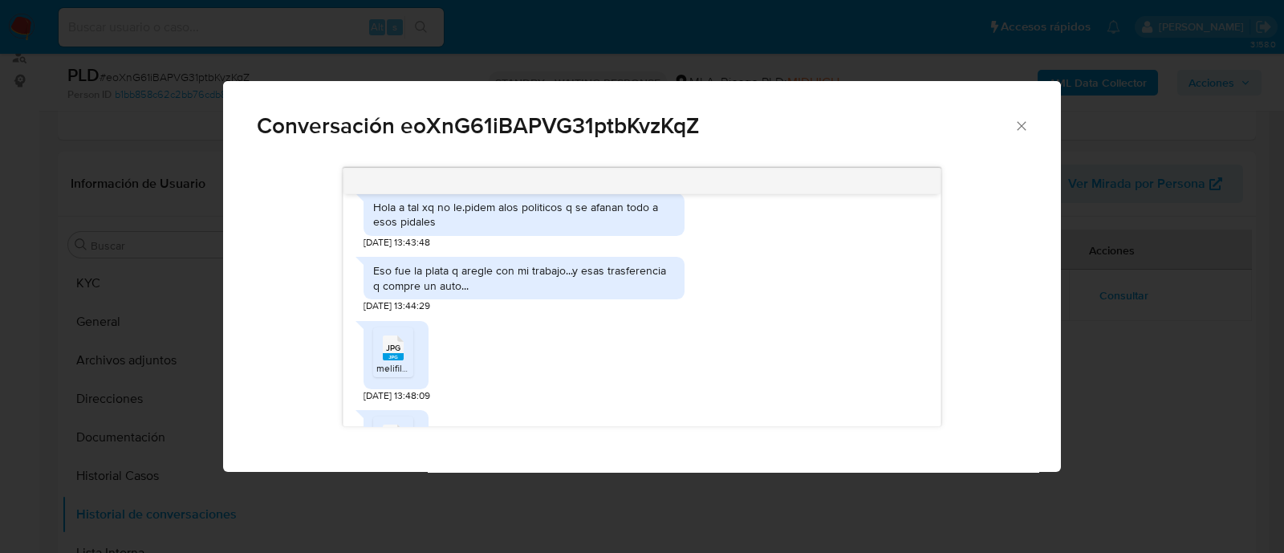
click at [392, 360] on rect "Comunicación" at bounding box center [393, 356] width 21 height 7
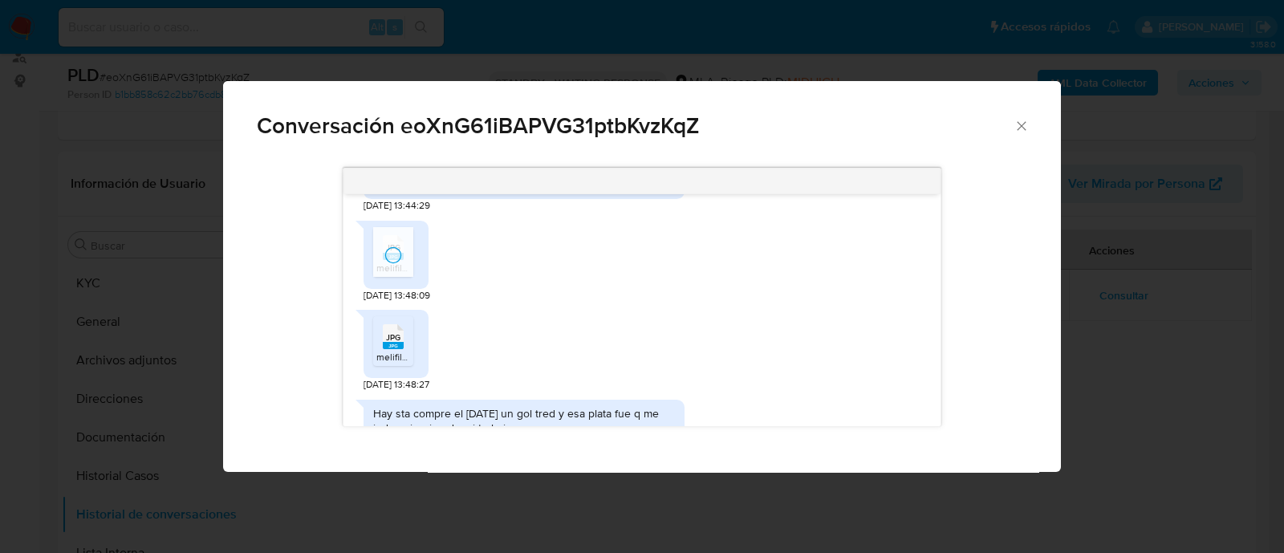
click at [396, 343] on span "JPG" at bounding box center [393, 337] width 14 height 10
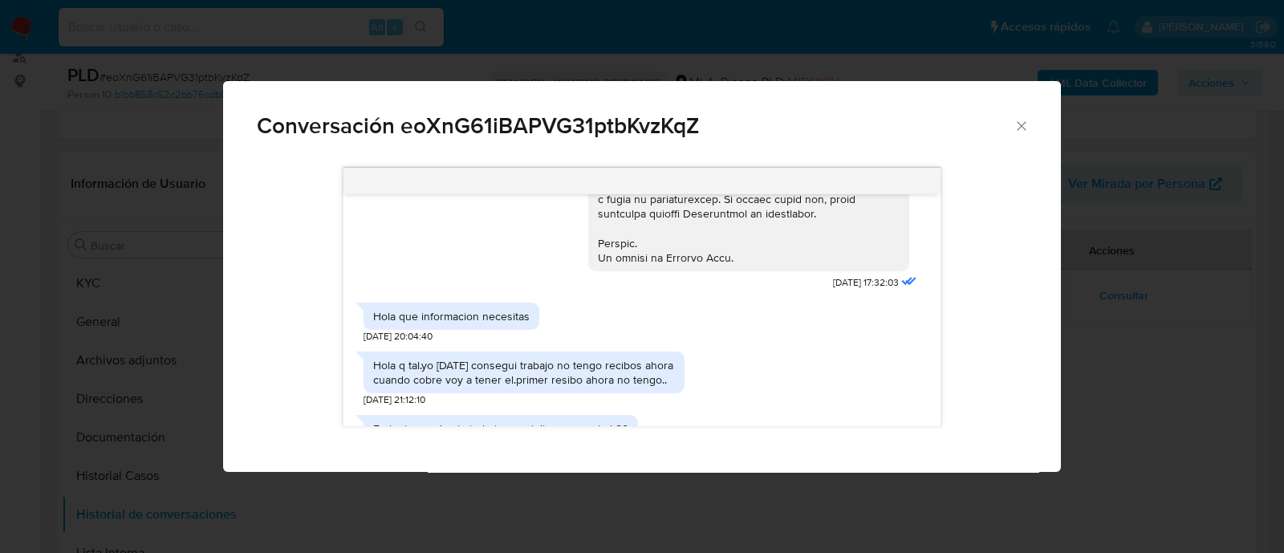
scroll to position [903, 0]
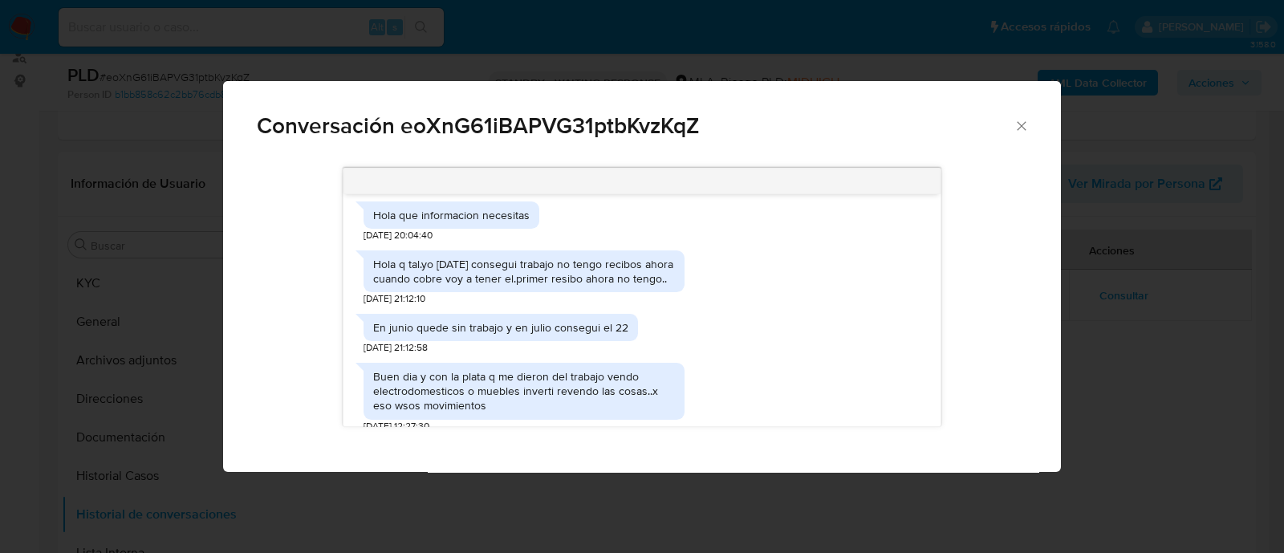
click at [636, 286] on div "Hola q tal.yo hace un mes consegui trabajo no tengo recibos ahora cuando cobre …" at bounding box center [524, 271] width 302 height 29
click at [624, 283] on div "Hola q tal.yo hace un mes consegui trabajo no tengo recibos ahora cuando cobre …" at bounding box center [524, 271] width 302 height 29
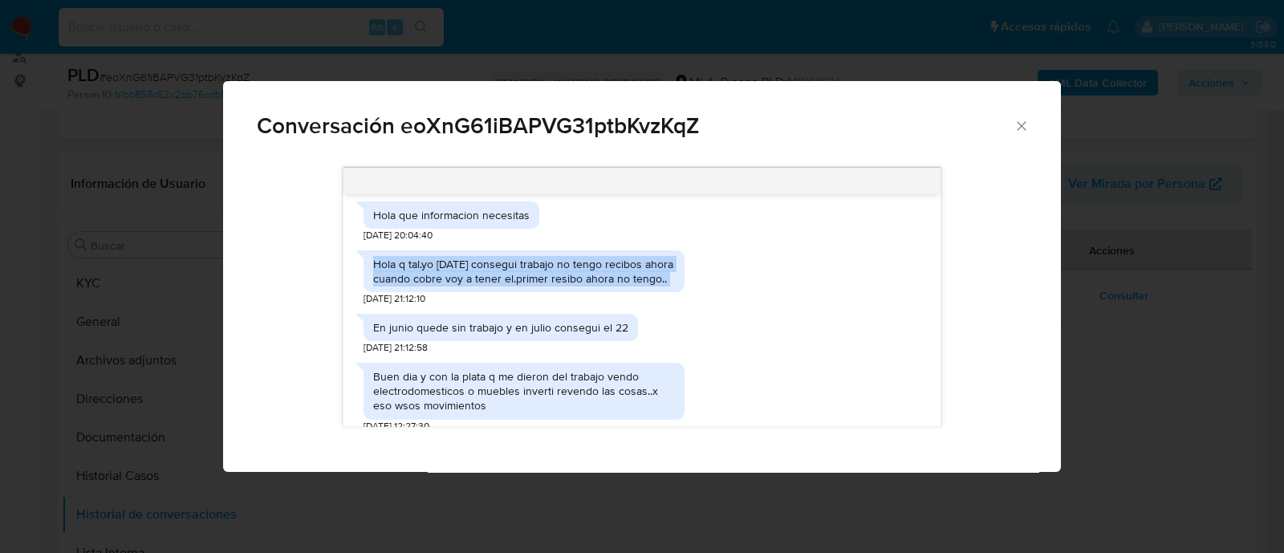
click at [624, 283] on div "Hola q tal.yo hace un mes consegui trabajo no tengo recibos ahora cuando cobre …" at bounding box center [524, 271] width 302 height 29
copy div "Hola q tal.yo hace un mes consegui trabajo no tengo recibos ahora cuando cobre …"
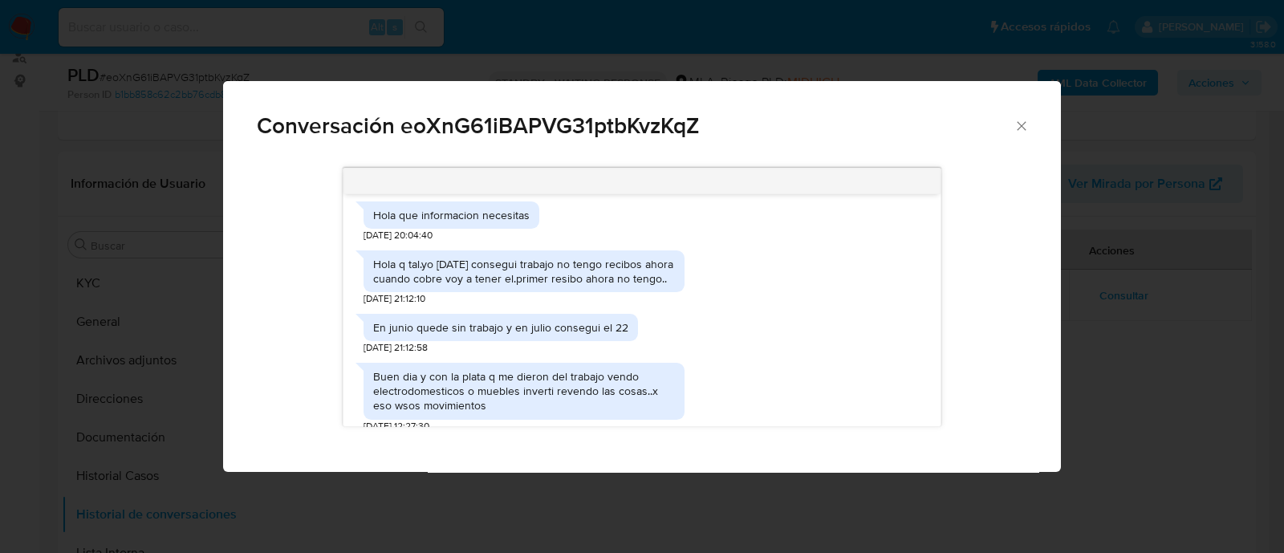
click at [525, 335] on div "En junio quede sin trabajo y en julio consegui el 22" at bounding box center [500, 327] width 255 height 14
copy div "En junio quede sin trabajo y en julio consegui el 22"
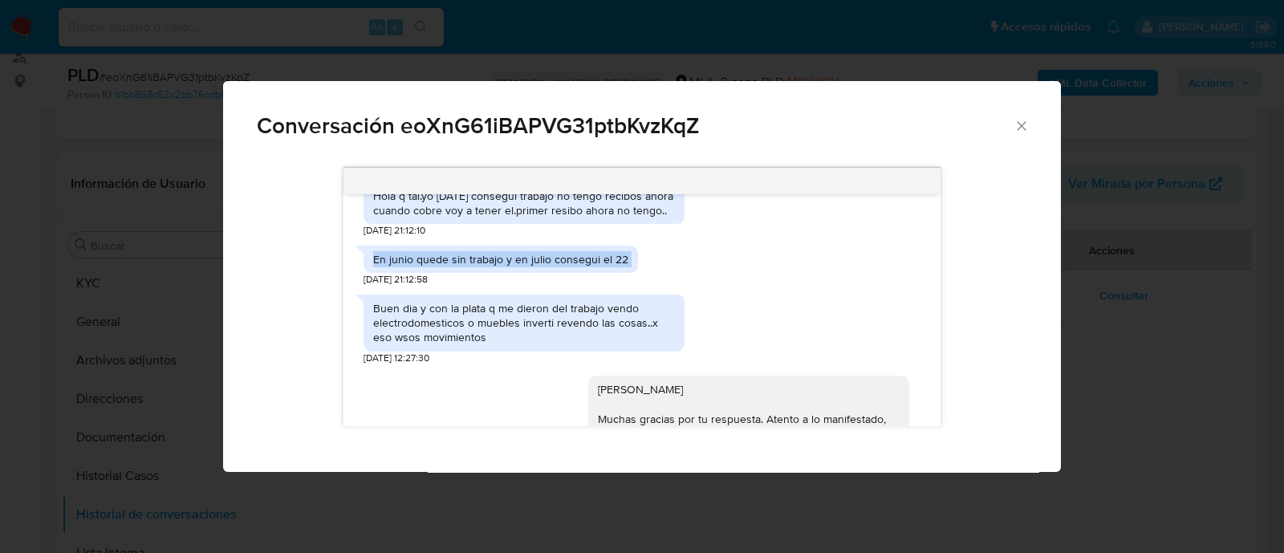
scroll to position [1003, 0]
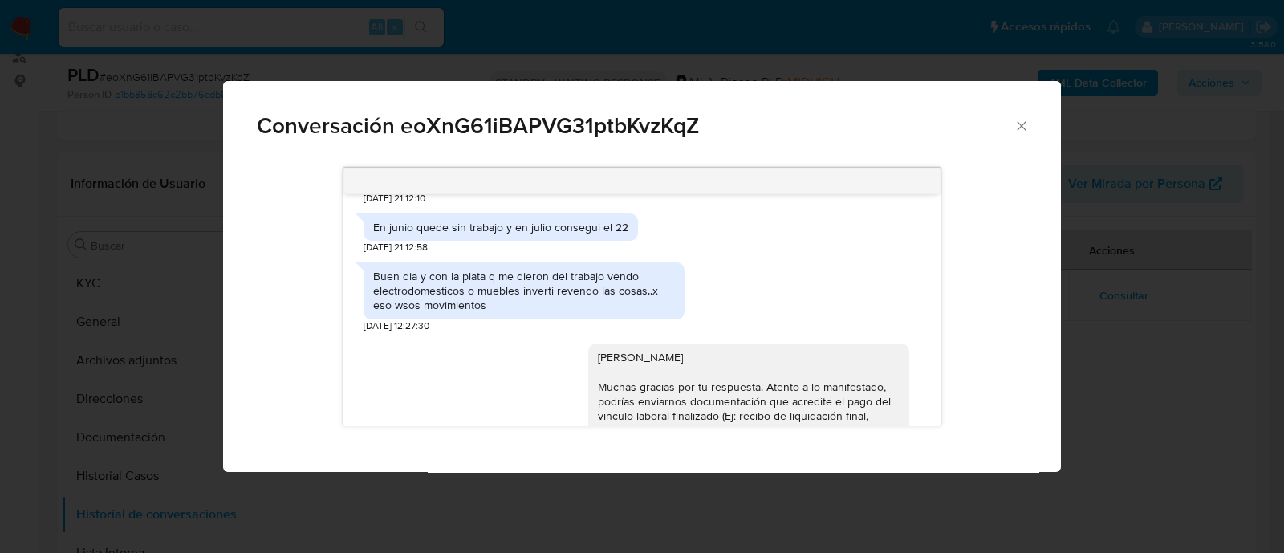
click at [558, 306] on div "Buen dia y con la plata q me dieron del trabajo vendo electrodomesticos o muebl…" at bounding box center [524, 291] width 302 height 44
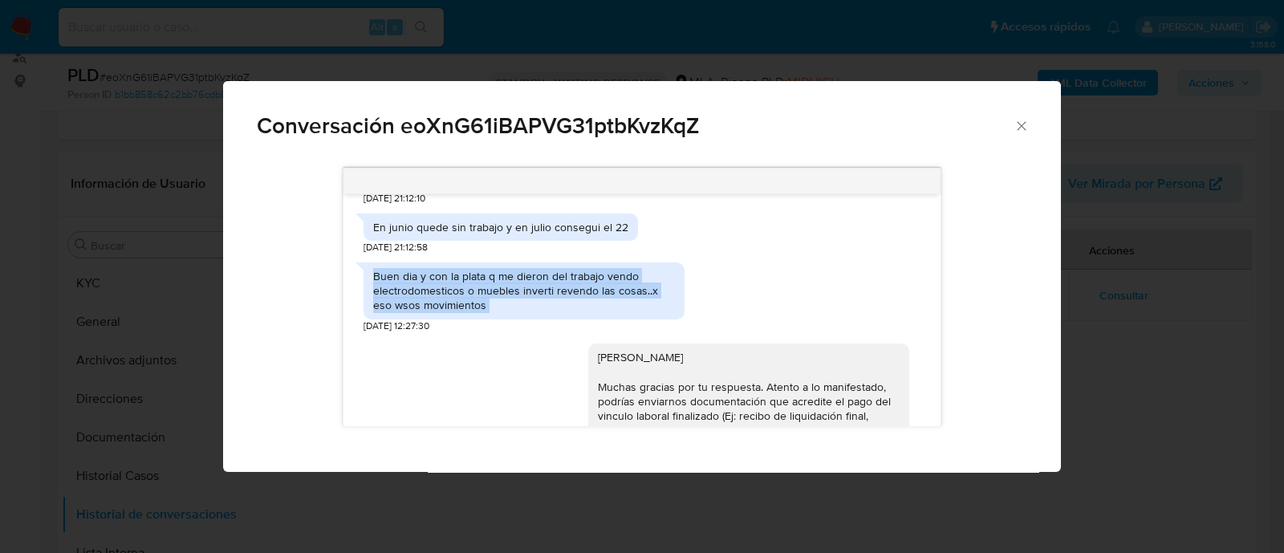
click at [558, 306] on div "Buen dia y con la plata q me dieron del trabajo vendo electrodomesticos o muebl…" at bounding box center [524, 291] width 302 height 44
copy div "Buen dia y con la plata q me dieron del trabajo vendo electrodomesticos o muebl…"
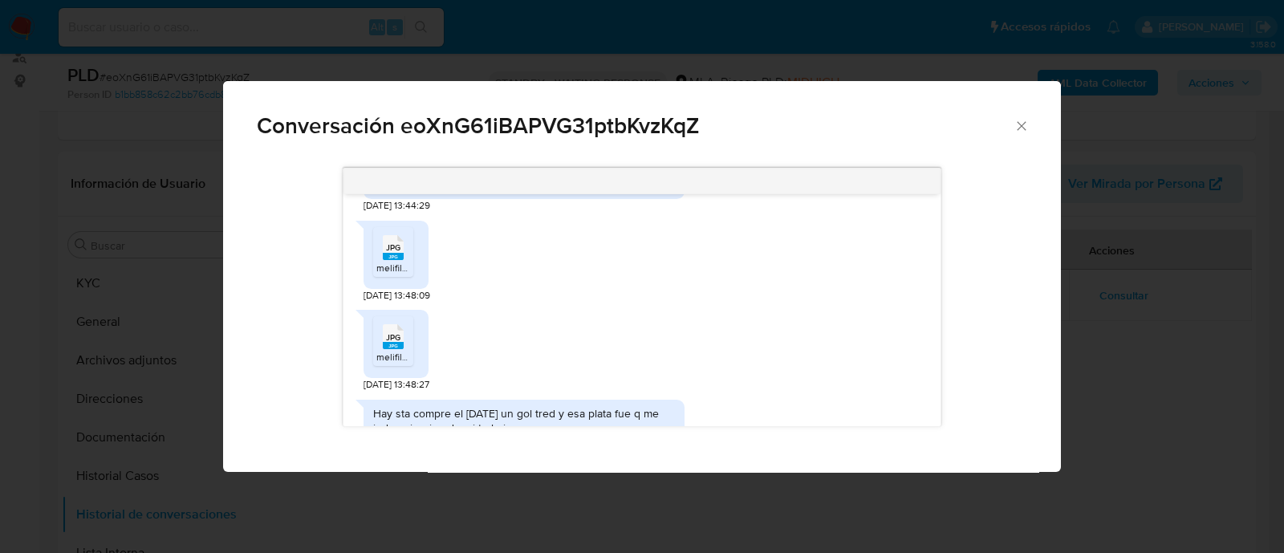
scroll to position [1504, 0]
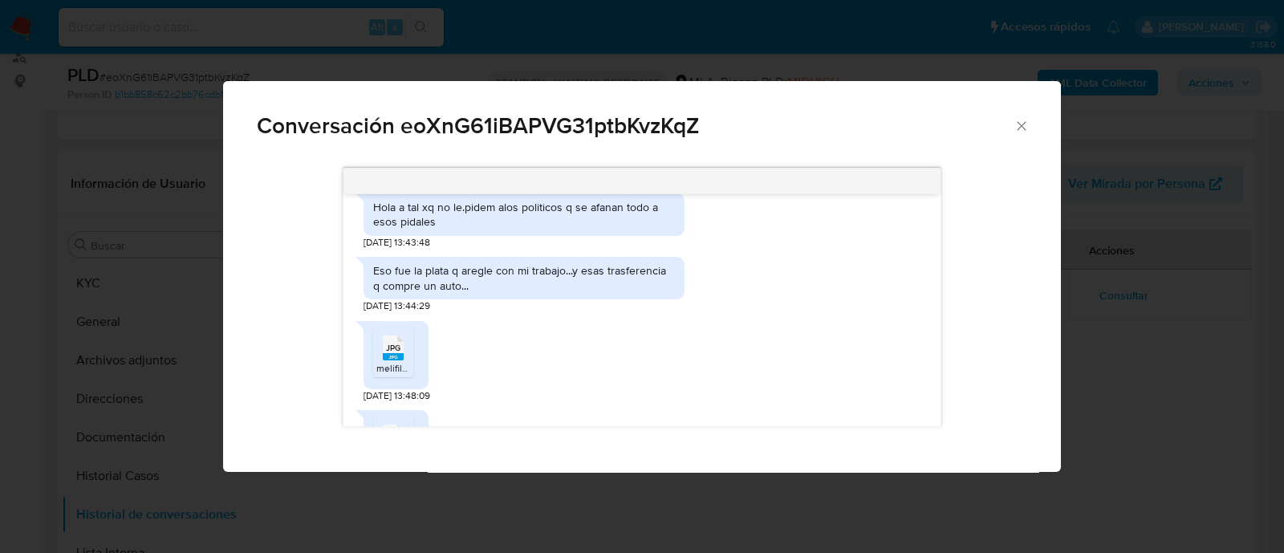
click at [580, 292] on div "Eso fue la plata q aregle con mi trabajo...y esas trasferencia q compre un auto…" at bounding box center [524, 277] width 302 height 29
copy div "Eso fue la plata q aregle con mi trabajo...y esas trasferencia q compre un auto…"
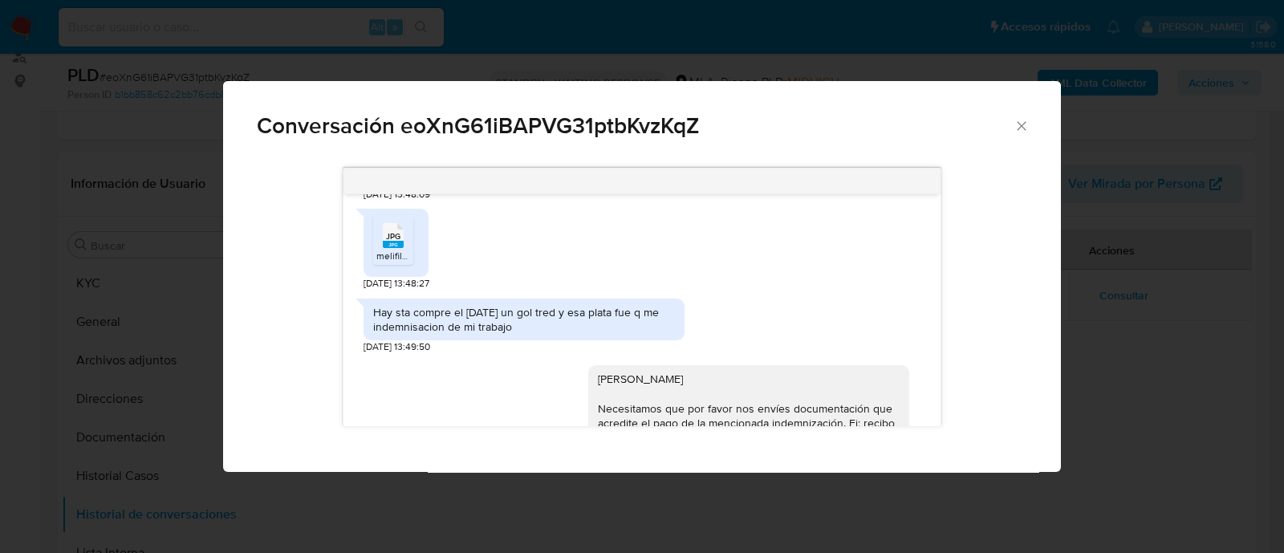
scroll to position [1806, 0]
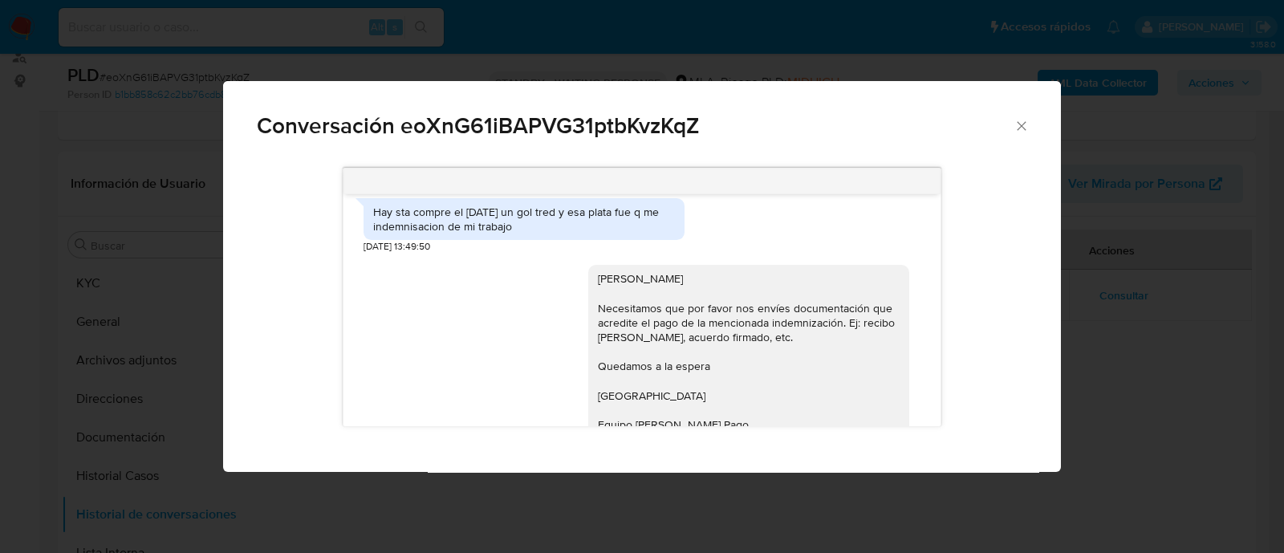
click at [456, 234] on div "Hay sta compre el 8 de julio un gol tred y esa plata fue q me indemnisacion de …" at bounding box center [524, 219] width 302 height 29
copy div "Hay sta compre el 8 de julio un gol tred y esa plata fue q me indemnisacion de …"
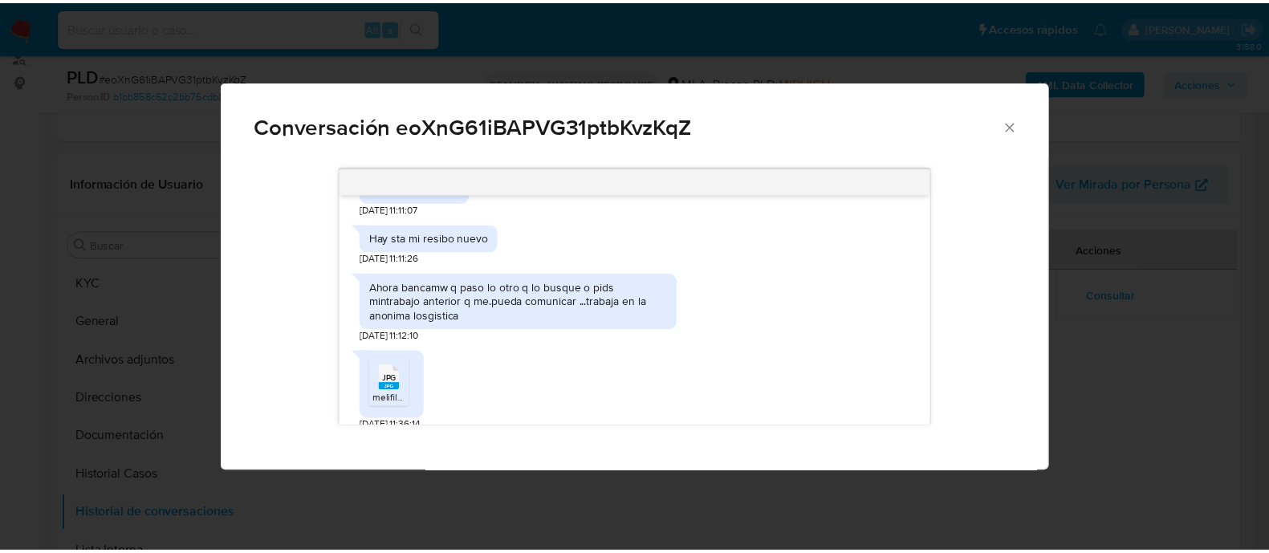
scroll to position [2207, 0]
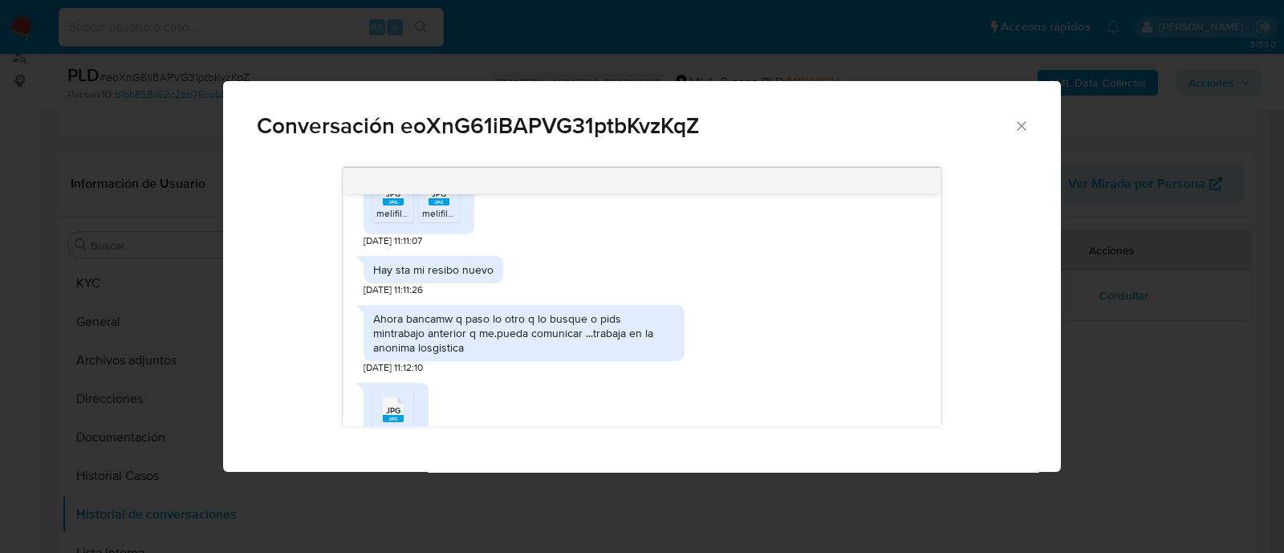
click at [1014, 127] on icon "Cerrar" at bounding box center [1022, 126] width 16 height 16
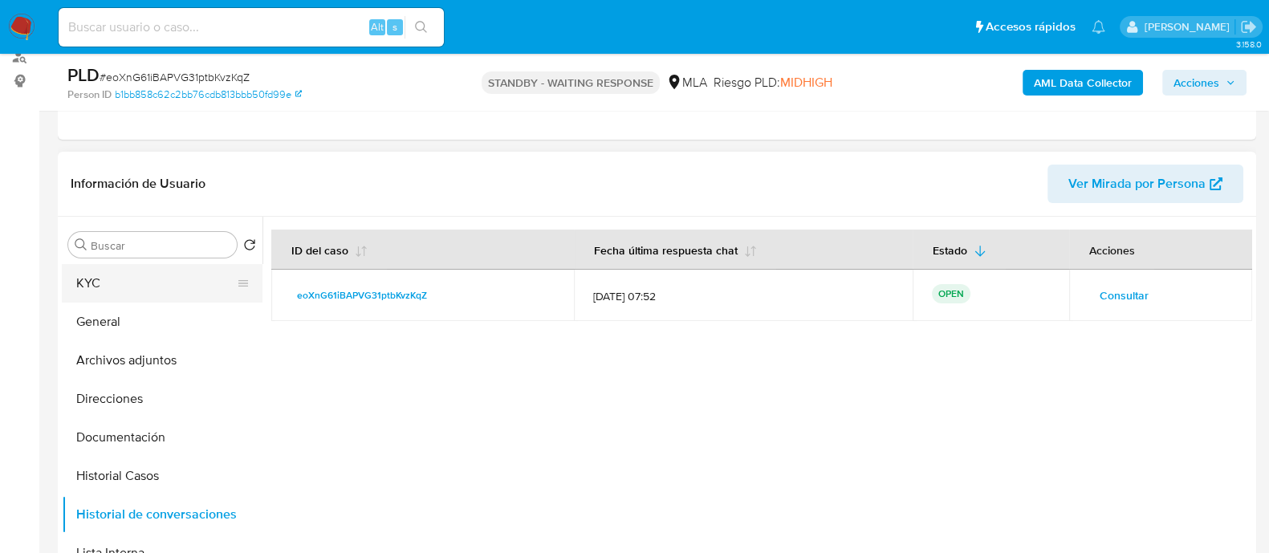
click at [141, 286] on button "KYC" at bounding box center [156, 283] width 188 height 39
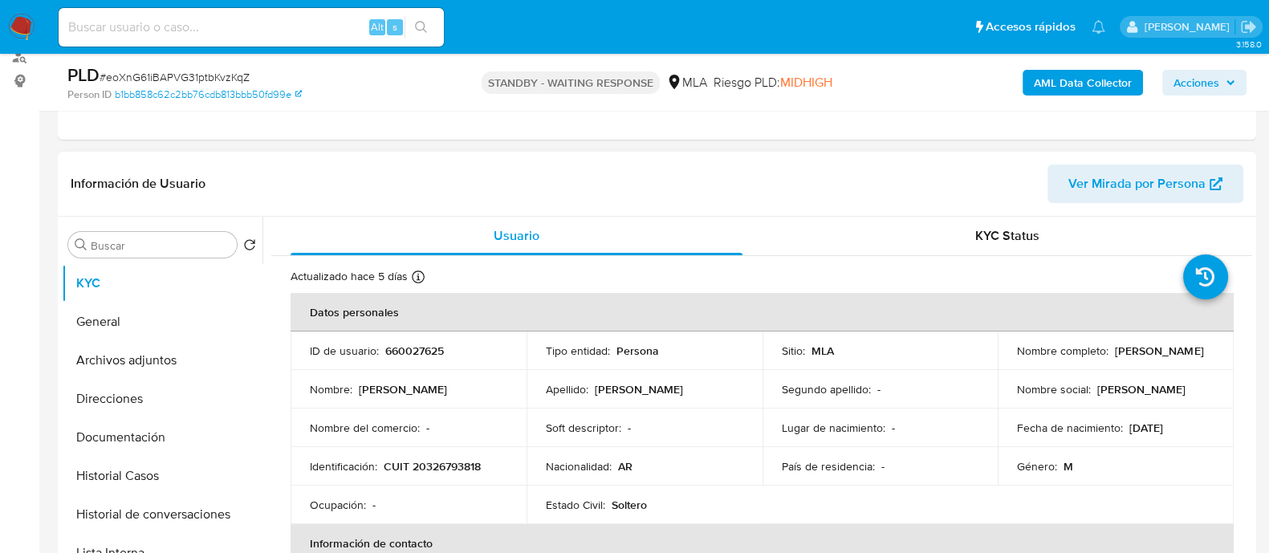
click at [453, 460] on p "CUIT 20326793818" at bounding box center [432, 466] width 97 height 14
copy p "20326793818"
click at [153, 363] on button "Archivos adjuntos" at bounding box center [156, 360] width 188 height 39
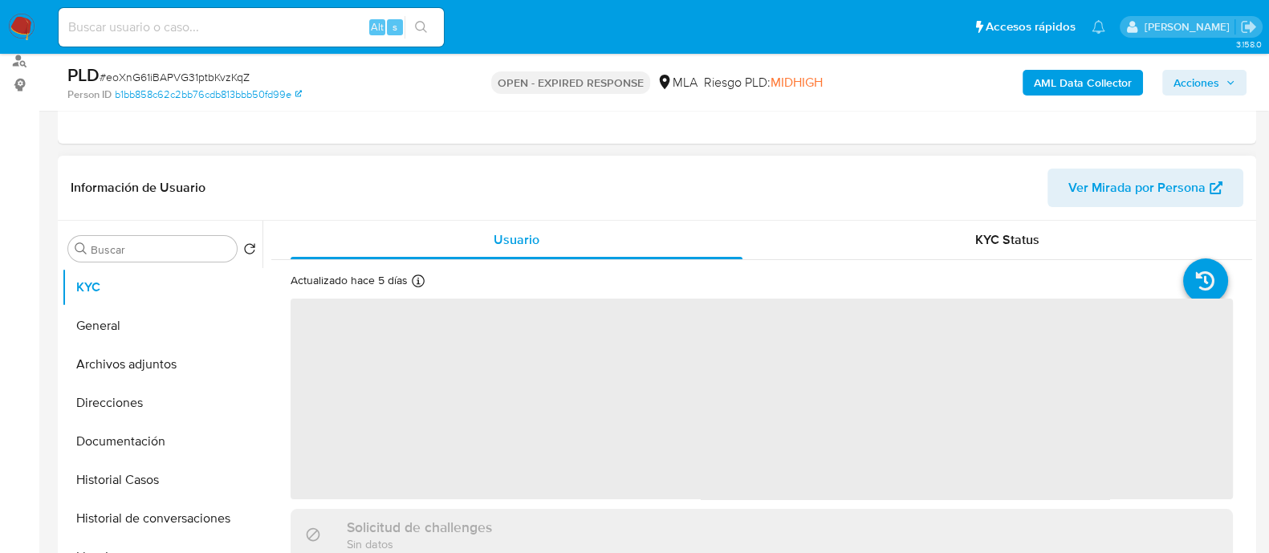
scroll to position [200, 0]
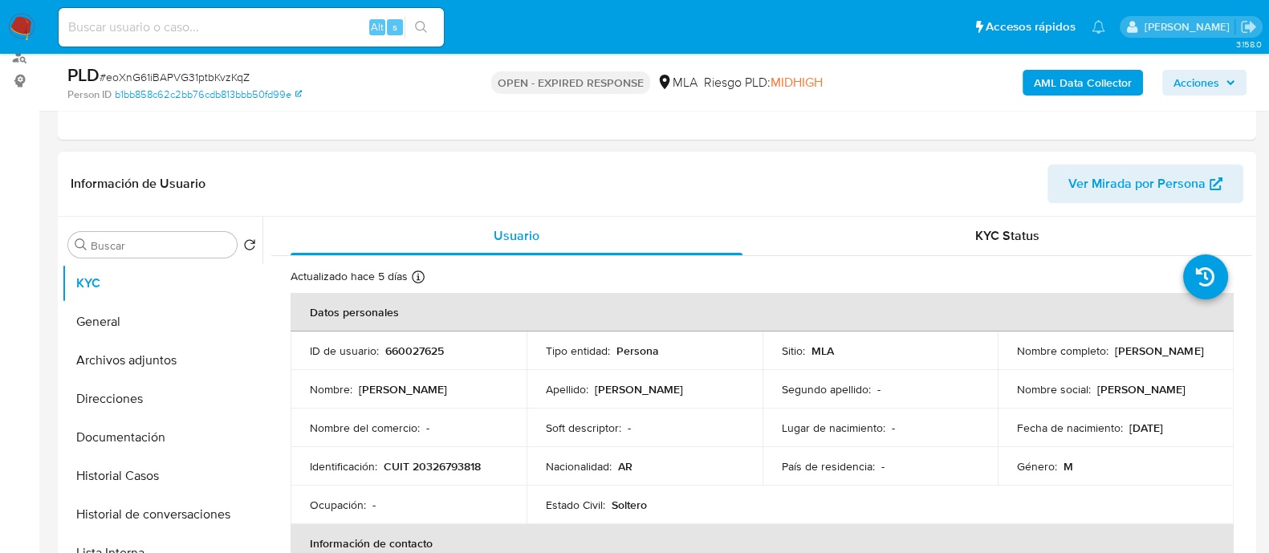
select select "10"
click at [402, 344] on p "660027625" at bounding box center [414, 351] width 59 height 14
copy div "ID de usuario : 660027625"
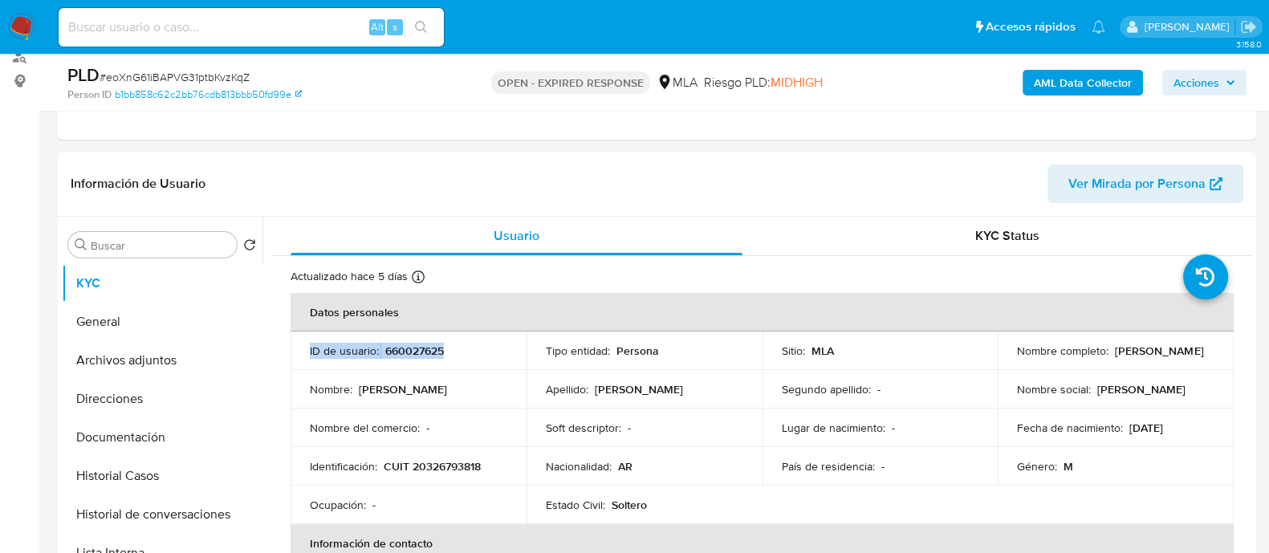
click at [417, 347] on p "660027625" at bounding box center [414, 351] width 59 height 14
click at [23, 18] on img at bounding box center [21, 27] width 27 height 27
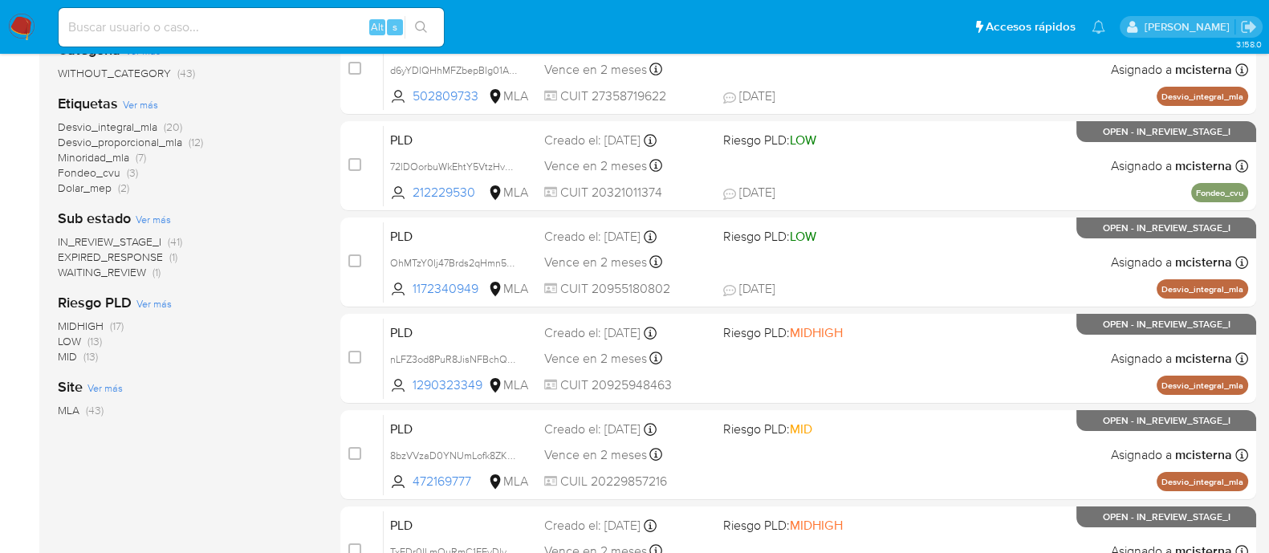
scroll to position [200, 0]
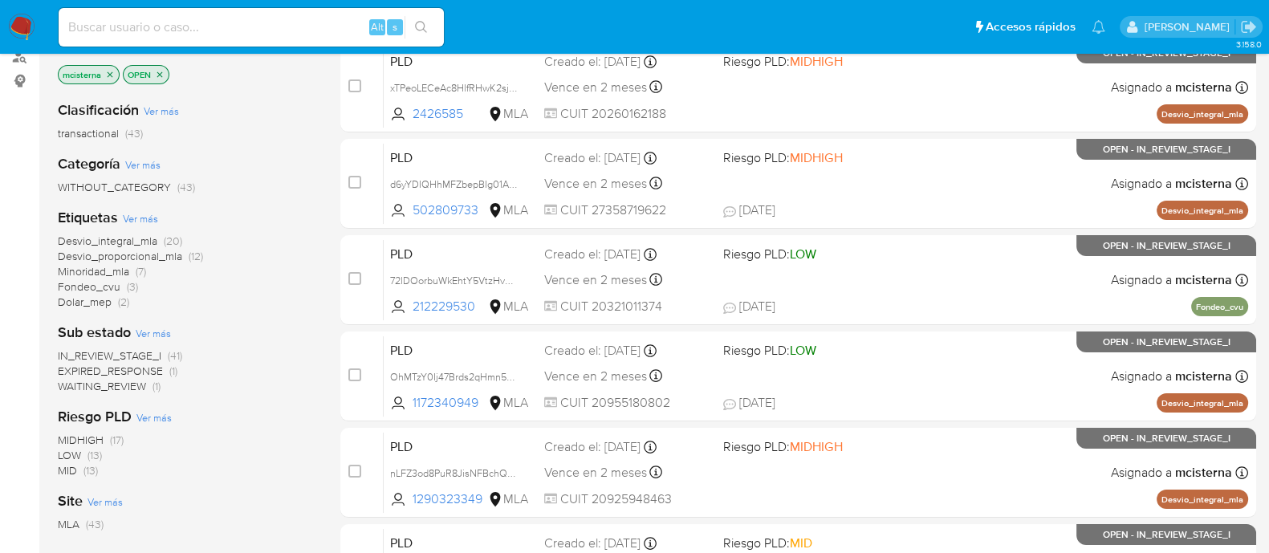
click at [136, 367] on span "EXPIRED_RESPONSE" at bounding box center [110, 371] width 105 height 16
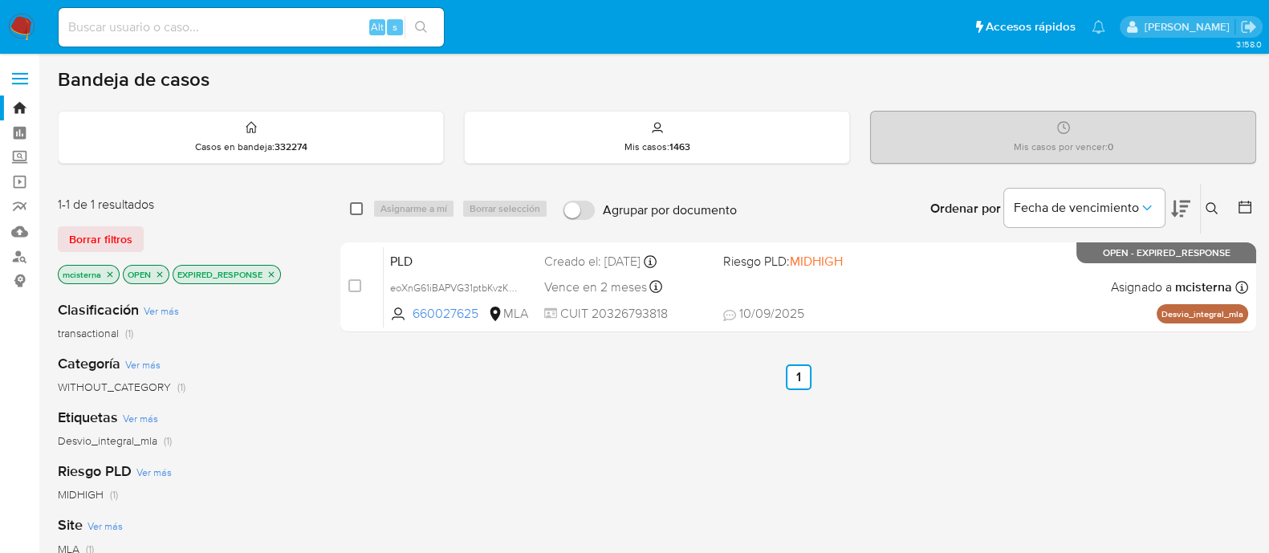
click at [356, 208] on input "checkbox" at bounding box center [356, 208] width 13 height 13
checkbox input "true"
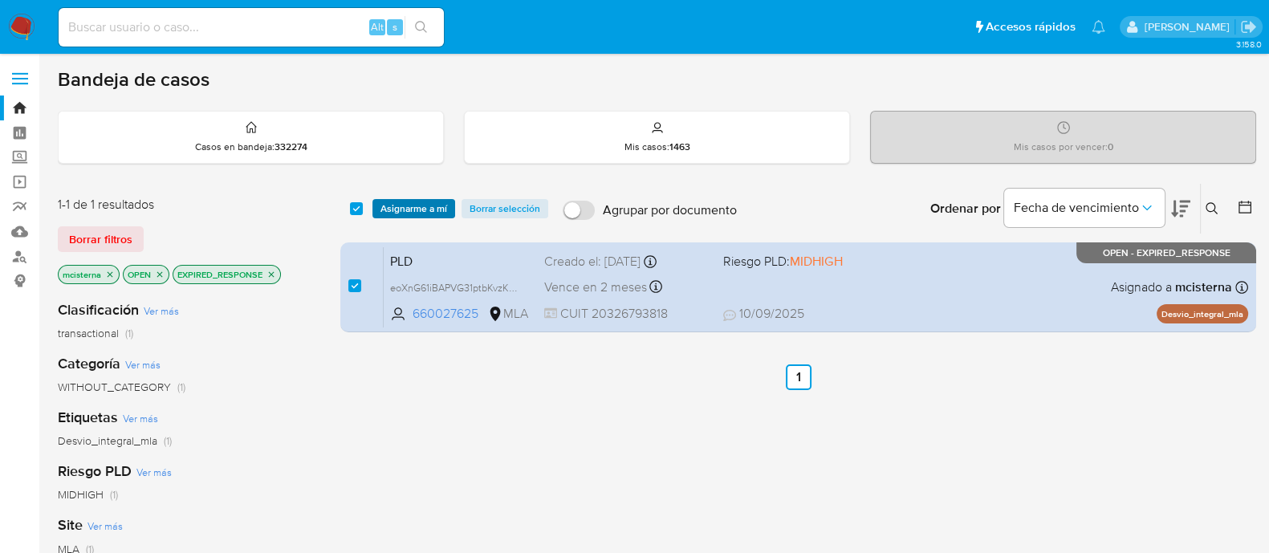
click at [404, 208] on span "Asignarme a mí" at bounding box center [413, 209] width 67 height 16
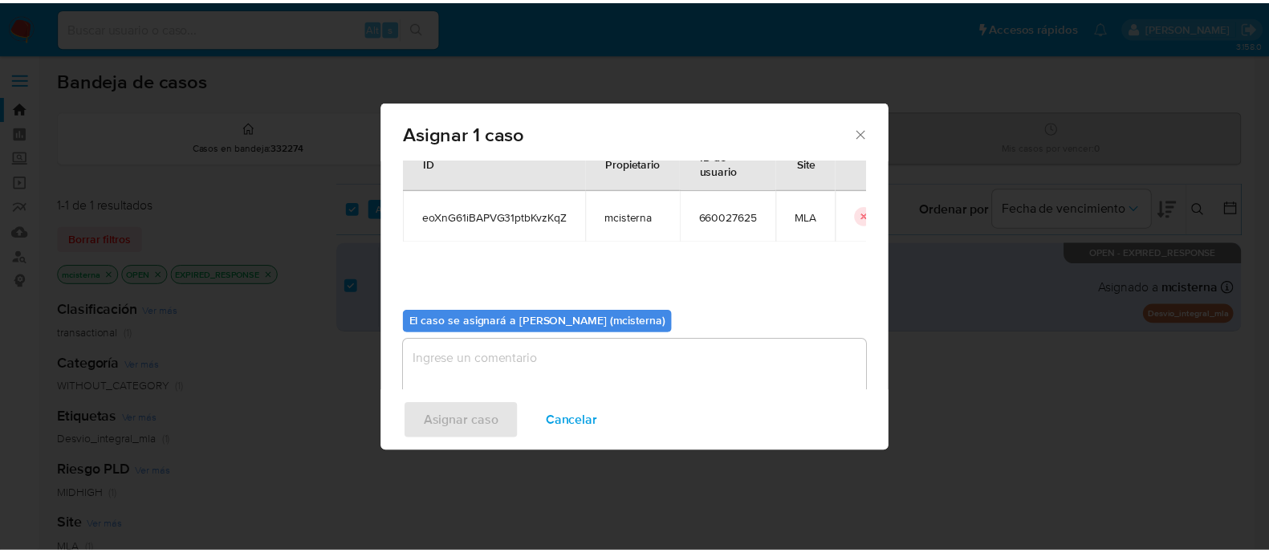
scroll to position [83, 0]
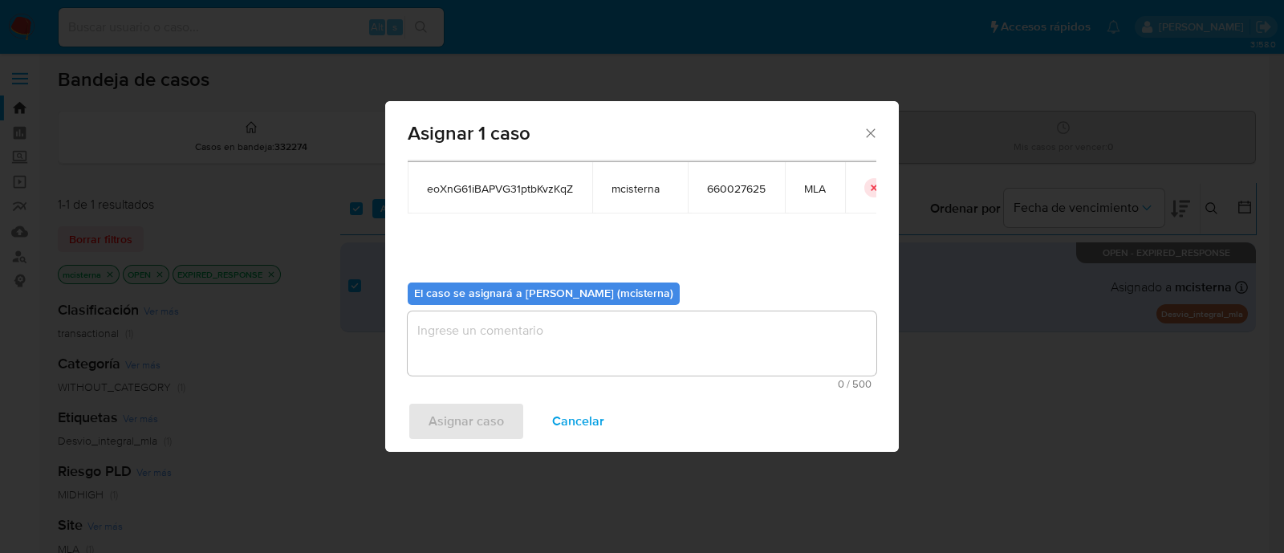
click at [624, 348] on textarea "assign-modal" at bounding box center [642, 343] width 469 height 64
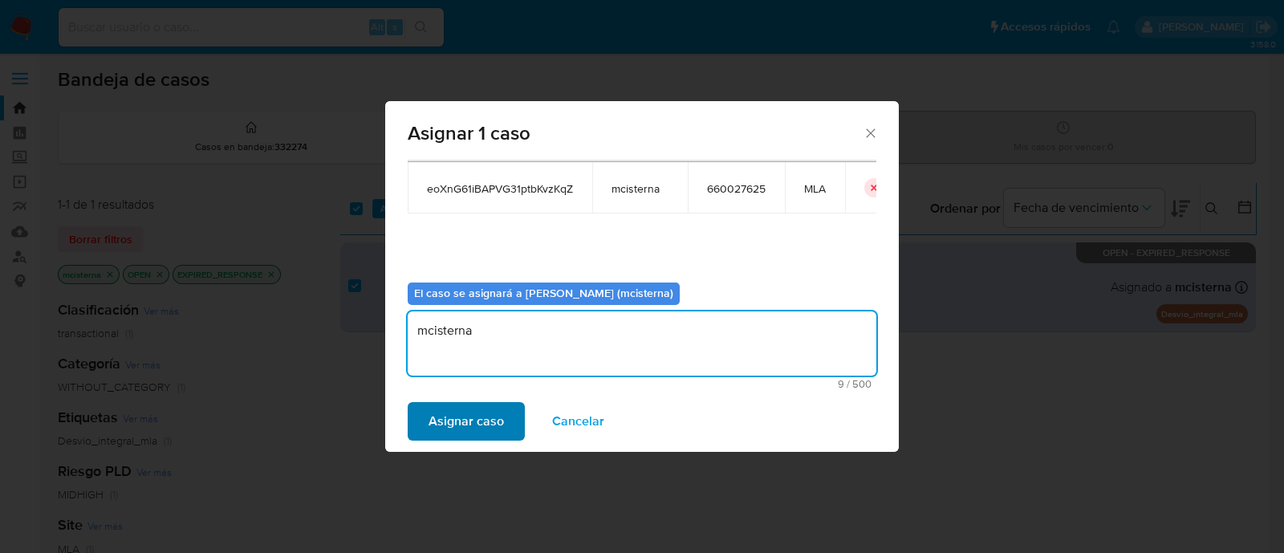
type textarea "mcisterna"
click at [468, 407] on span "Asignar caso" at bounding box center [466, 421] width 75 height 35
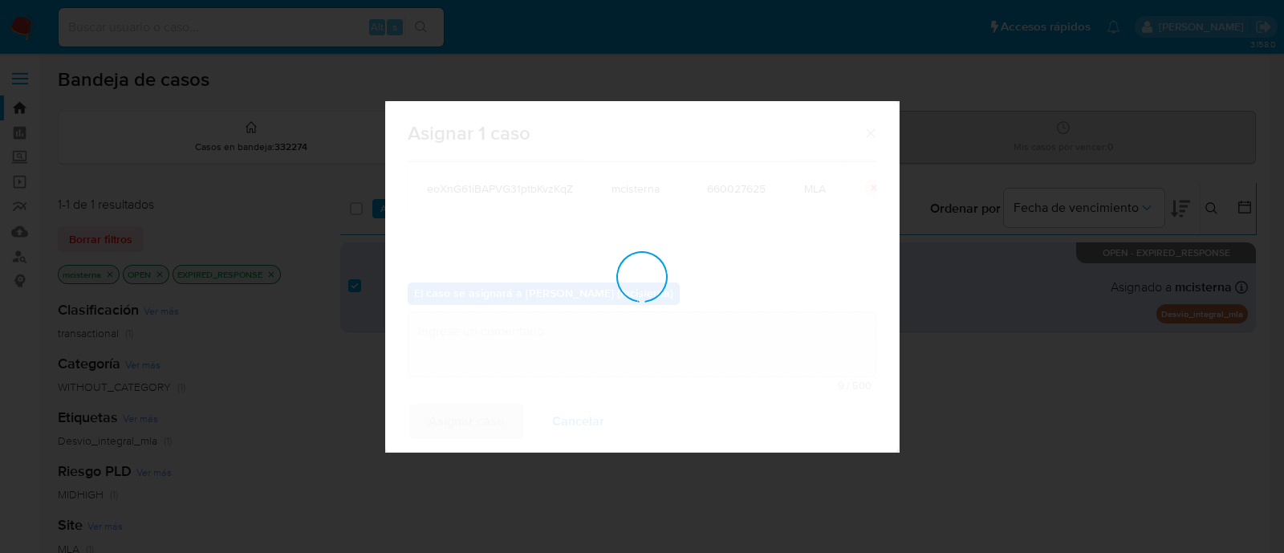
checkbox input "false"
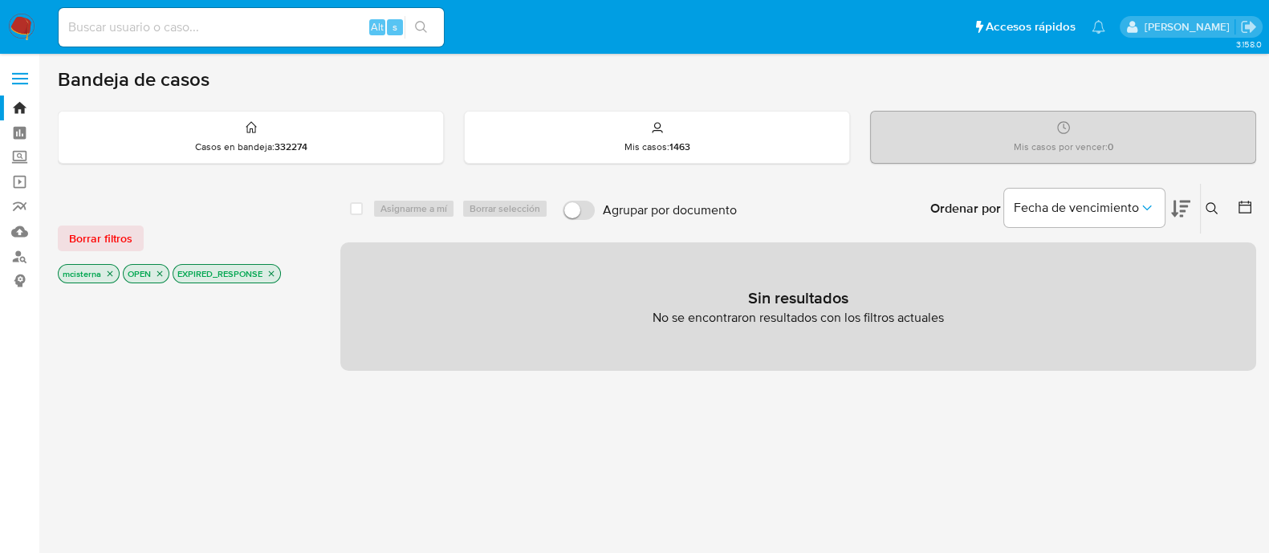
click at [1216, 202] on icon at bounding box center [1212, 208] width 13 height 13
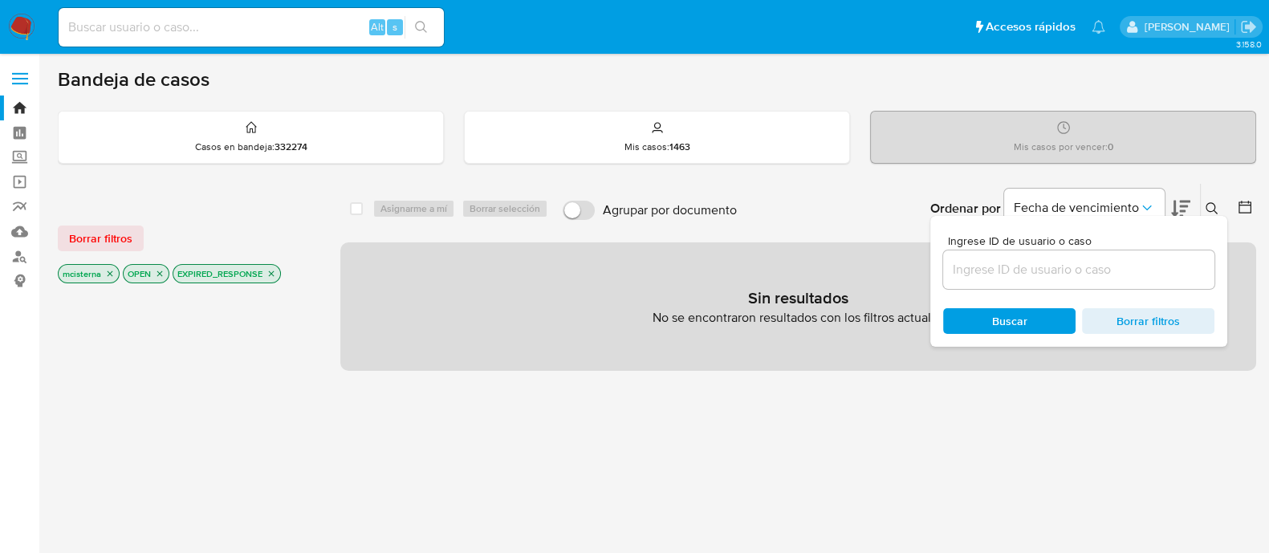
click at [1061, 263] on input at bounding box center [1078, 269] width 271 height 21
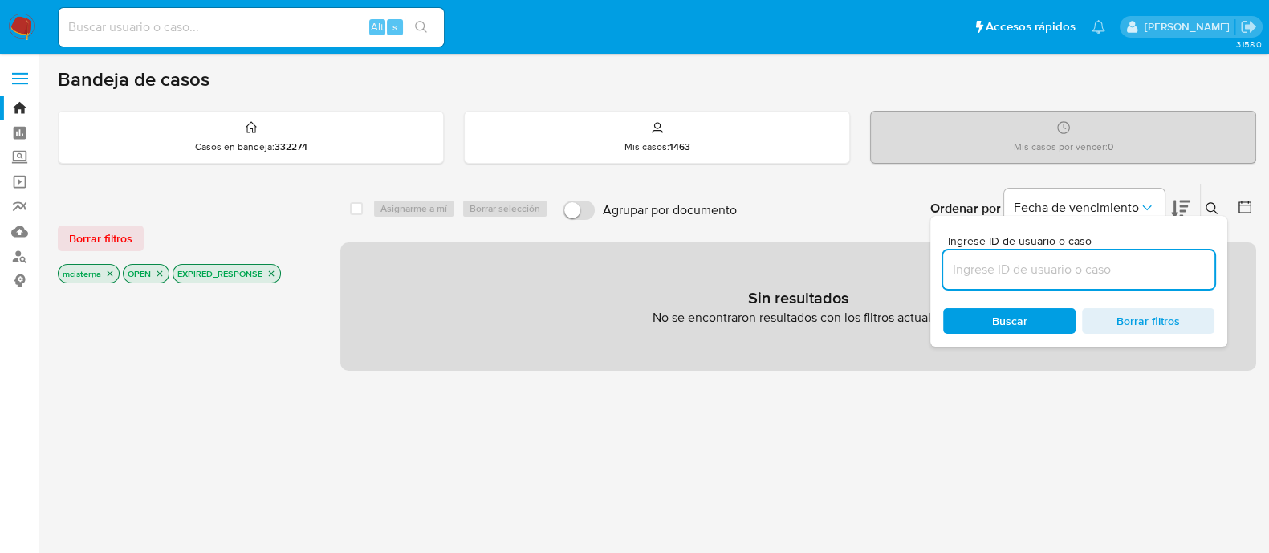
click at [1061, 263] on input at bounding box center [1078, 269] width 271 height 21
type input "660027625"
click at [204, 23] on input at bounding box center [251, 27] width 385 height 21
paste input "660027625"
type input "660027625"
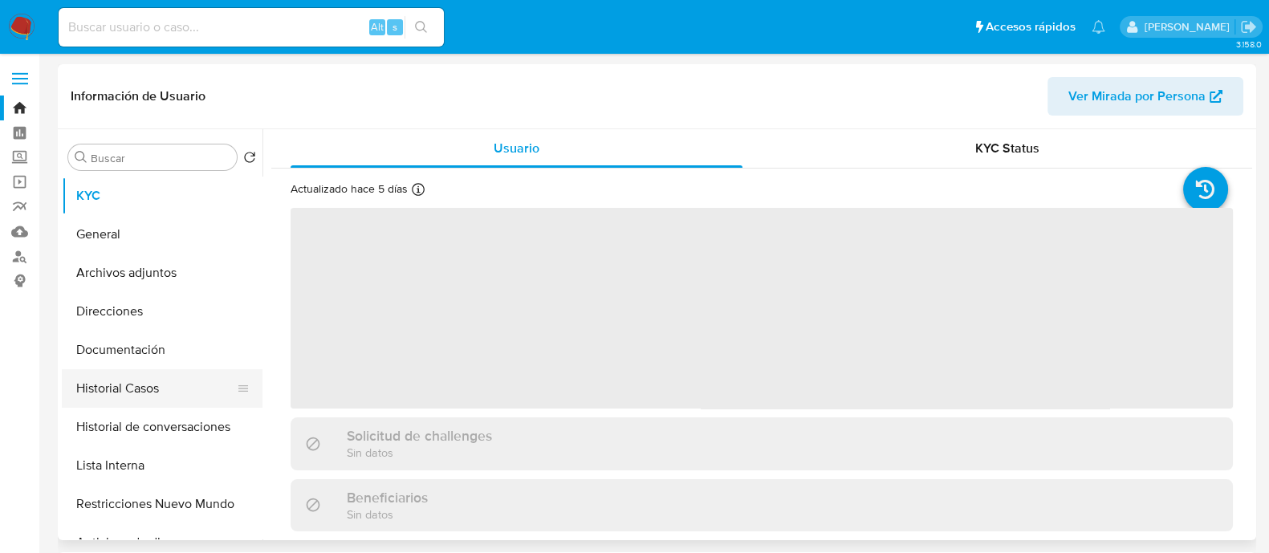
click at [170, 384] on button "Historial Casos" at bounding box center [156, 388] width 188 height 39
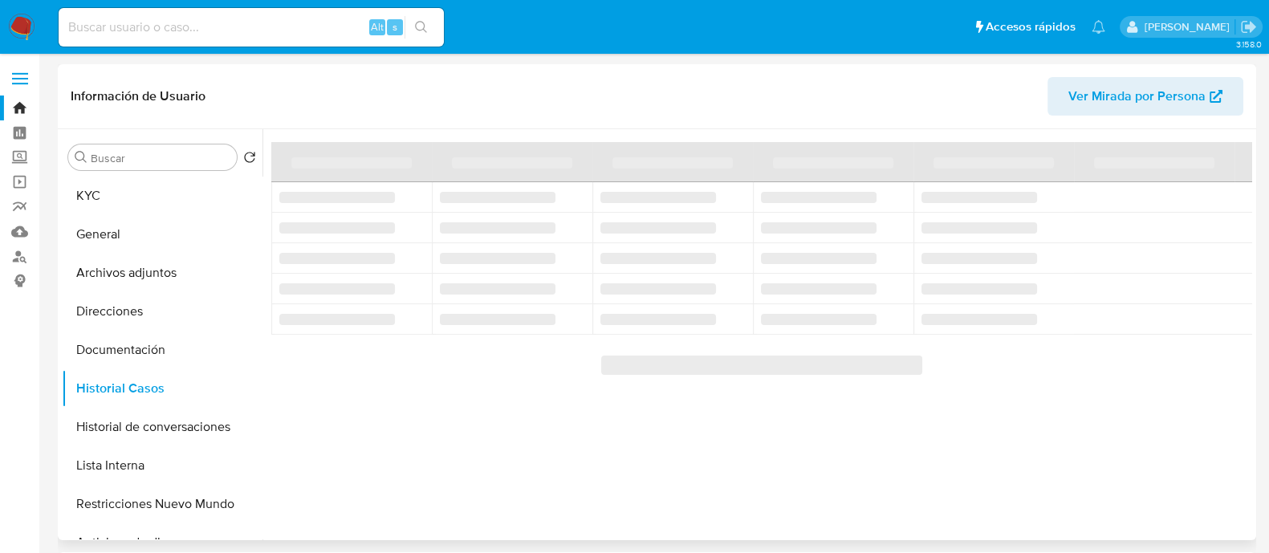
select select "10"
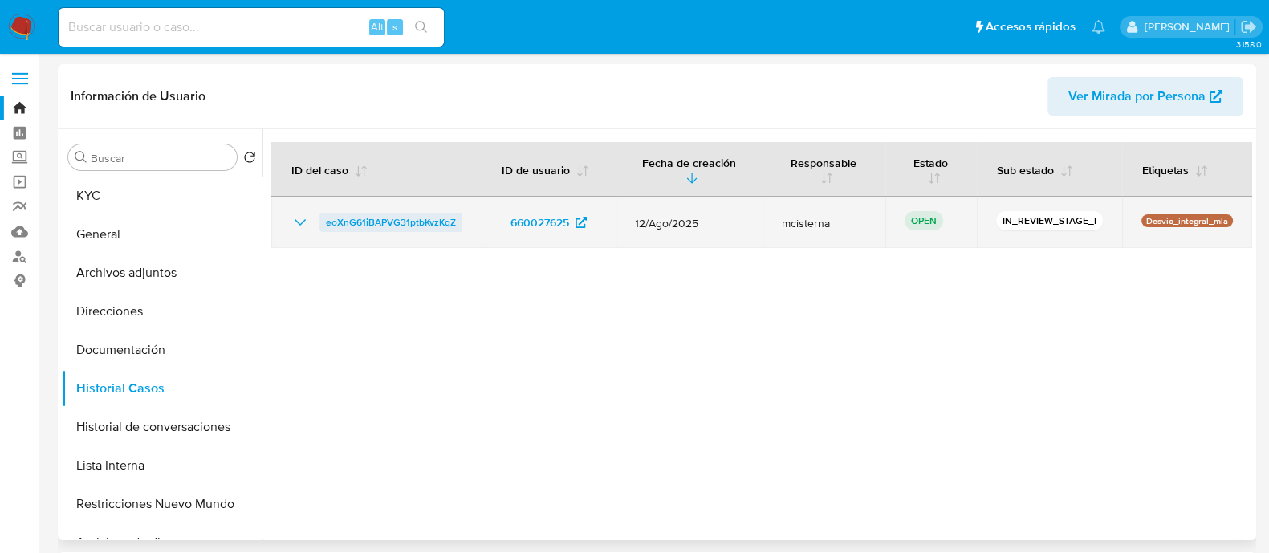
click at [431, 226] on span "eoXnG61iBAPVG31ptbKvzKqZ" at bounding box center [391, 222] width 130 height 19
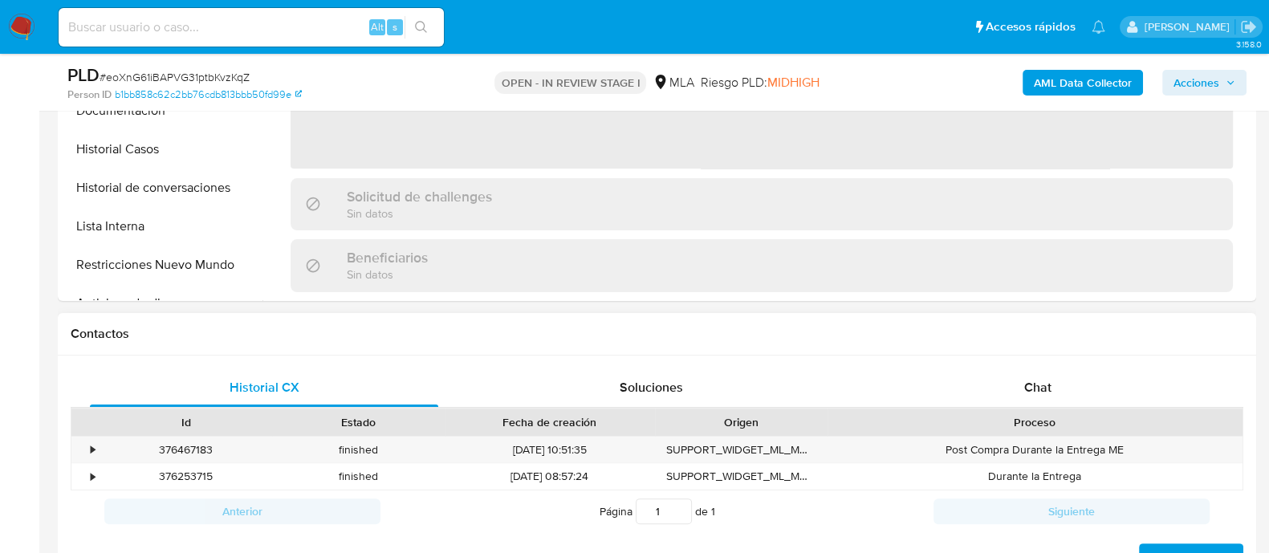
scroll to position [702, 0]
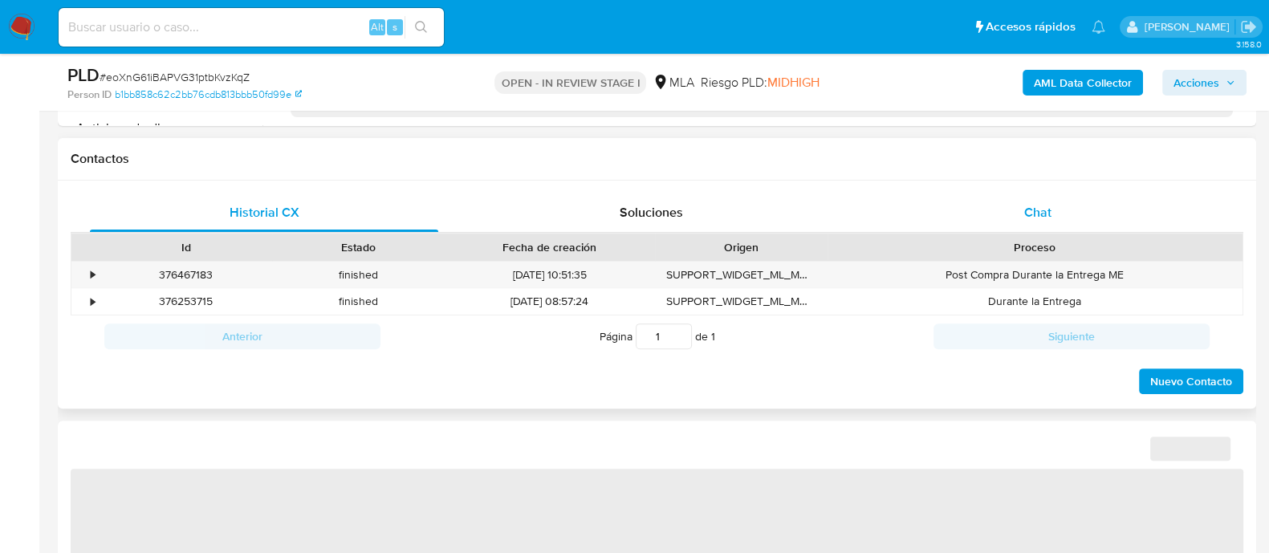
click at [1033, 218] on span "Chat" at bounding box center [1037, 212] width 27 height 18
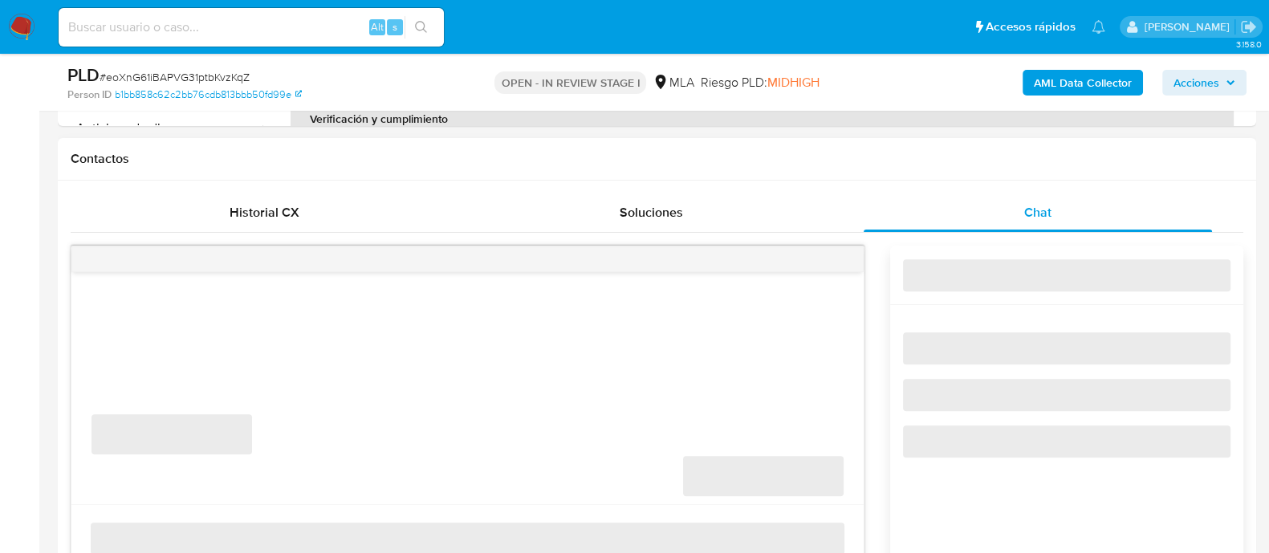
select select "10"
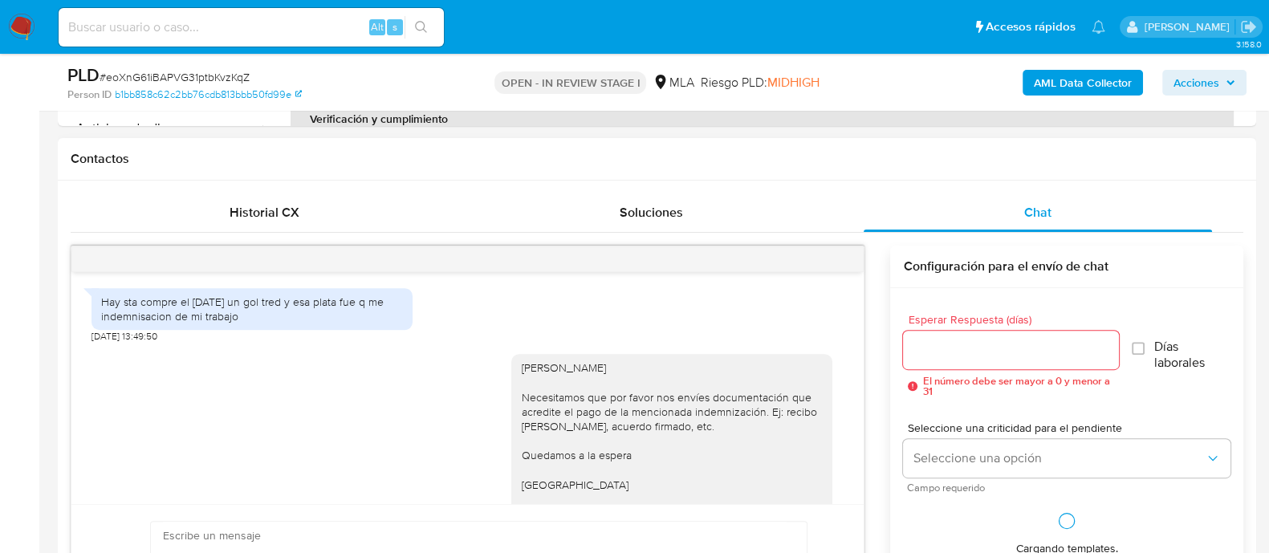
scroll to position [681, 0]
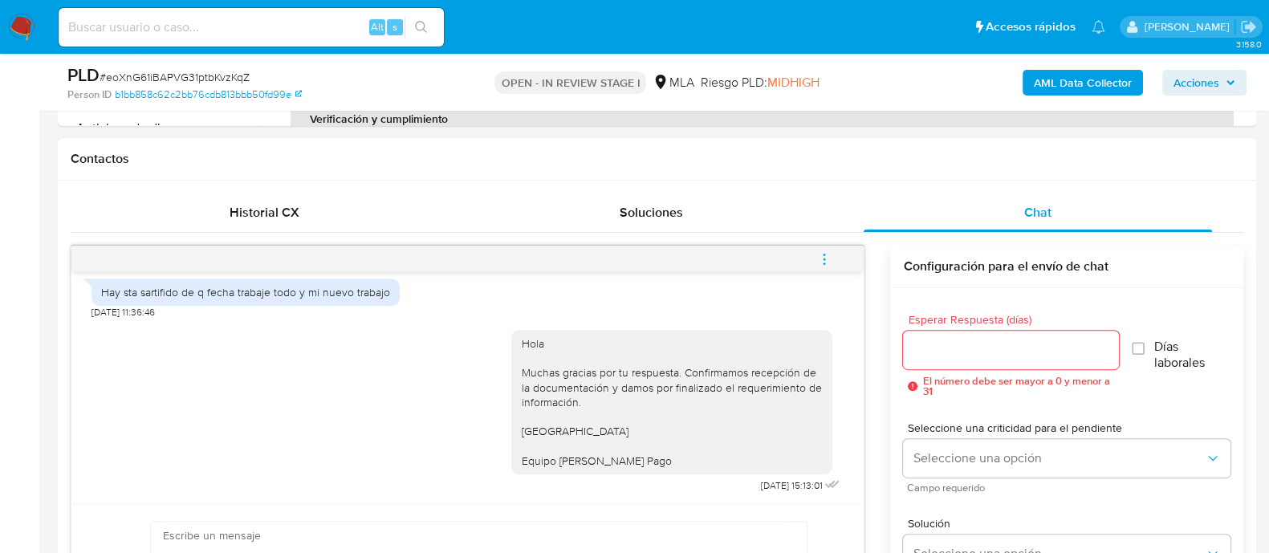
click at [838, 260] on button "menu-action" at bounding box center [824, 259] width 53 height 39
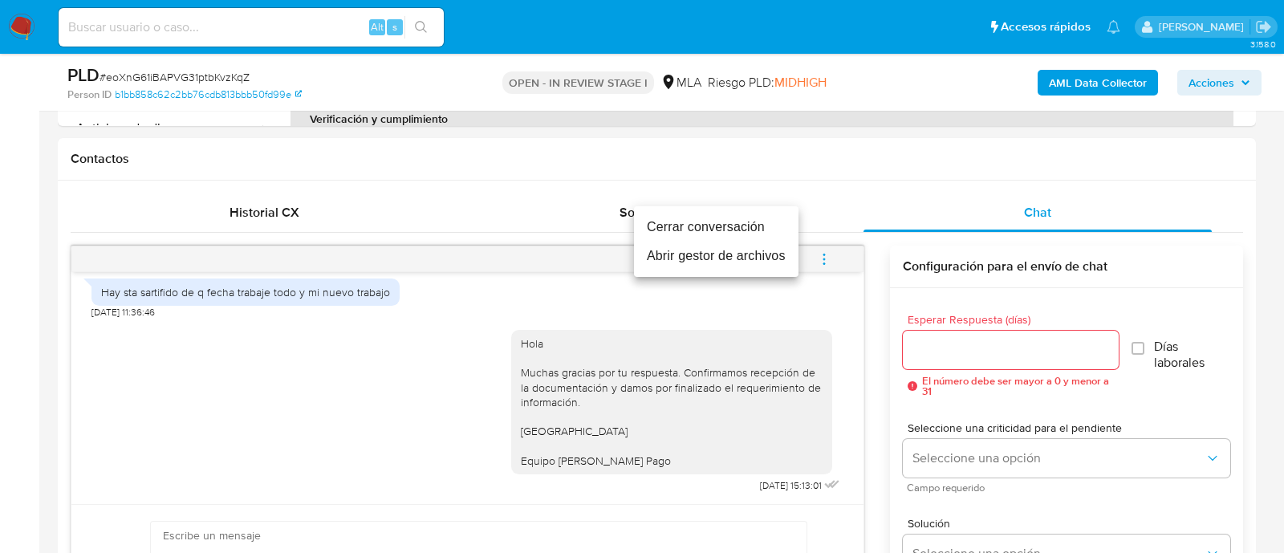
click at [764, 218] on li "Cerrar conversación" at bounding box center [716, 227] width 165 height 29
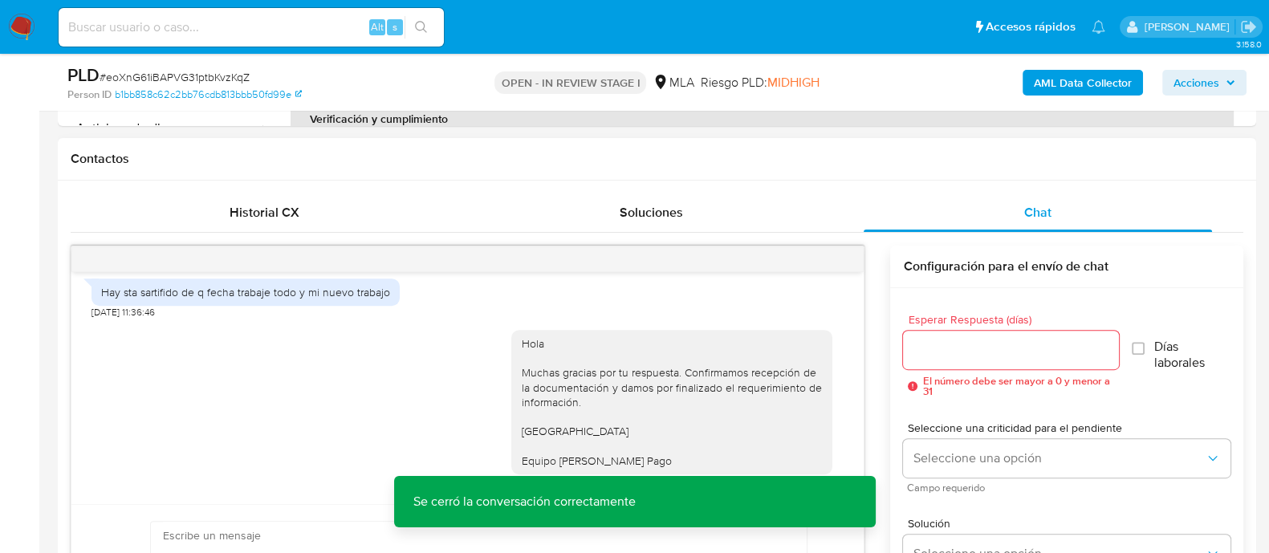
scroll to position [401, 0]
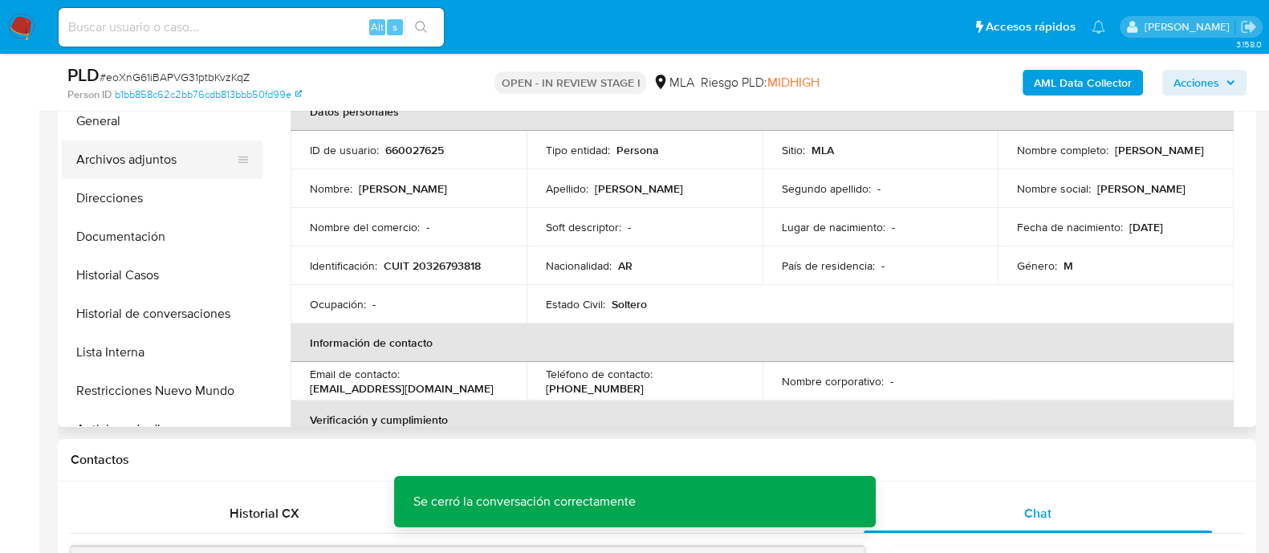
click at [201, 166] on button "Archivos adjuntos" at bounding box center [156, 159] width 188 height 39
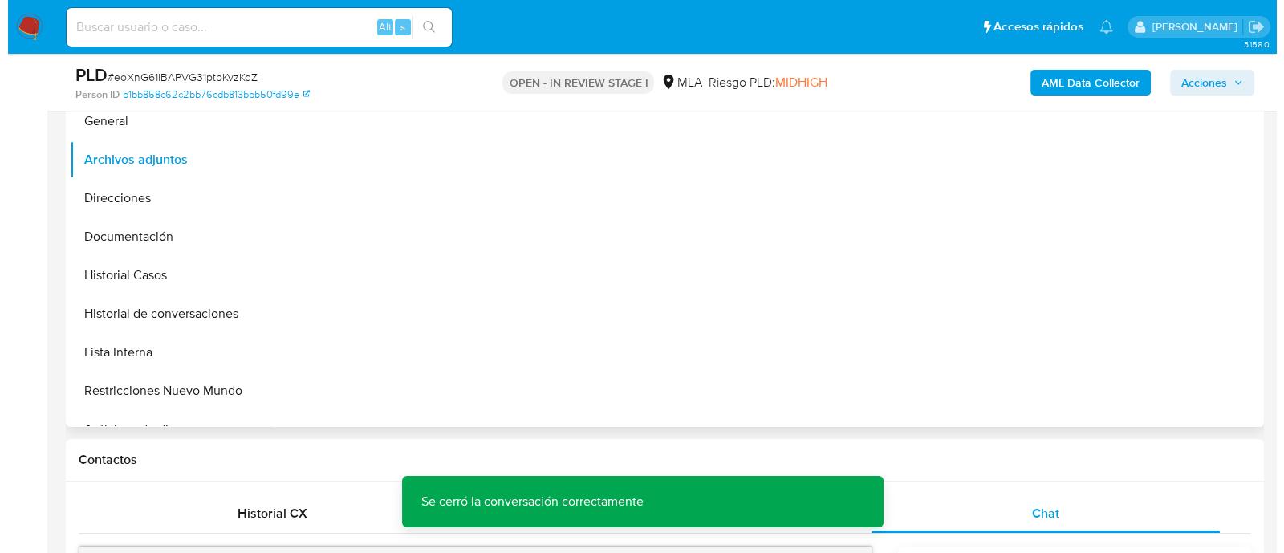
scroll to position [301, 0]
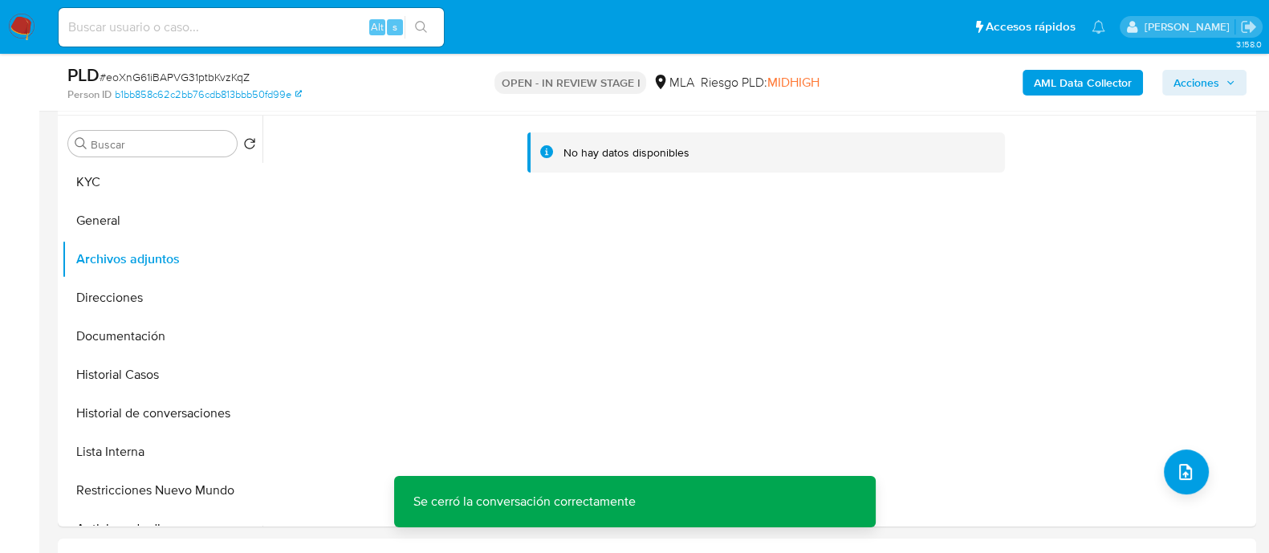
click at [1055, 75] on b "AML Data Collector" at bounding box center [1083, 83] width 98 height 26
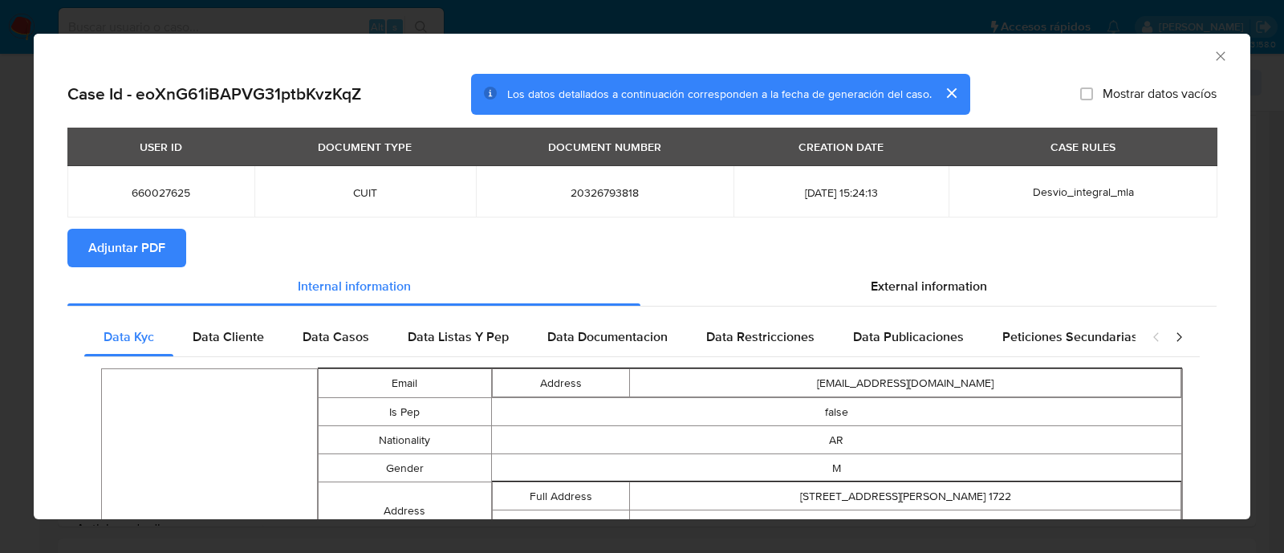
click at [157, 250] on span "Adjuntar PDF" at bounding box center [126, 247] width 77 height 35
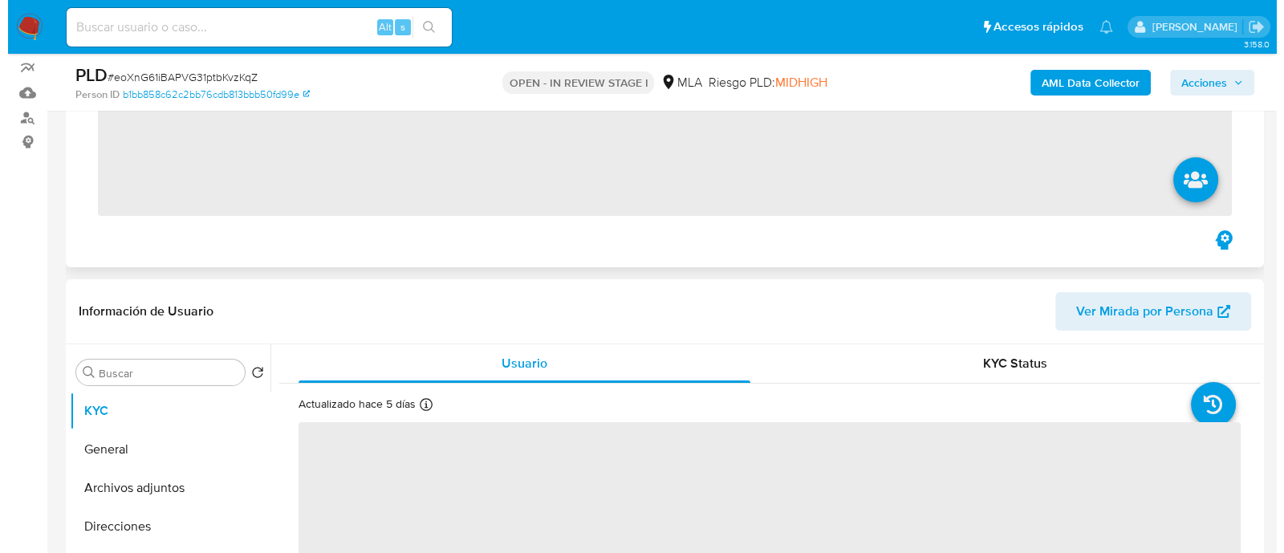
scroll to position [301, 0]
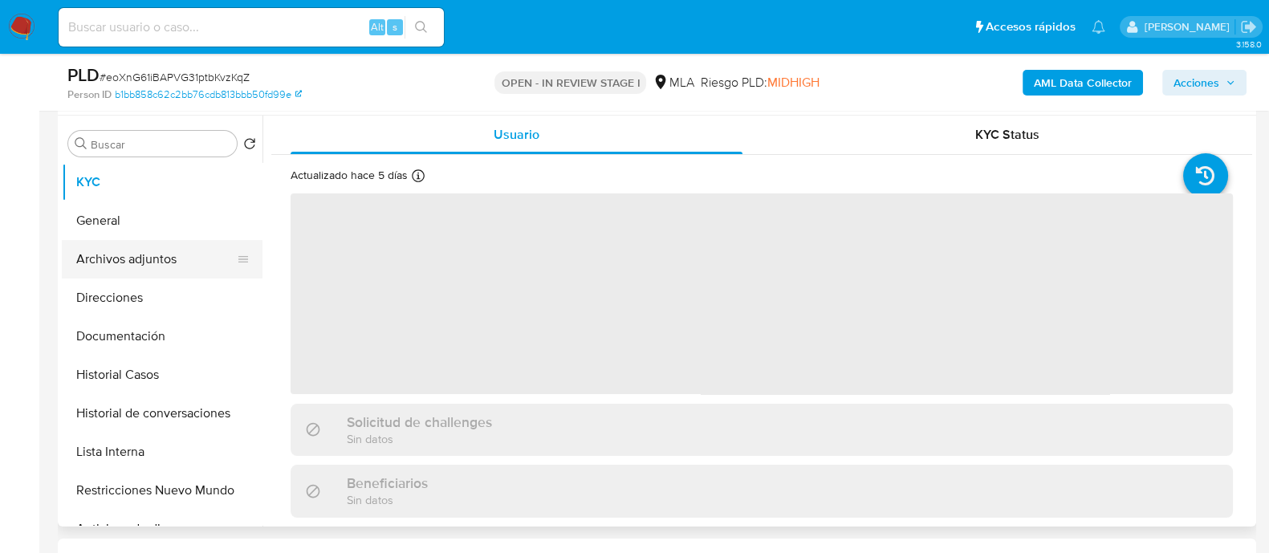
click at [181, 254] on button "Archivos adjuntos" at bounding box center [156, 259] width 188 height 39
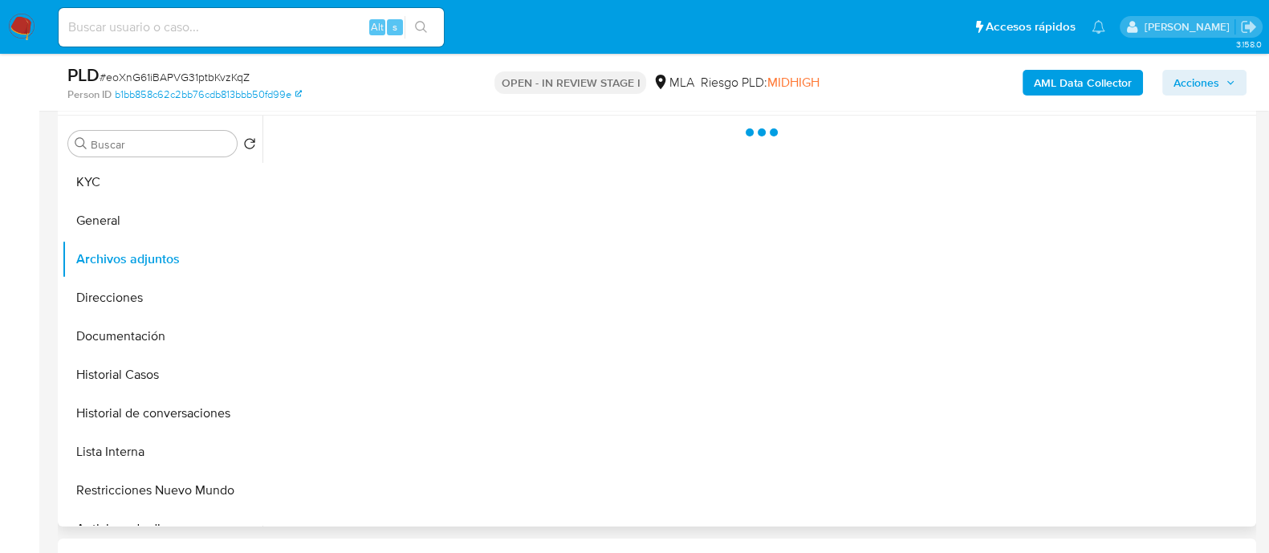
select select "10"
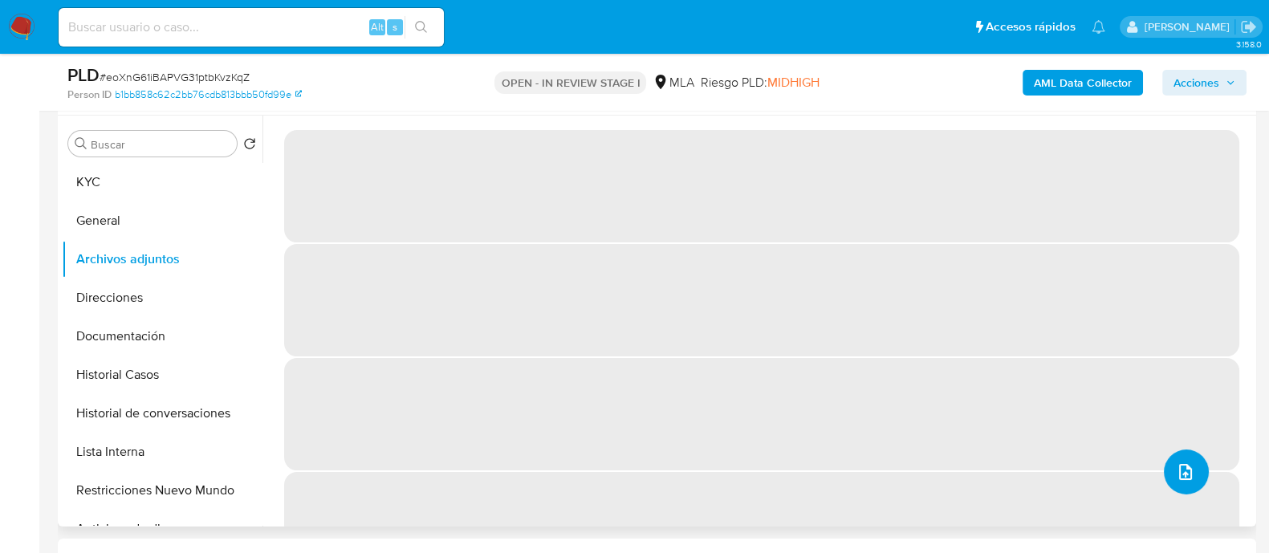
click at [1176, 468] on icon "upload-file" at bounding box center [1185, 471] width 19 height 19
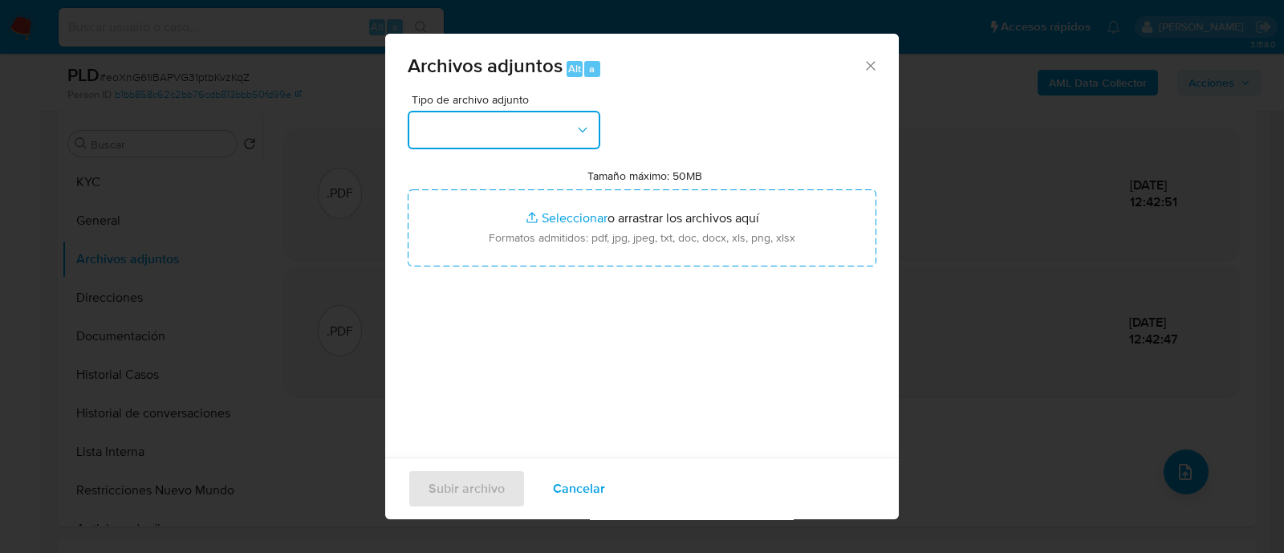
click at [572, 121] on button "button" at bounding box center [504, 130] width 193 height 39
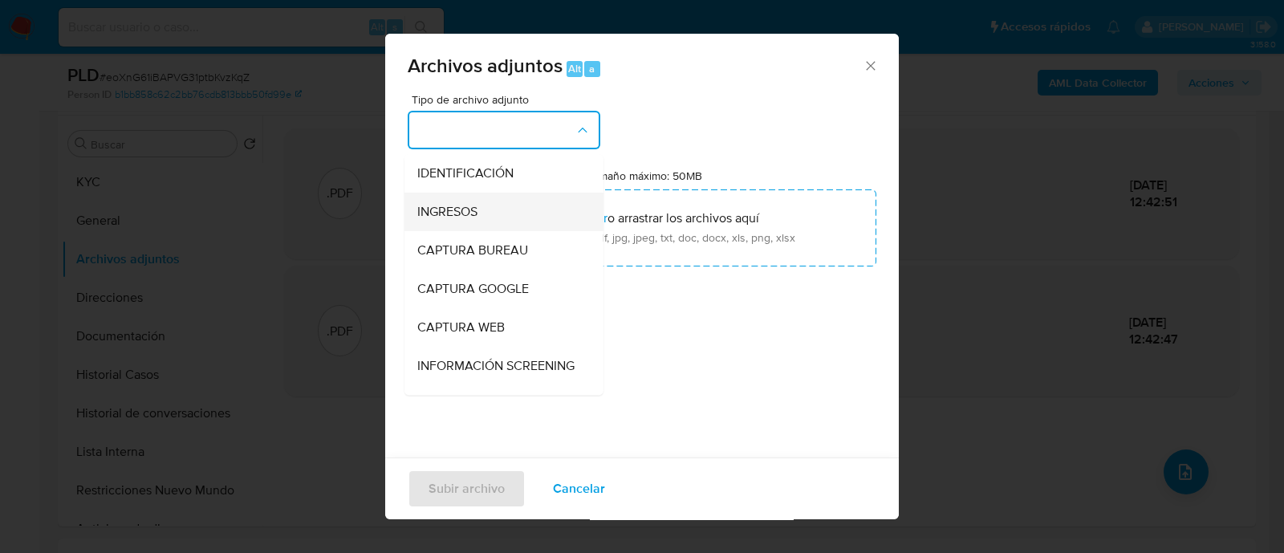
click at [506, 201] on div "INGRESOS" at bounding box center [499, 212] width 164 height 39
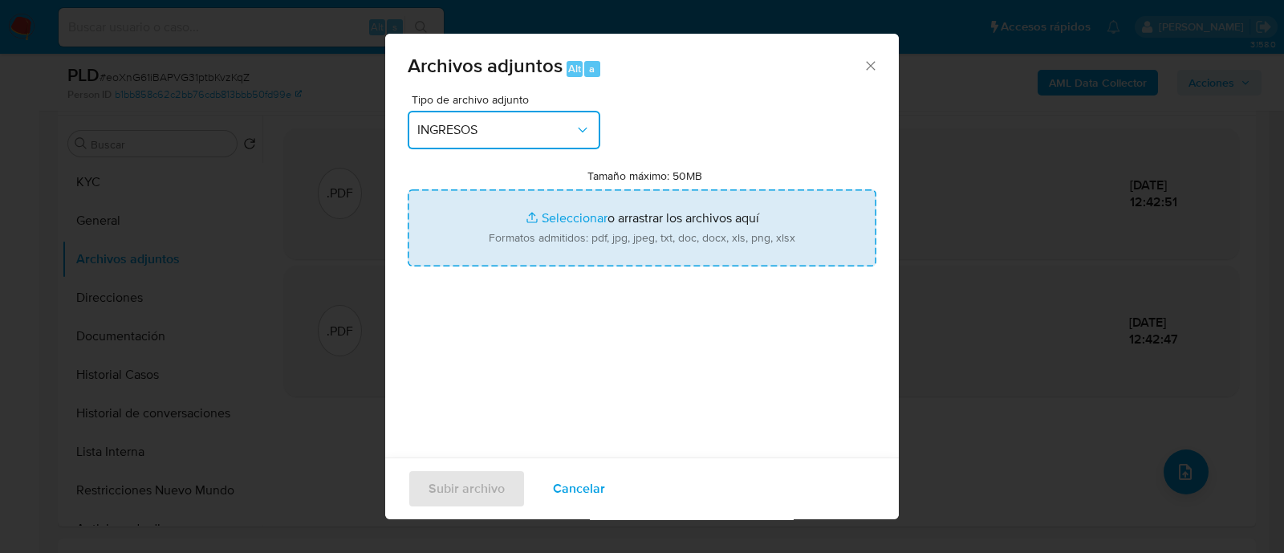
type input "C:\fakepath\Recibo de sueldo 08-2025.jpg"
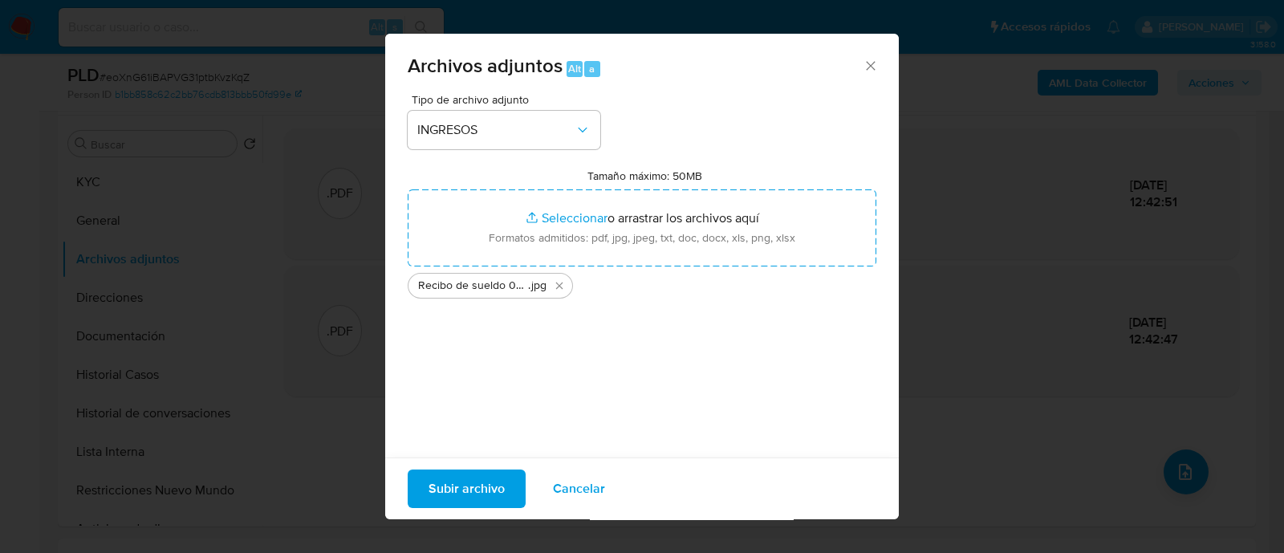
click at [471, 496] on span "Subir archivo" at bounding box center [467, 488] width 76 height 35
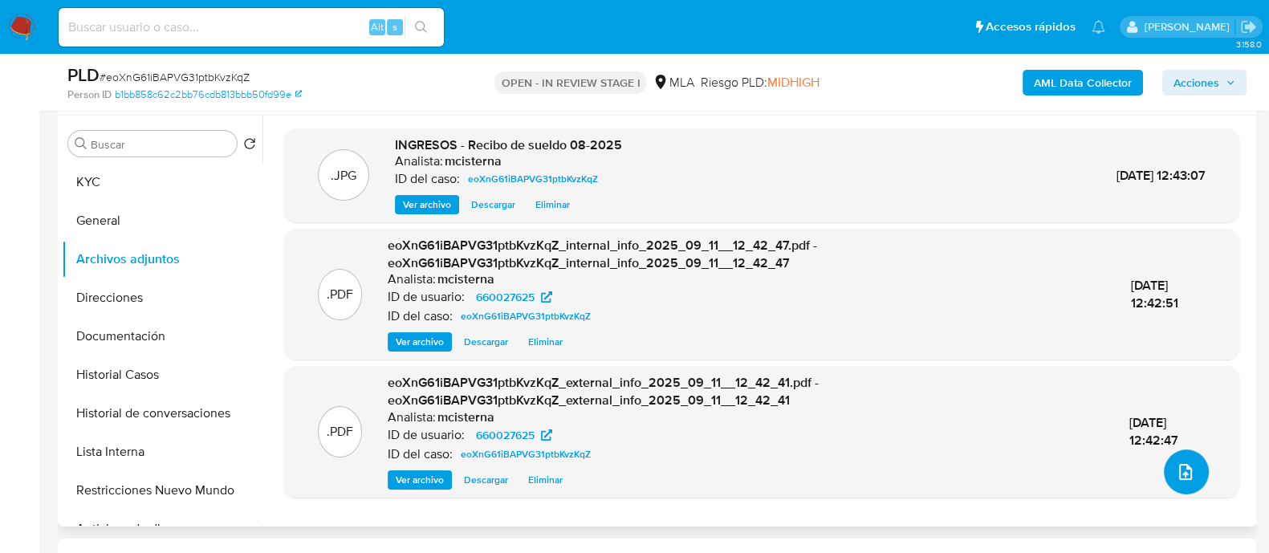
click at [1167, 466] on button "upload-file" at bounding box center [1186, 471] width 45 height 45
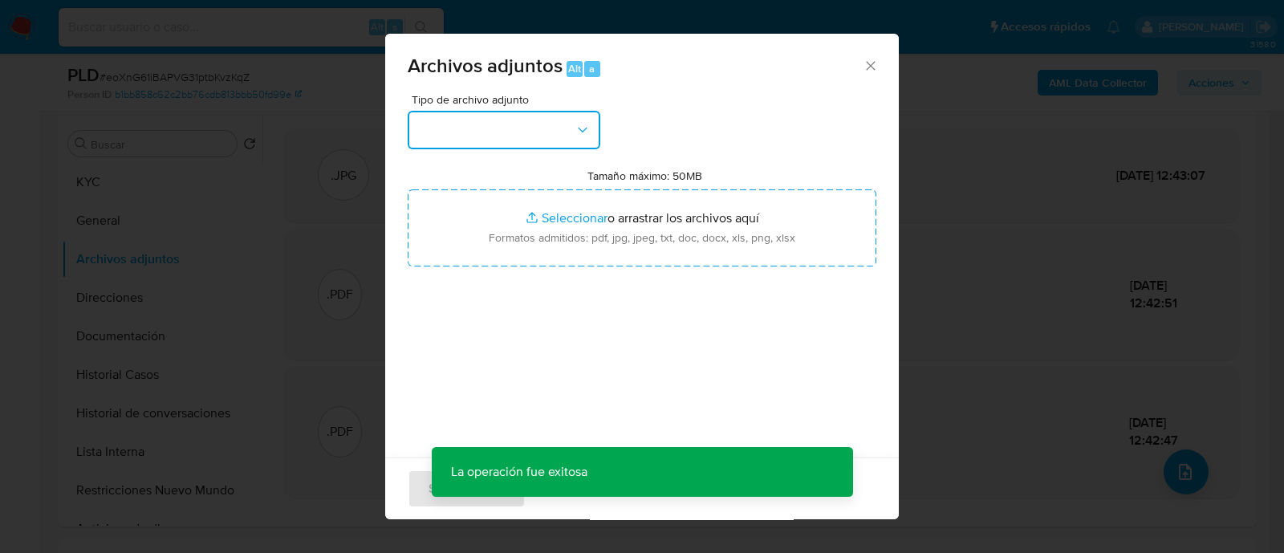
click at [518, 132] on button "button" at bounding box center [504, 130] width 193 height 39
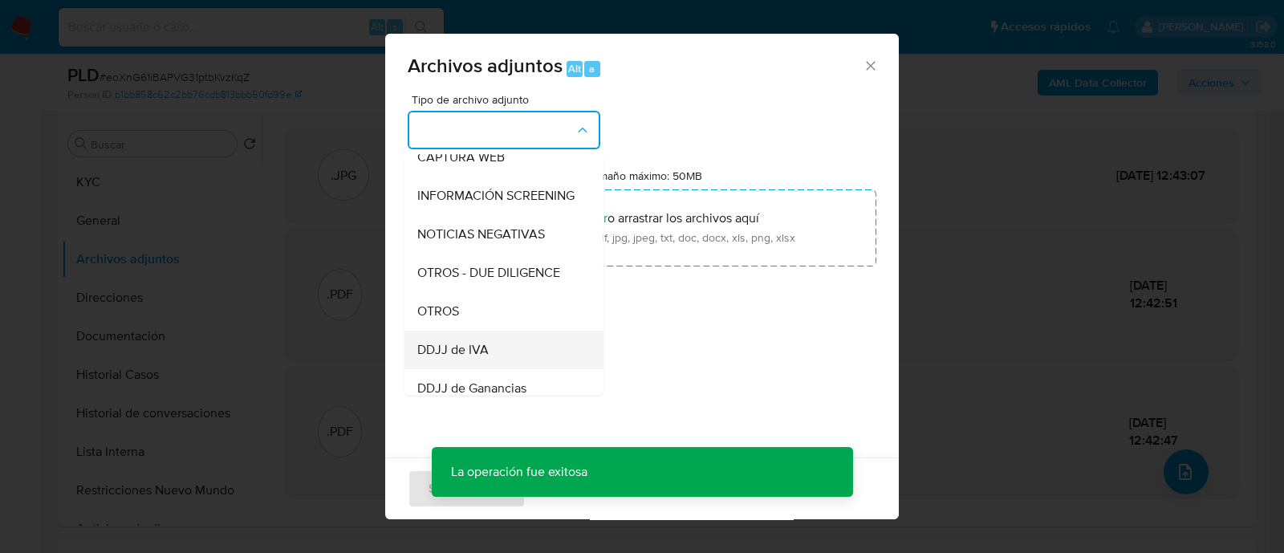
scroll to position [200, 0]
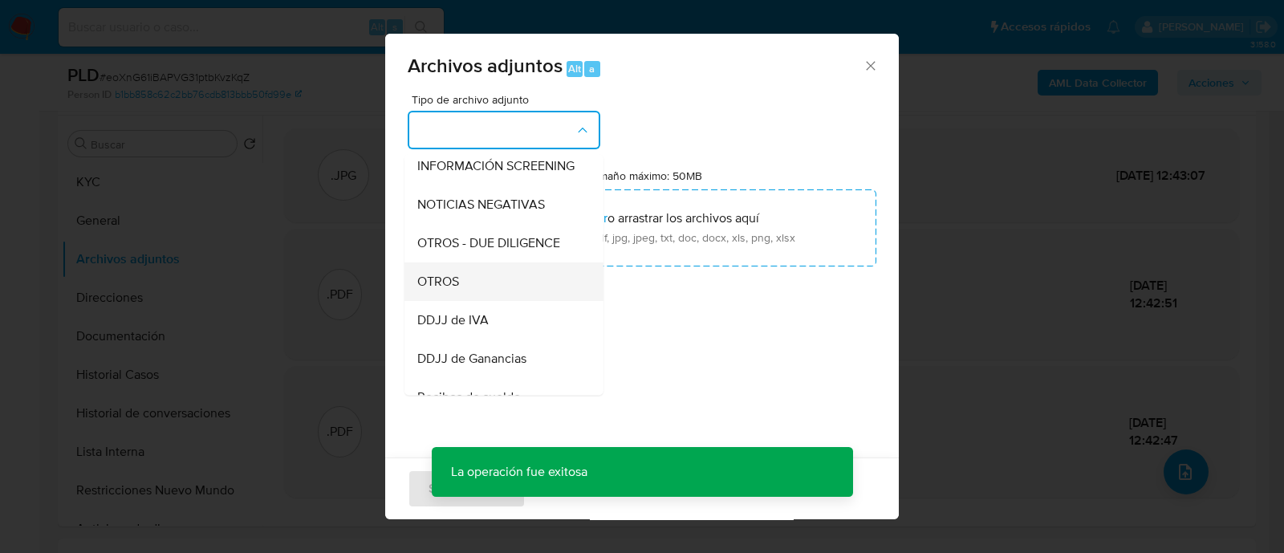
click at [474, 301] on div "OTROS" at bounding box center [499, 281] width 164 height 39
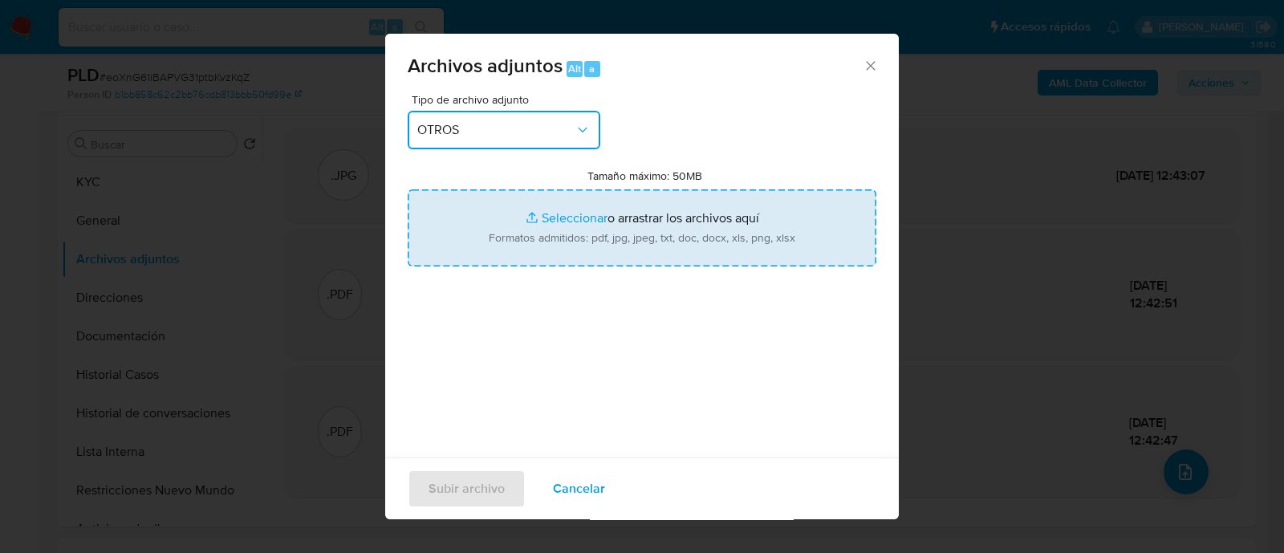
type input "C:\fakepath\Certificado de Trabajo.jpg"
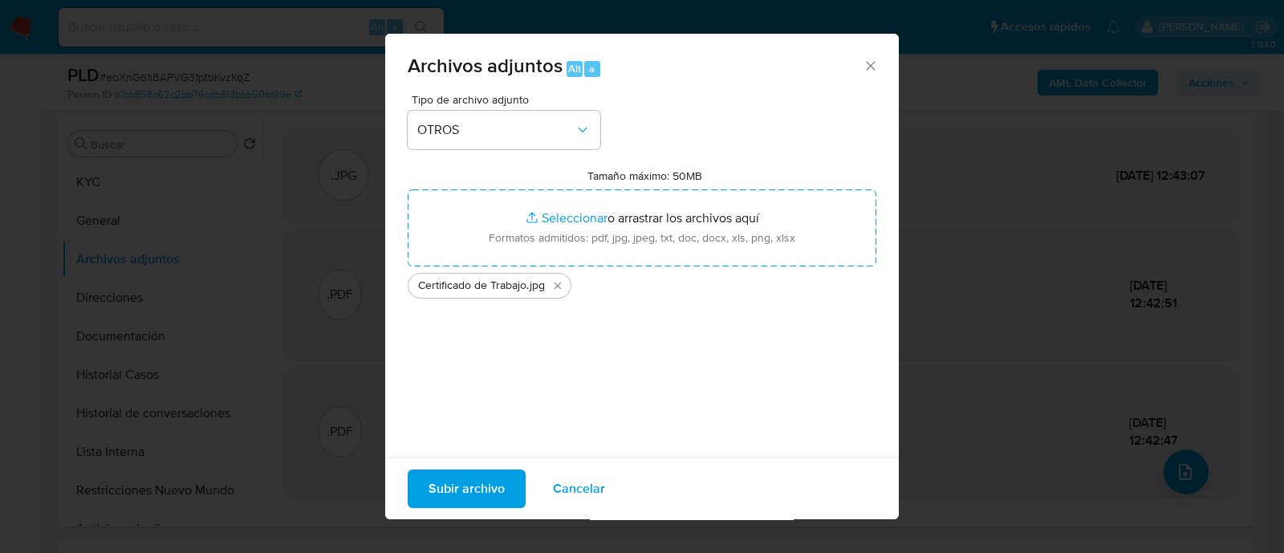
click at [484, 483] on span "Subir archivo" at bounding box center [467, 488] width 76 height 35
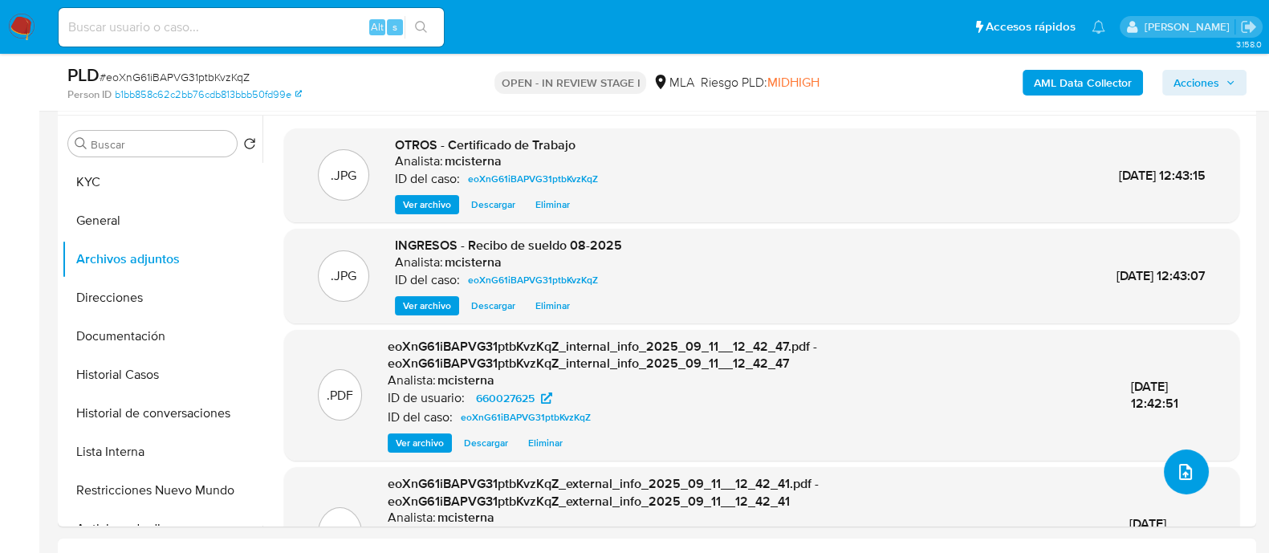
click at [1180, 457] on button "upload-file" at bounding box center [1186, 471] width 45 height 45
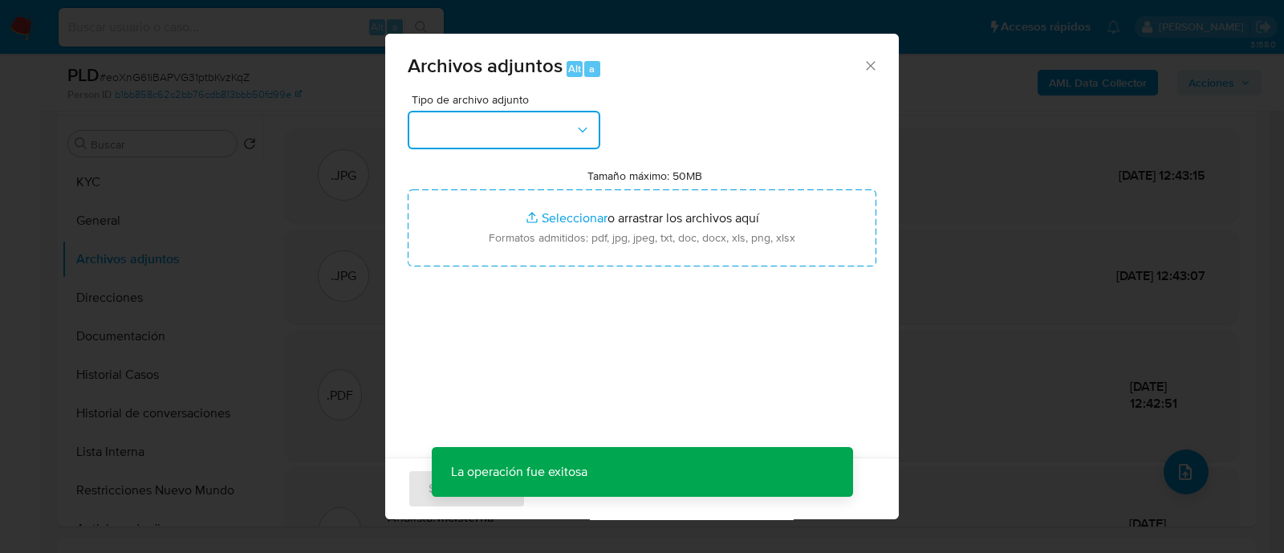
click at [551, 135] on button "button" at bounding box center [504, 130] width 193 height 39
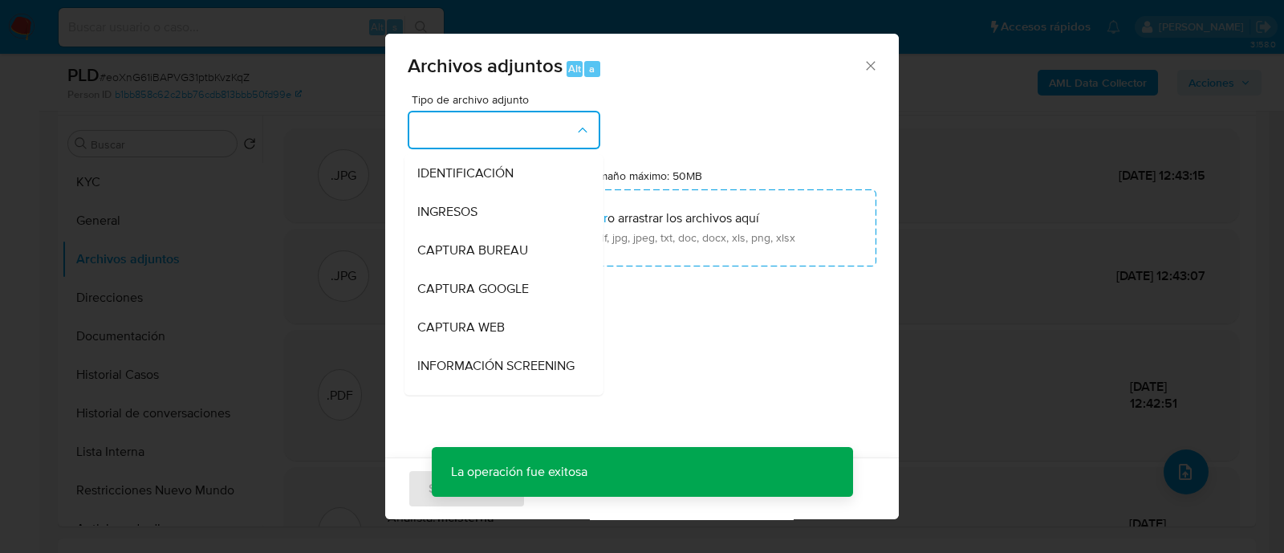
click at [551, 135] on button "button" at bounding box center [504, 130] width 193 height 39
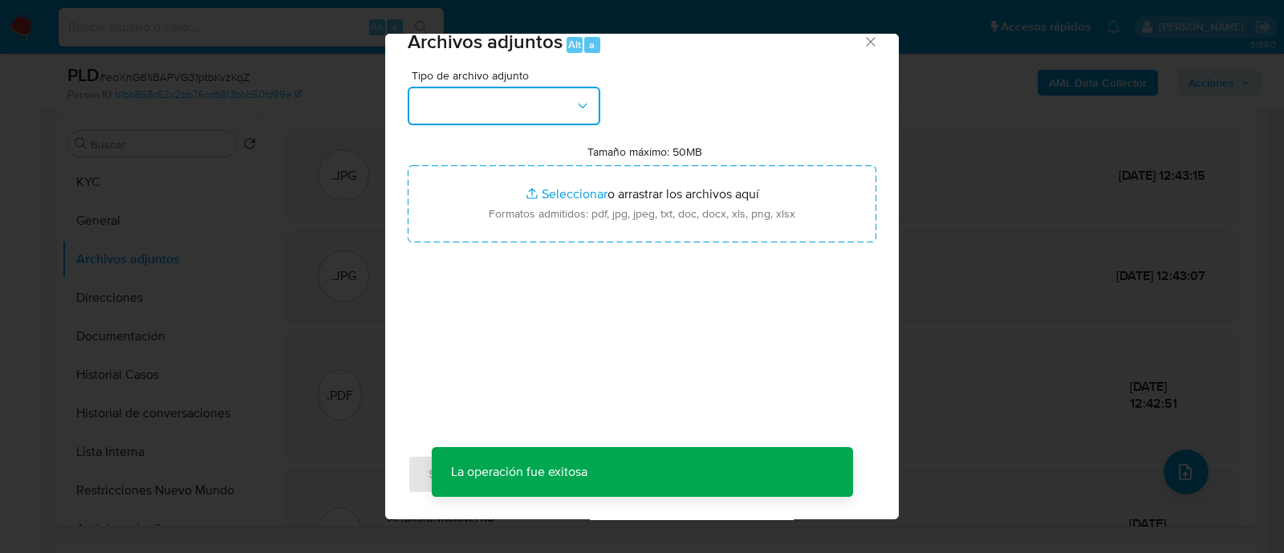
click at [520, 90] on button "button" at bounding box center [504, 106] width 193 height 39
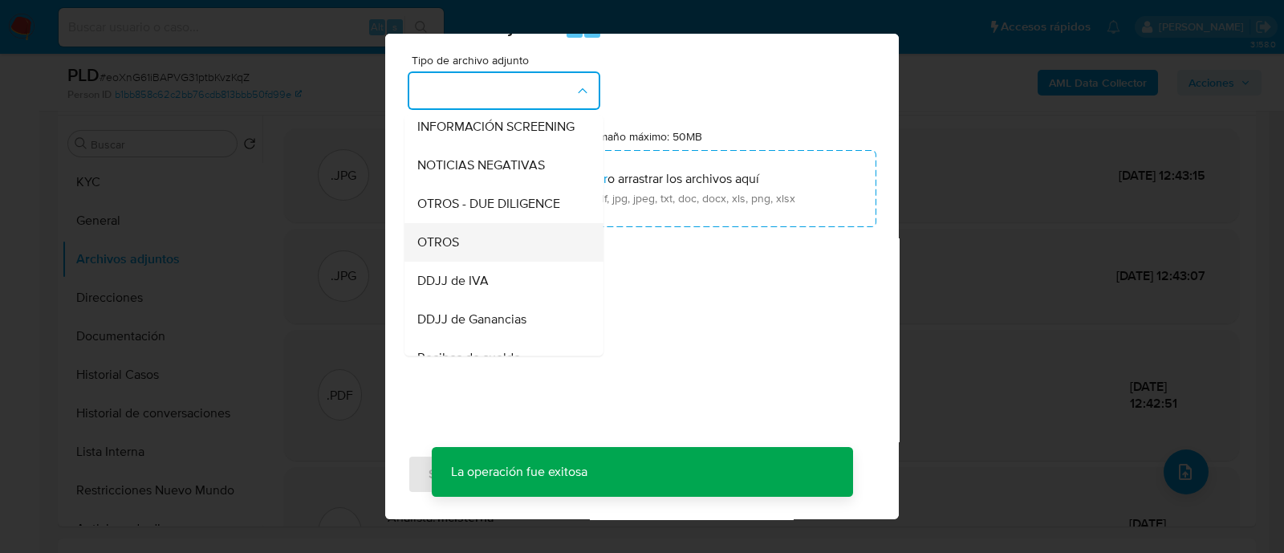
click at [523, 250] on div "OTROS" at bounding box center [499, 242] width 164 height 39
click at [523, 250] on div "Tipo de archivo adjunto IDENTIFICACIÓN INGRESOS CAPTURA BUREAU CAPTURA GOOGLE C…" at bounding box center [642, 244] width 469 height 379
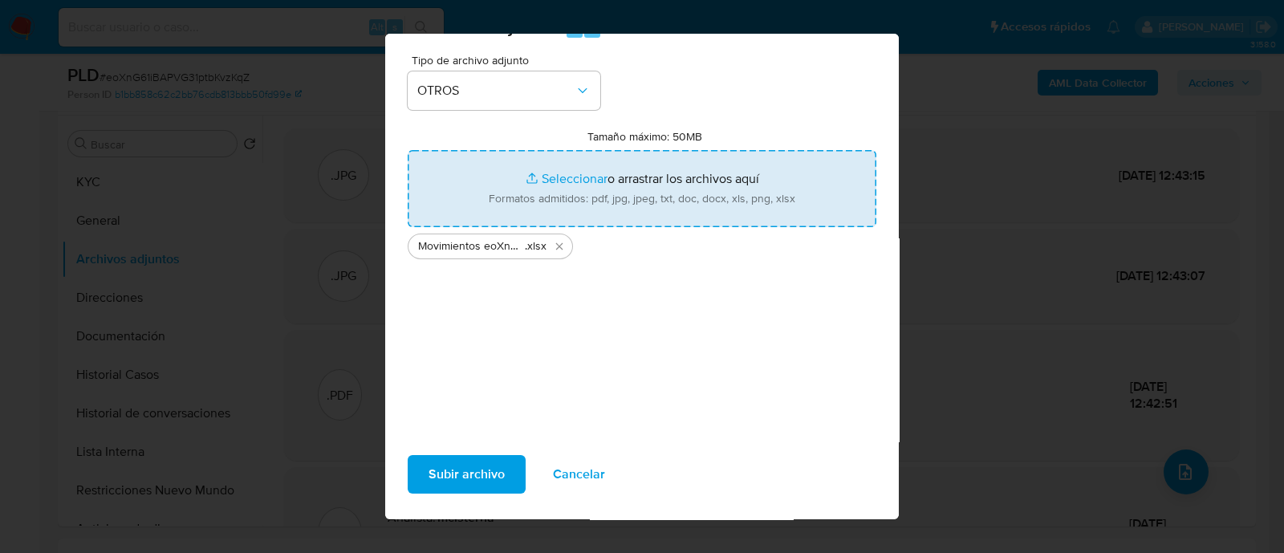
type input "C:\fakepath\Caselog eoXnG61iBAPVG31ptbKvzKqZ_2025_08_19_20_06_16.docx"
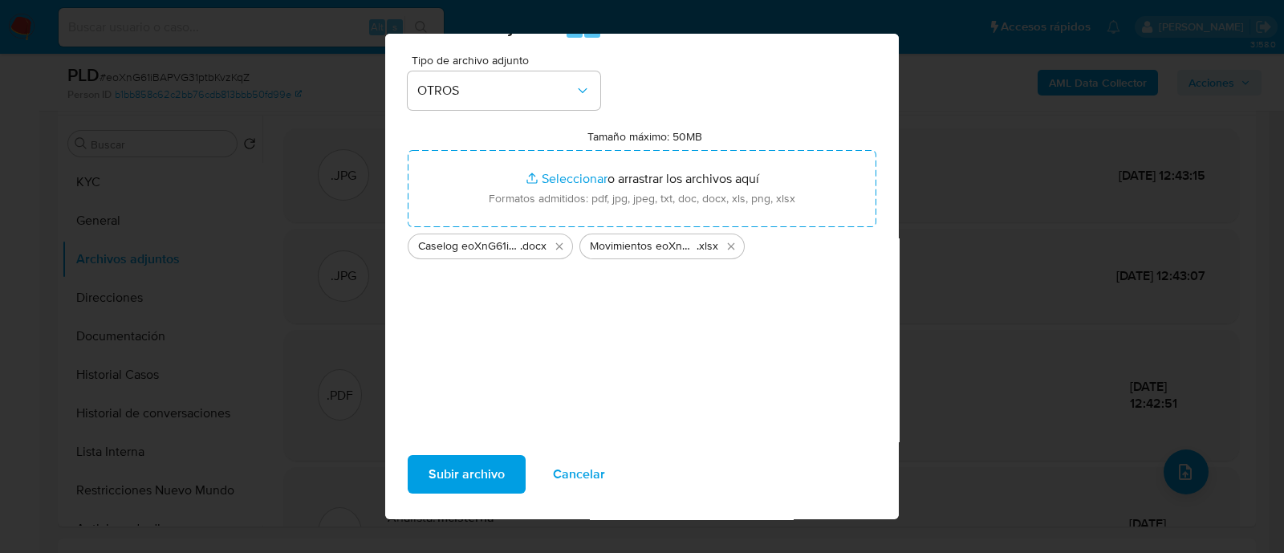
click at [443, 470] on span "Subir archivo" at bounding box center [467, 474] width 76 height 35
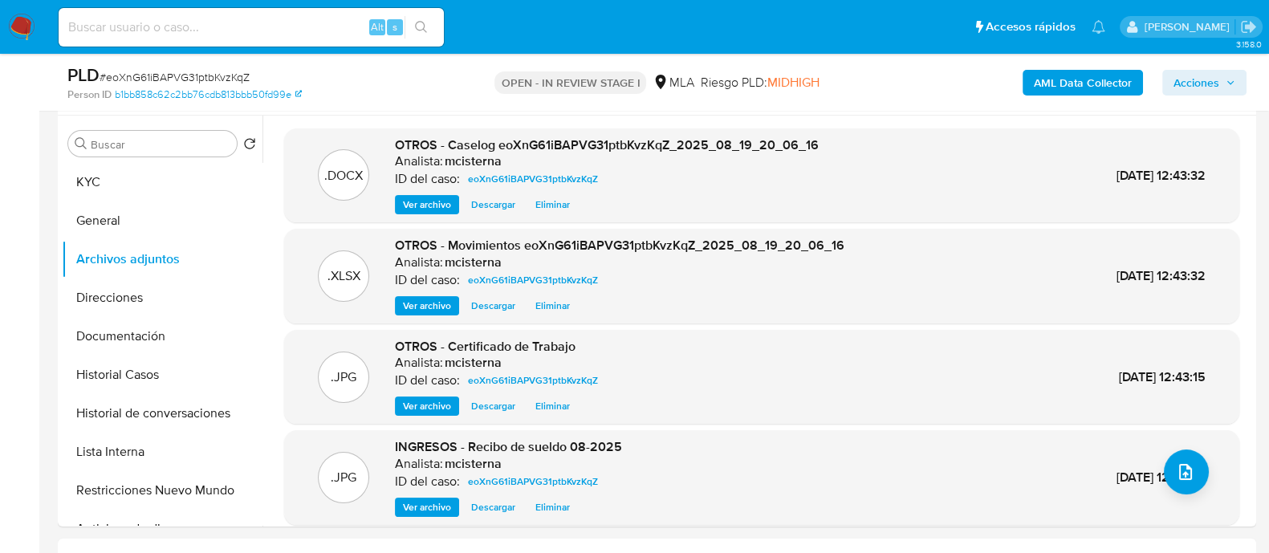
drag, startPoint x: 369, startPoint y: 107, endPoint x: 515, endPoint y: 106, distance: 146.1
click at [369, 107] on div "PLD # eoXnG61iBAPVG31ptbKvzKqZ Person ID b1bb858c62c2bb76cdb813bbb50fd99e OPEN …" at bounding box center [657, 82] width 1198 height 57
click at [1184, 78] on span "Acciones" at bounding box center [1196, 83] width 46 height 26
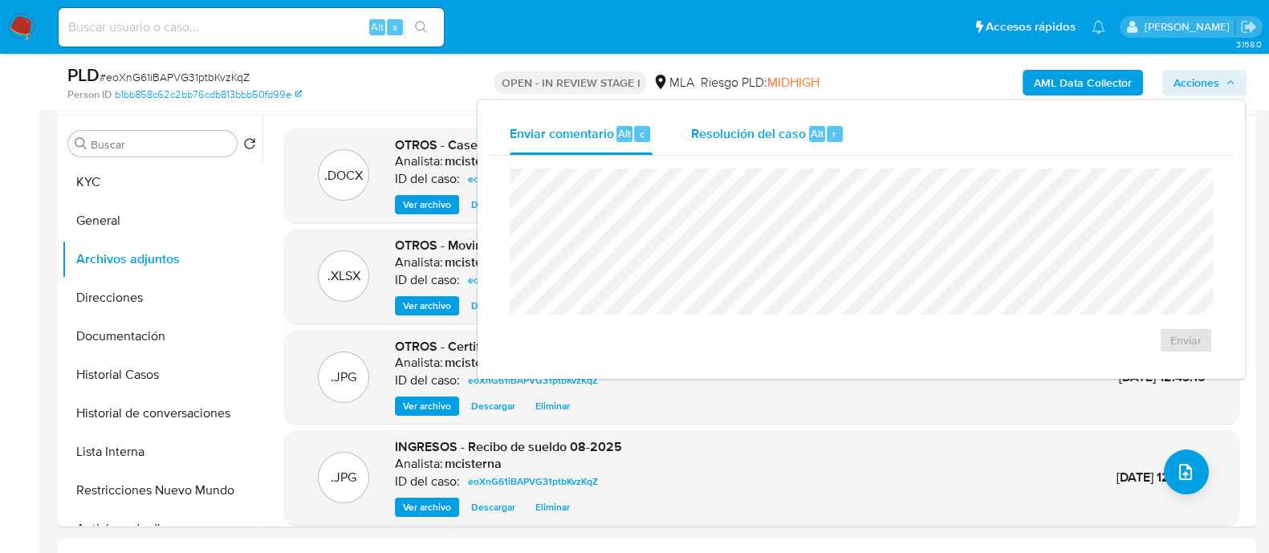
click at [734, 128] on span "Resolución del caso" at bounding box center [748, 133] width 115 height 18
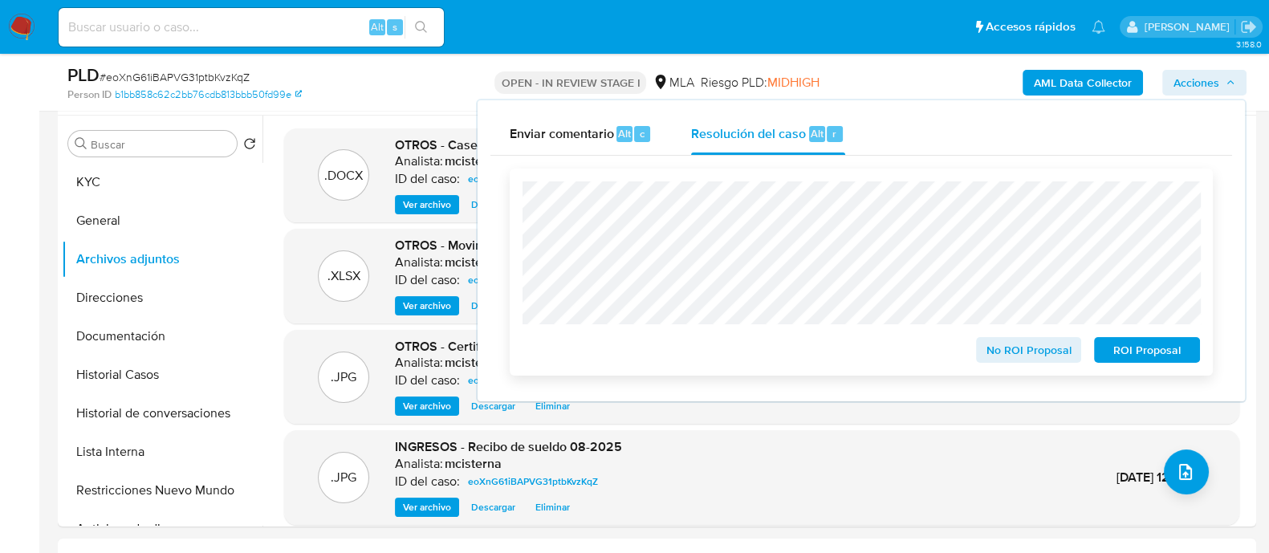
click at [1023, 359] on span "No ROI Proposal" at bounding box center [1028, 350] width 83 height 22
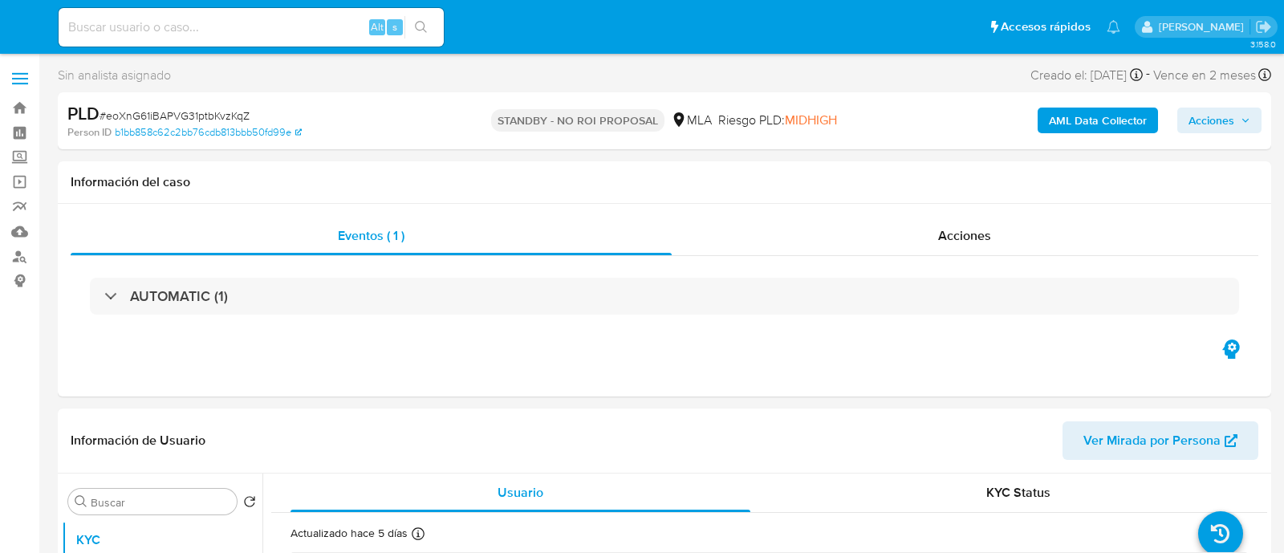
select select "10"
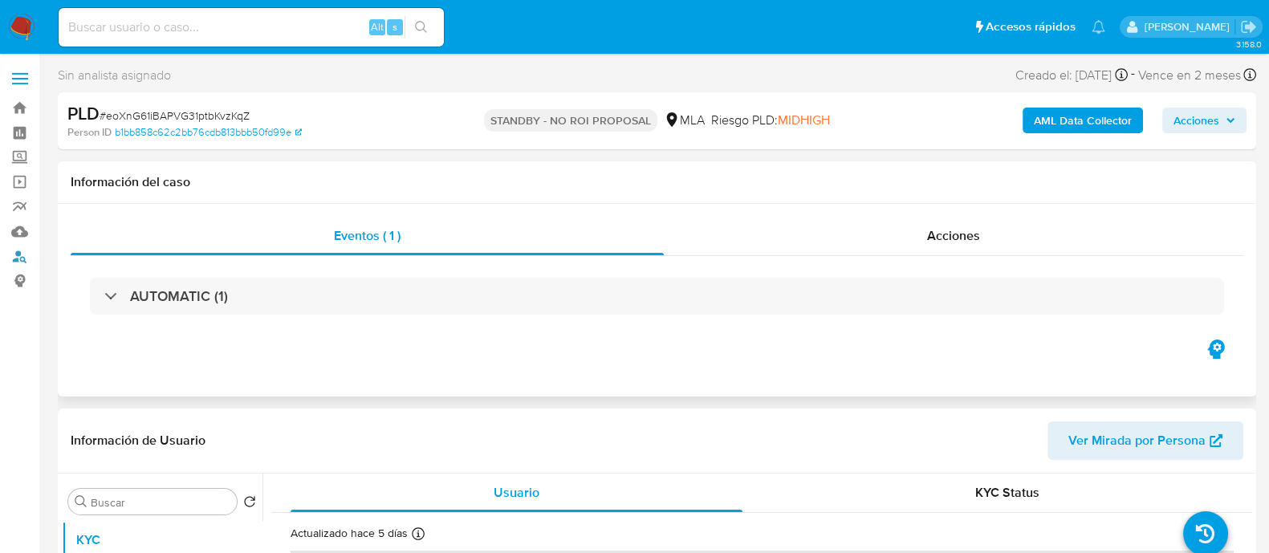
drag, startPoint x: 21, startPoint y: 253, endPoint x: 72, endPoint y: 289, distance: 62.8
click at [21, 253] on link "Buscador de personas" at bounding box center [95, 256] width 191 height 25
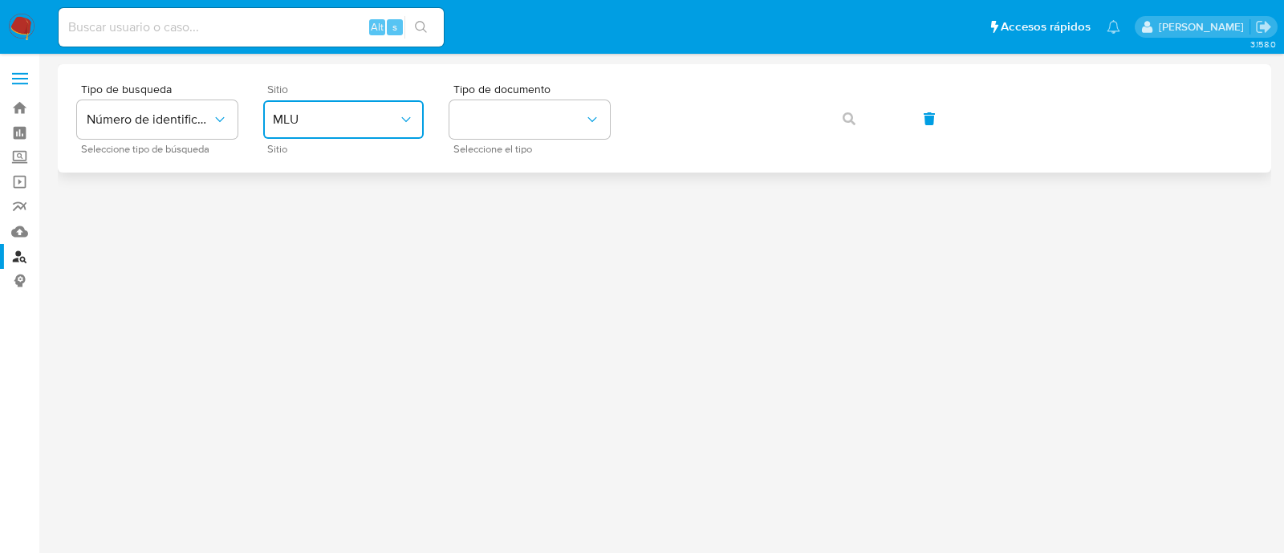
click at [345, 131] on button "MLU" at bounding box center [343, 119] width 161 height 39
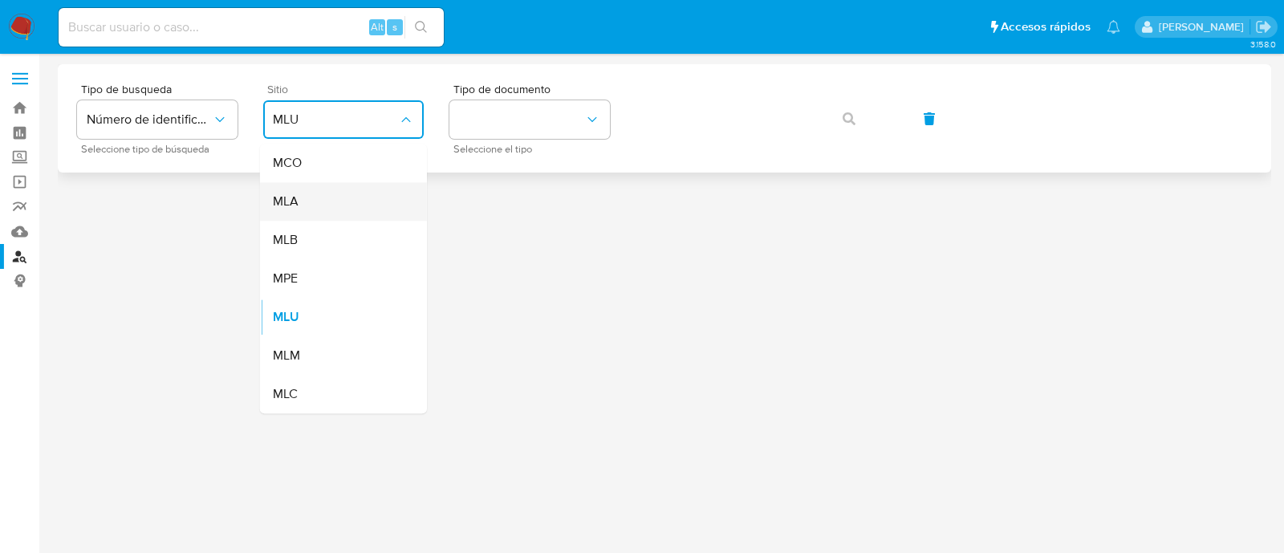
click at [349, 195] on div "MLA" at bounding box center [339, 201] width 132 height 39
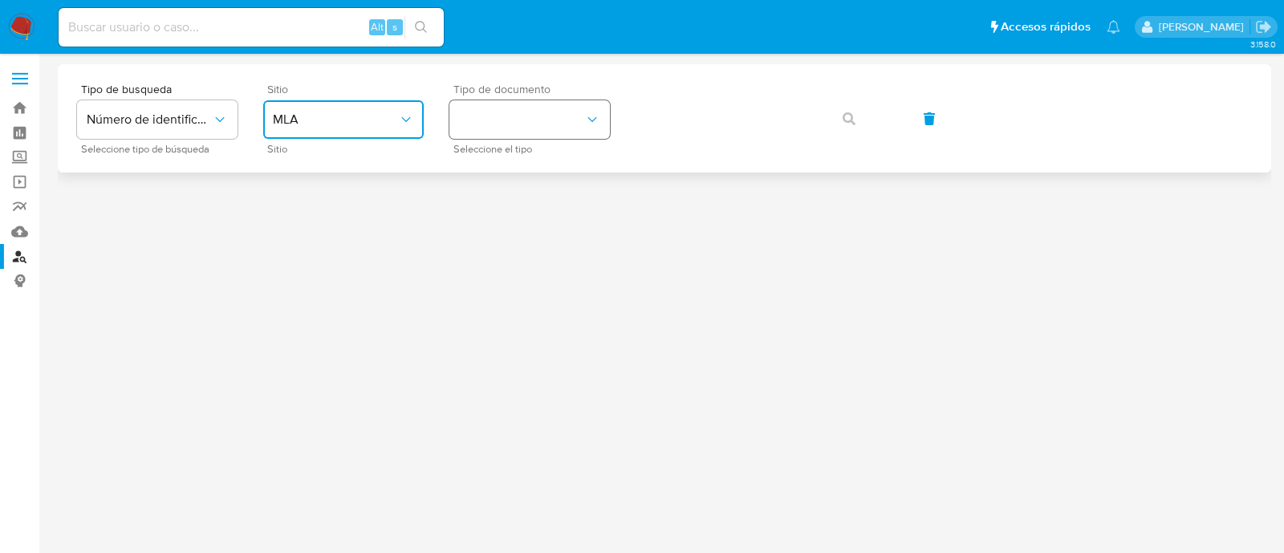
click at [514, 117] on button "identificationType" at bounding box center [529, 119] width 161 height 39
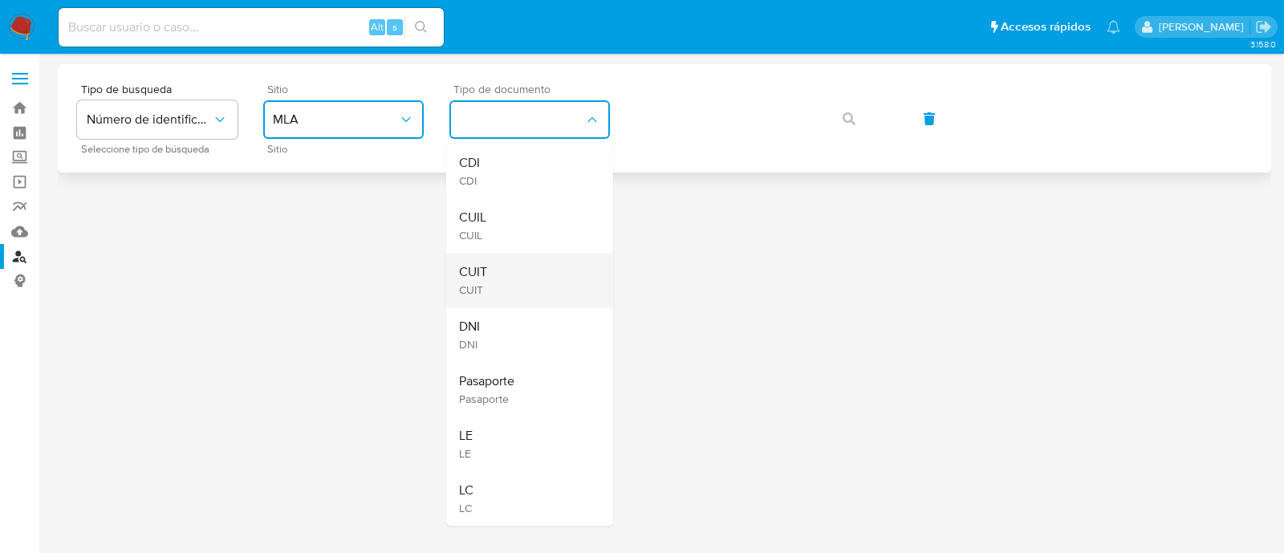
click at [505, 262] on div "CUIT CUIT" at bounding box center [525, 280] width 132 height 55
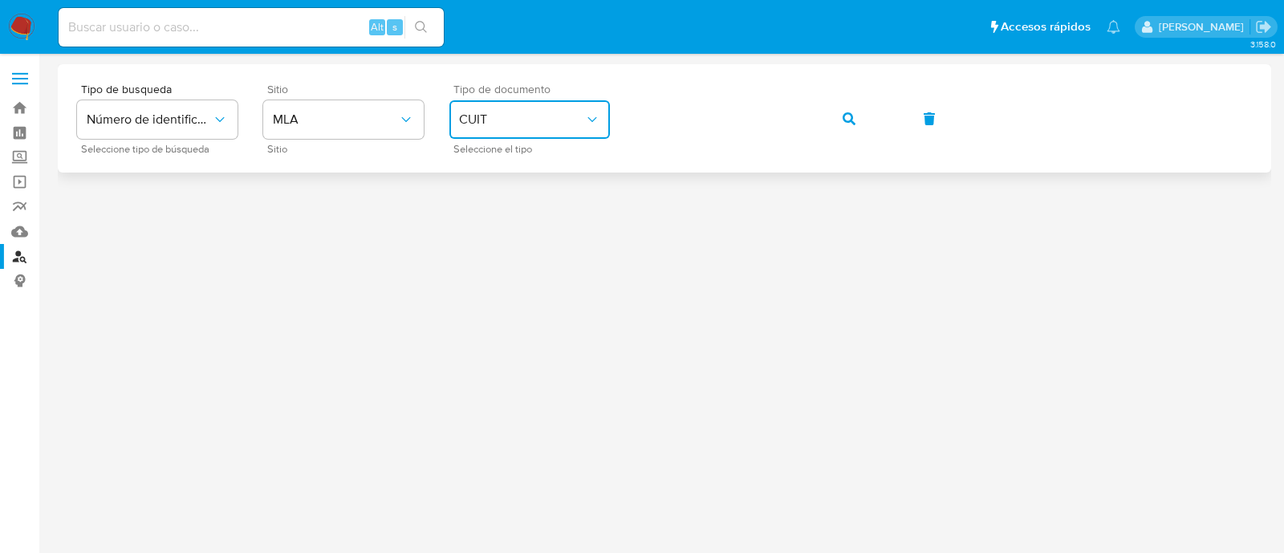
drag, startPoint x: 839, startPoint y: 114, endPoint x: 730, endPoint y: 158, distance: 117.7
click at [839, 114] on button "button" at bounding box center [849, 119] width 55 height 39
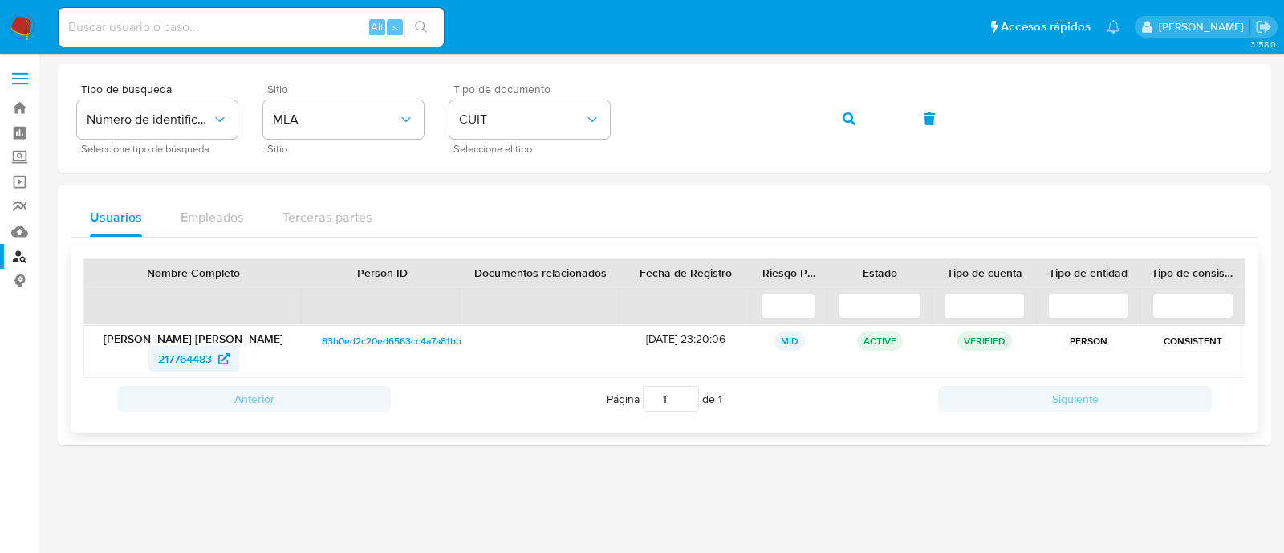
click at [188, 357] on span "217764483" at bounding box center [185, 359] width 54 height 26
click at [868, 116] on button "button" at bounding box center [849, 119] width 55 height 39
click at [190, 361] on span "35322634" at bounding box center [184, 359] width 51 height 26
click at [192, 360] on span "35322634" at bounding box center [184, 359] width 51 height 26
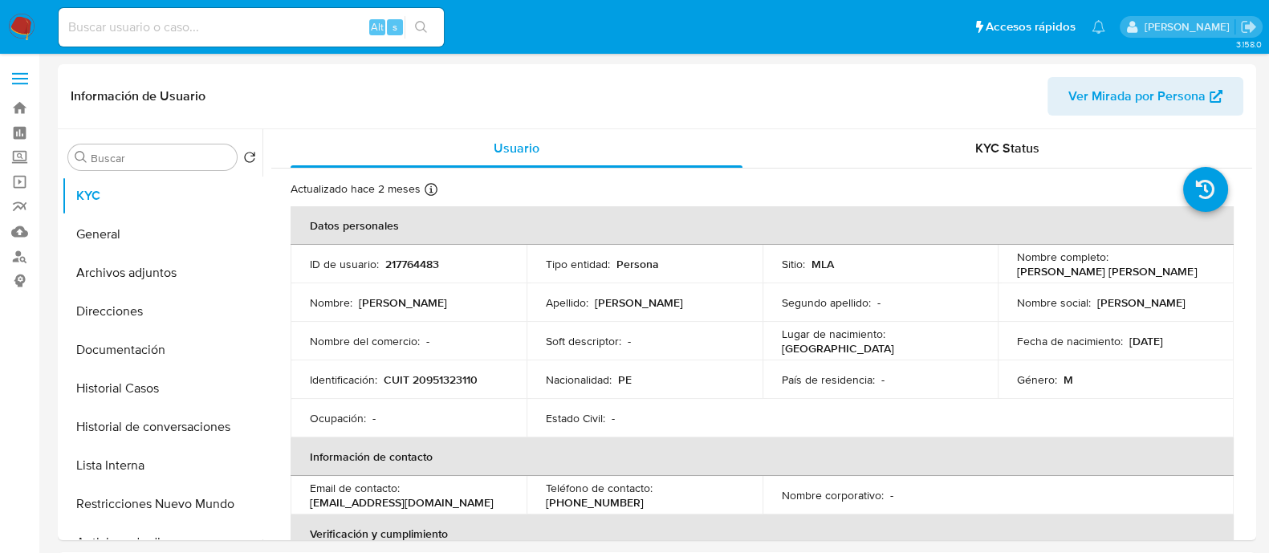
select select "10"
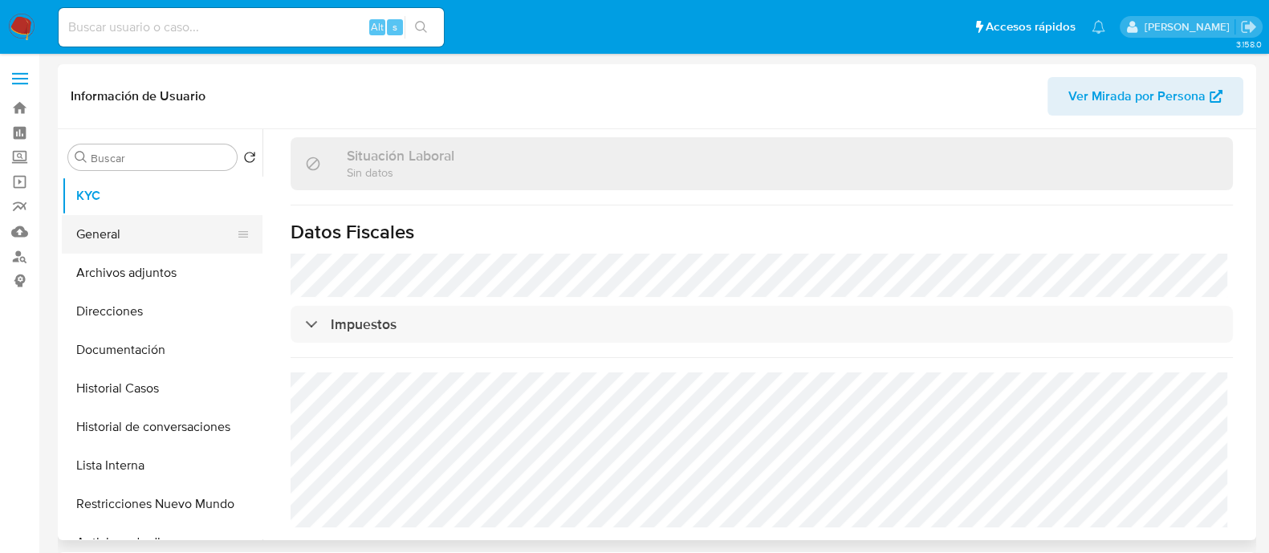
click at [126, 239] on button "General" at bounding box center [156, 234] width 188 height 39
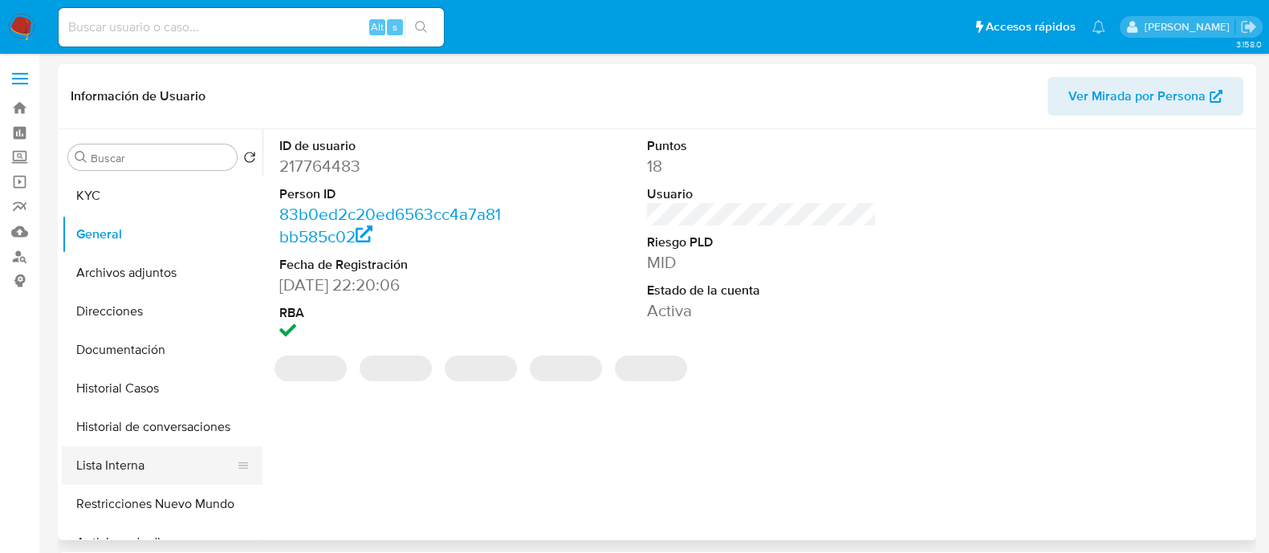
drag, startPoint x: 109, startPoint y: 462, endPoint x: 128, endPoint y: 462, distance: 19.3
click at [112, 462] on button "Lista Interna" at bounding box center [156, 465] width 188 height 39
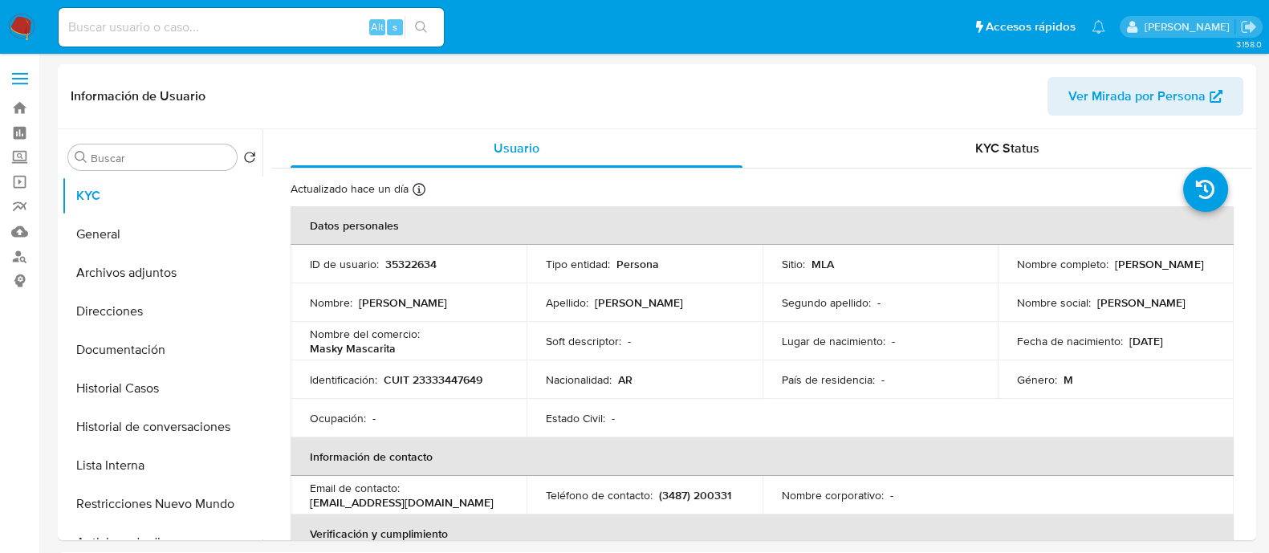
select select "10"
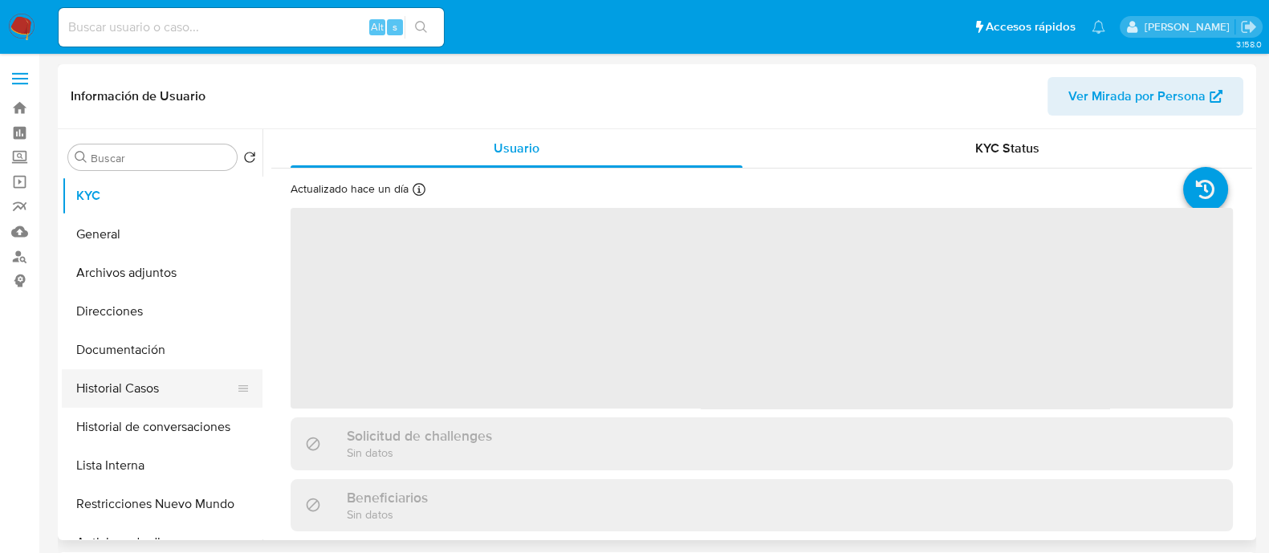
select select "10"
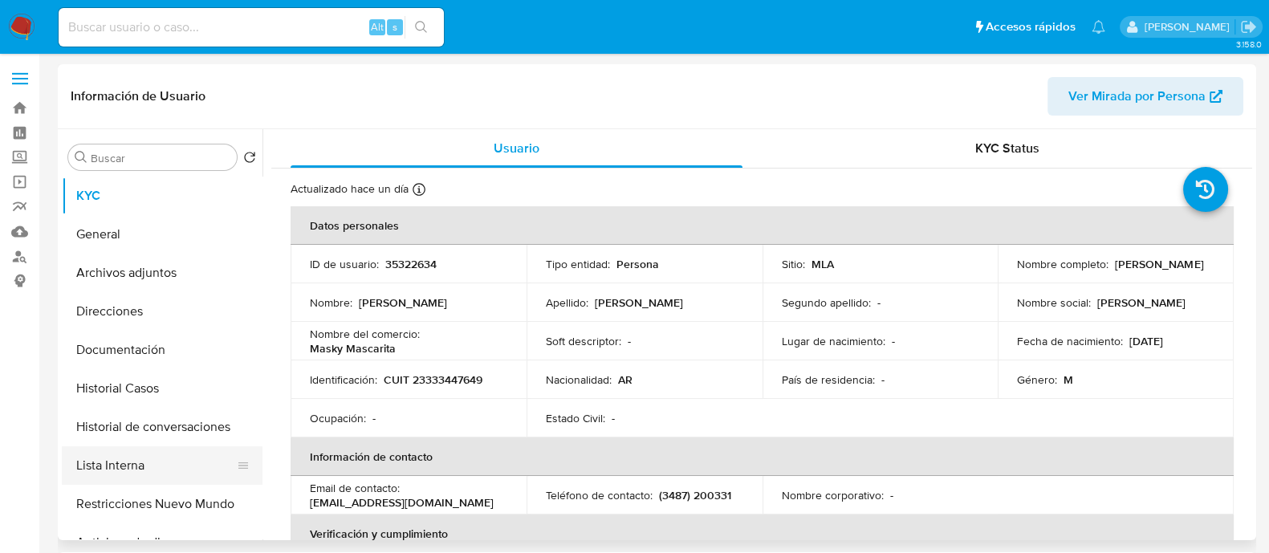
click at [173, 455] on button "Lista Interna" at bounding box center [156, 465] width 188 height 39
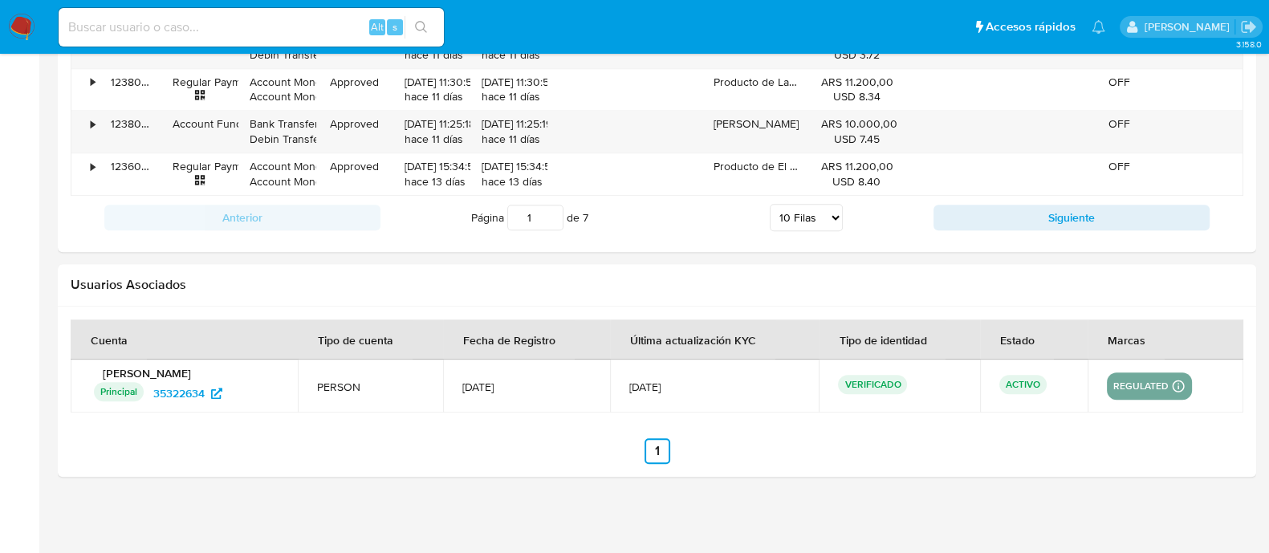
scroll to position [1512, 0]
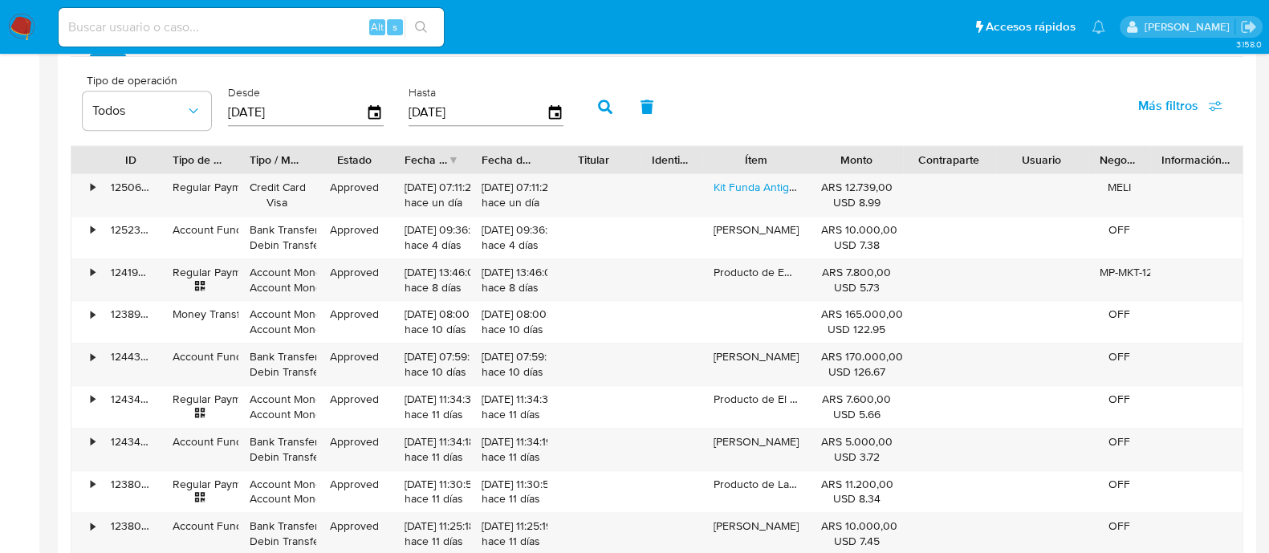
drag, startPoint x: 989, startPoint y: 153, endPoint x: 1115, endPoint y: 157, distance: 126.1
click at [1120, 154] on div "ID Tipo de operación Tipo / Método Estado Fecha de creación Fecha de aprobación…" at bounding box center [656, 159] width 1171 height 27
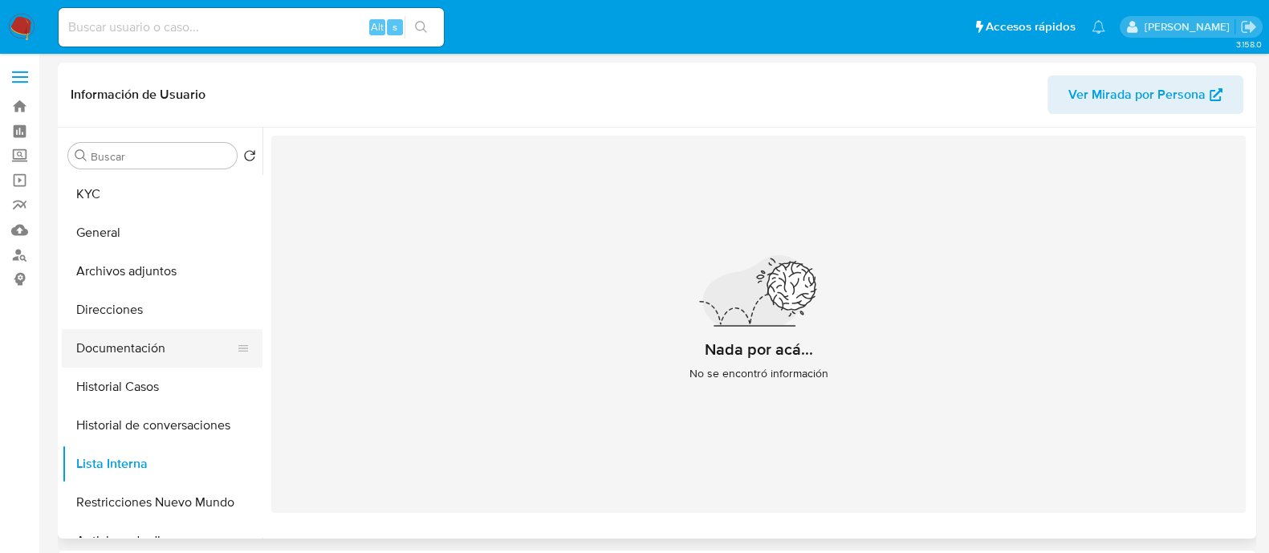
scroll to position [0, 0]
drag, startPoint x: 14, startPoint y: 255, endPoint x: 35, endPoint y: 307, distance: 55.1
click at [14, 255] on link "Buscador de personas" at bounding box center [95, 256] width 191 height 25
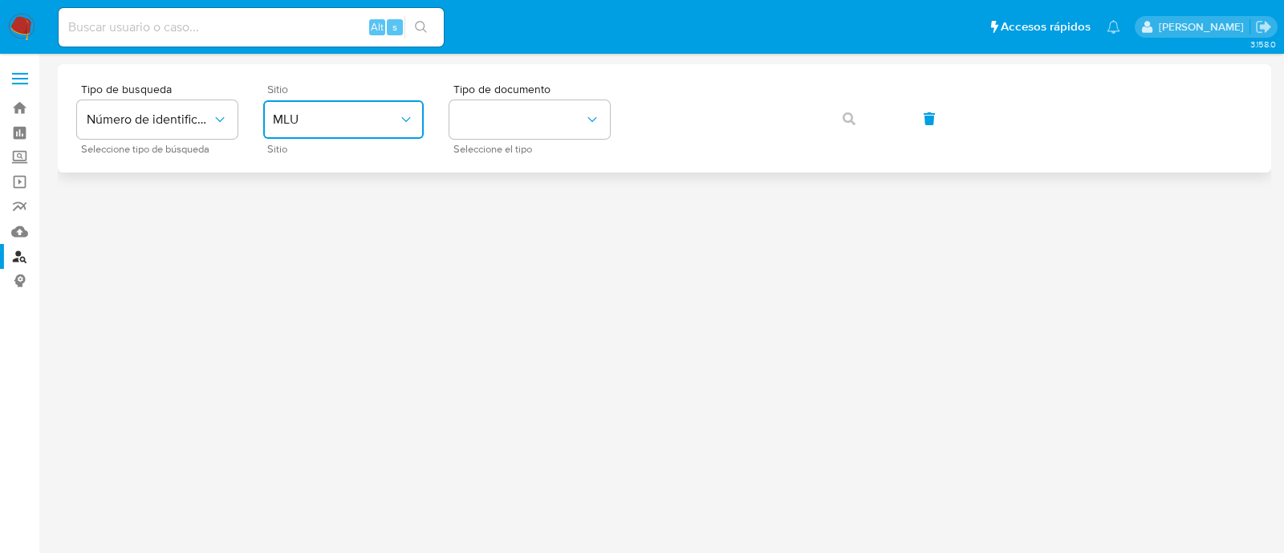
click at [360, 124] on span "MLU" at bounding box center [335, 120] width 125 height 16
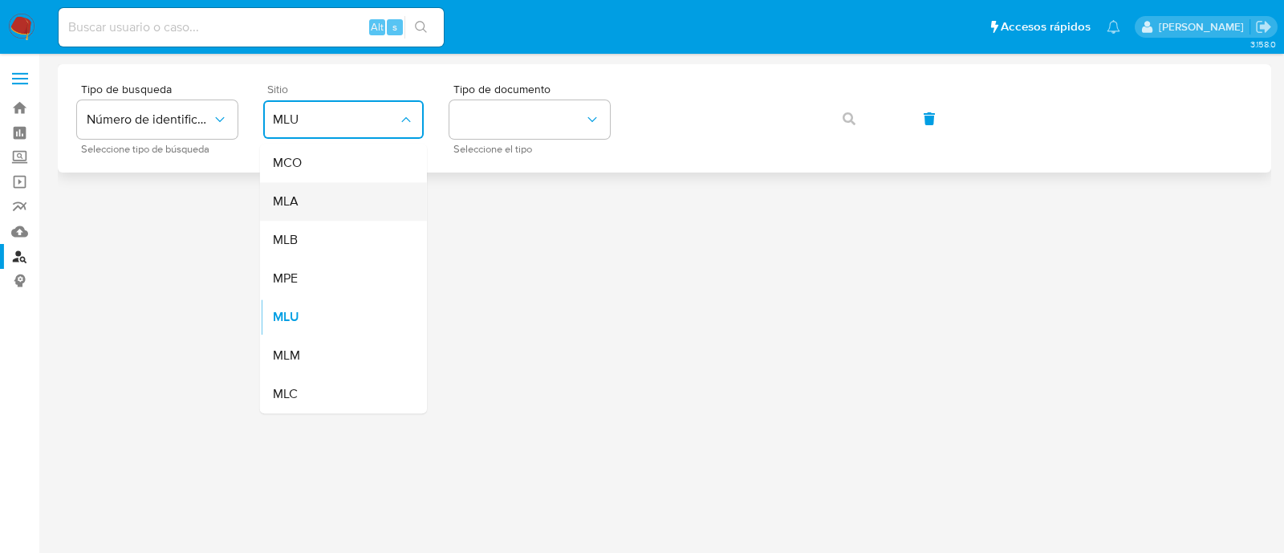
click at [352, 214] on div "MLA" at bounding box center [339, 201] width 132 height 39
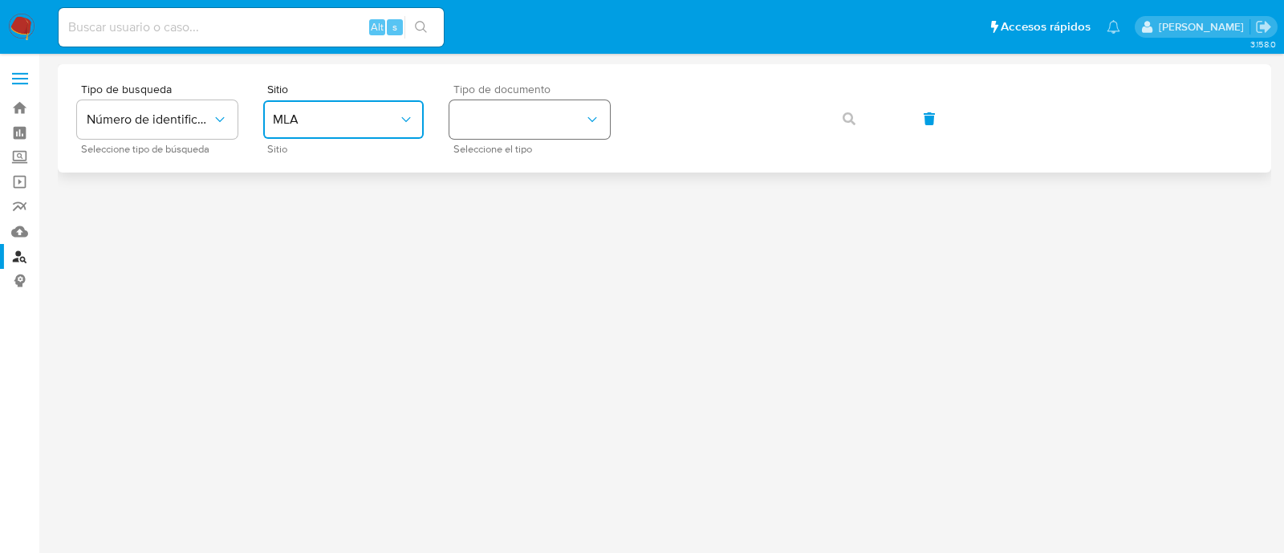
click at [513, 101] on button "identificationType" at bounding box center [529, 119] width 161 height 39
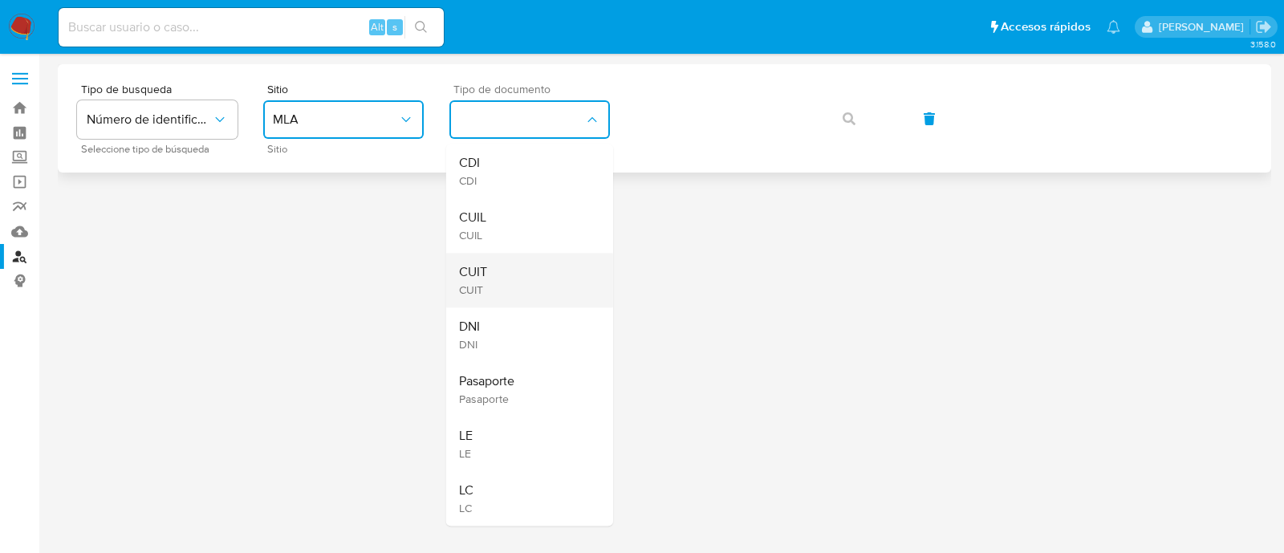
click at [504, 254] on div "CUIT CUIT" at bounding box center [525, 280] width 132 height 55
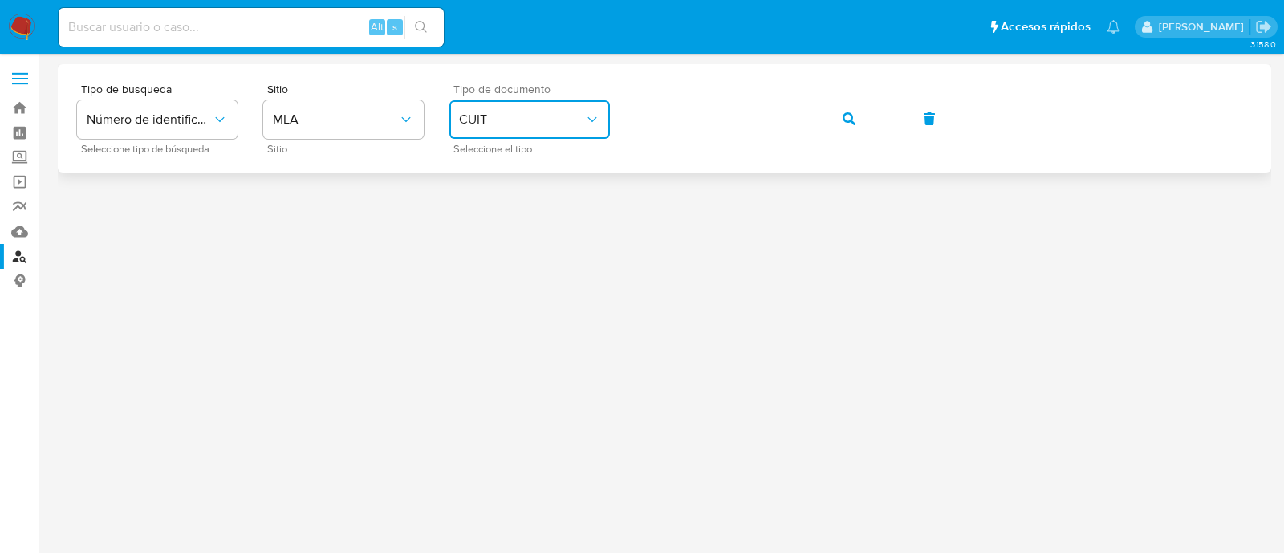
drag, startPoint x: 831, startPoint y: 110, endPoint x: 791, endPoint y: 169, distance: 71.0
click at [831, 110] on button "button" at bounding box center [849, 119] width 55 height 39
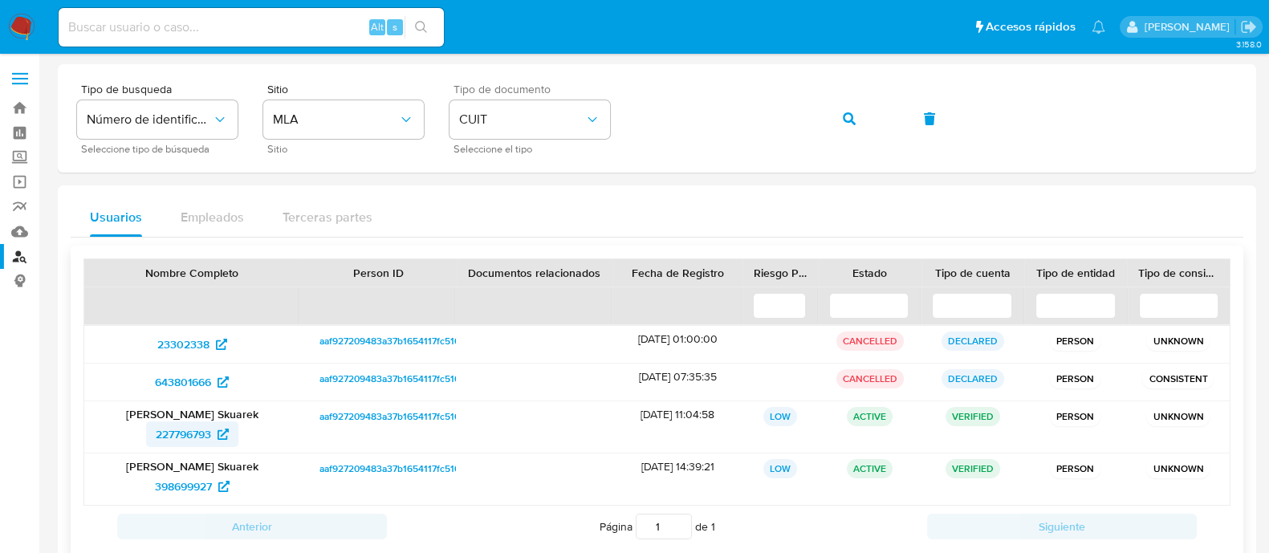
click at [181, 423] on span "227796793" at bounding box center [183, 434] width 55 height 26
click at [193, 482] on span "398699927" at bounding box center [183, 487] width 57 height 26
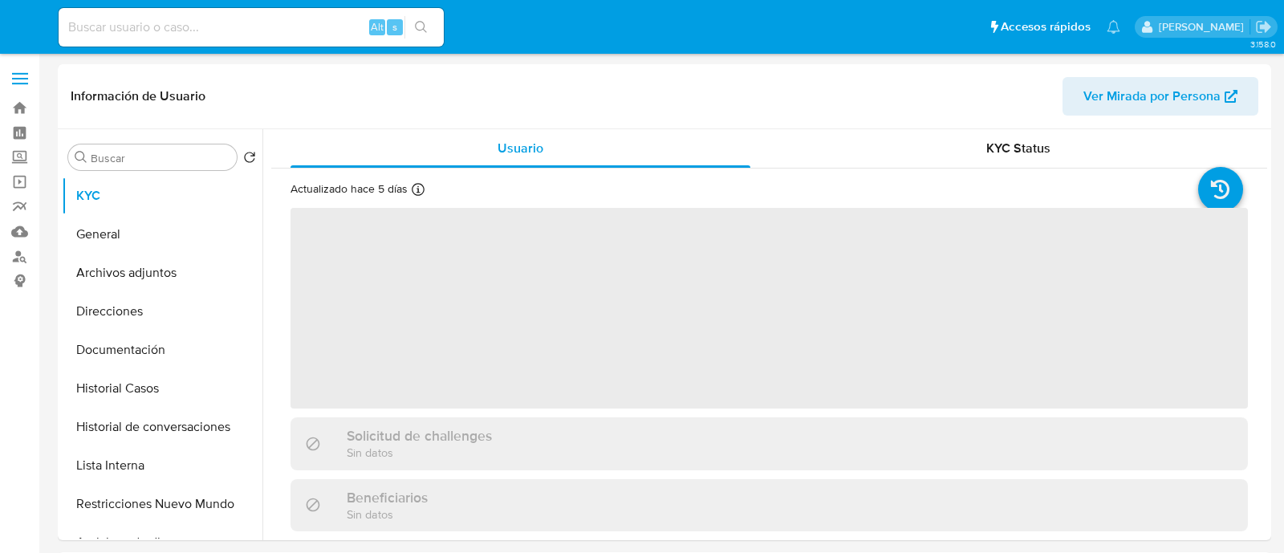
select select "10"
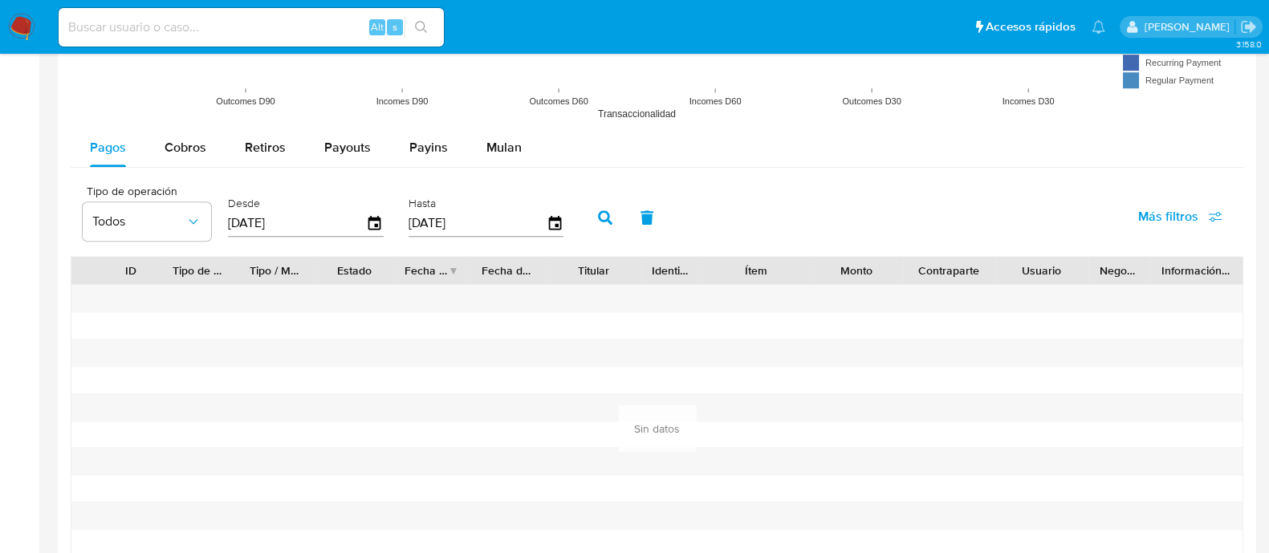
scroll to position [1404, 0]
click at [512, 136] on span "Mulan" at bounding box center [503, 145] width 35 height 18
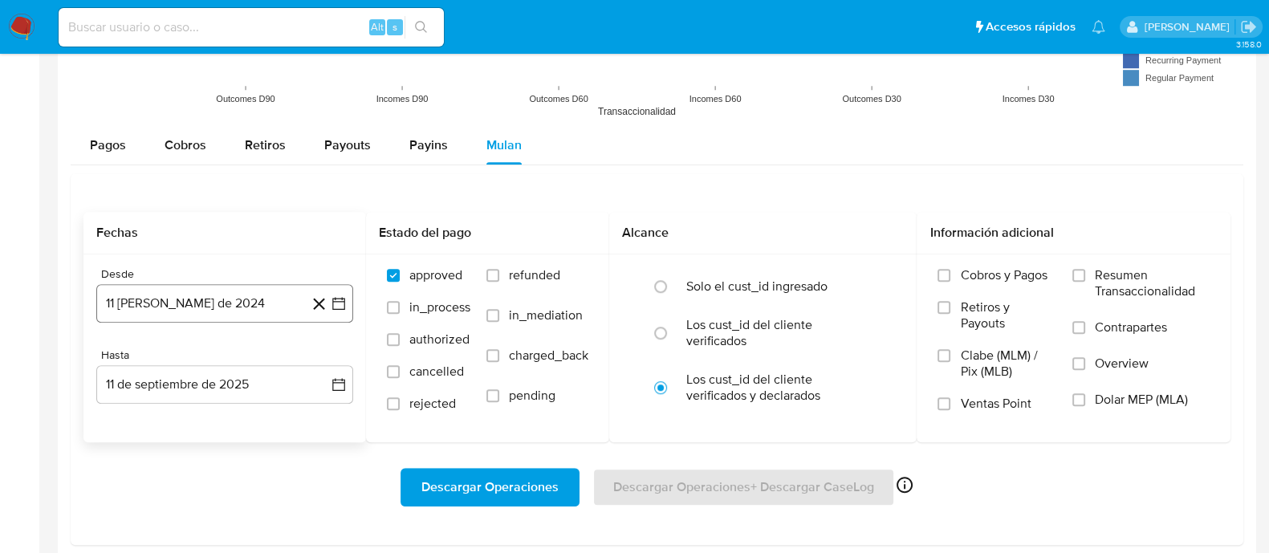
click at [178, 304] on button "11 [PERSON_NAME] de 2024" at bounding box center [224, 303] width 257 height 39
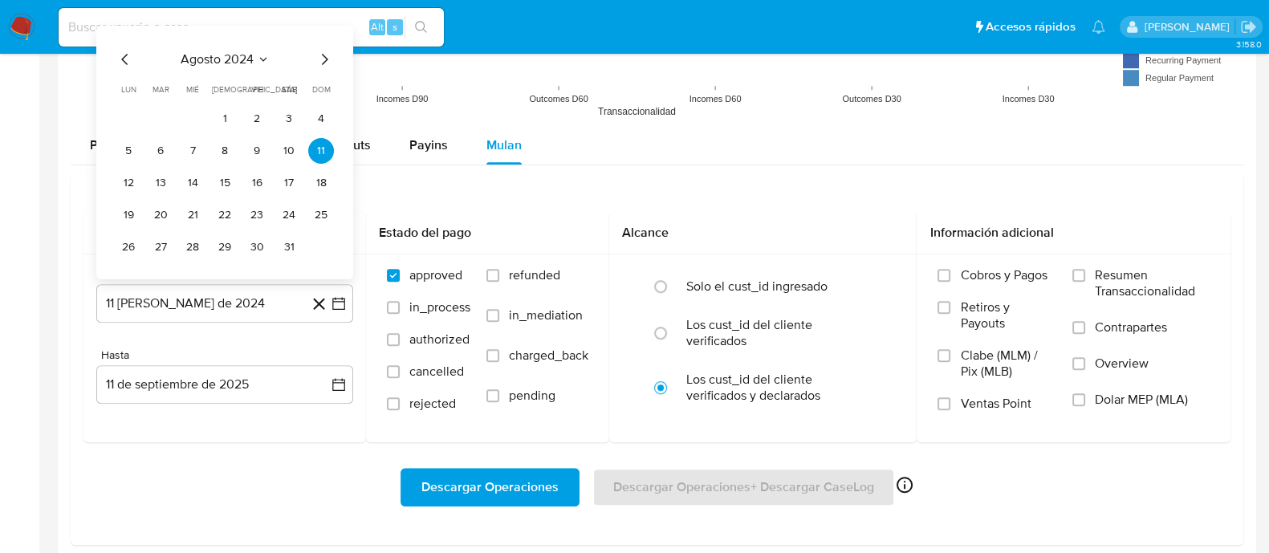
click at [224, 106] on button "1" at bounding box center [225, 119] width 26 height 26
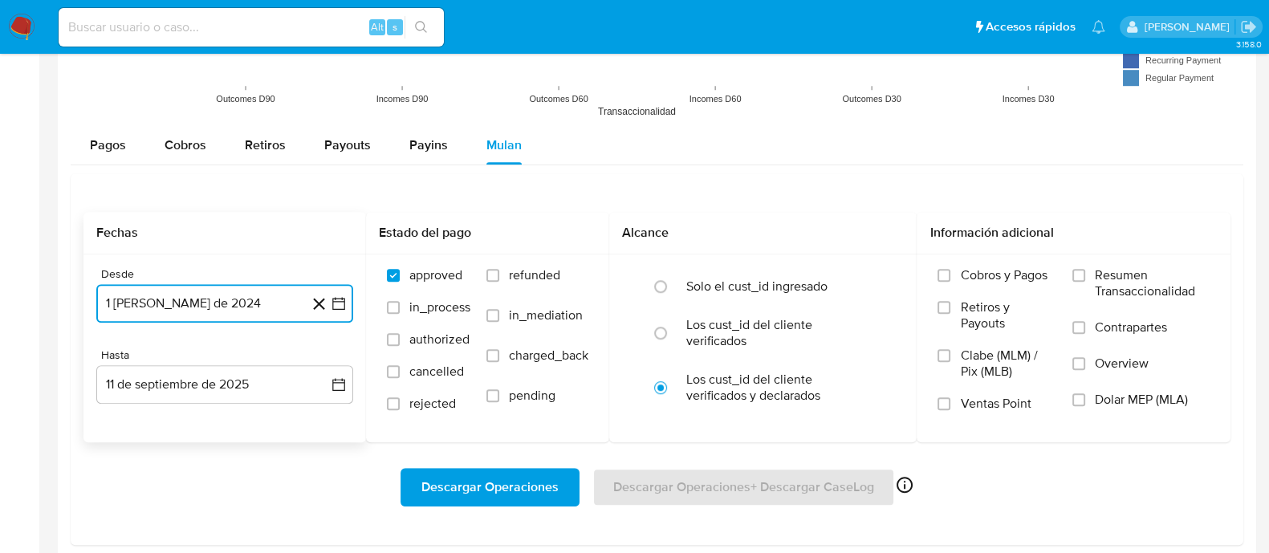
click at [181, 287] on button "1 [PERSON_NAME] de 2024" at bounding box center [224, 303] width 257 height 39
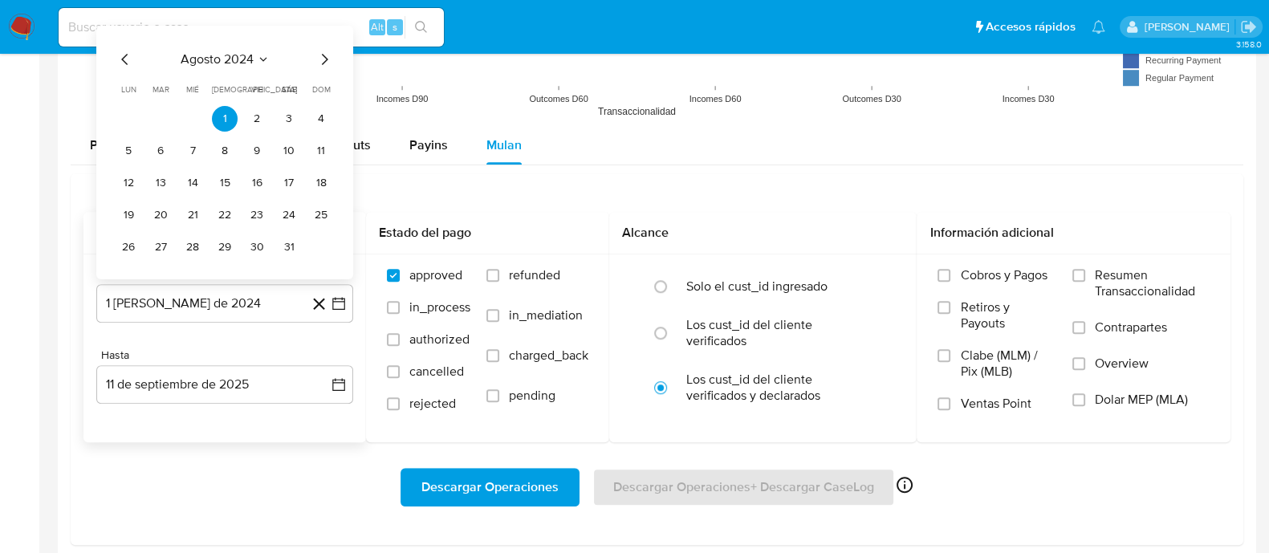
click at [326, 67] on div "agosto 2024 agosto 2024 lun lunes mar martes mié miércoles jue jueves vie viern…" at bounding box center [225, 155] width 218 height 210
click at [326, 60] on icon "Mes siguiente" at bounding box center [324, 59] width 19 height 19
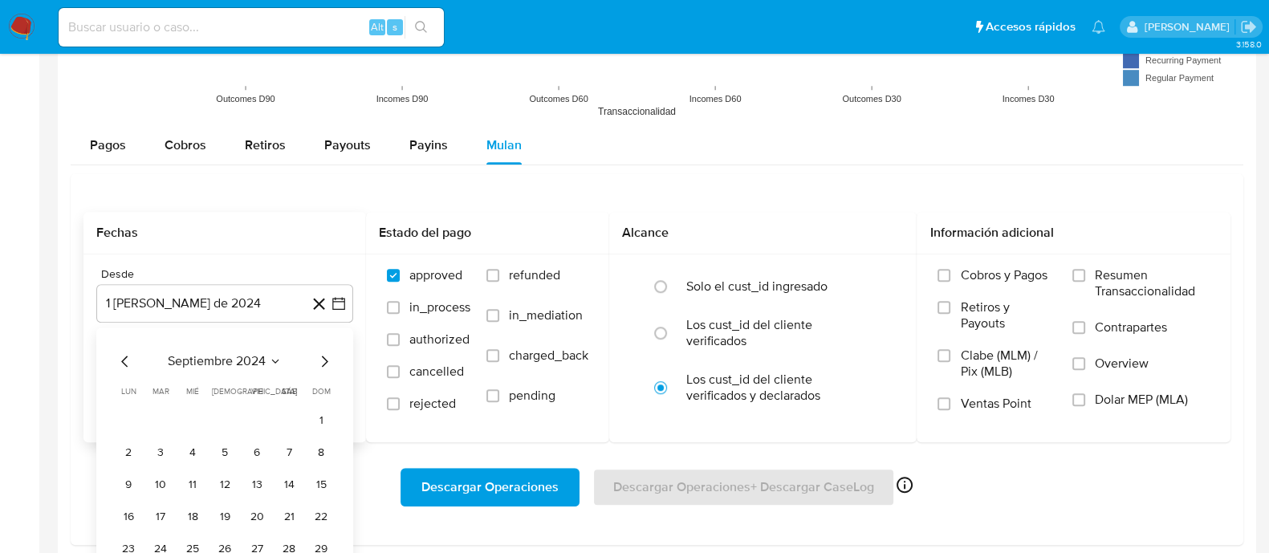
click at [320, 353] on icon "Mes siguiente" at bounding box center [324, 361] width 19 height 19
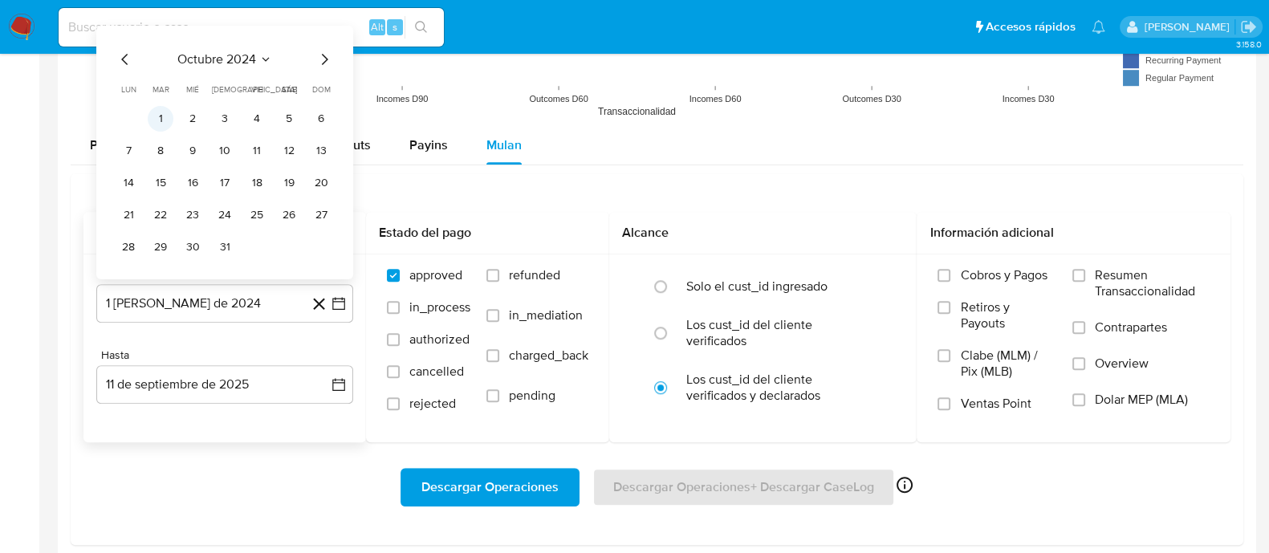
click at [156, 116] on button "1" at bounding box center [161, 119] width 26 height 26
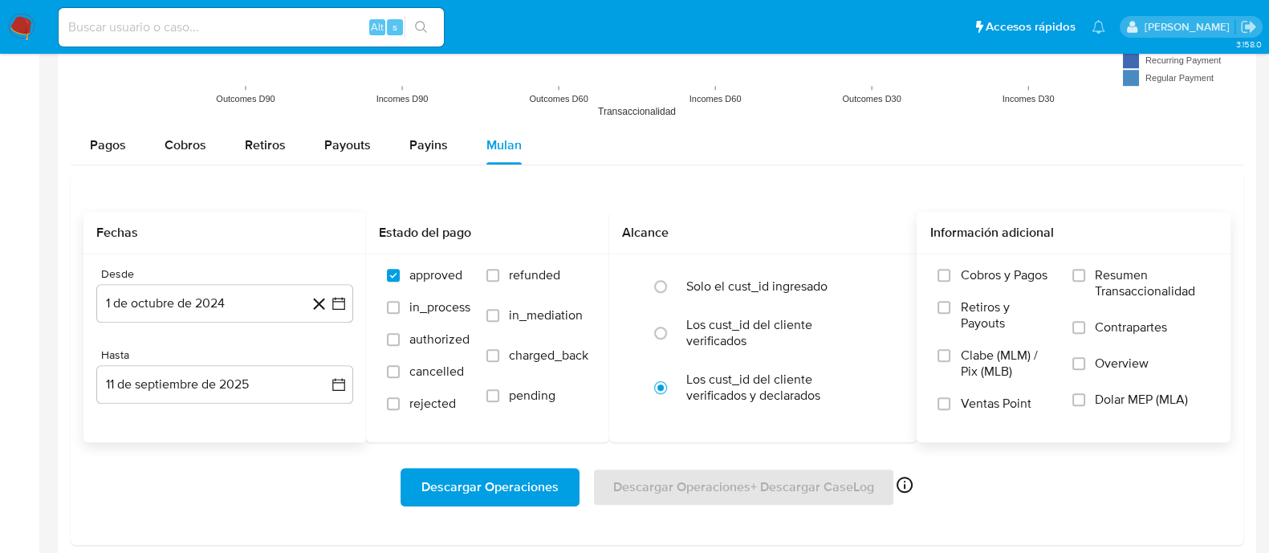
click at [1141, 399] on span "Dolar MEP (MLA)" at bounding box center [1141, 400] width 93 height 16
click at [1085, 399] on input "Dolar MEP (MLA)" at bounding box center [1078, 399] width 13 height 13
click at [535, 478] on span "Descargar Operaciones" at bounding box center [489, 487] width 137 height 35
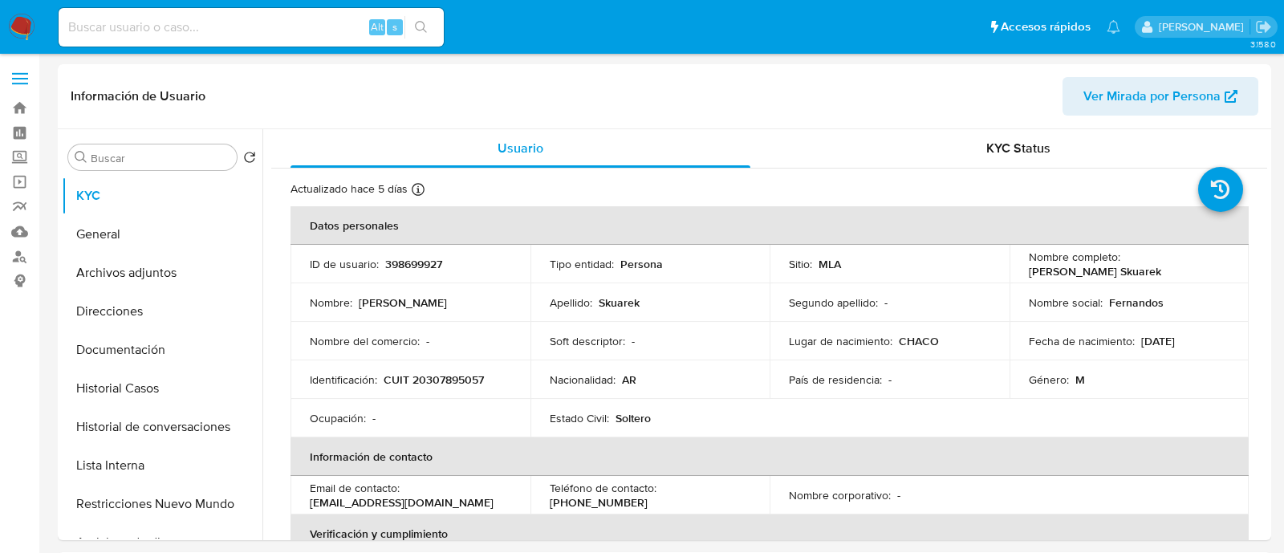
select select "10"
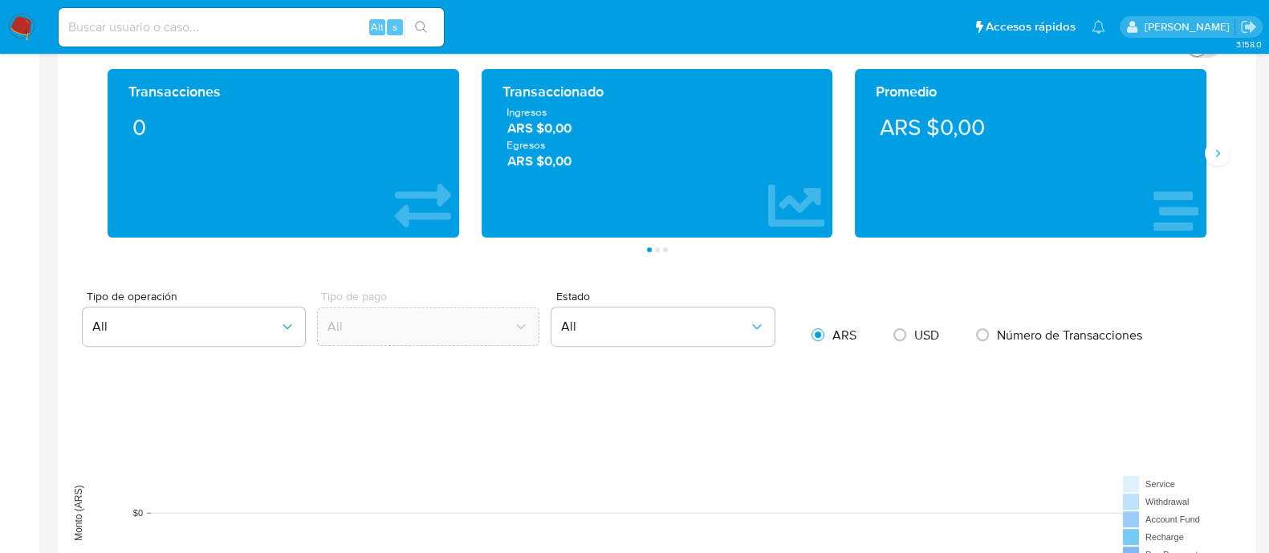
scroll to position [903, 0]
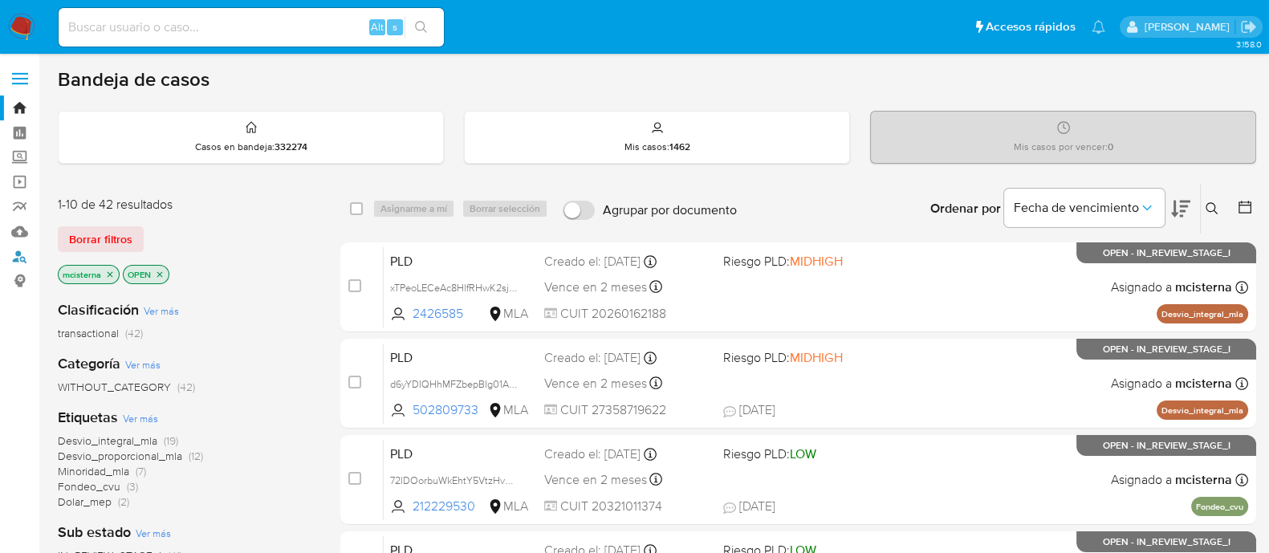
drag, startPoint x: 20, startPoint y: 262, endPoint x: 52, endPoint y: 256, distance: 32.7
click at [20, 262] on link "Buscador de personas" at bounding box center [95, 256] width 191 height 25
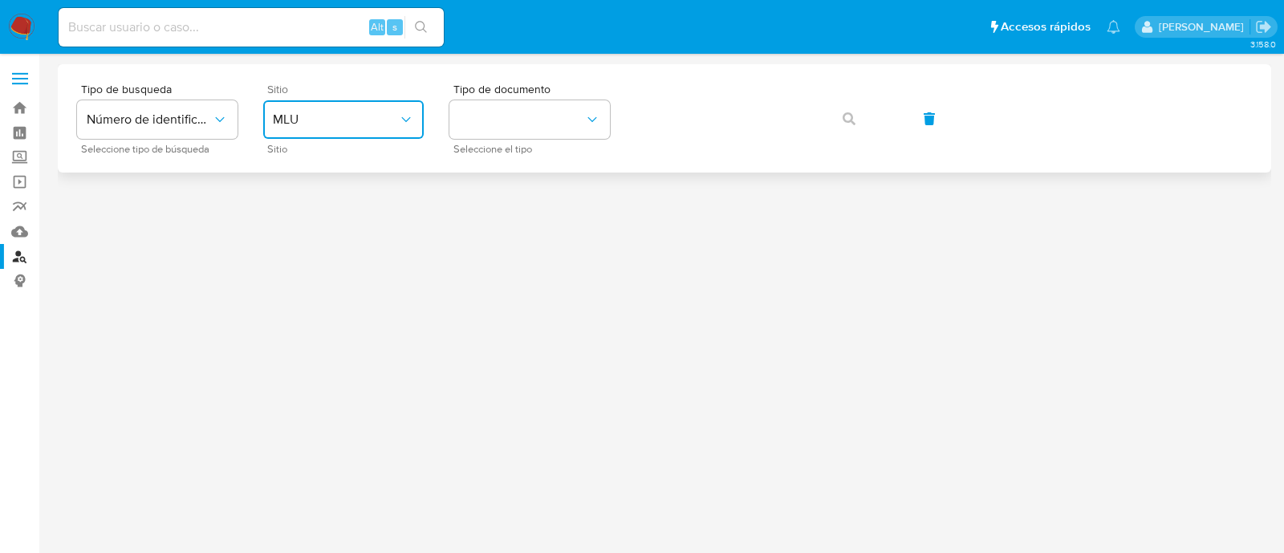
click at [390, 120] on span "MLU" at bounding box center [335, 120] width 125 height 16
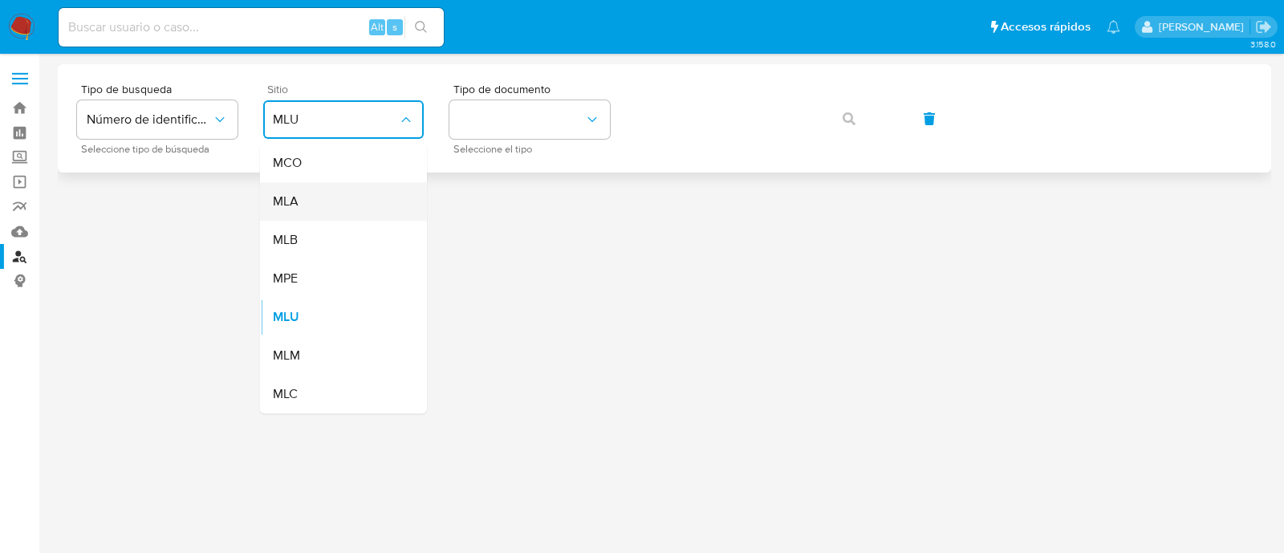
click at [349, 195] on div "MLA" at bounding box center [339, 201] width 132 height 39
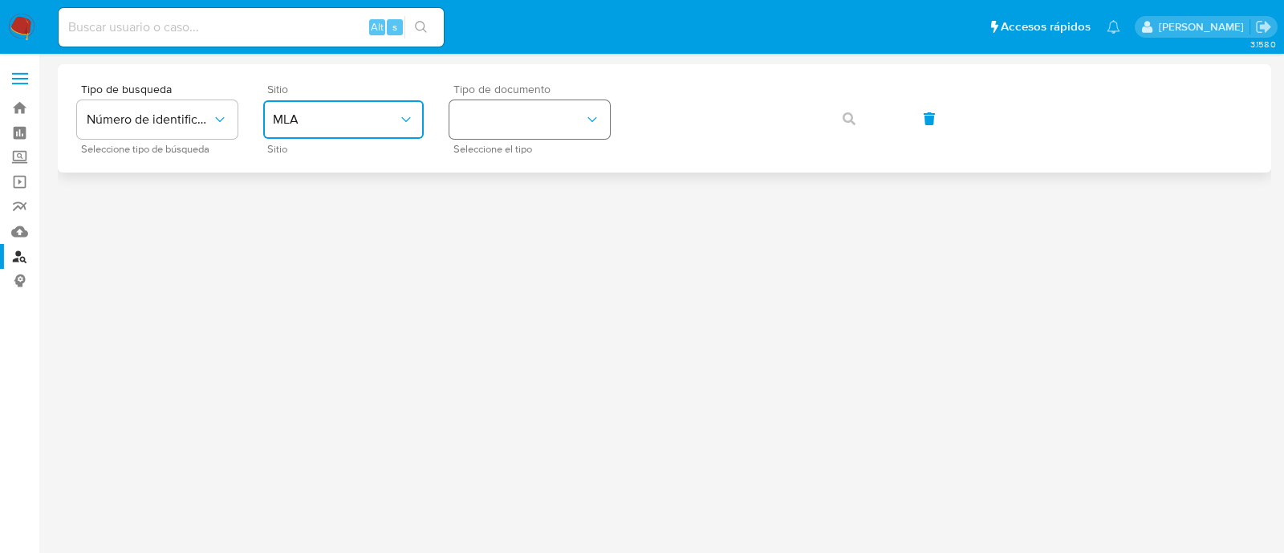
click at [502, 120] on button "identificationType" at bounding box center [529, 119] width 161 height 39
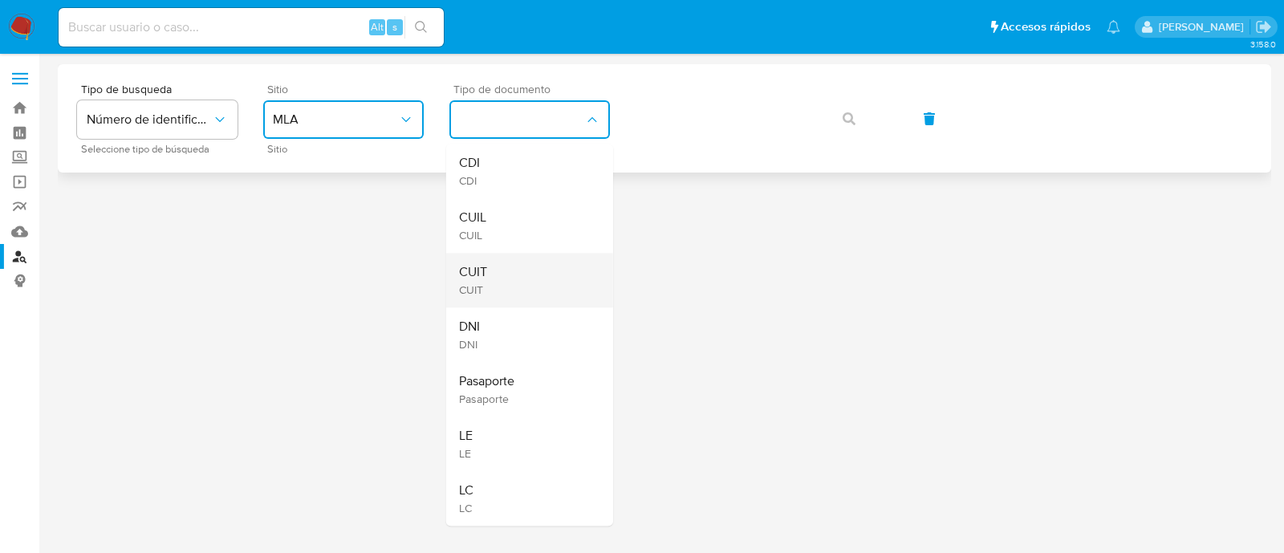
click at [490, 268] on div "CUIT CUIT" at bounding box center [525, 280] width 132 height 55
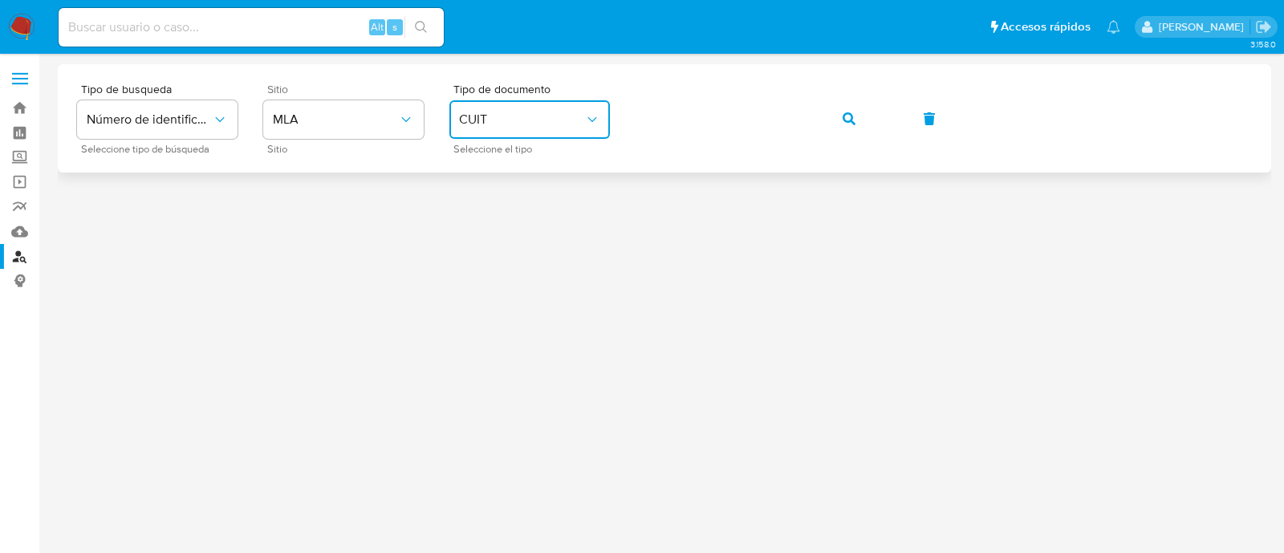
drag, startPoint x: 816, startPoint y: 120, endPoint x: 783, endPoint y: 150, distance: 44.3
click at [816, 120] on div "Tipo de busqueda Número de identificación Seleccione tipo de búsqueda Sitio MLA…" at bounding box center [664, 118] width 1175 height 70
click at [858, 112] on button "button" at bounding box center [849, 119] width 55 height 39
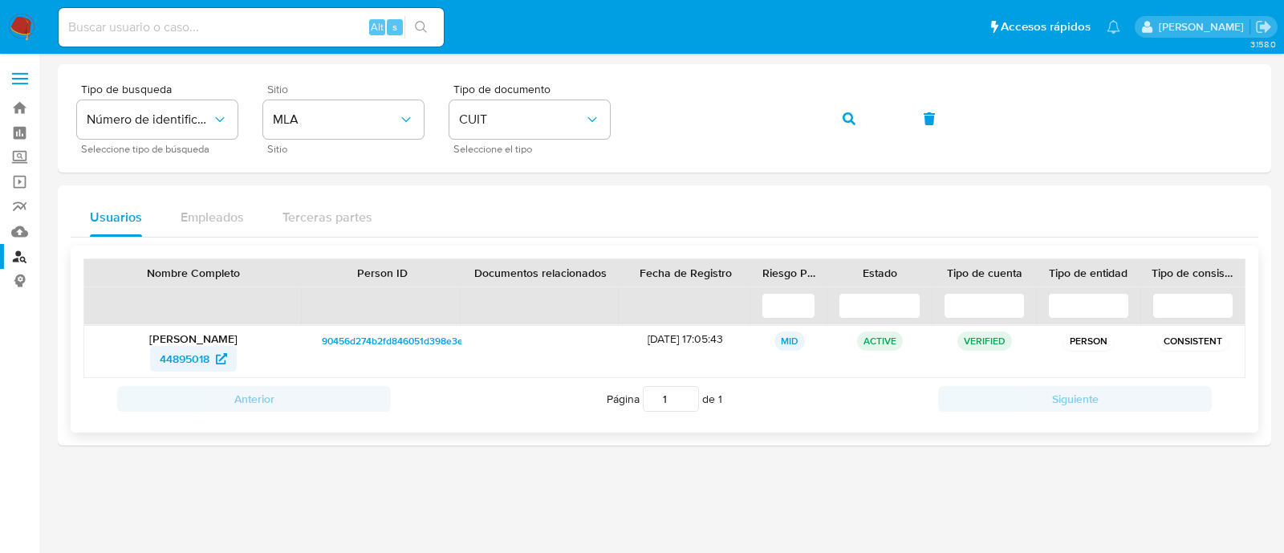
click at [180, 354] on span "44895018" at bounding box center [185, 359] width 50 height 26
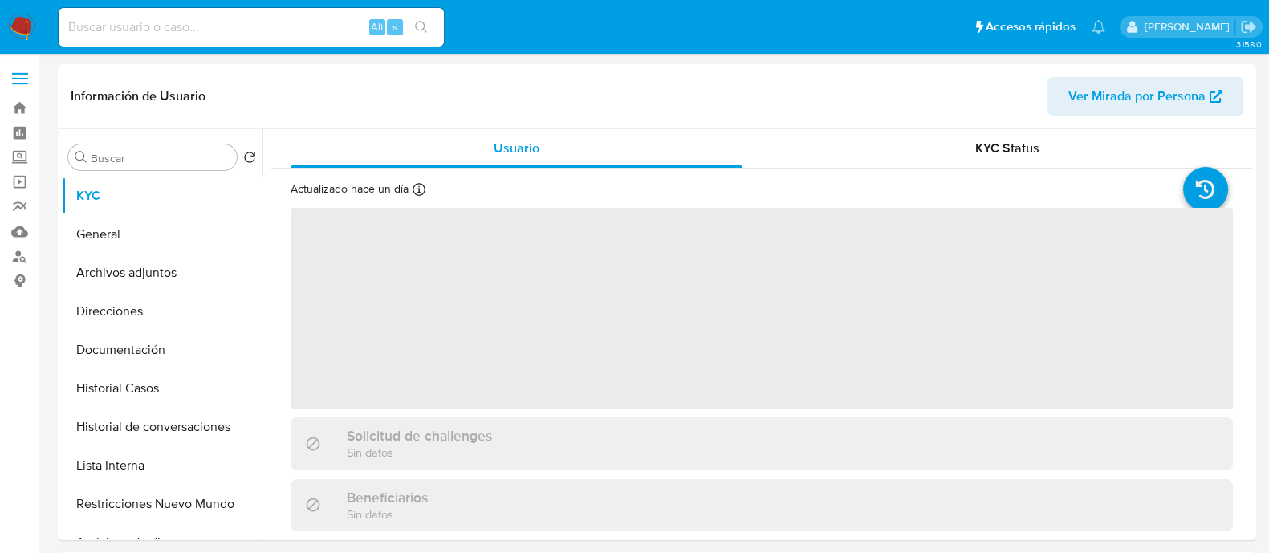
select select "10"
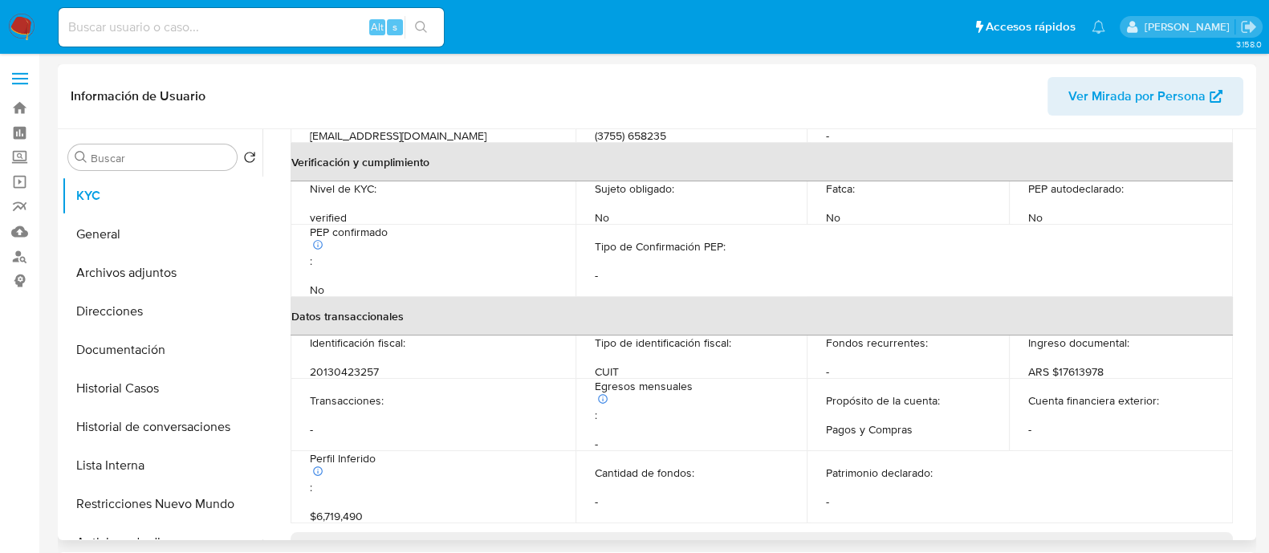
scroll to position [859, 0]
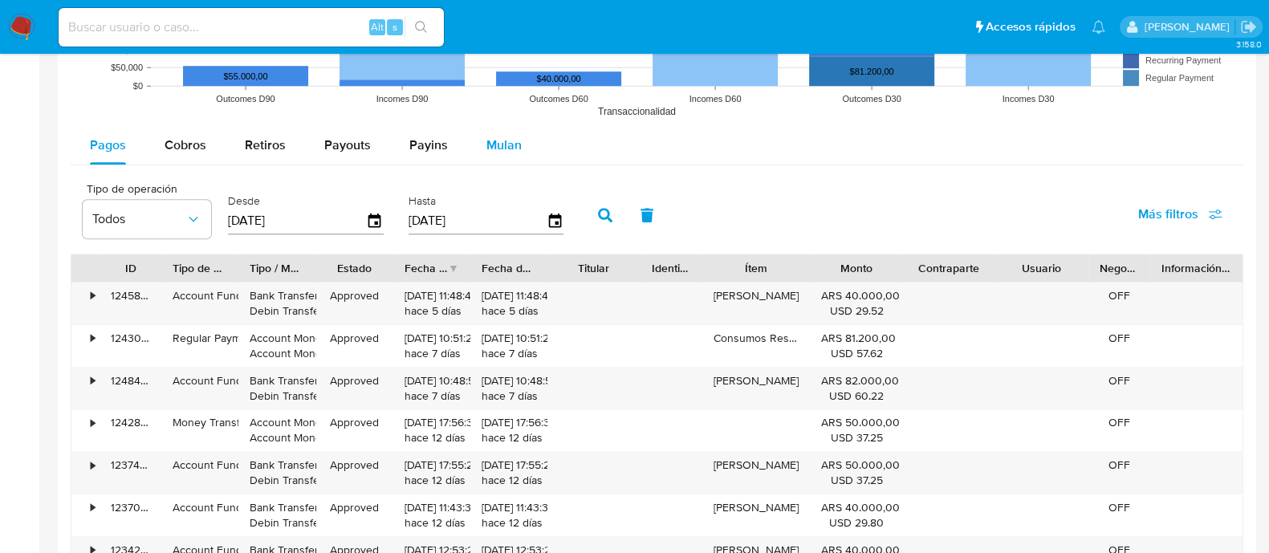
click at [510, 144] on span "Mulan" at bounding box center [503, 145] width 35 height 18
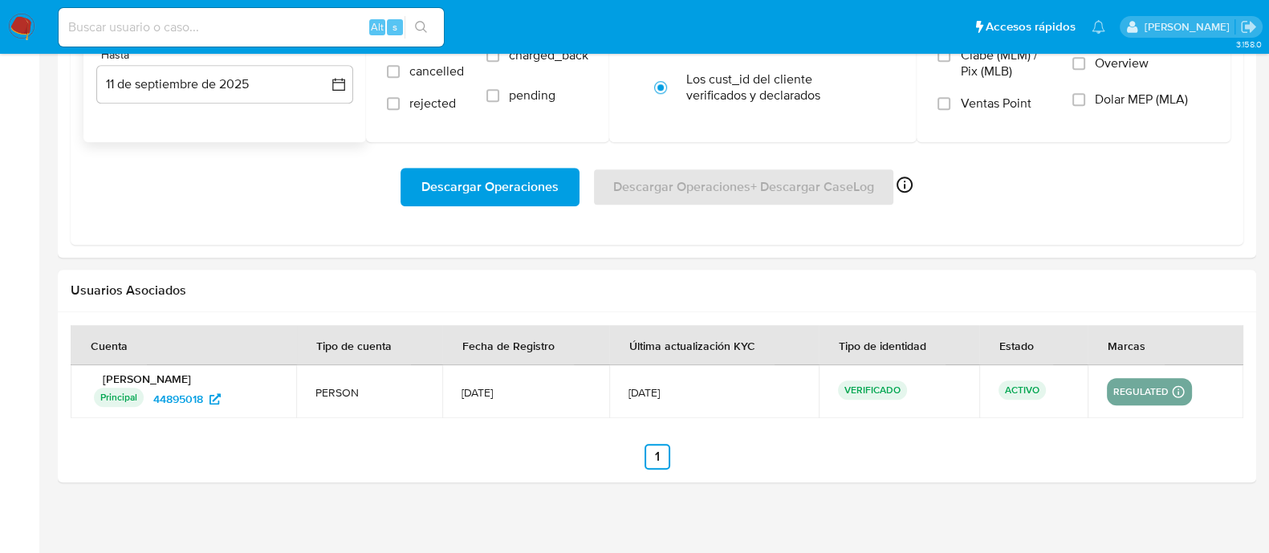
scroll to position [1504, 0]
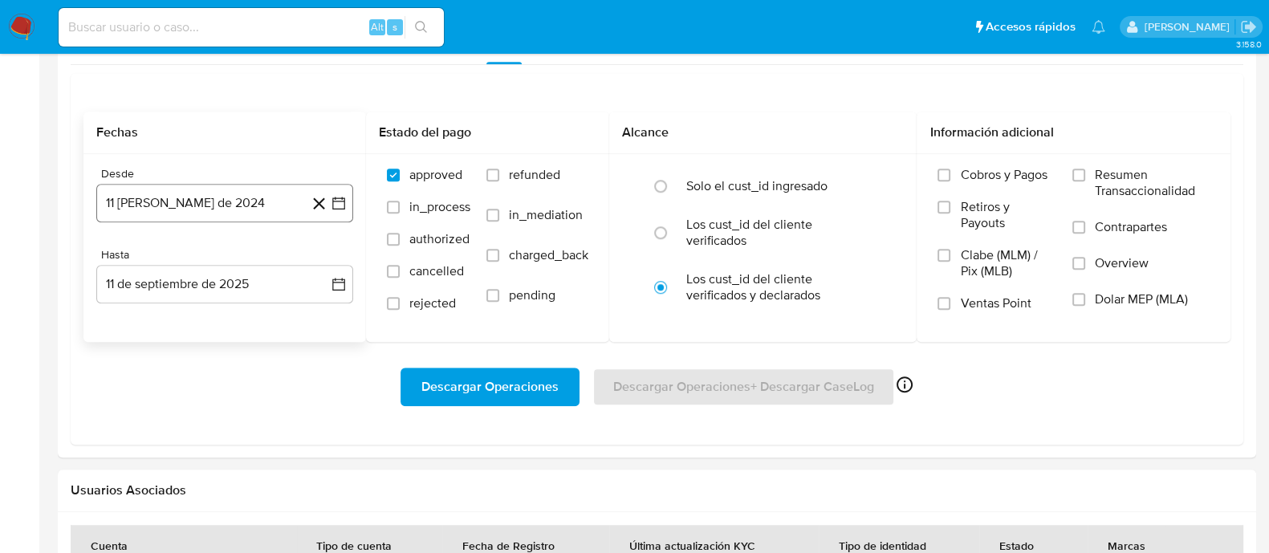
click at [241, 201] on button "11 de agosto de 2024" at bounding box center [224, 203] width 257 height 39
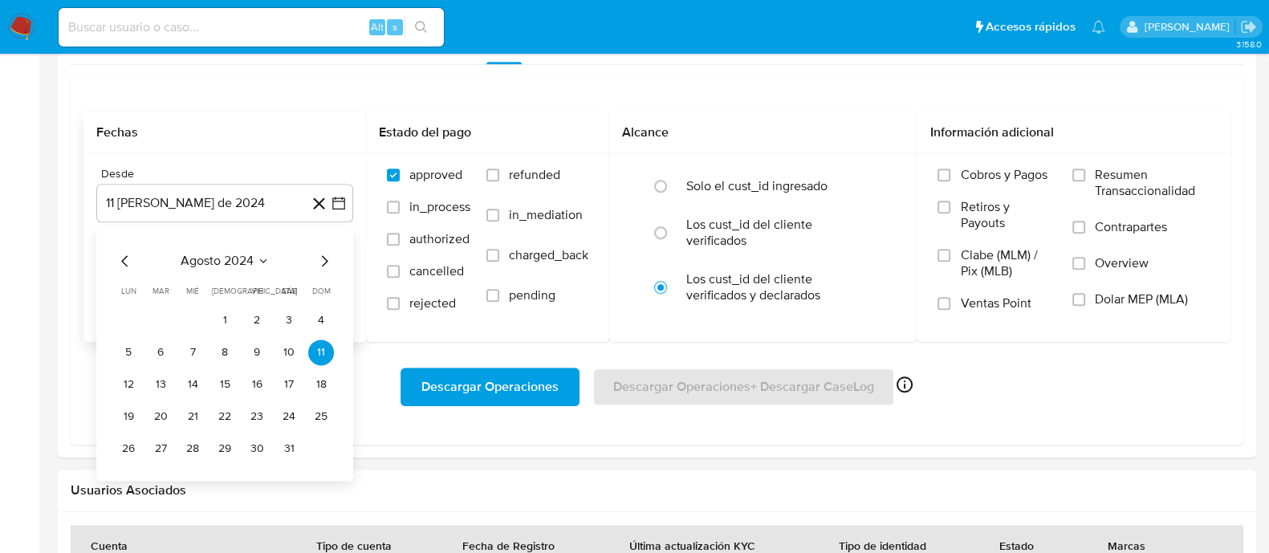
click at [241, 253] on span "agosto 2024" at bounding box center [217, 261] width 73 height 16
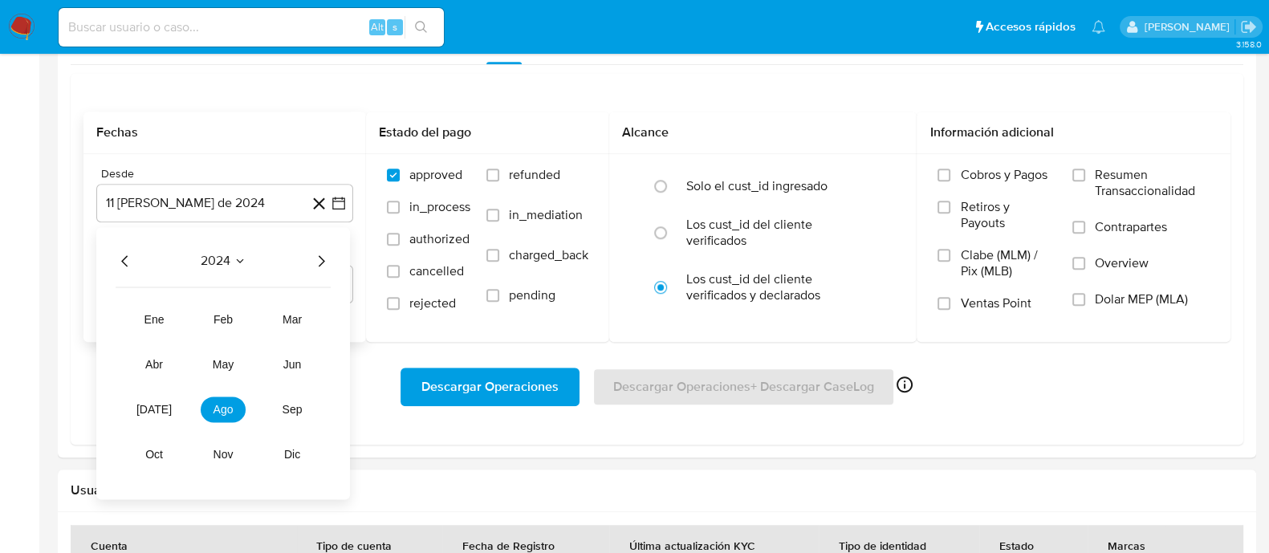
click at [317, 254] on icon "Año siguiente" at bounding box center [320, 260] width 19 height 19
click at [120, 251] on icon "Año anterior" at bounding box center [125, 260] width 19 height 19
click at [161, 459] on button "oct" at bounding box center [154, 454] width 45 height 26
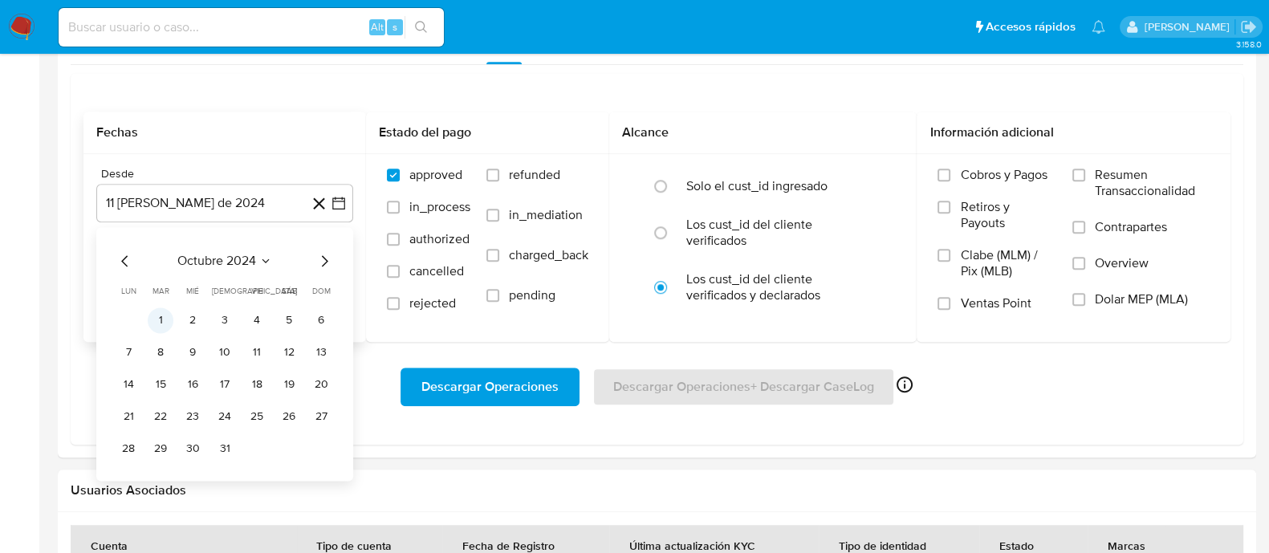
click at [157, 315] on button "1" at bounding box center [161, 320] width 26 height 26
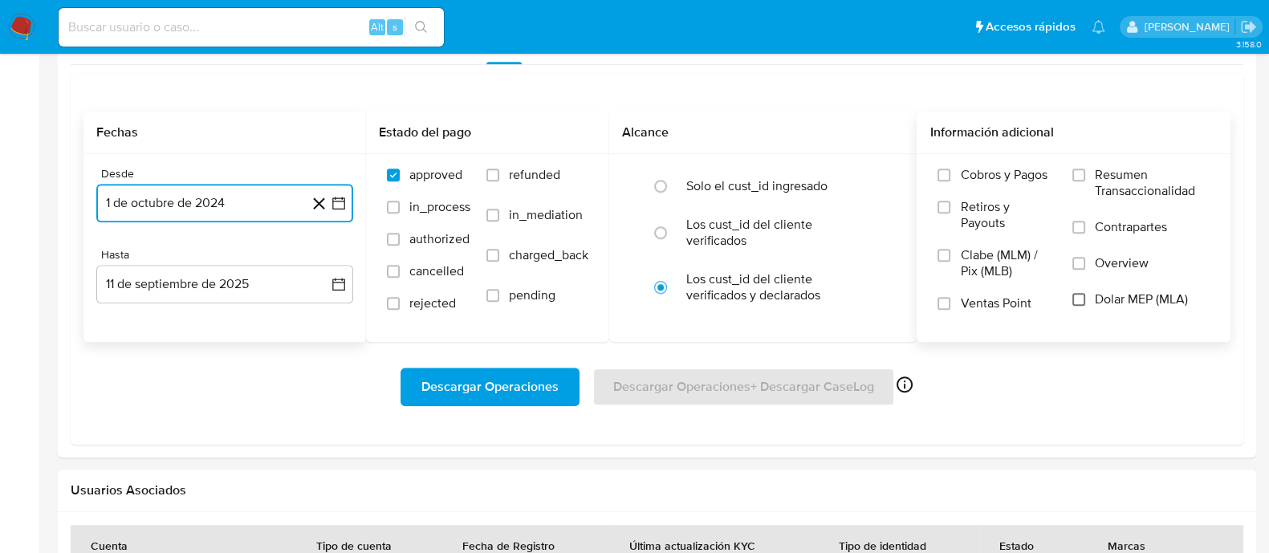
click at [1084, 301] on input "Dolar MEP (MLA)" at bounding box center [1078, 299] width 13 height 13
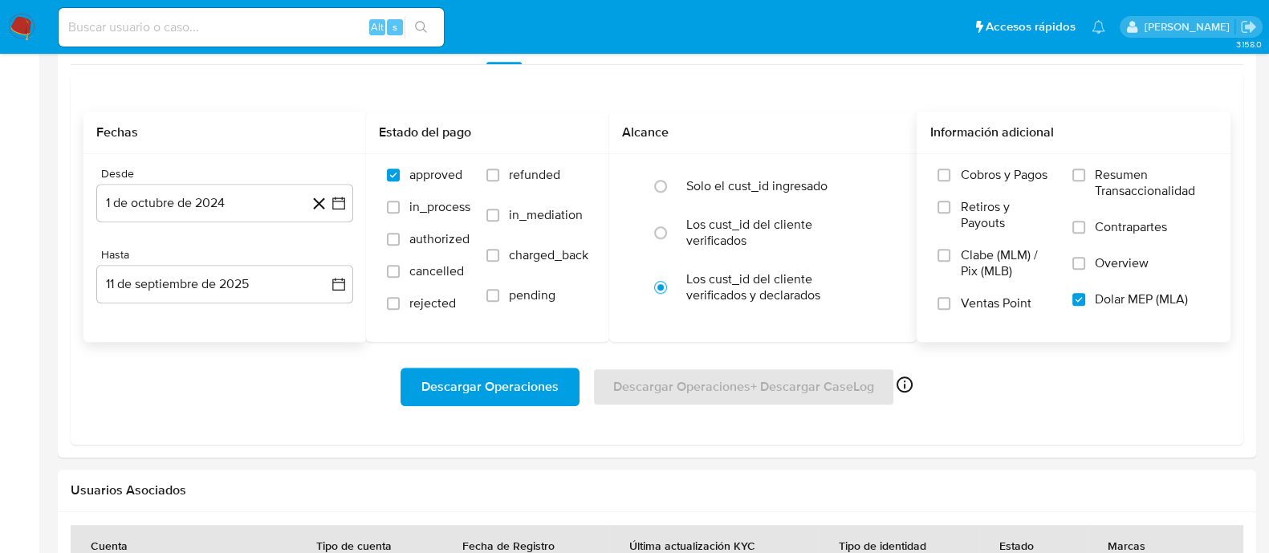
click at [498, 377] on span "Descargar Operaciones" at bounding box center [489, 386] width 137 height 35
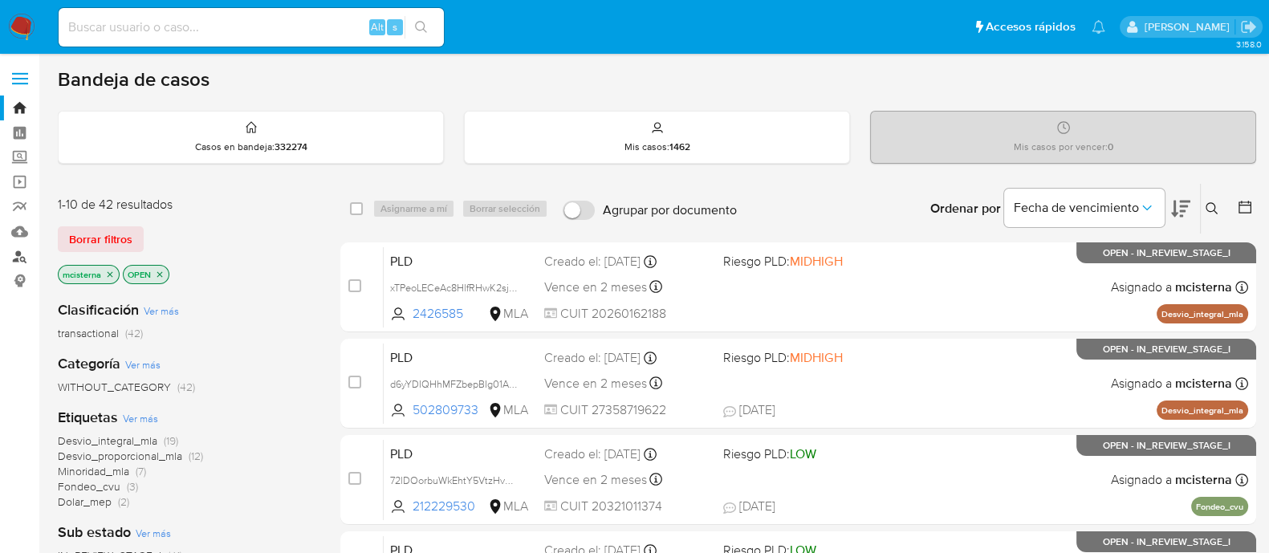
drag, startPoint x: 19, startPoint y: 263, endPoint x: 34, endPoint y: 258, distance: 15.2
click at [19, 263] on link "Buscador de personas" at bounding box center [95, 256] width 191 height 25
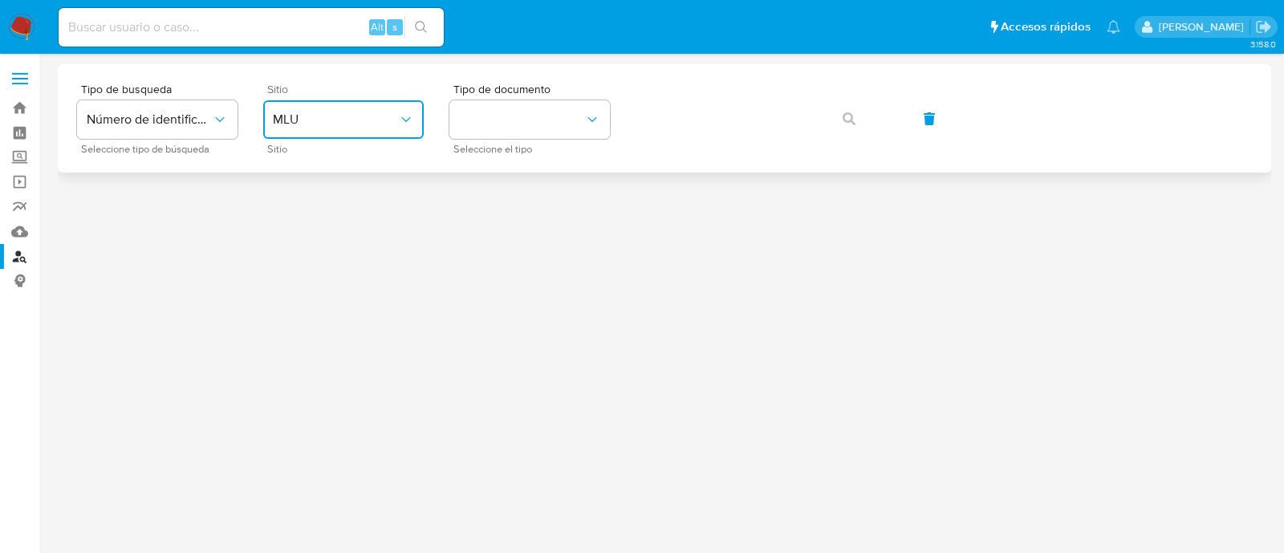
click at [358, 116] on span "MLU" at bounding box center [335, 120] width 125 height 16
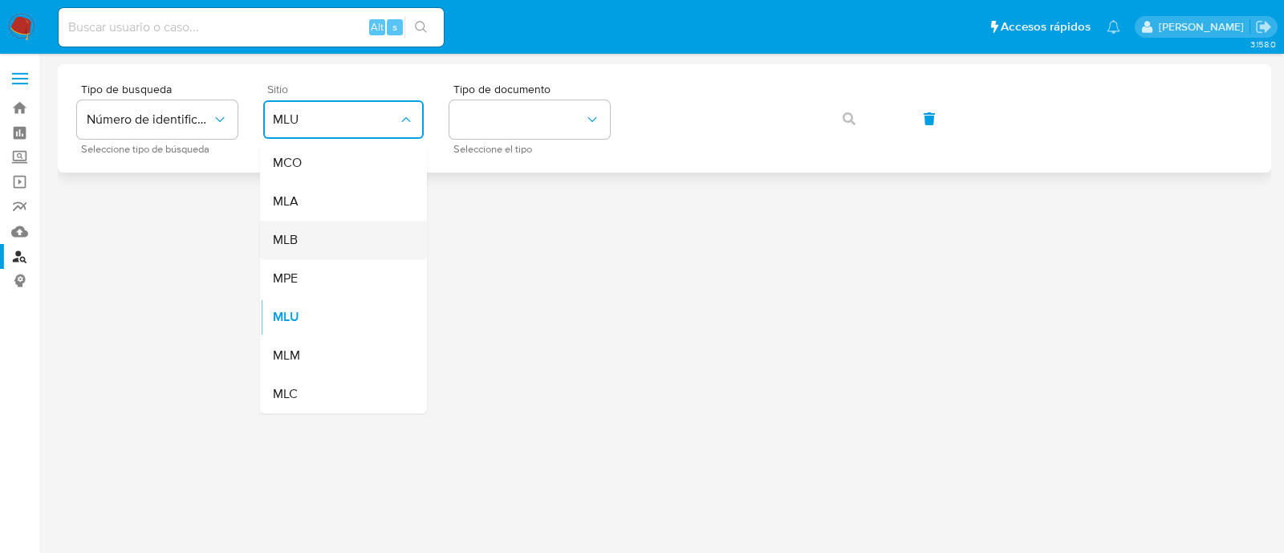
click at [355, 237] on div "MLB" at bounding box center [339, 240] width 132 height 39
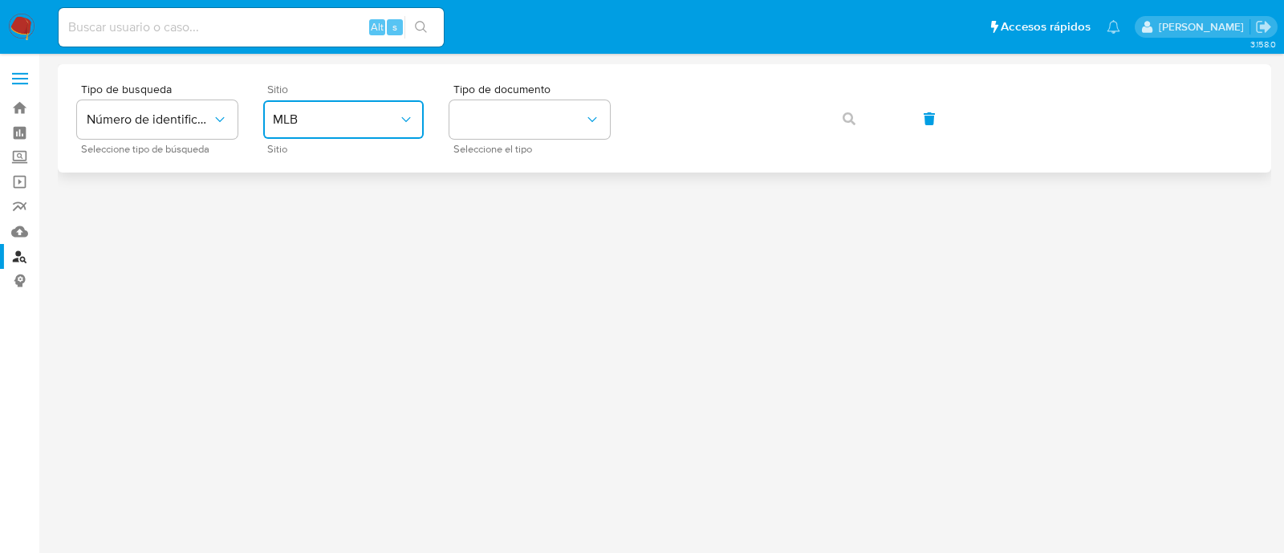
click at [355, 237] on div at bounding box center [665, 274] width 1214 height 421
drag, startPoint x: 356, startPoint y: 237, endPoint x: 352, endPoint y: 210, distance: 26.7
click at [352, 210] on div at bounding box center [665, 274] width 1214 height 421
click at [352, 126] on span "MLB" at bounding box center [335, 120] width 125 height 16
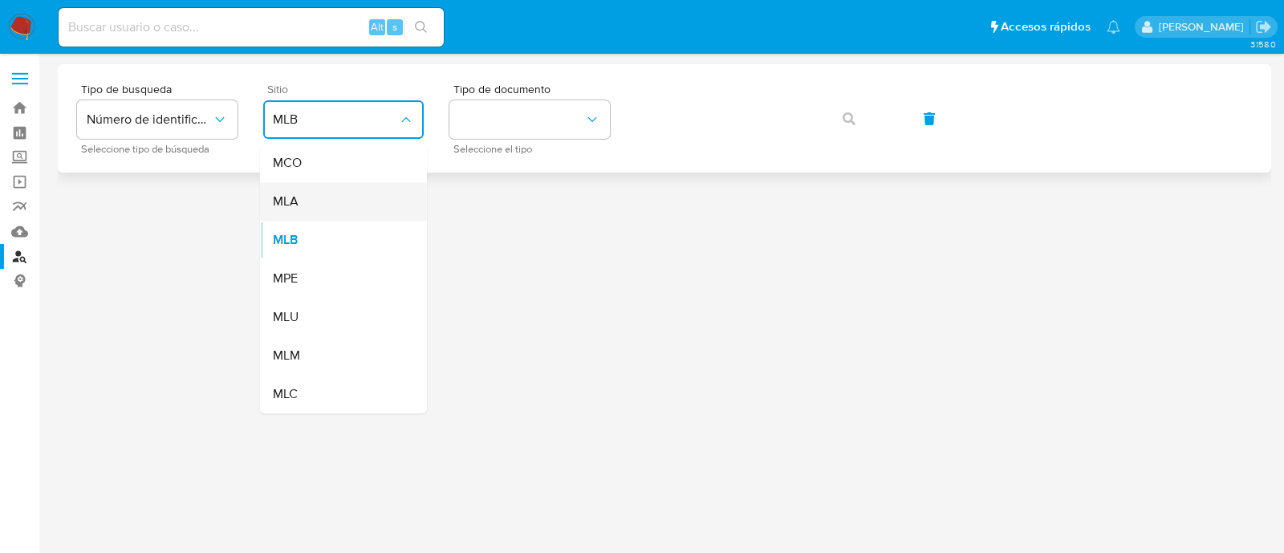
click at [345, 209] on div "MLA" at bounding box center [339, 201] width 132 height 39
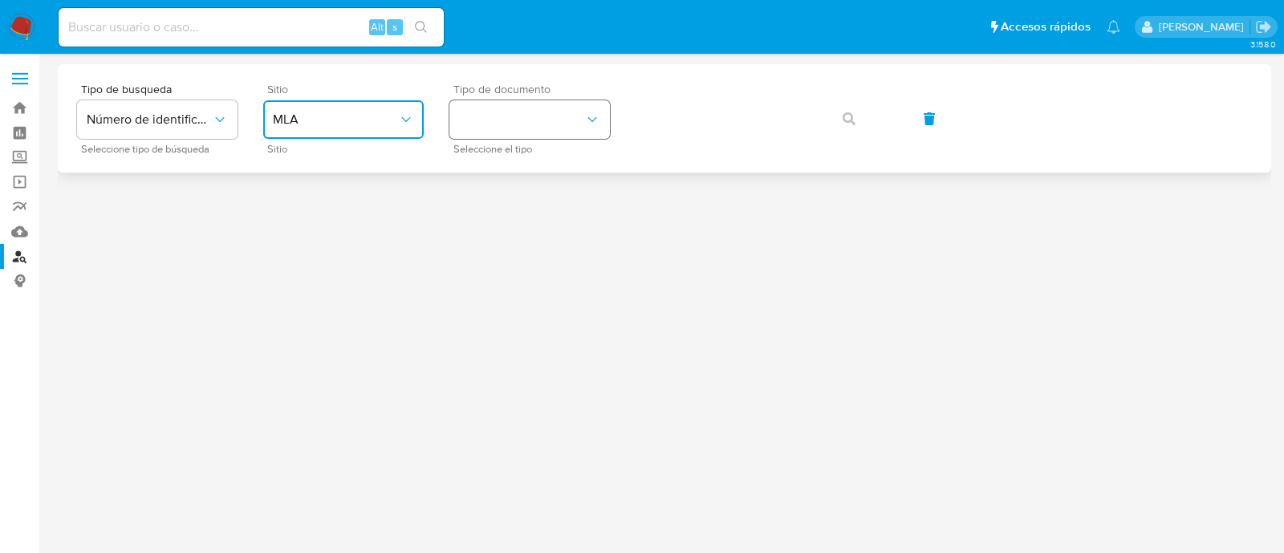
click at [500, 128] on button "identificationType" at bounding box center [529, 119] width 161 height 39
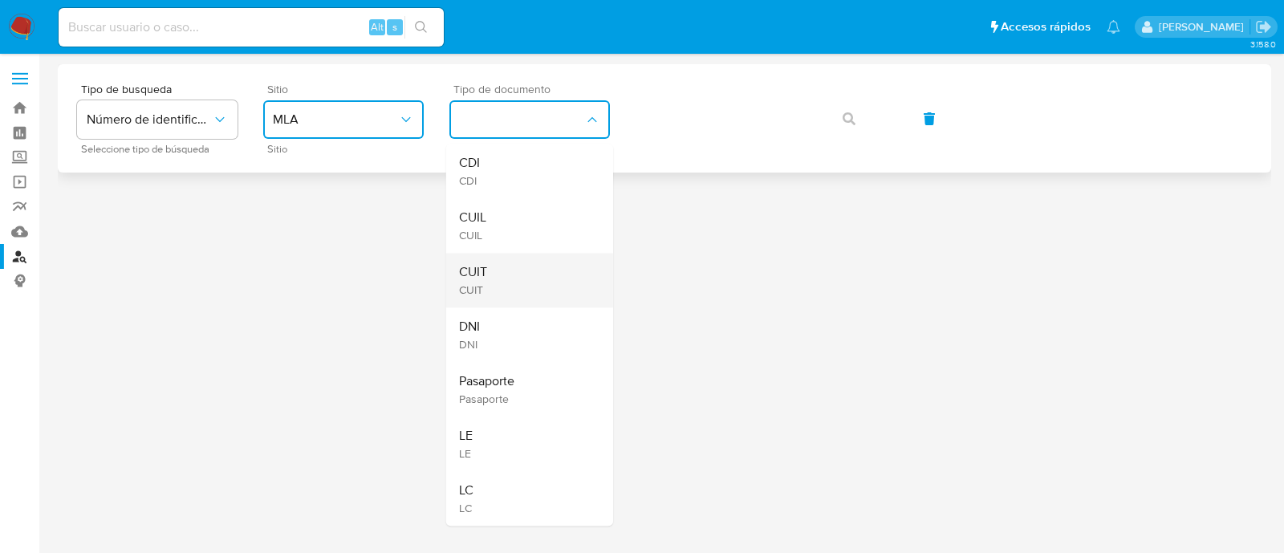
click at [532, 291] on div "CUIT CUIT" at bounding box center [525, 280] width 132 height 55
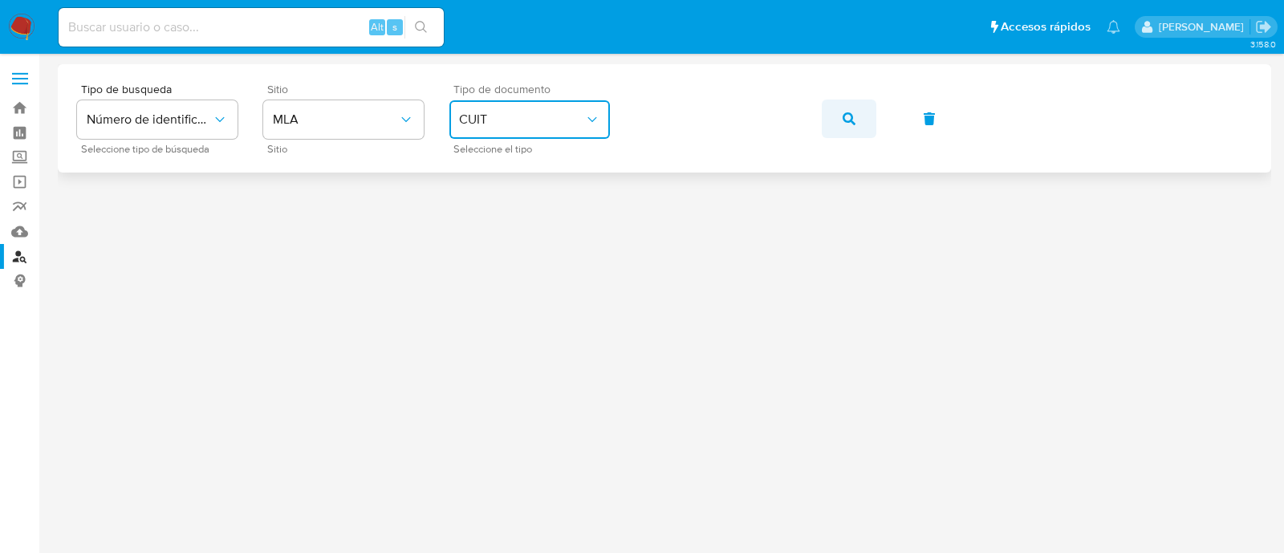
click at [848, 112] on icon "button" at bounding box center [849, 118] width 13 height 13
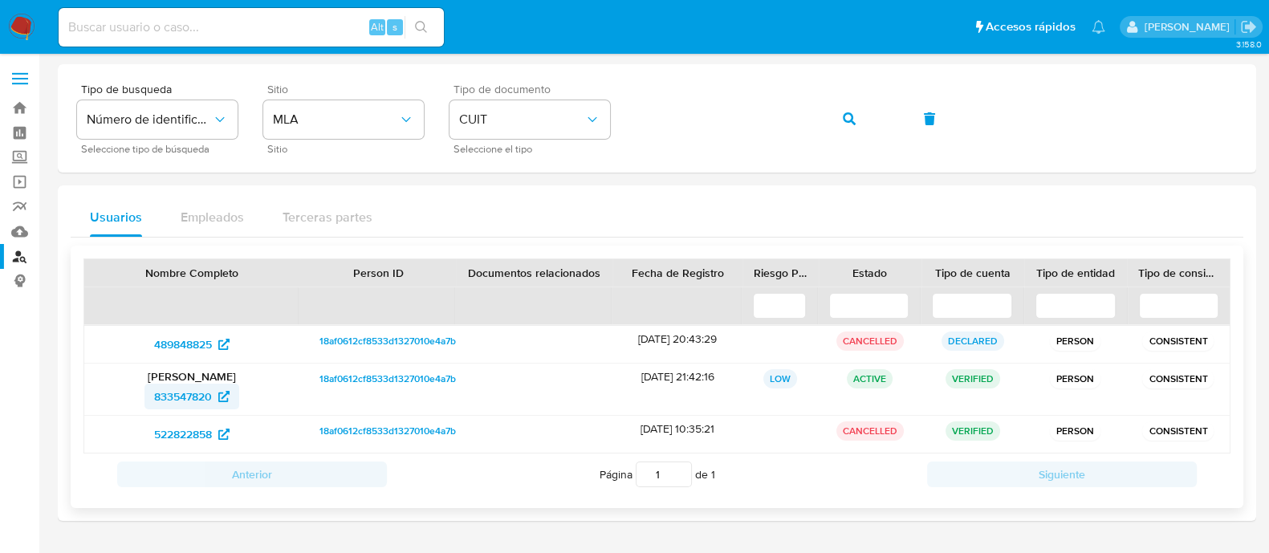
click at [165, 391] on span "833547820" at bounding box center [183, 397] width 58 height 26
click at [211, 434] on span "522822858" at bounding box center [183, 434] width 58 height 26
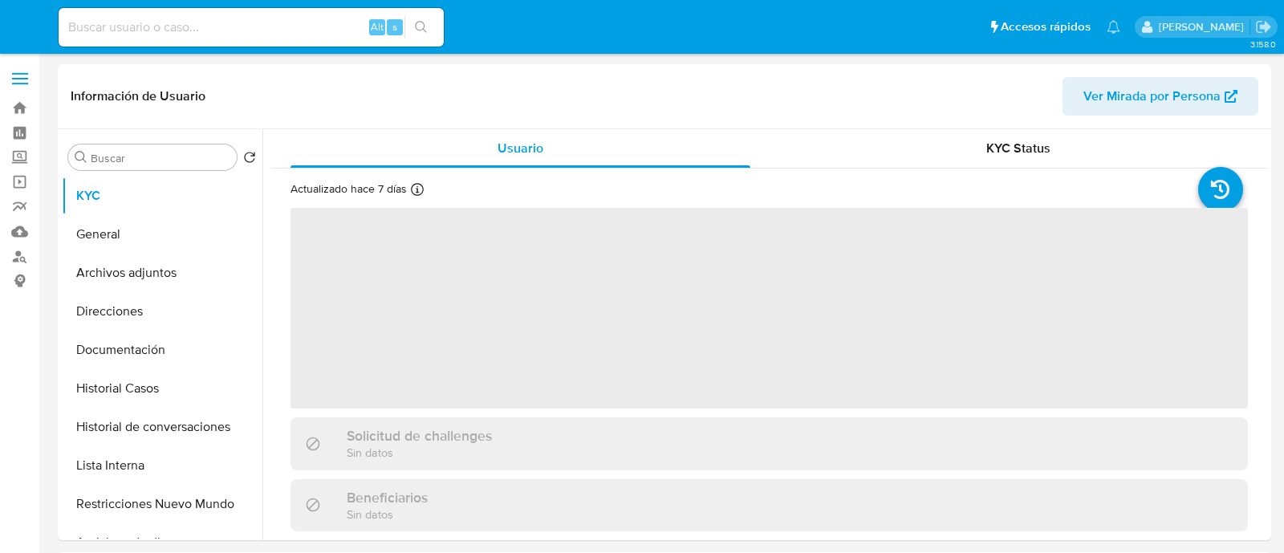
select select "10"
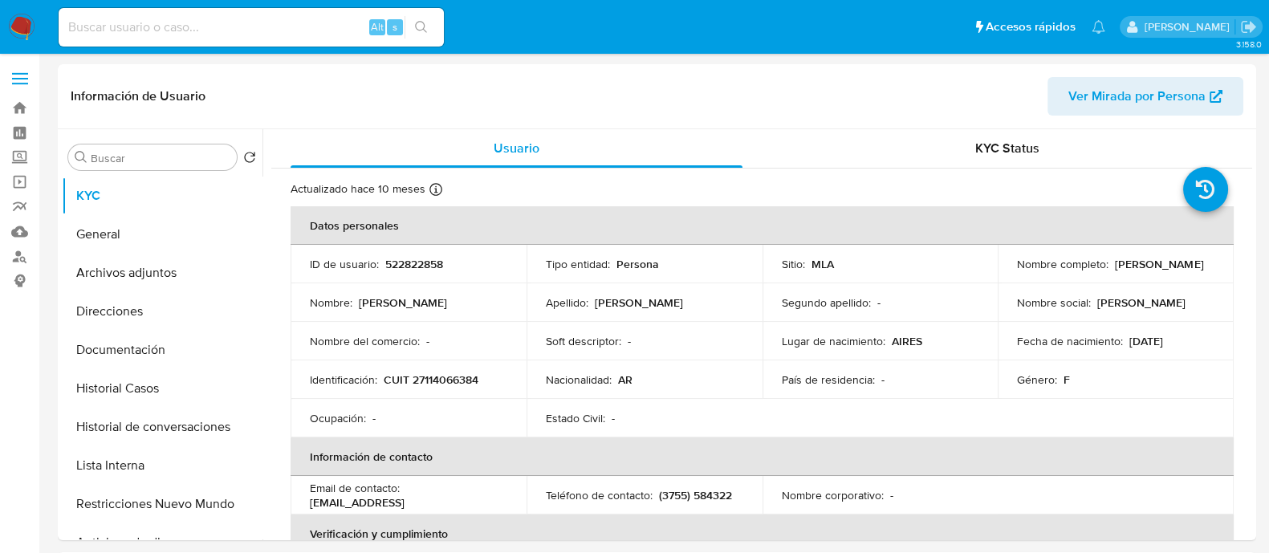
select select "10"
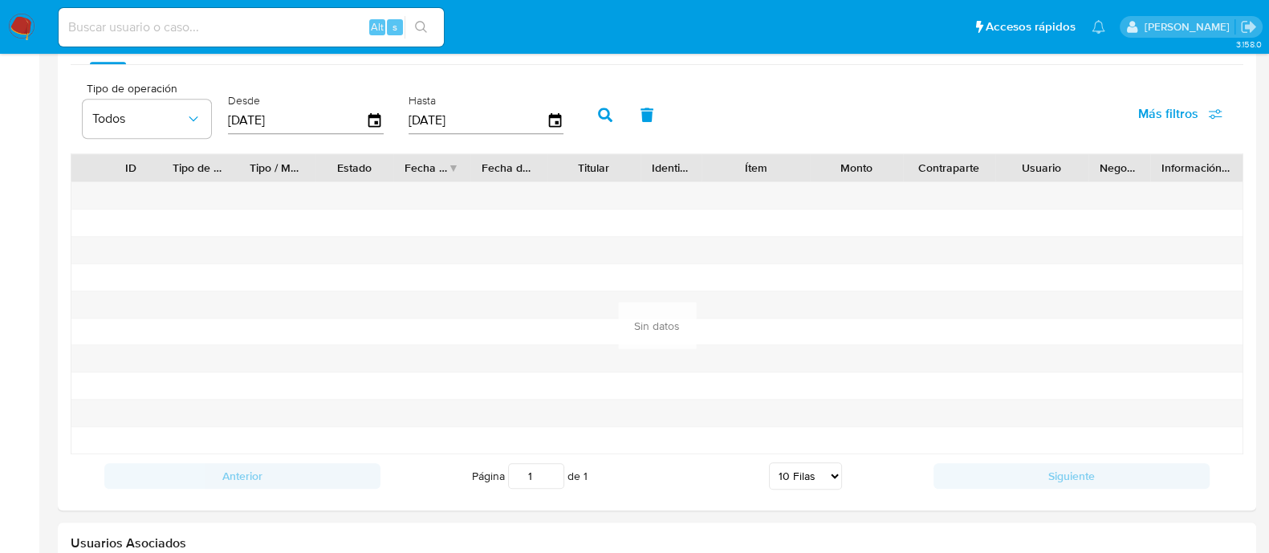
scroll to position [1303, 0]
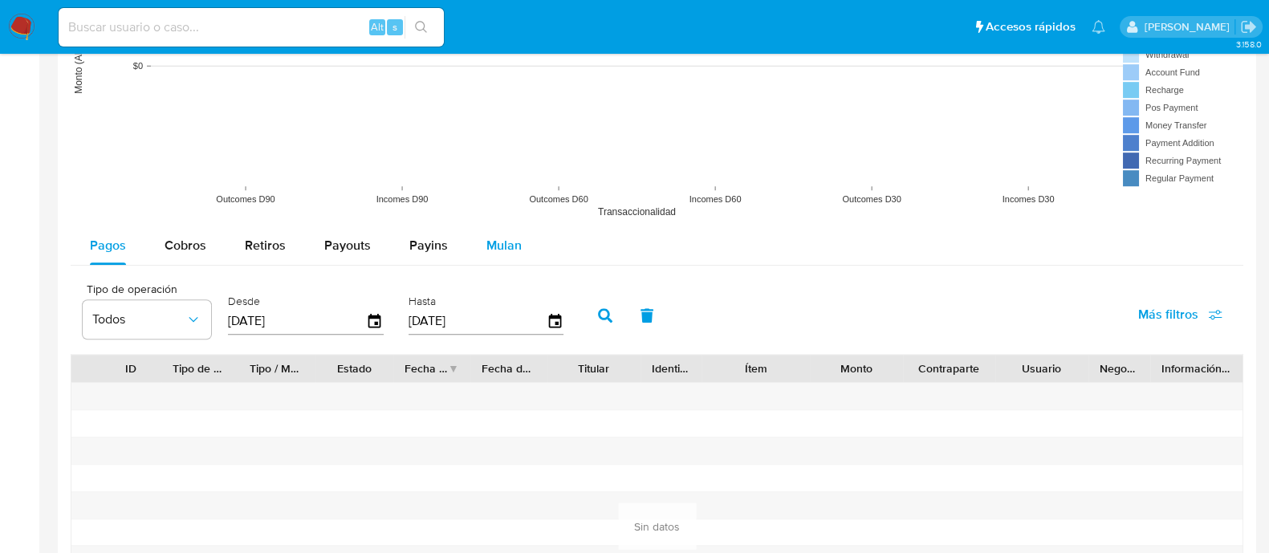
click at [494, 251] on span "Mulan" at bounding box center [503, 245] width 35 height 18
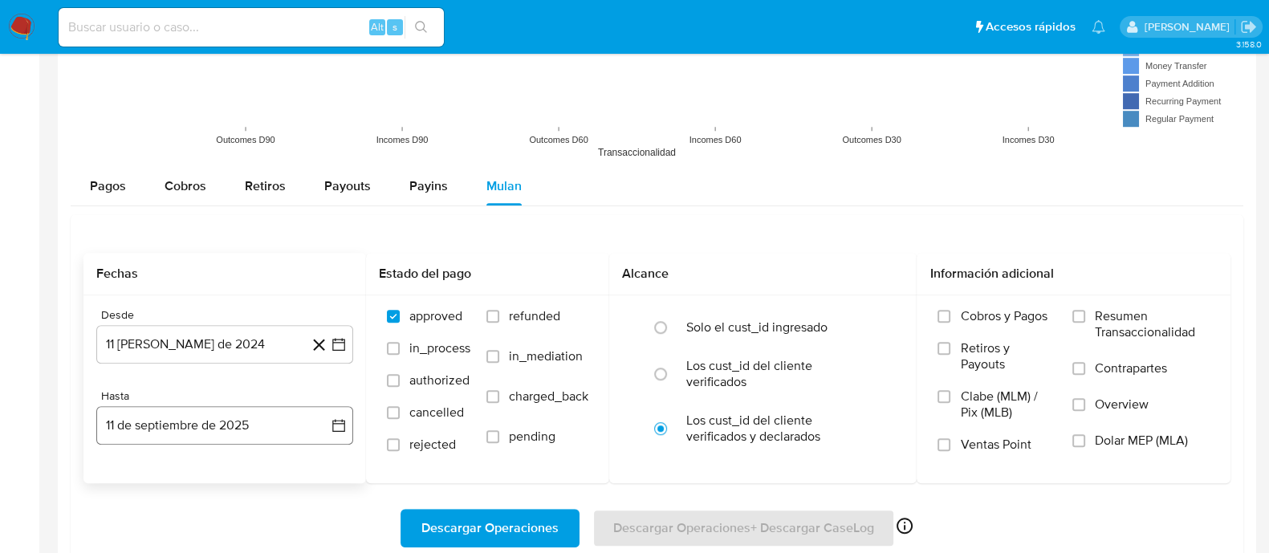
scroll to position [1404, 0]
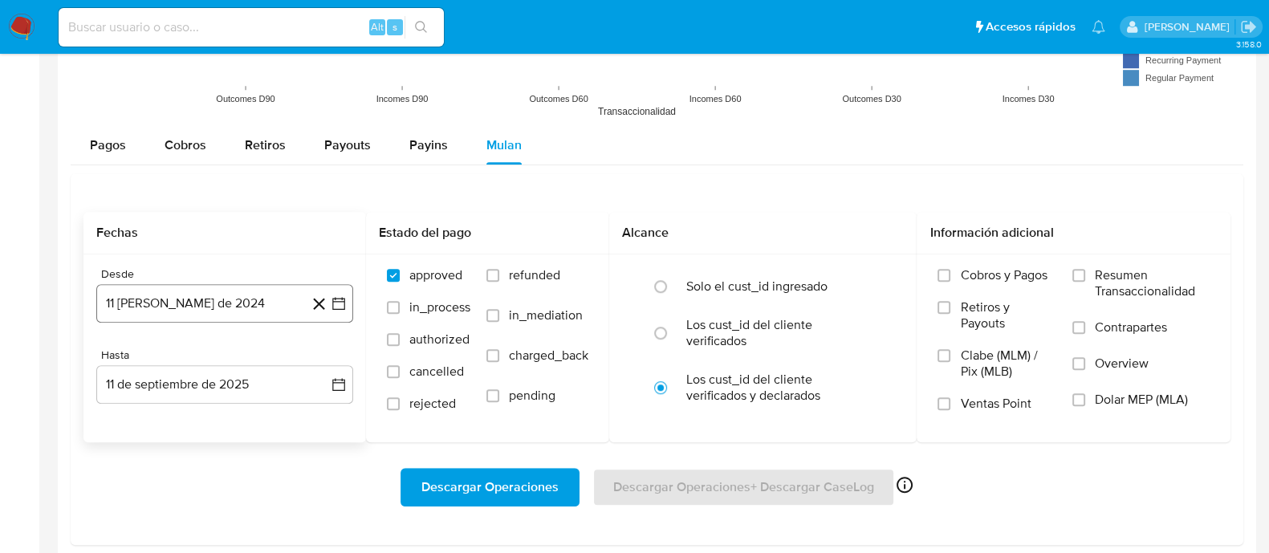
click at [237, 300] on button "11 [PERSON_NAME] de 2024" at bounding box center [224, 303] width 257 height 39
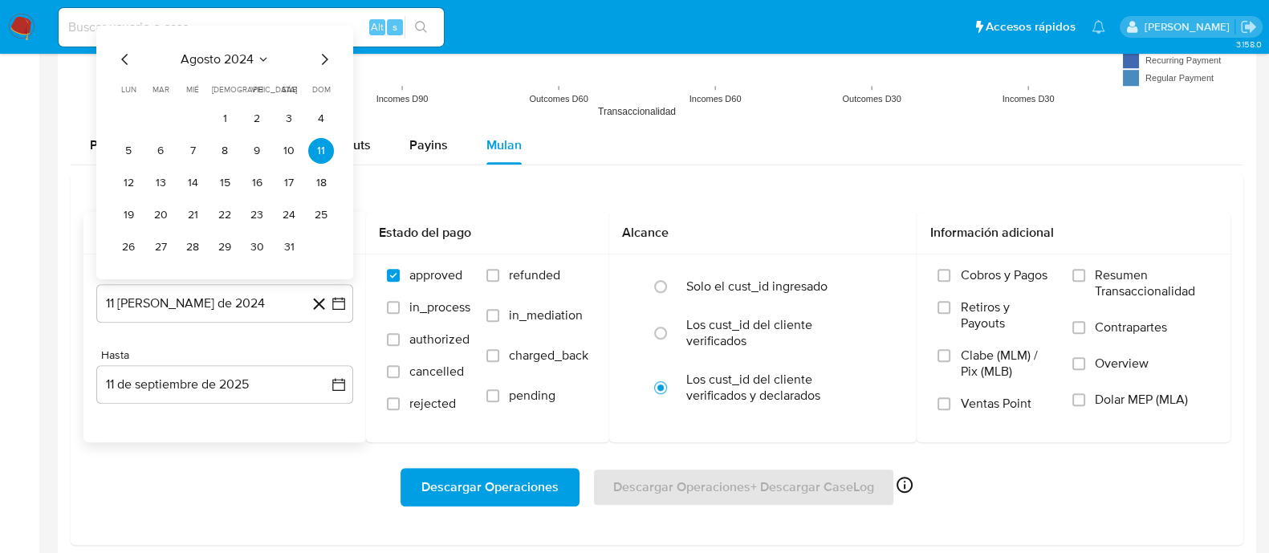
click at [322, 62] on icon "Mes siguiente" at bounding box center [324, 59] width 19 height 19
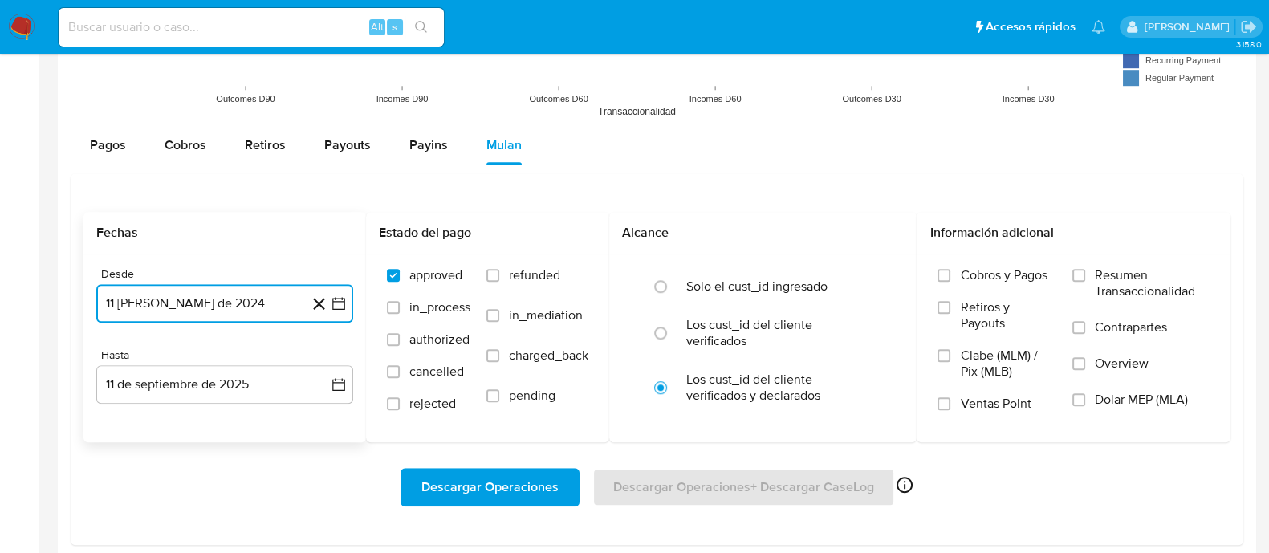
click at [240, 297] on button "11 [PERSON_NAME] de 2024" at bounding box center [224, 303] width 257 height 39
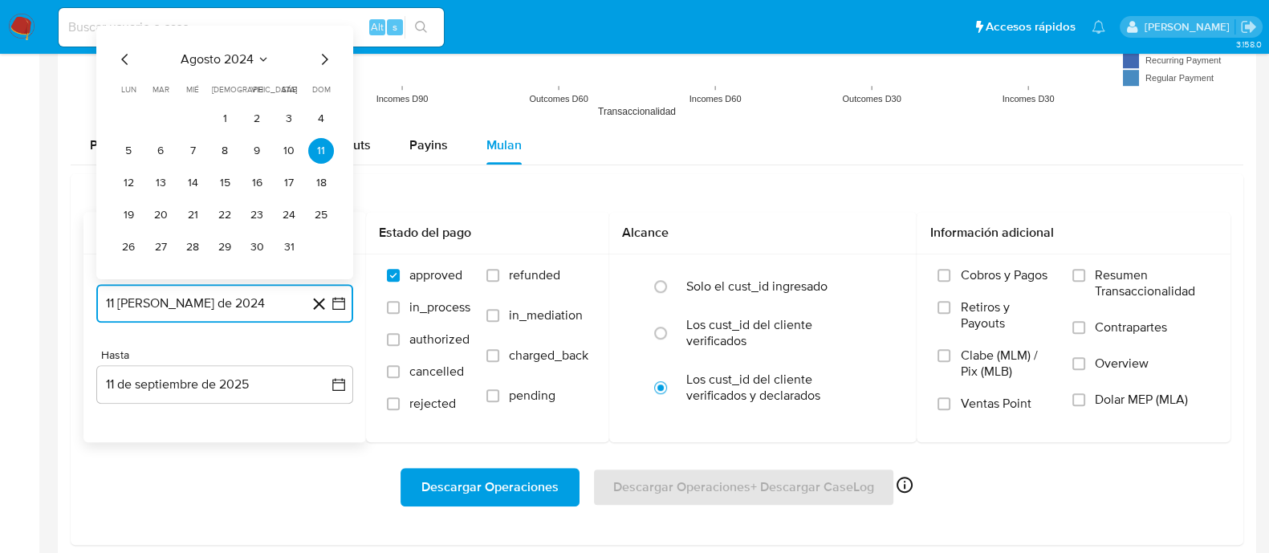
click at [233, 65] on span "agosto 2024" at bounding box center [217, 59] width 73 height 16
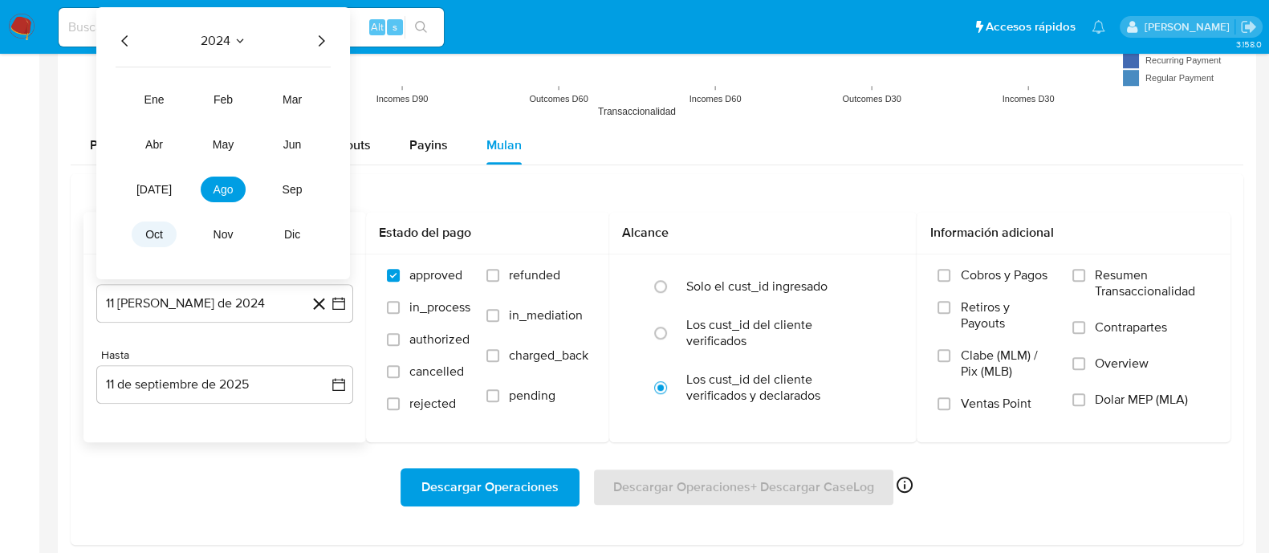
click at [136, 230] on button "oct" at bounding box center [154, 235] width 45 height 26
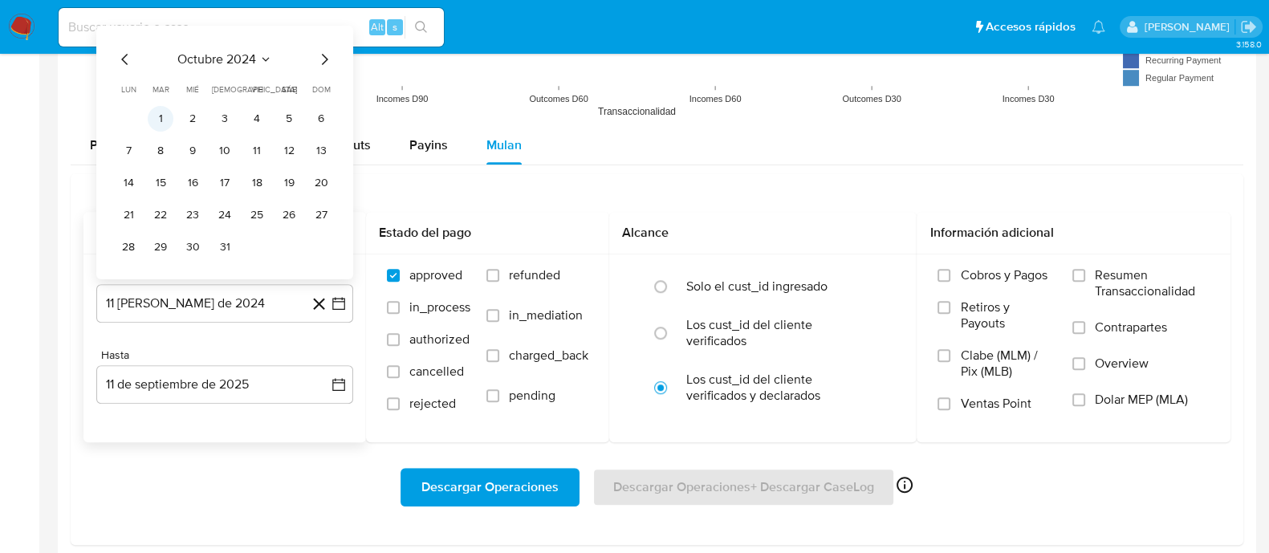
click at [161, 108] on button "1" at bounding box center [161, 119] width 26 height 26
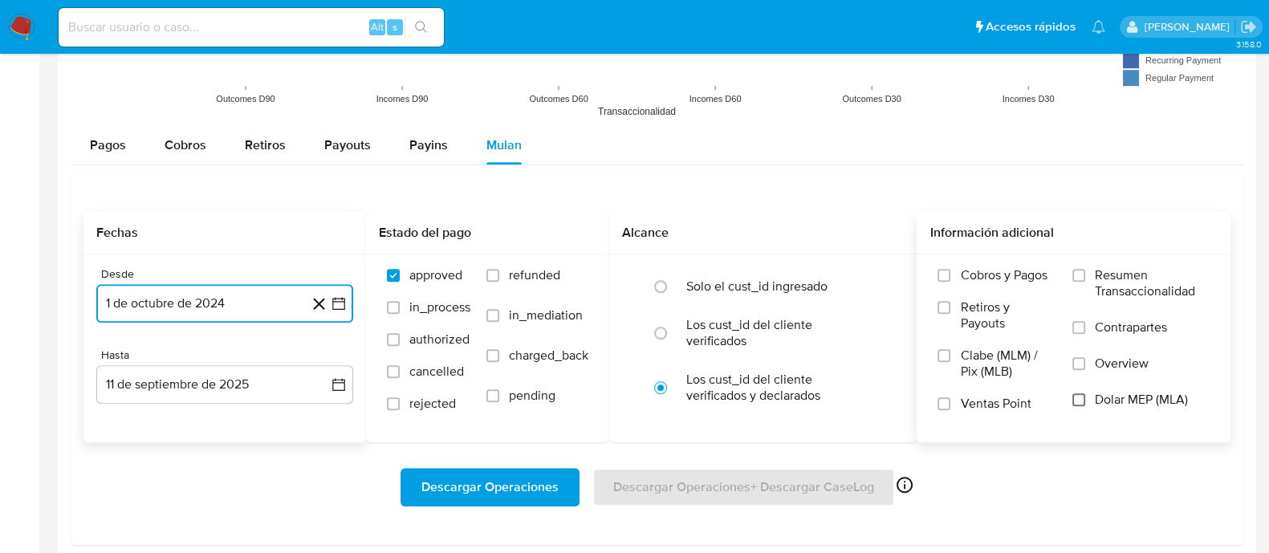
click at [1080, 397] on input "Dolar MEP (MLA)" at bounding box center [1078, 399] width 13 height 13
click at [441, 477] on span "Descargar Operaciones" at bounding box center [489, 487] width 137 height 35
